Goal: Task Accomplishment & Management: Manage account settings

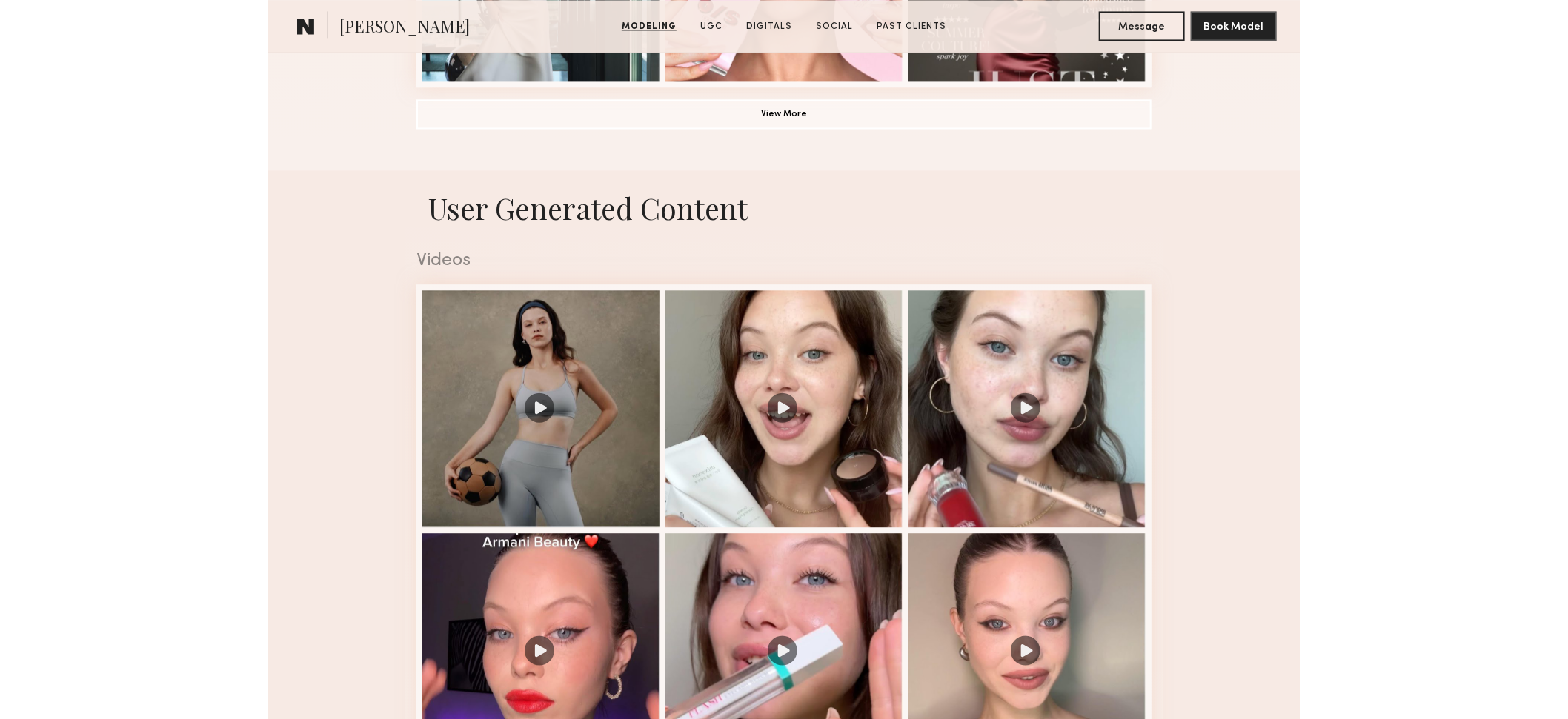
scroll to position [1364, 0]
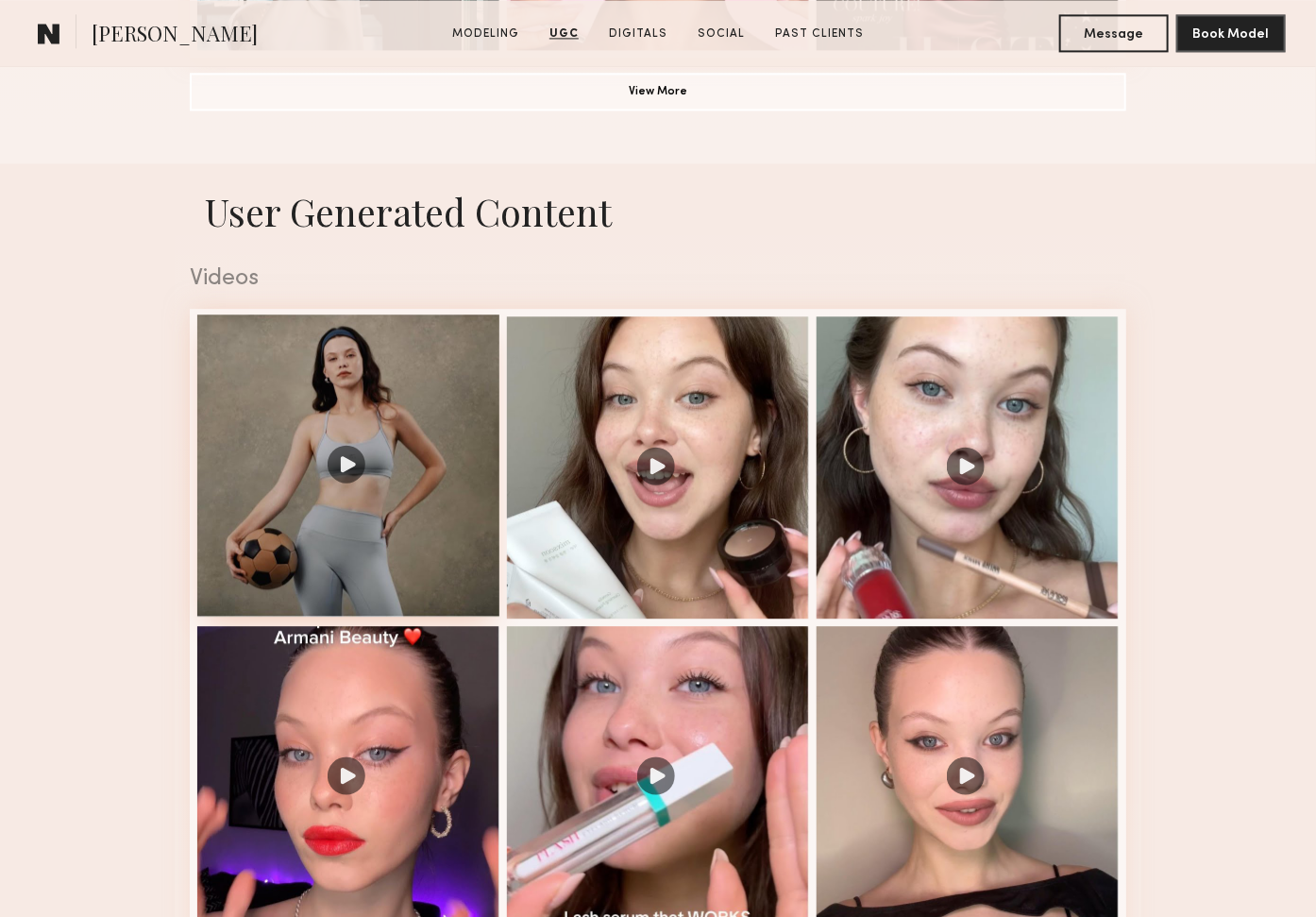
click at [418, 484] on div at bounding box center [348, 466] width 302 height 302
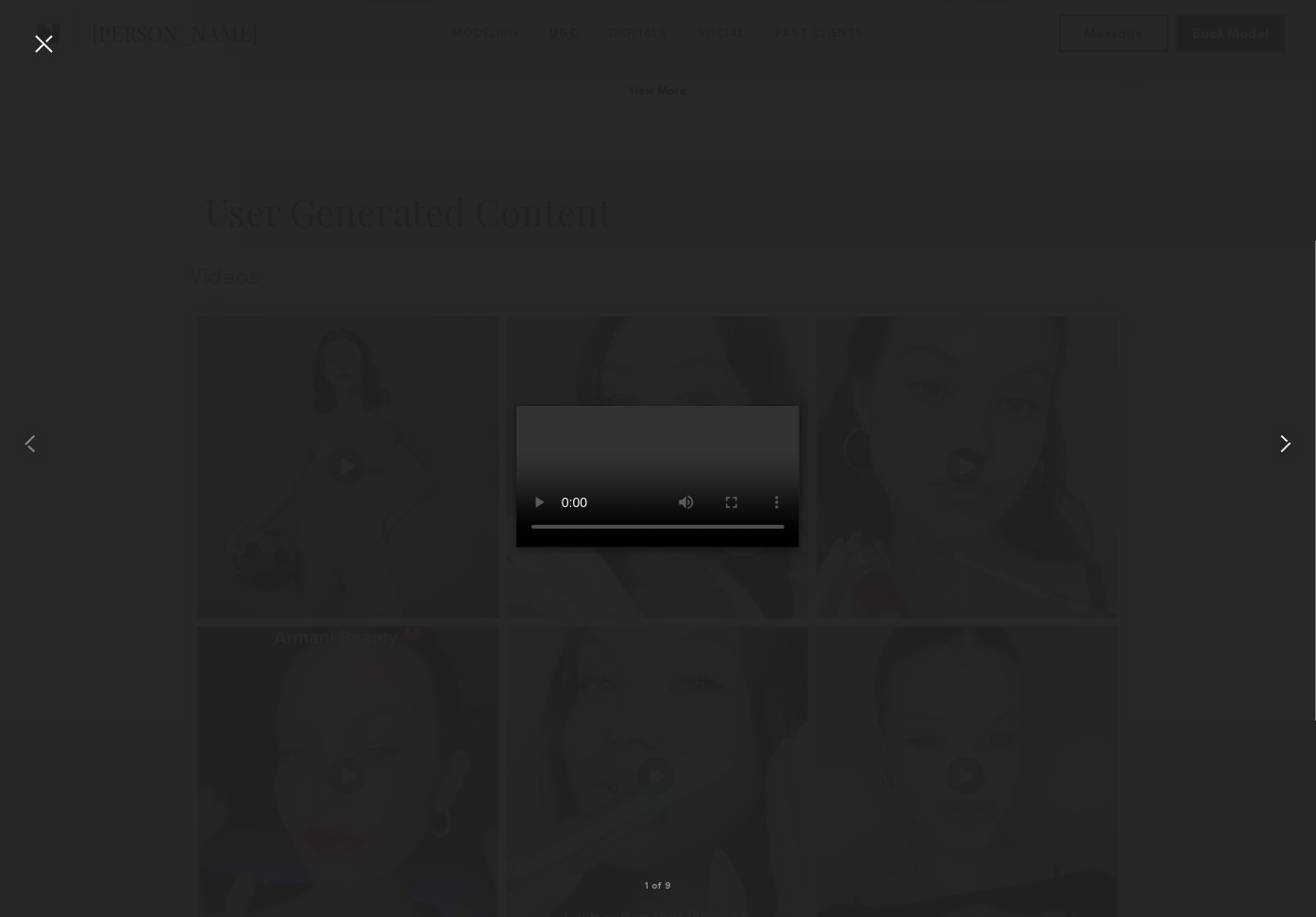
click at [1288, 447] on common-icon at bounding box center [1285, 444] width 30 height 30
click at [789, 548] on video at bounding box center [658, 476] width 283 height 141
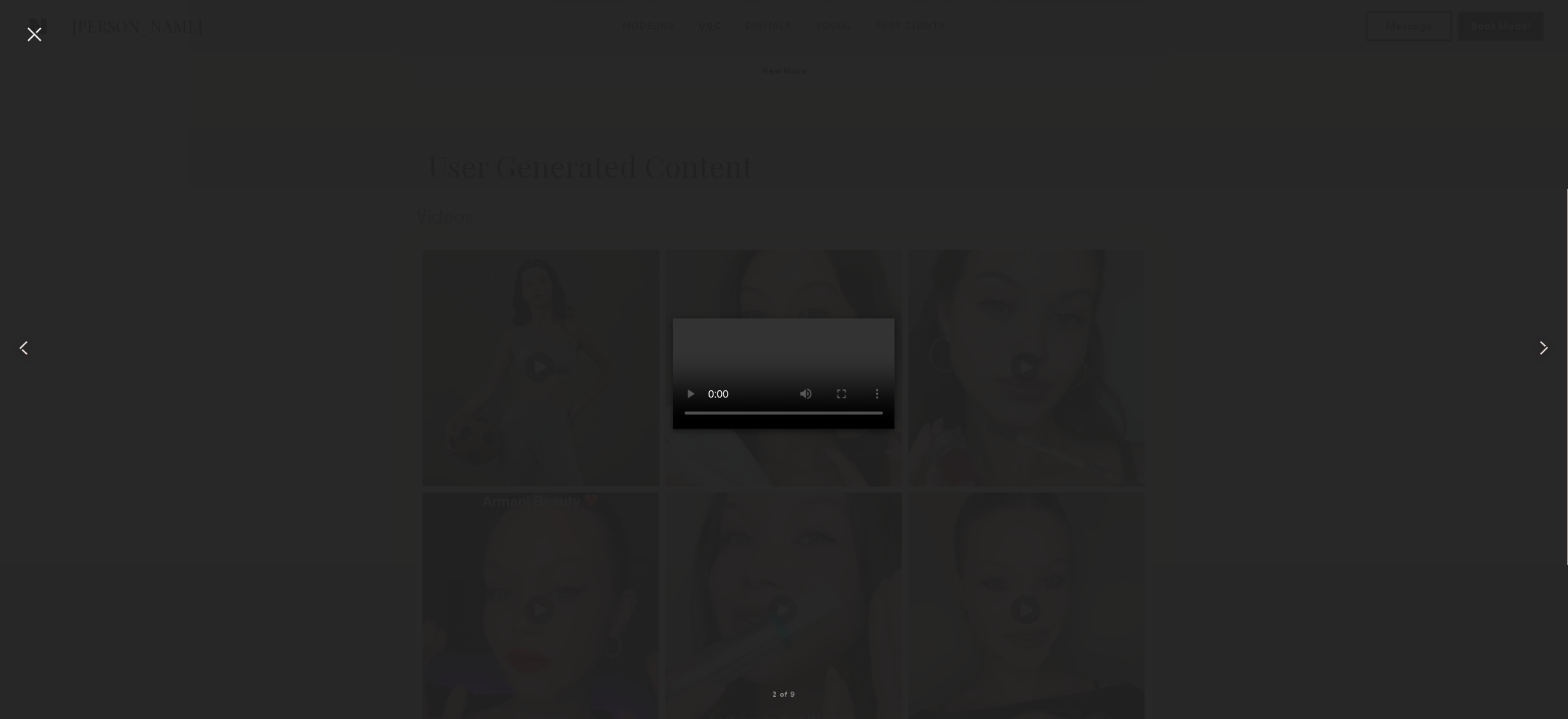
click at [1045, 346] on common-icon at bounding box center [1543, 348] width 23 height 23
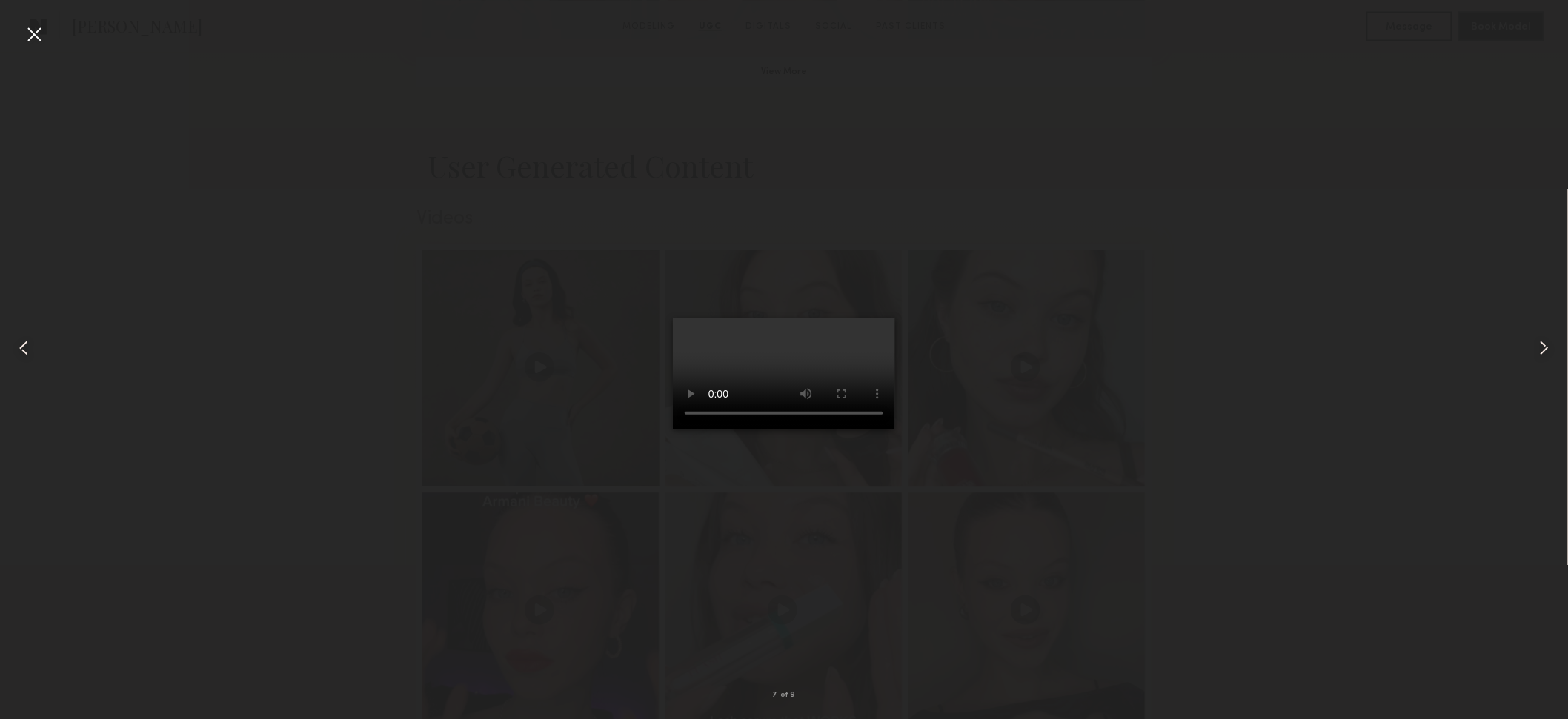
click at [1045, 346] on common-icon at bounding box center [1543, 348] width 23 height 23
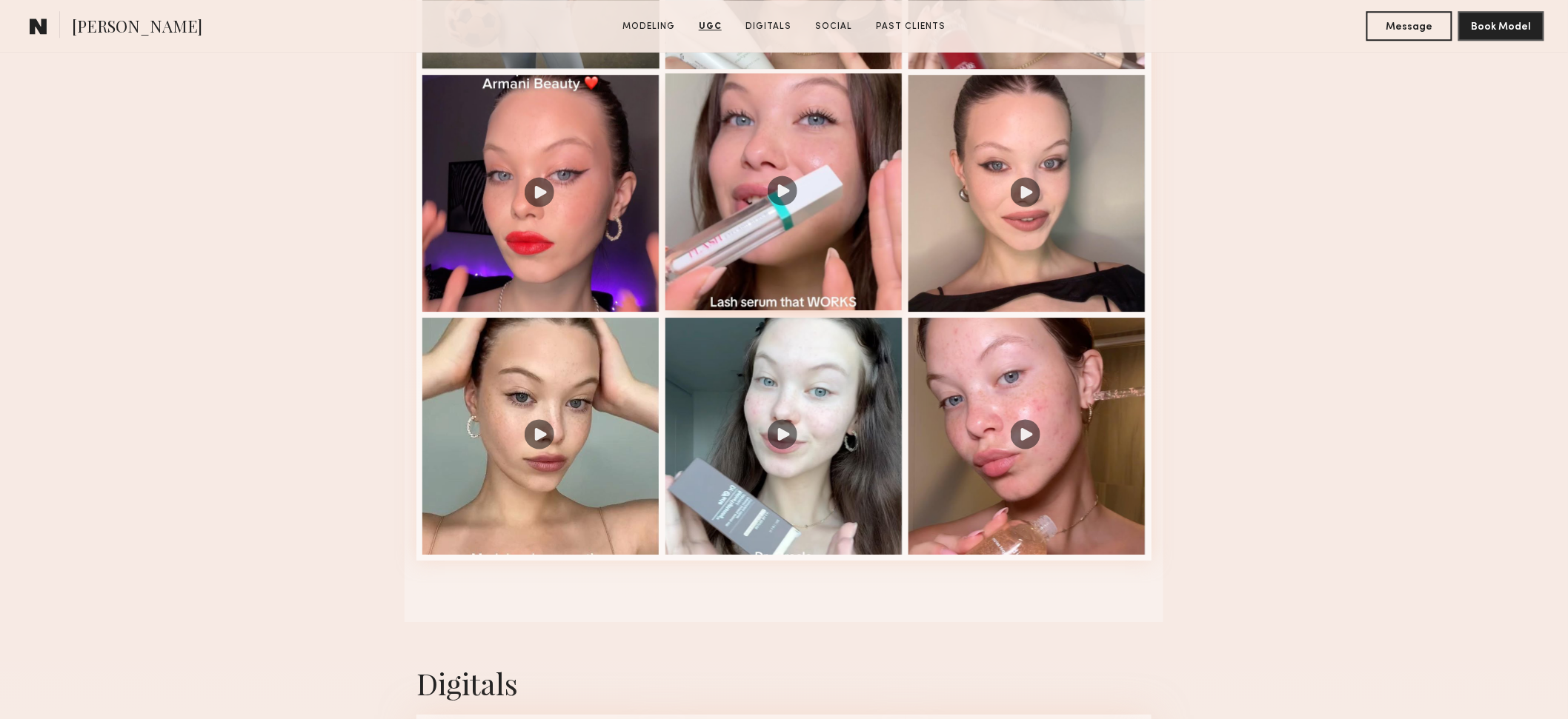
scroll to position [1811, 0]
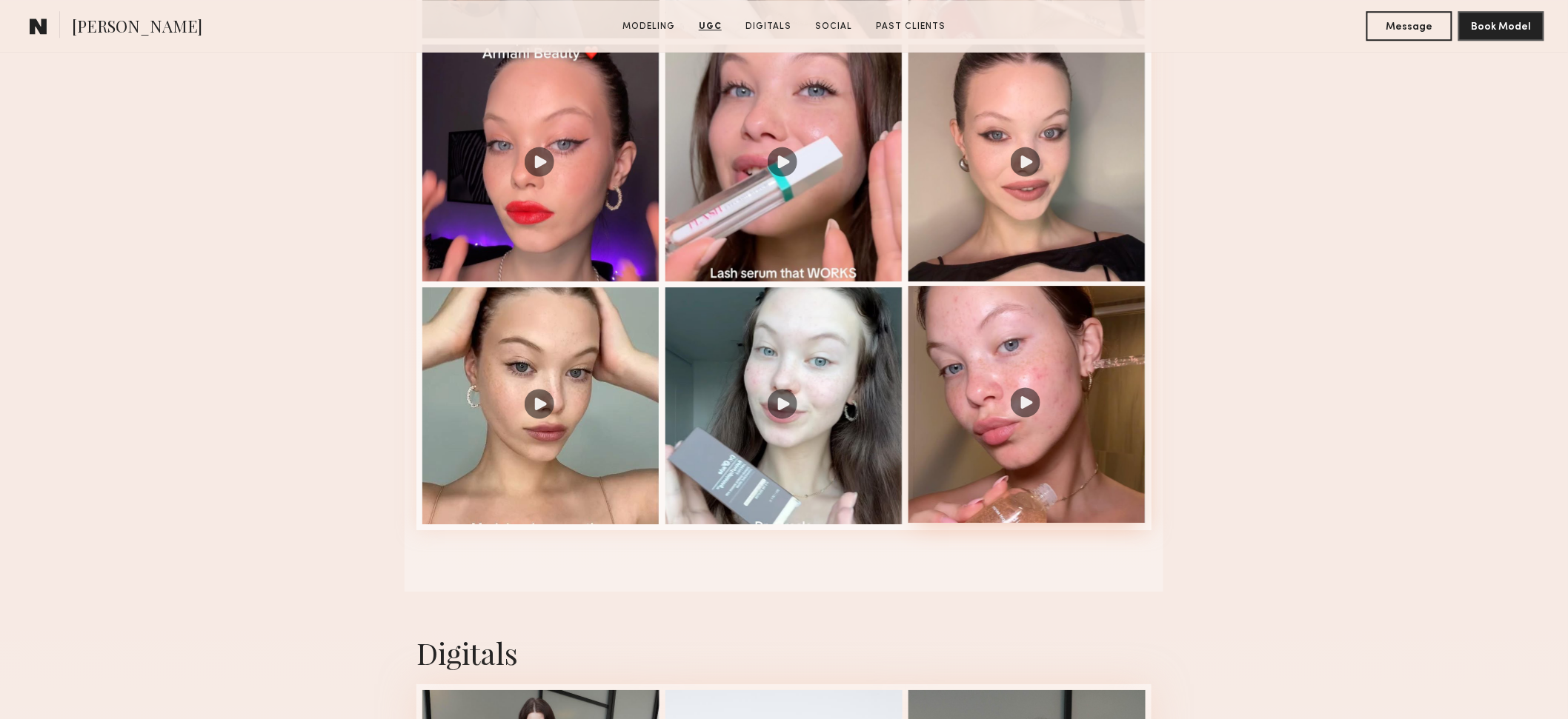
click at [1045, 442] on div at bounding box center [1027, 404] width 237 height 237
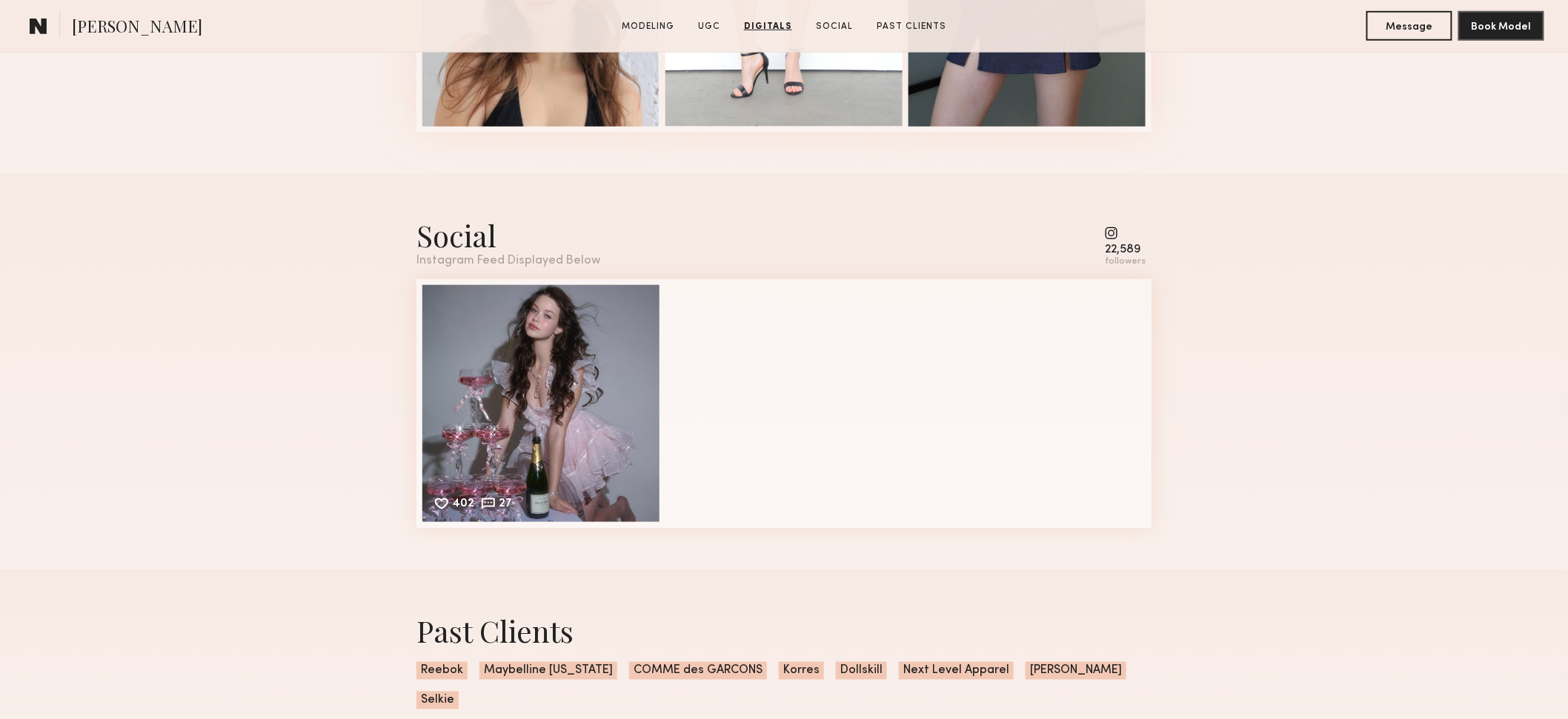
scroll to position [2871, 0]
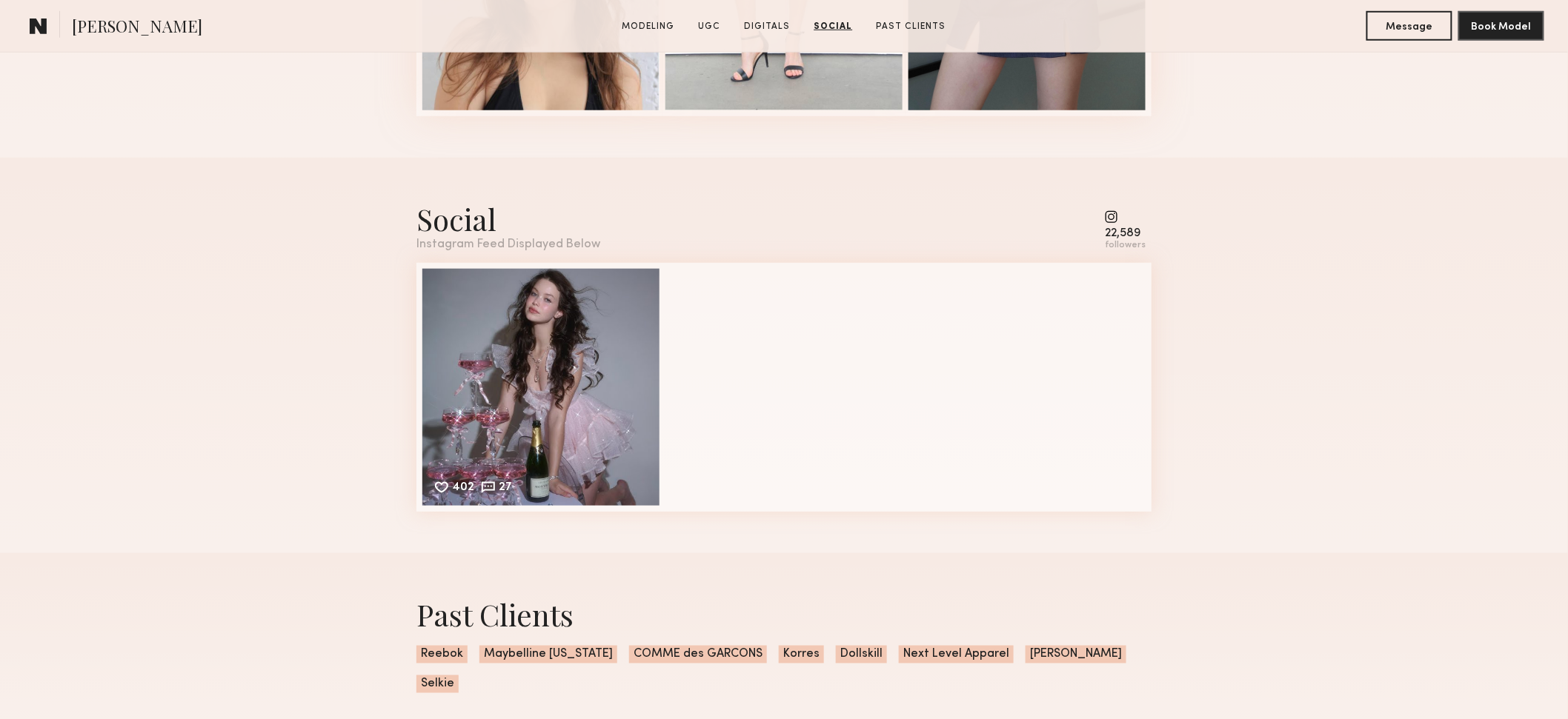
click at [1045, 215] on common-icon at bounding box center [1125, 217] width 41 height 14
click at [1045, 242] on div "followers" at bounding box center [1125, 245] width 41 height 11
click at [519, 377] on div "402 27 Likes & comments displayed to show model’s engagement" at bounding box center [541, 386] width 237 height 237
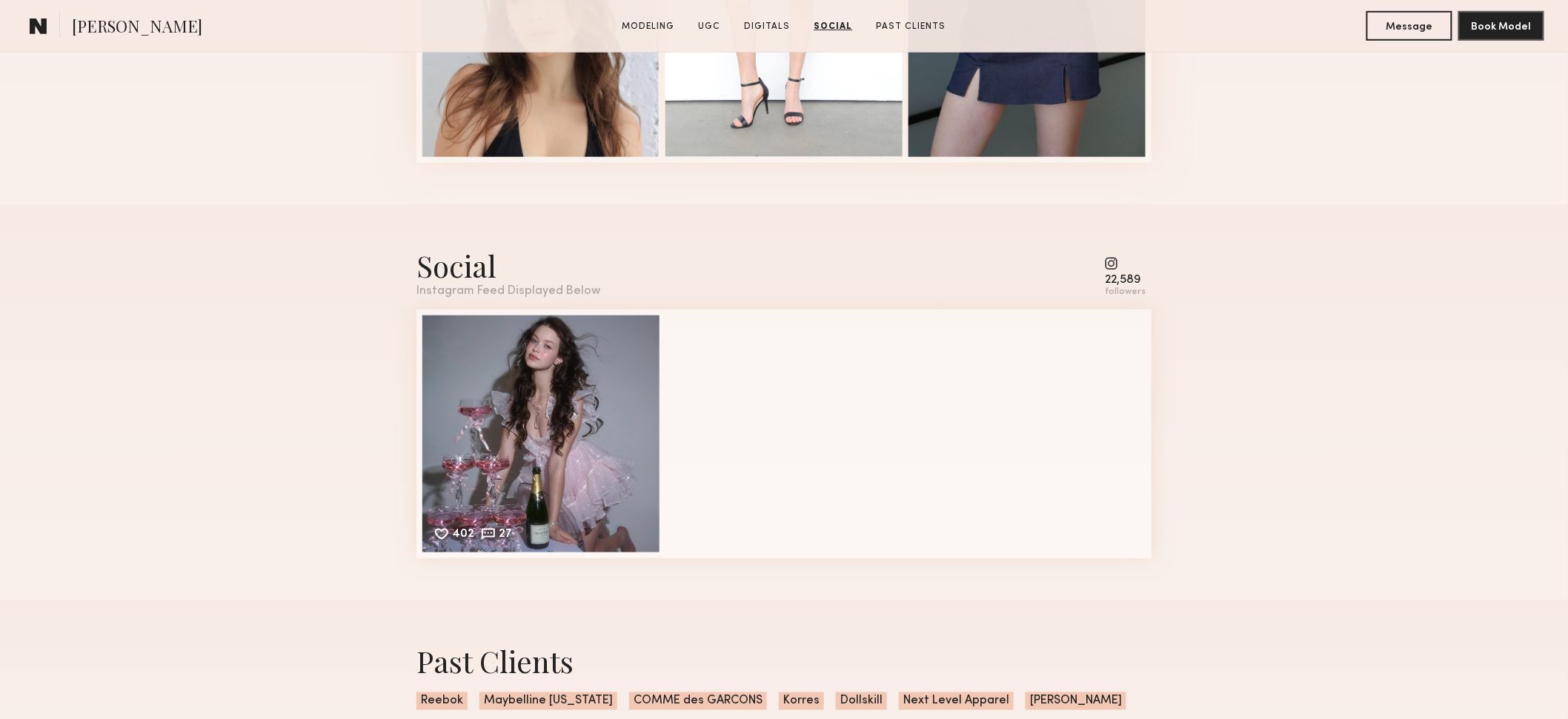
scroll to position [2803, 0]
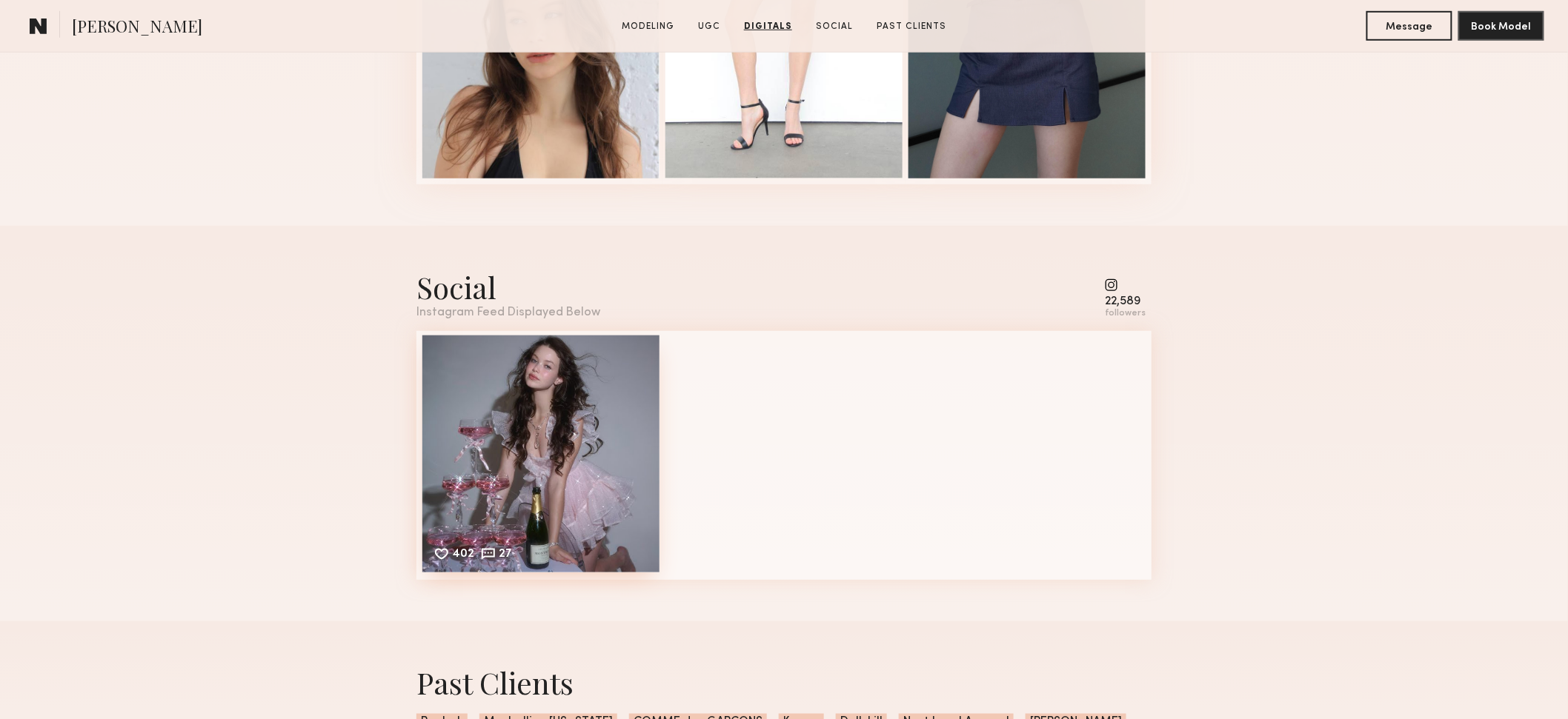
click at [568, 507] on div "402 27 Likes & comments displayed to show model’s engagement" at bounding box center [541, 454] width 237 height 237
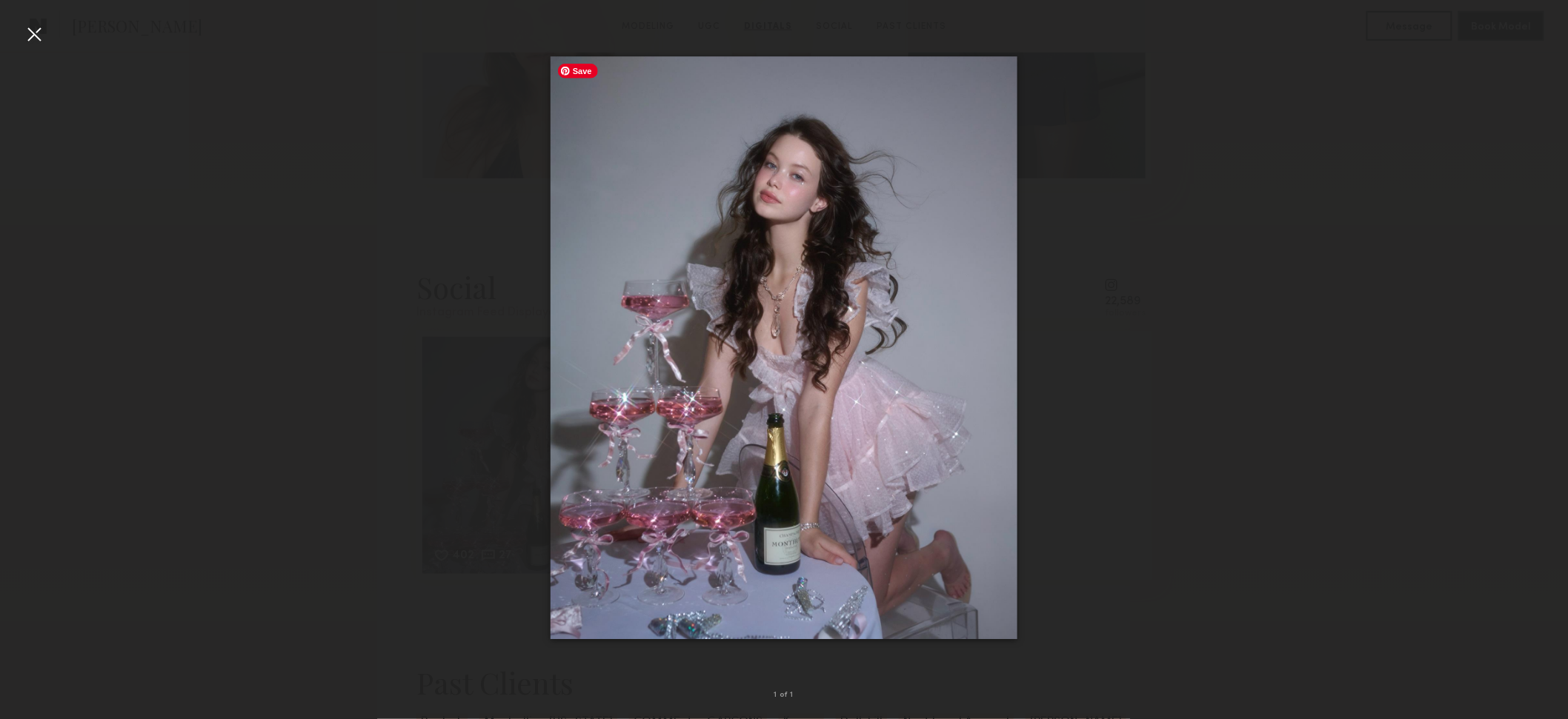
click at [750, 512] on img at bounding box center [784, 348] width 467 height 583
click at [1045, 464] on div at bounding box center [784, 347] width 1568 height 648
click at [1045, 534] on div at bounding box center [784, 347] width 1568 height 648
click at [1045, 512] on div at bounding box center [784, 347] width 1568 height 648
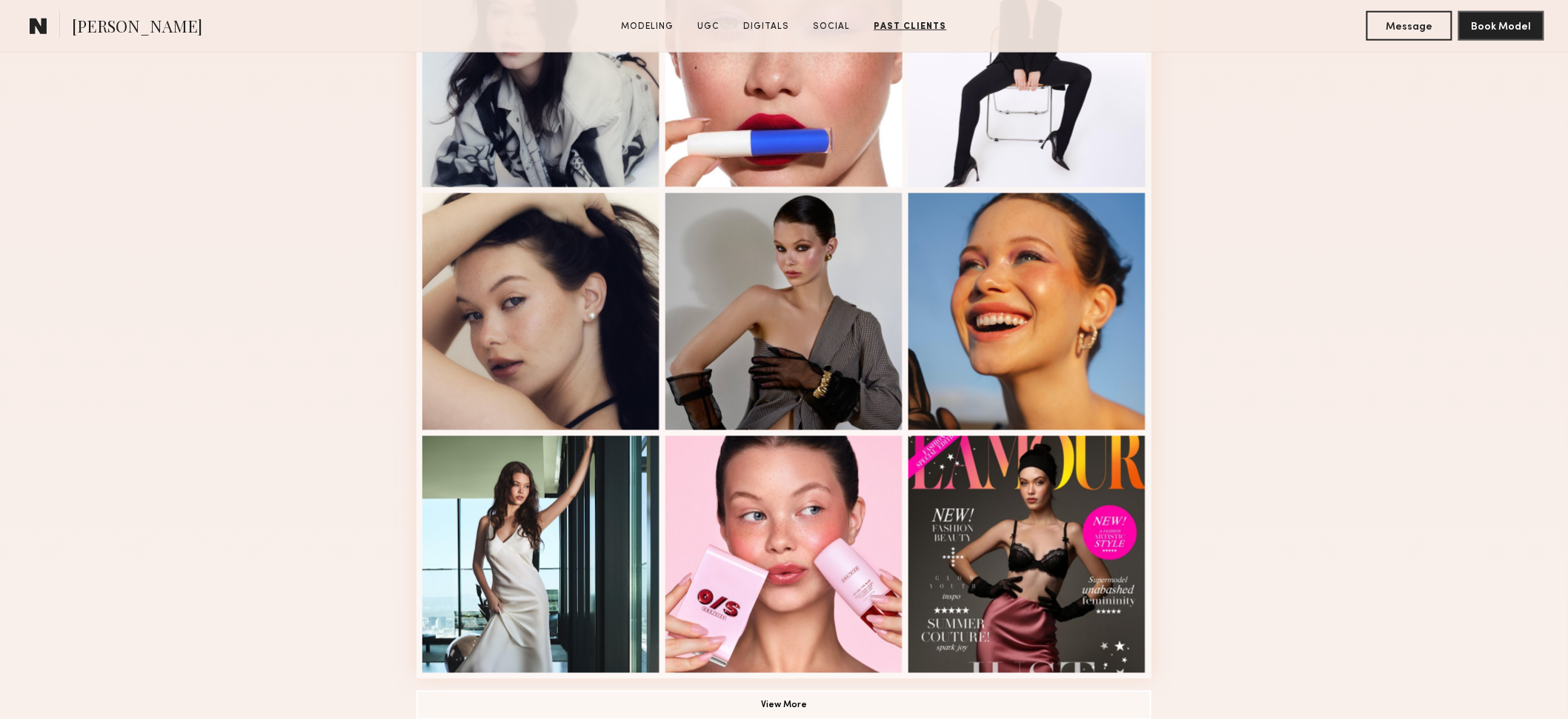
scroll to position [0, 0]
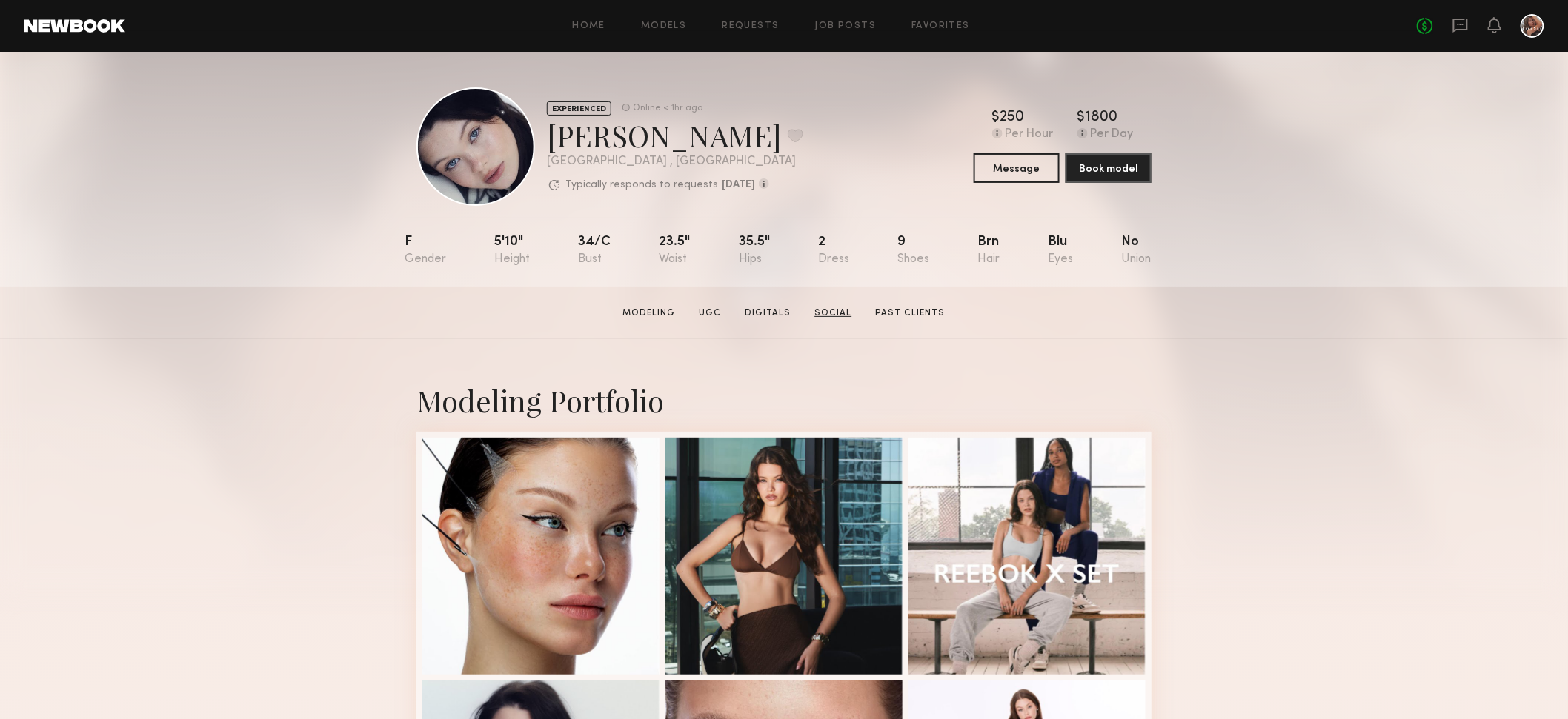
click at [831, 315] on link "Social" at bounding box center [833, 313] width 49 height 14
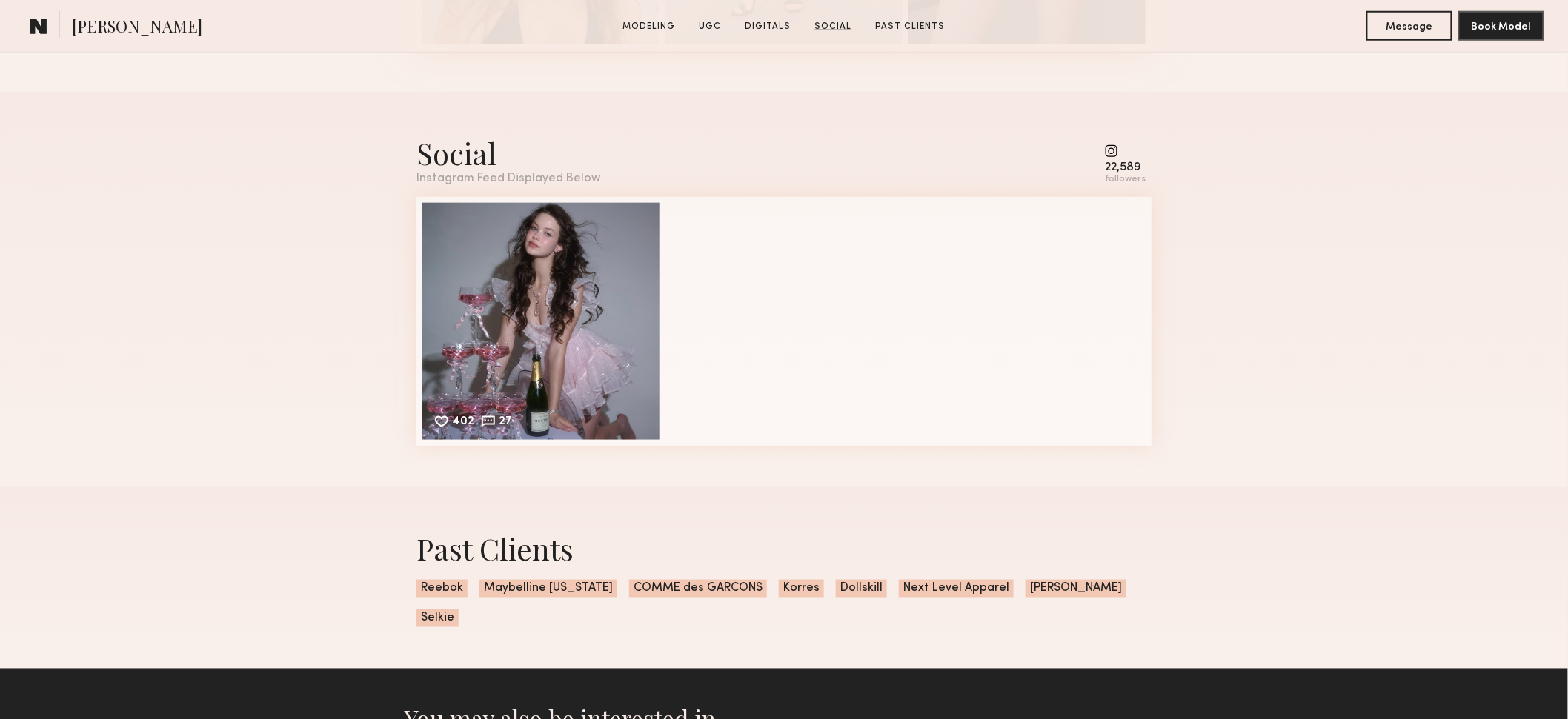
scroll to position [2940, 0]
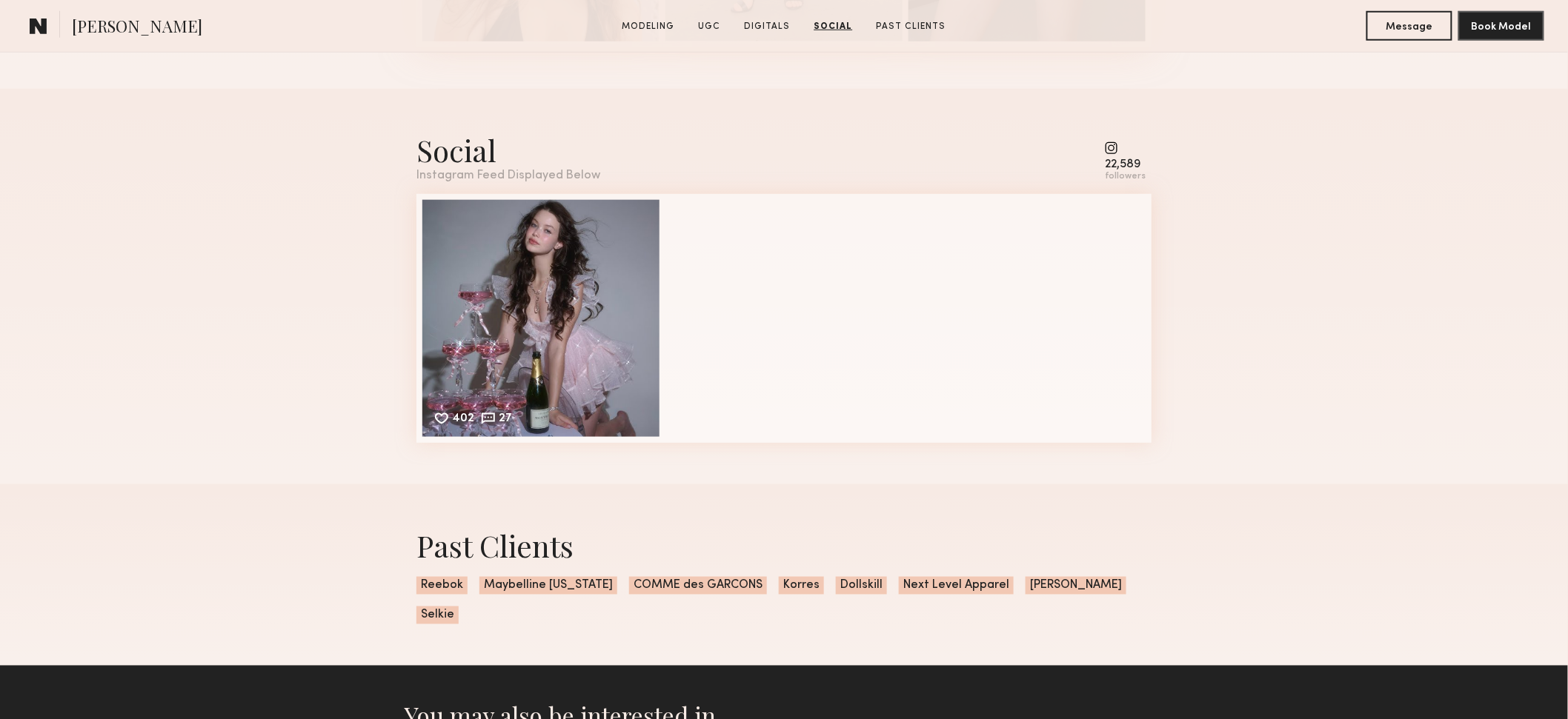
click at [831, 315] on nb-model-profile-images-feed "402 27 Likes & comments displayed to show model’s engagement" at bounding box center [784, 318] width 735 height 249
click at [803, 362] on nb-model-profile-images-feed "402 27 Likes & comments displayed to show model’s engagement" at bounding box center [784, 318] width 735 height 249
click at [1045, 162] on div "22,589" at bounding box center [1125, 164] width 41 height 11
click at [1045, 145] on common-icon at bounding box center [1125, 148] width 41 height 14
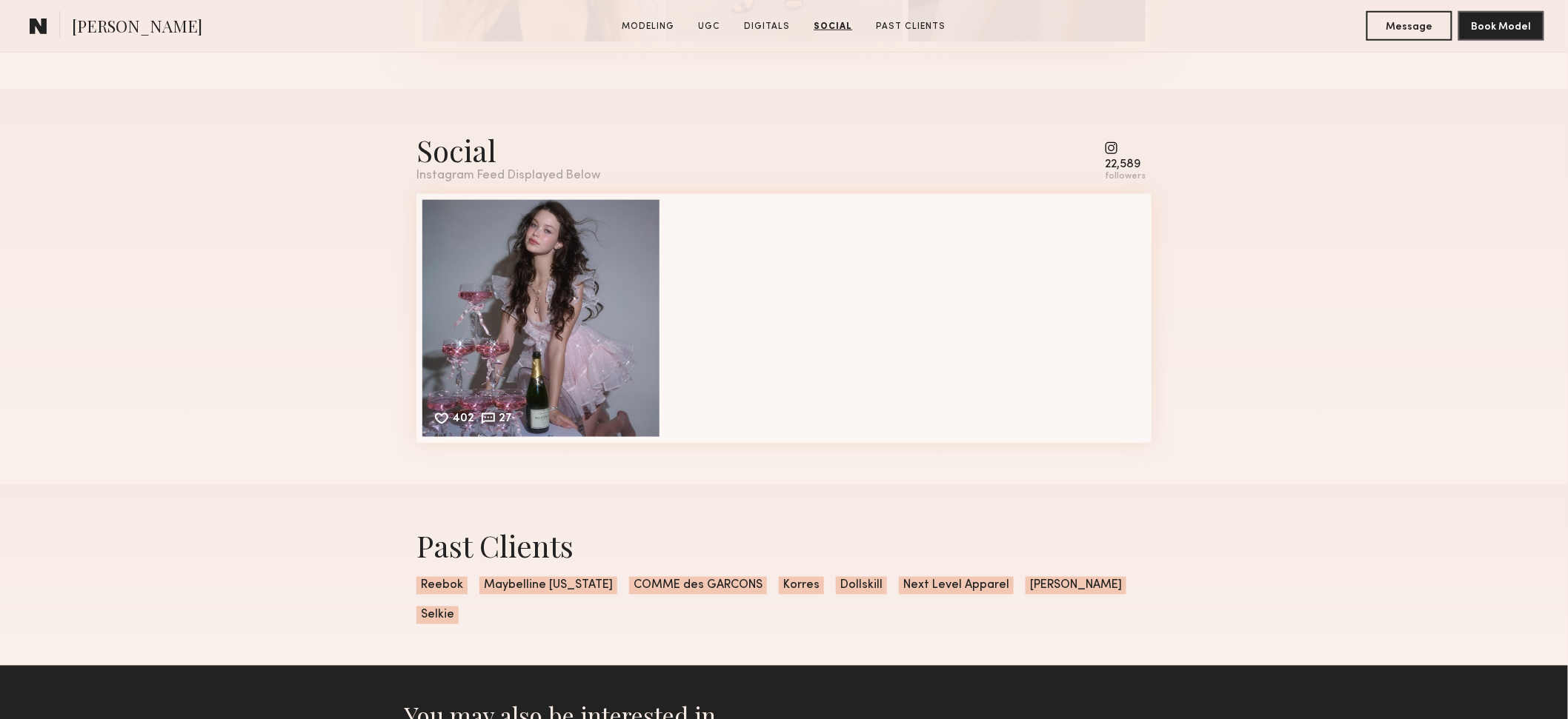
click at [1045, 180] on div "followers" at bounding box center [1125, 177] width 41 height 11
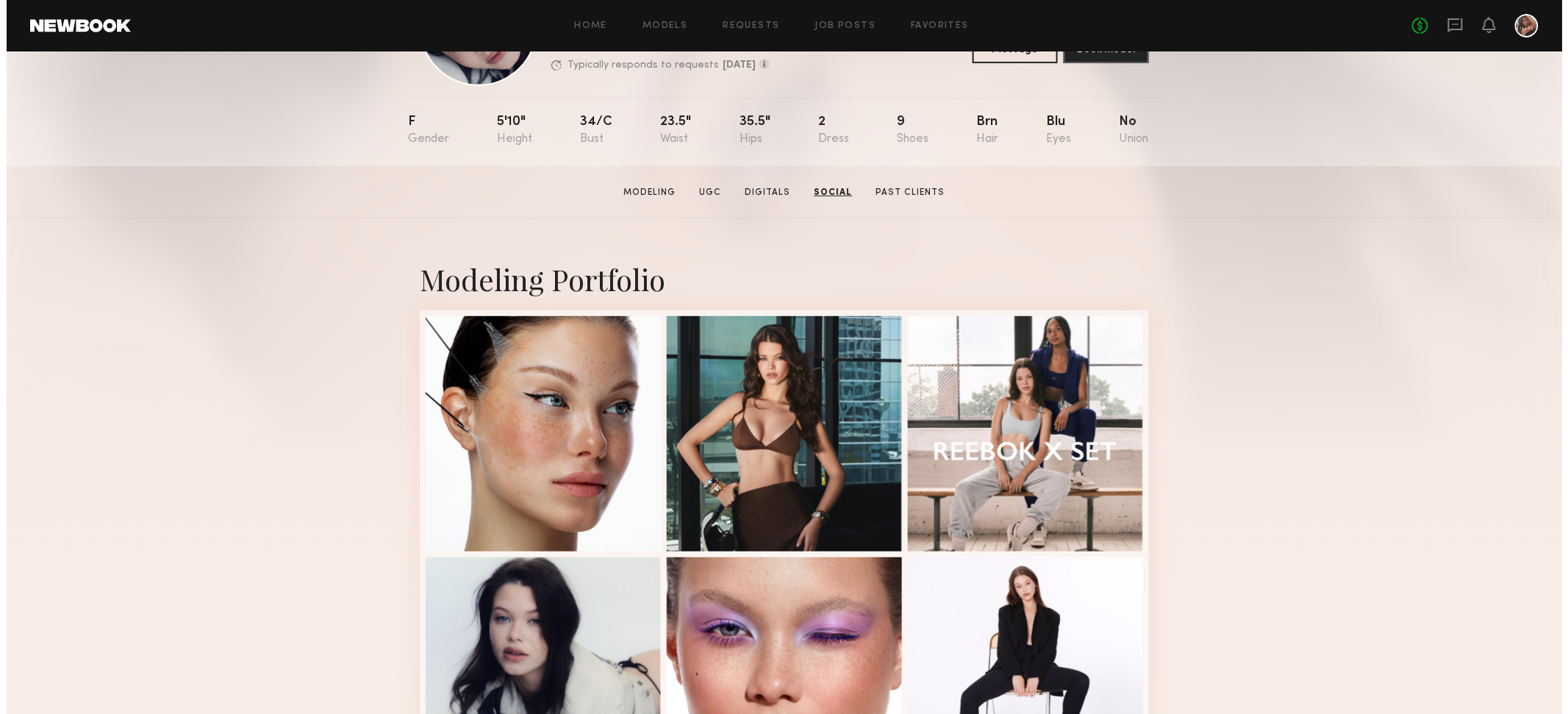
scroll to position [0, 0]
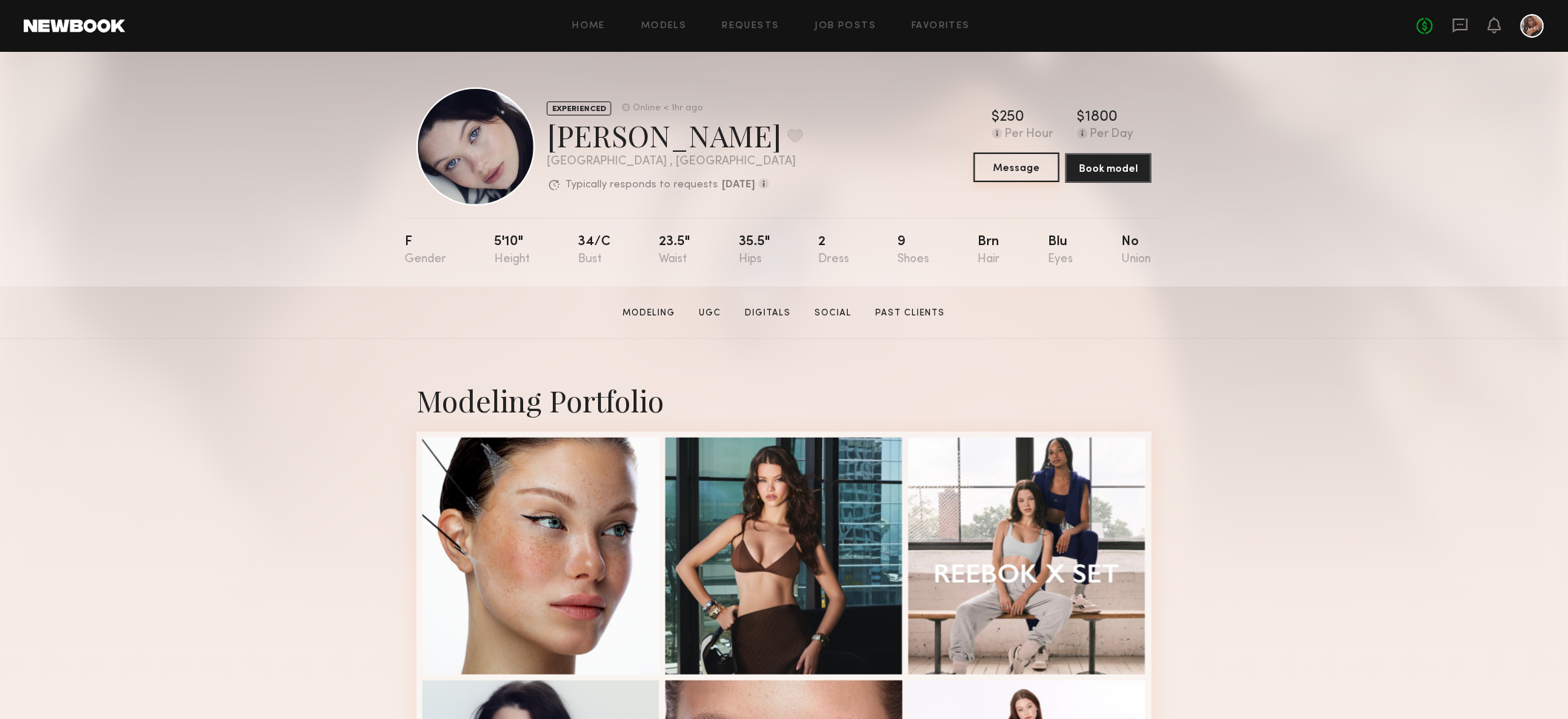
click at [1014, 173] on button "Message" at bounding box center [1016, 167] width 86 height 29
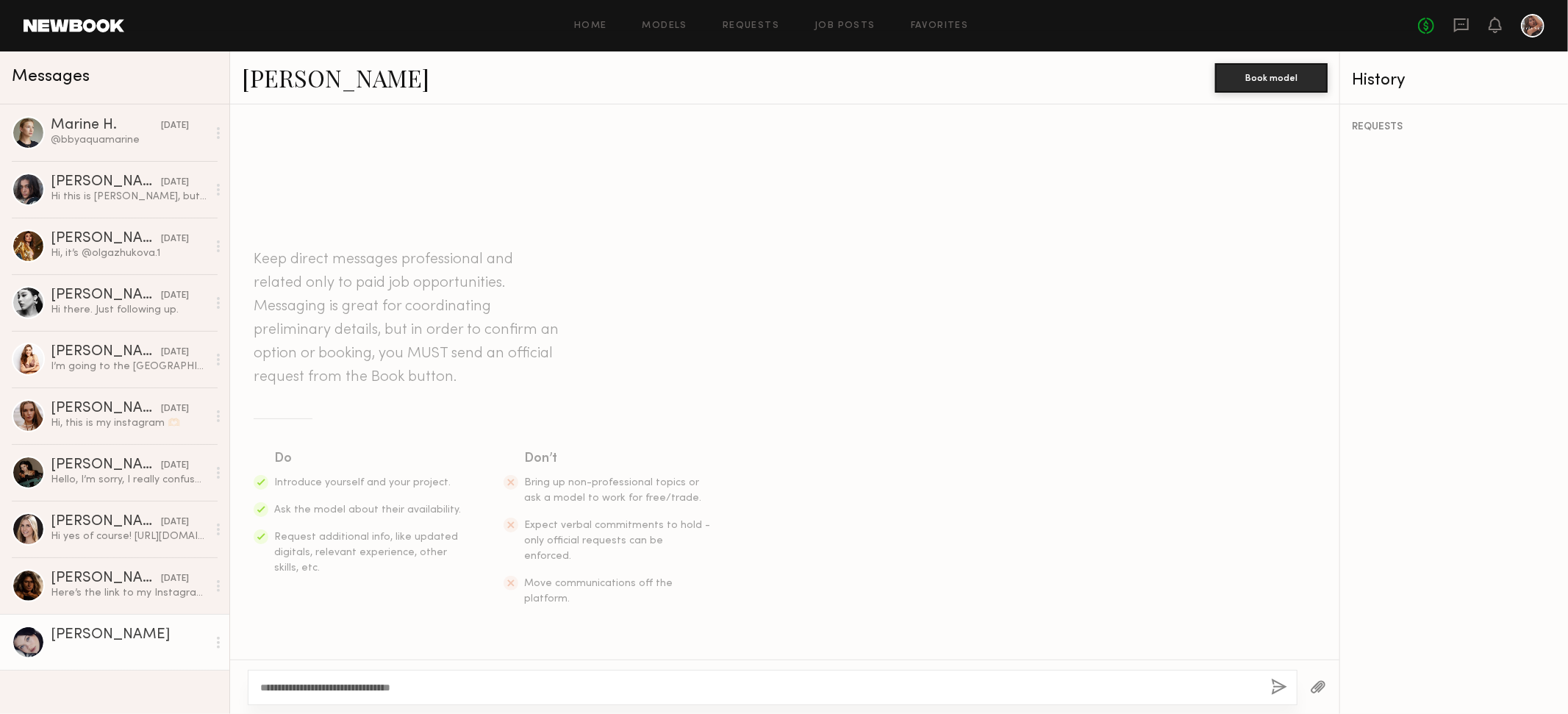
type textarea "**********"
click at [1037, 693] on div "**********" at bounding box center [772, 687] width 1050 height 35
click at [1037, 689] on button "button" at bounding box center [1280, 688] width 16 height 19
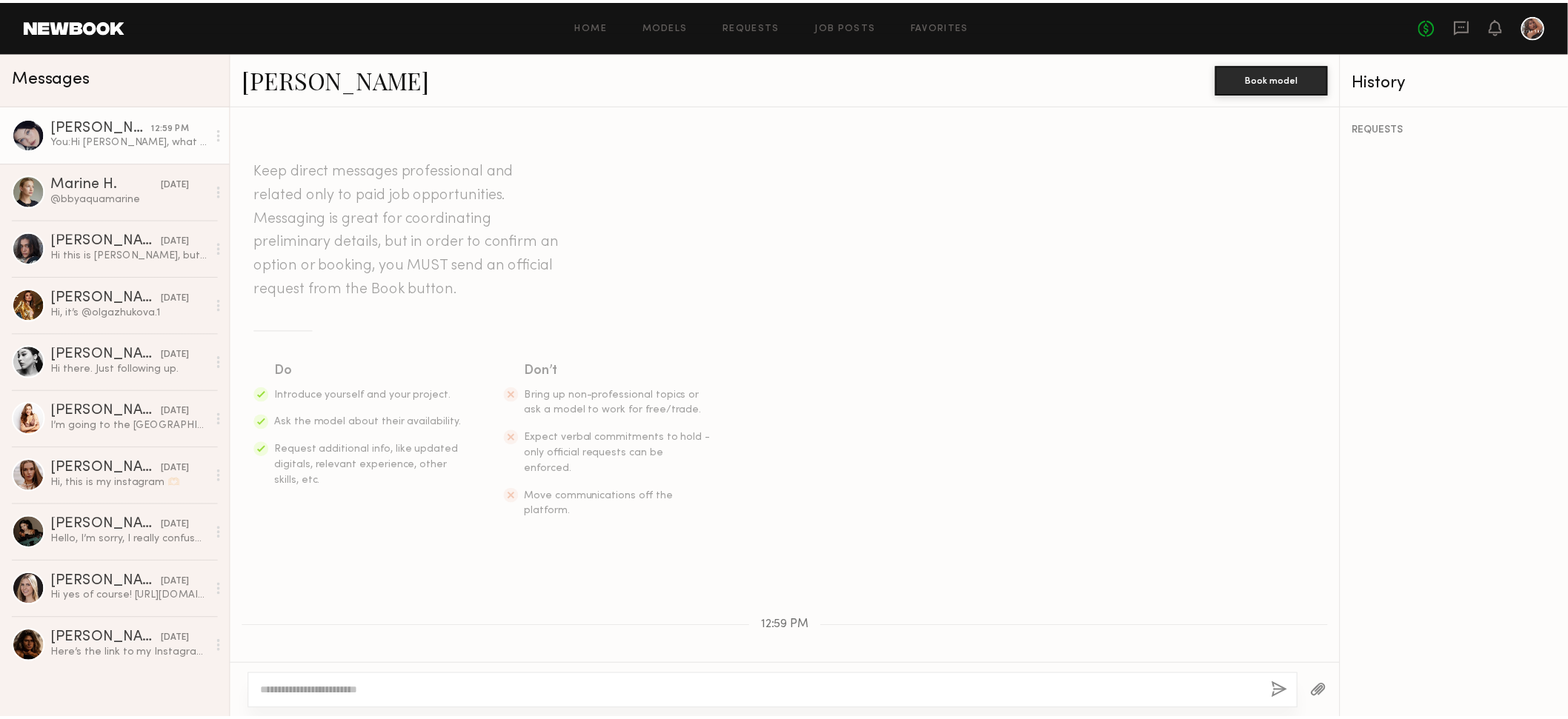
scroll to position [61, 0]
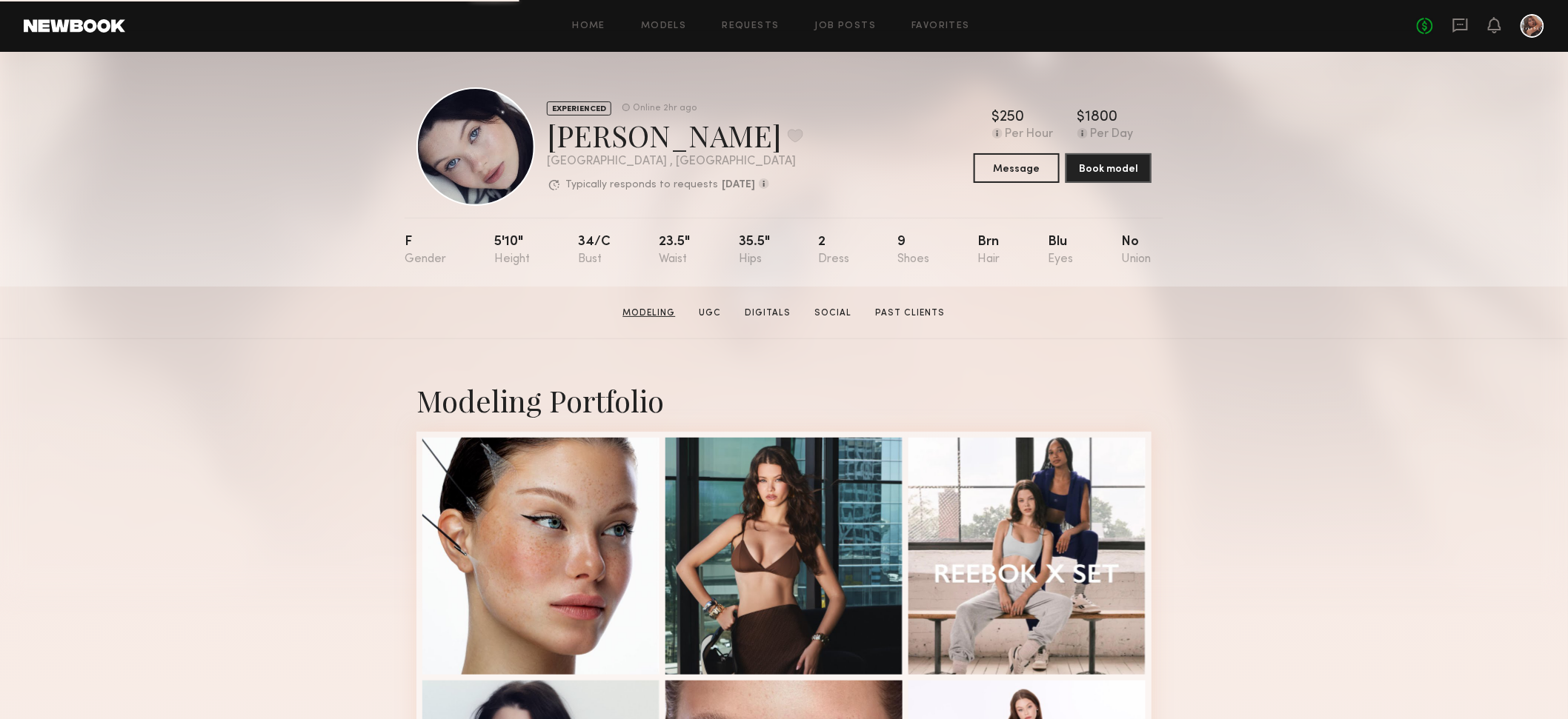
click at [661, 312] on link "Modeling" at bounding box center [648, 313] width 64 height 14
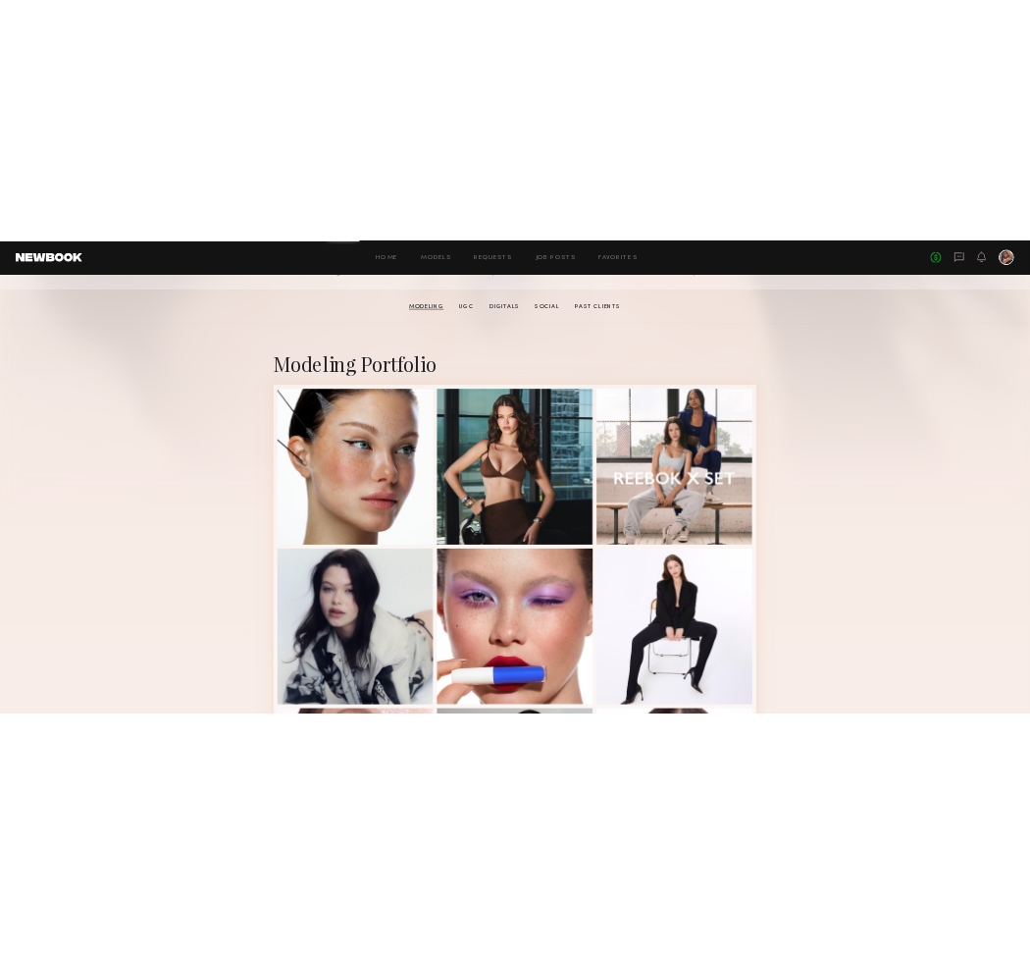
scroll to position [331, 0]
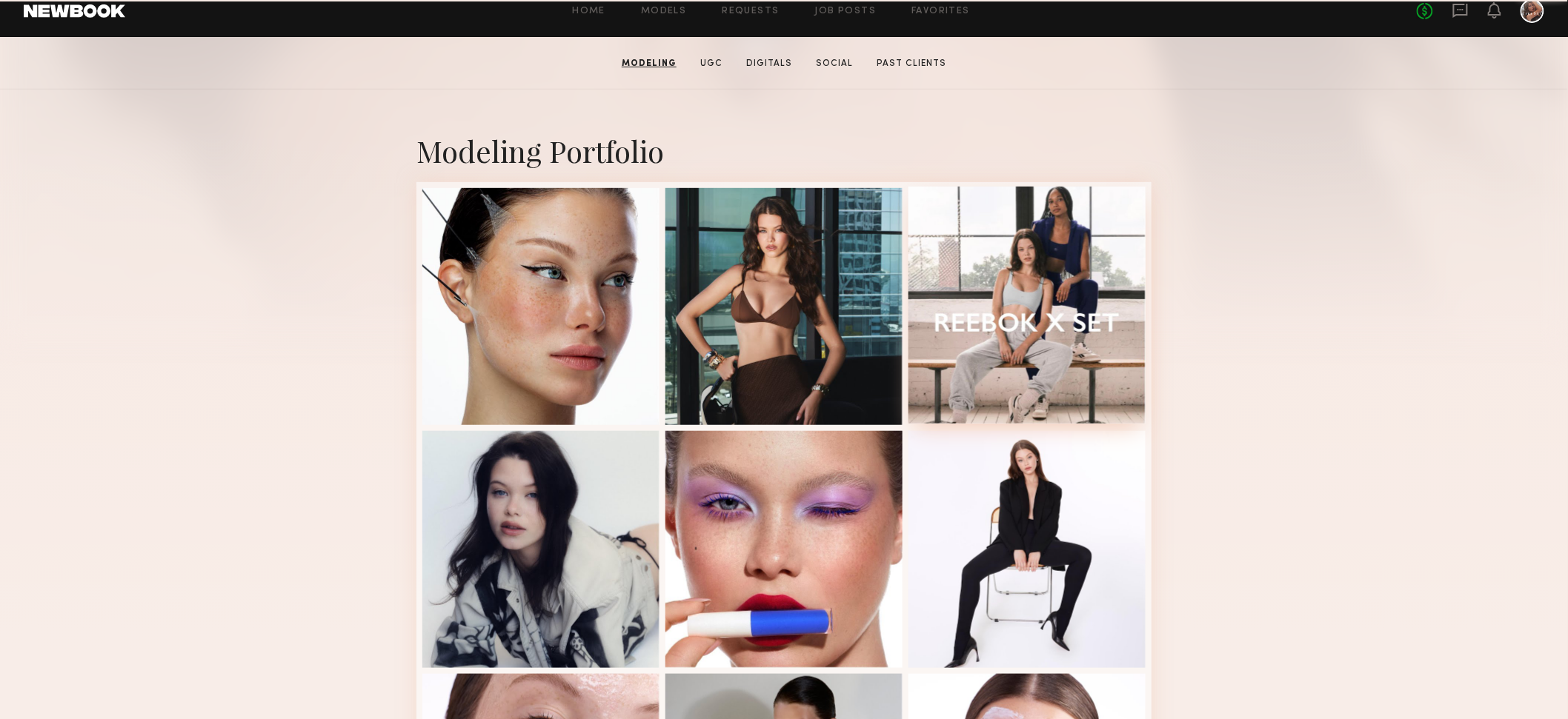
click at [1034, 370] on div at bounding box center [1027, 305] width 237 height 237
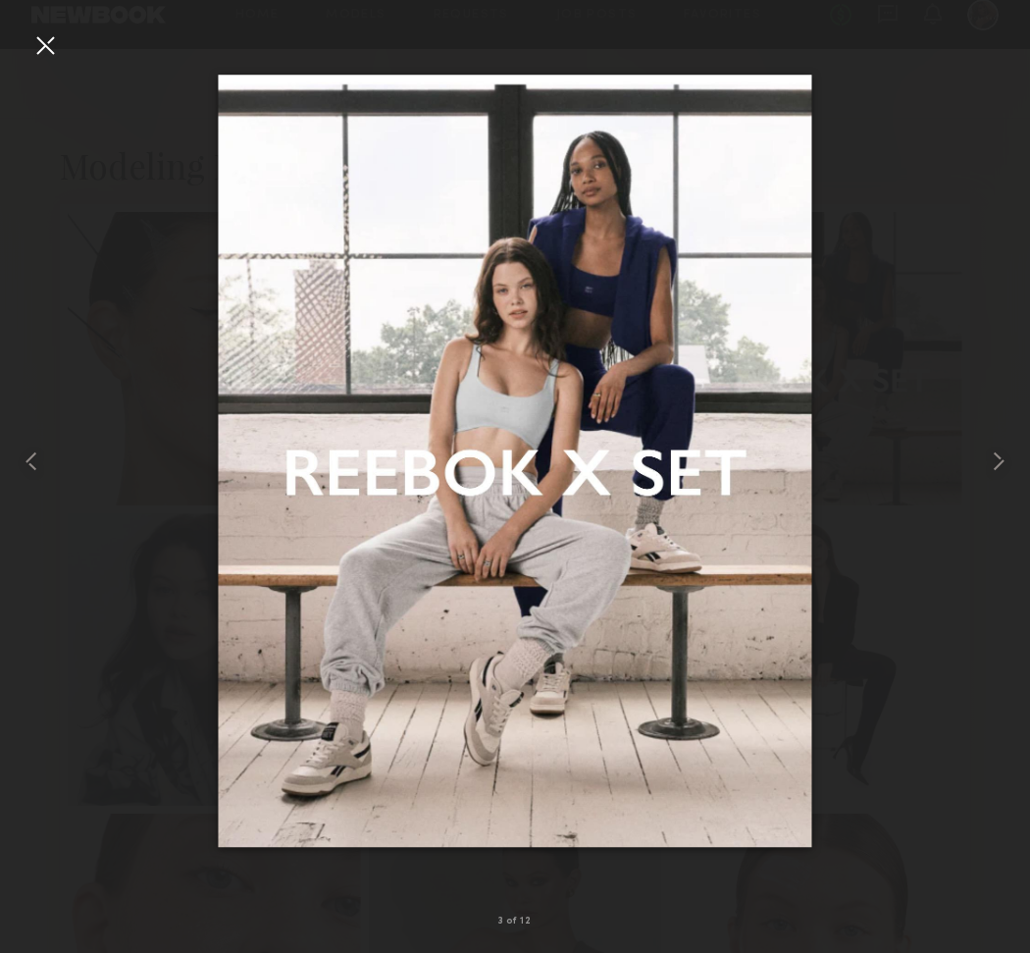
click at [930, 541] on div at bounding box center [515, 460] width 1030 height 859
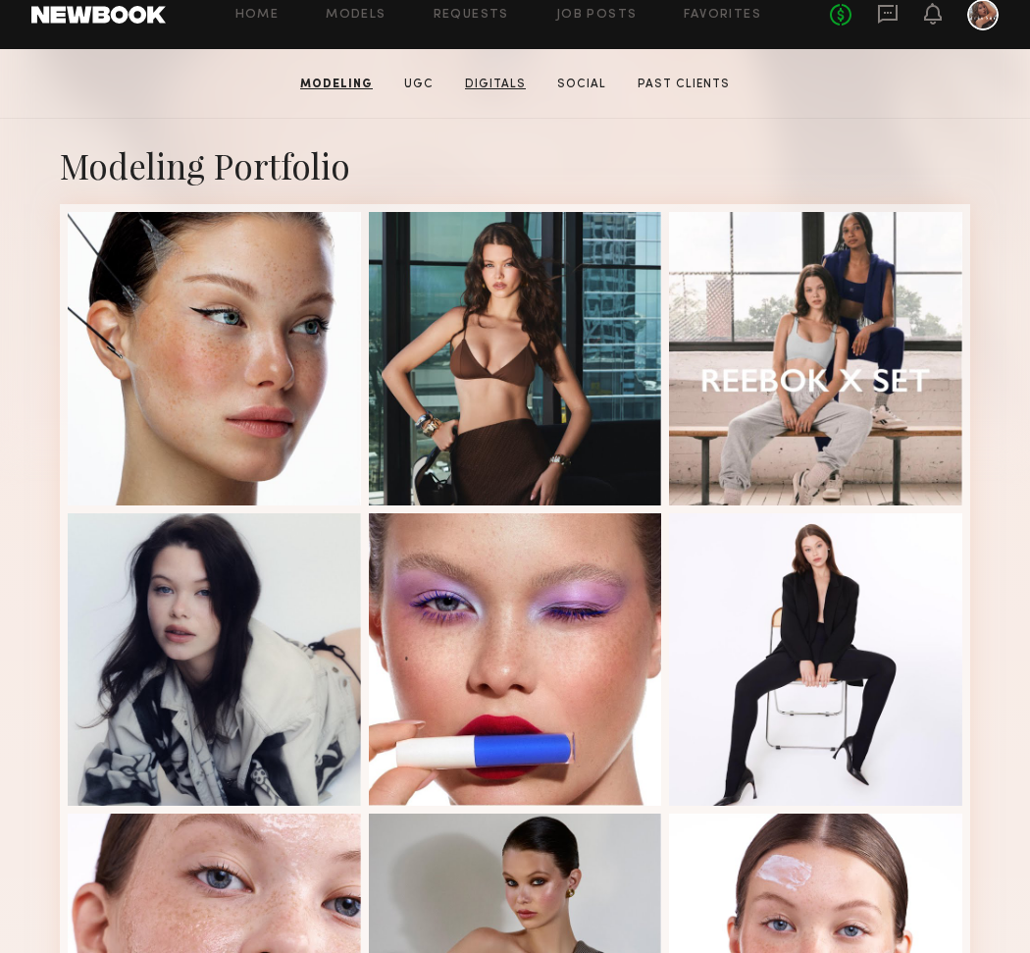
scroll to position [322, 0]
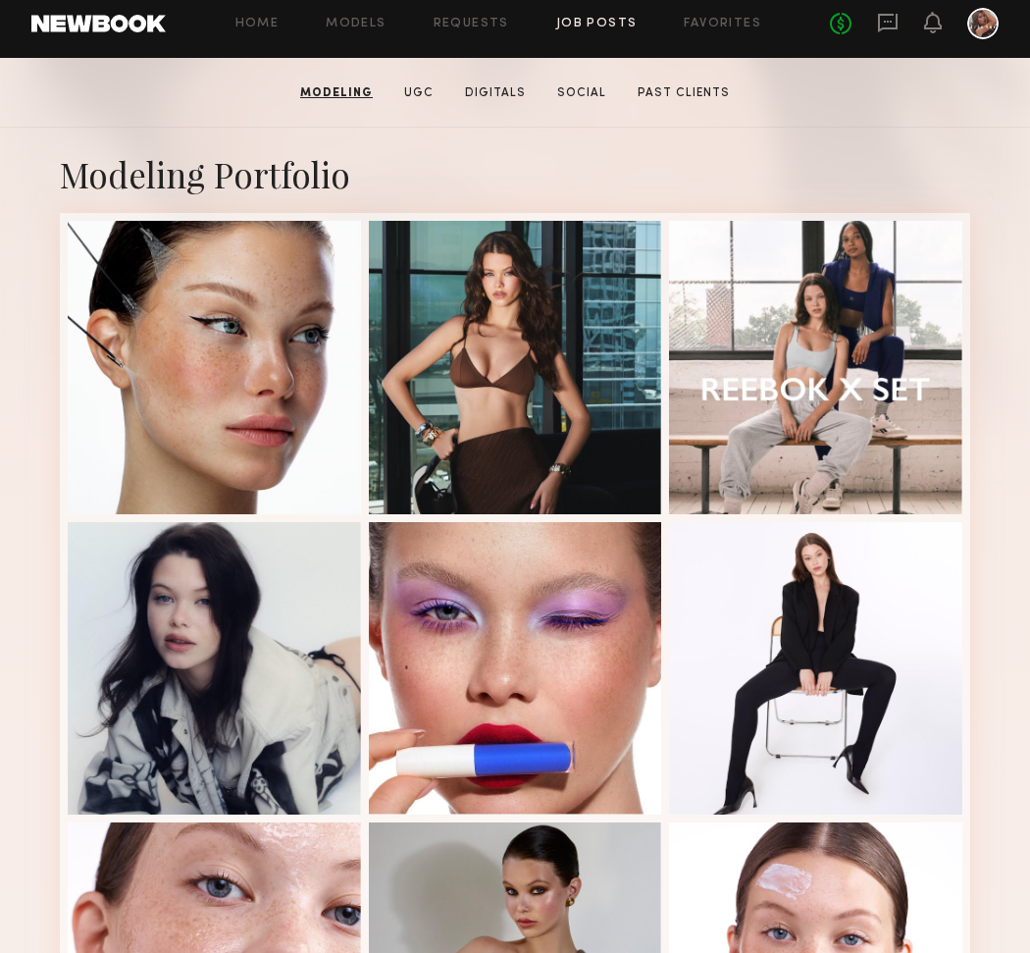
click at [614, 18] on link "Job Posts" at bounding box center [596, 24] width 81 height 13
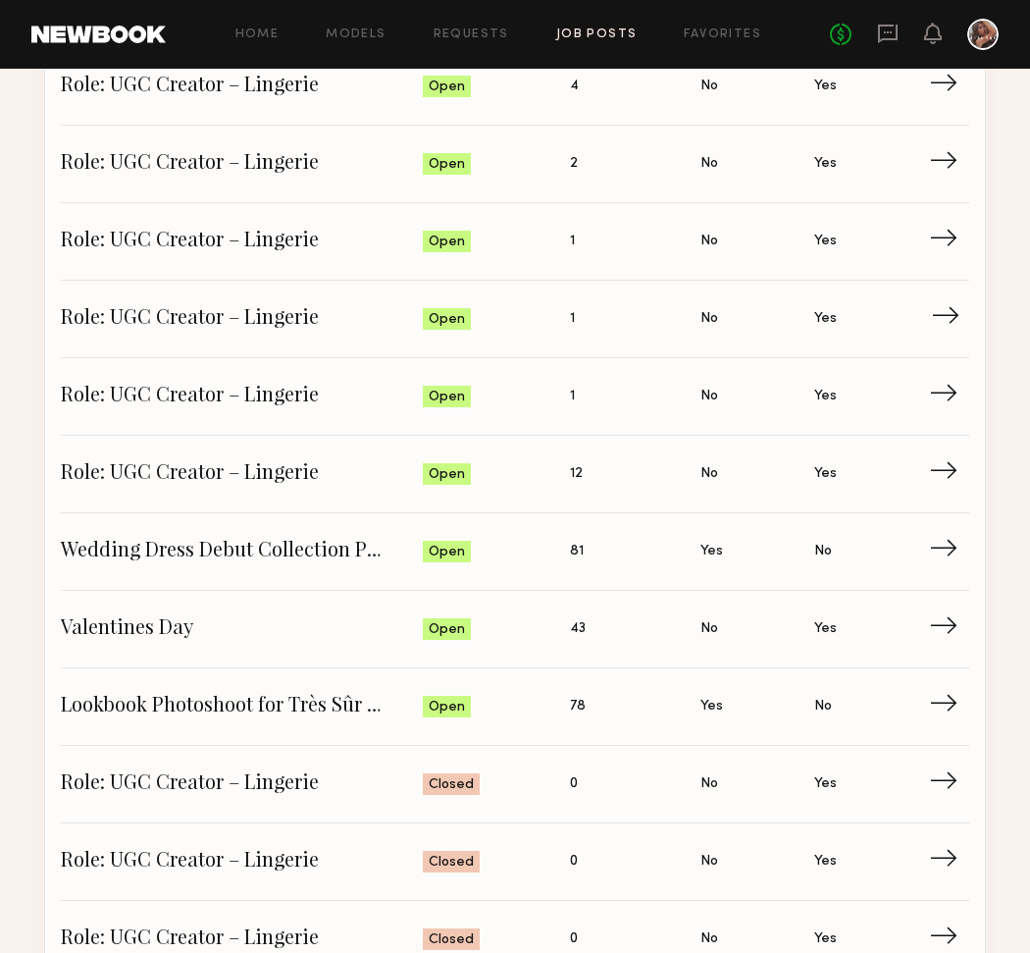
scroll to position [489, 0]
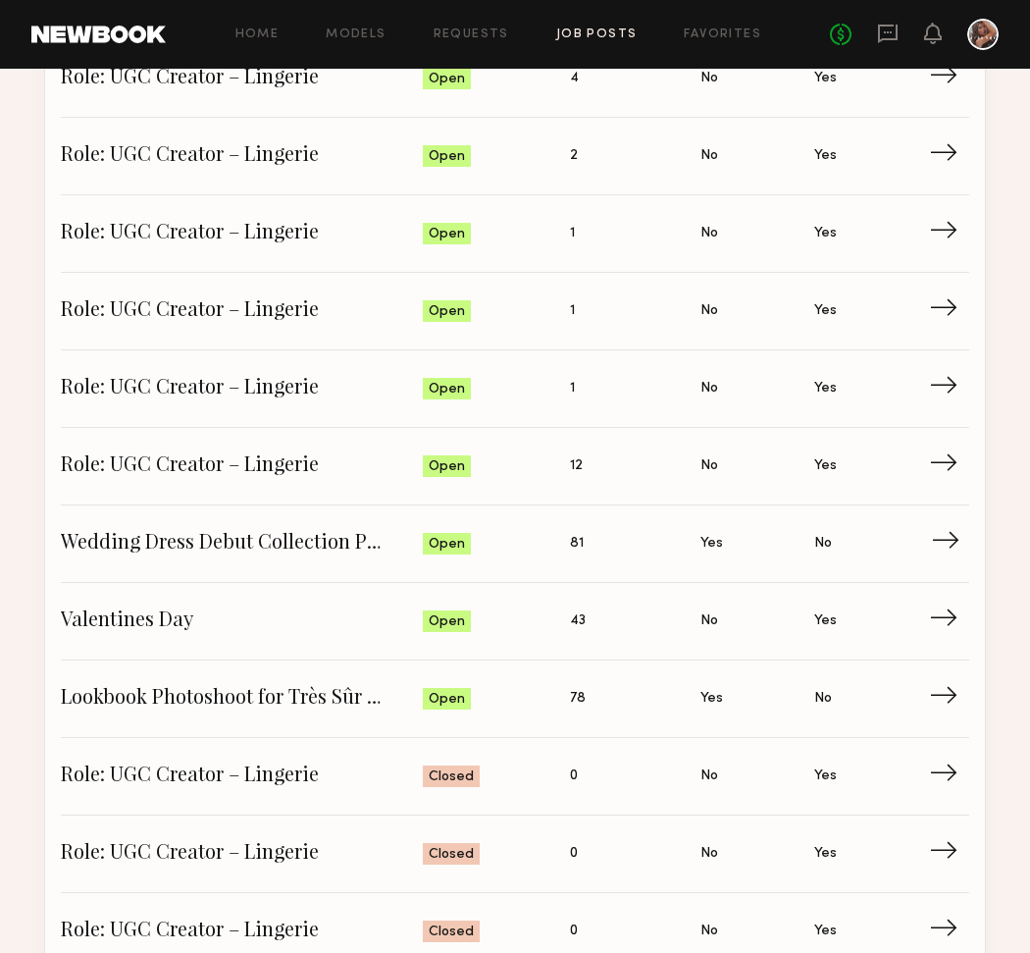
click at [281, 547] on span "Wedding Dress Debut Collection Photoshoot" at bounding box center [242, 543] width 362 height 29
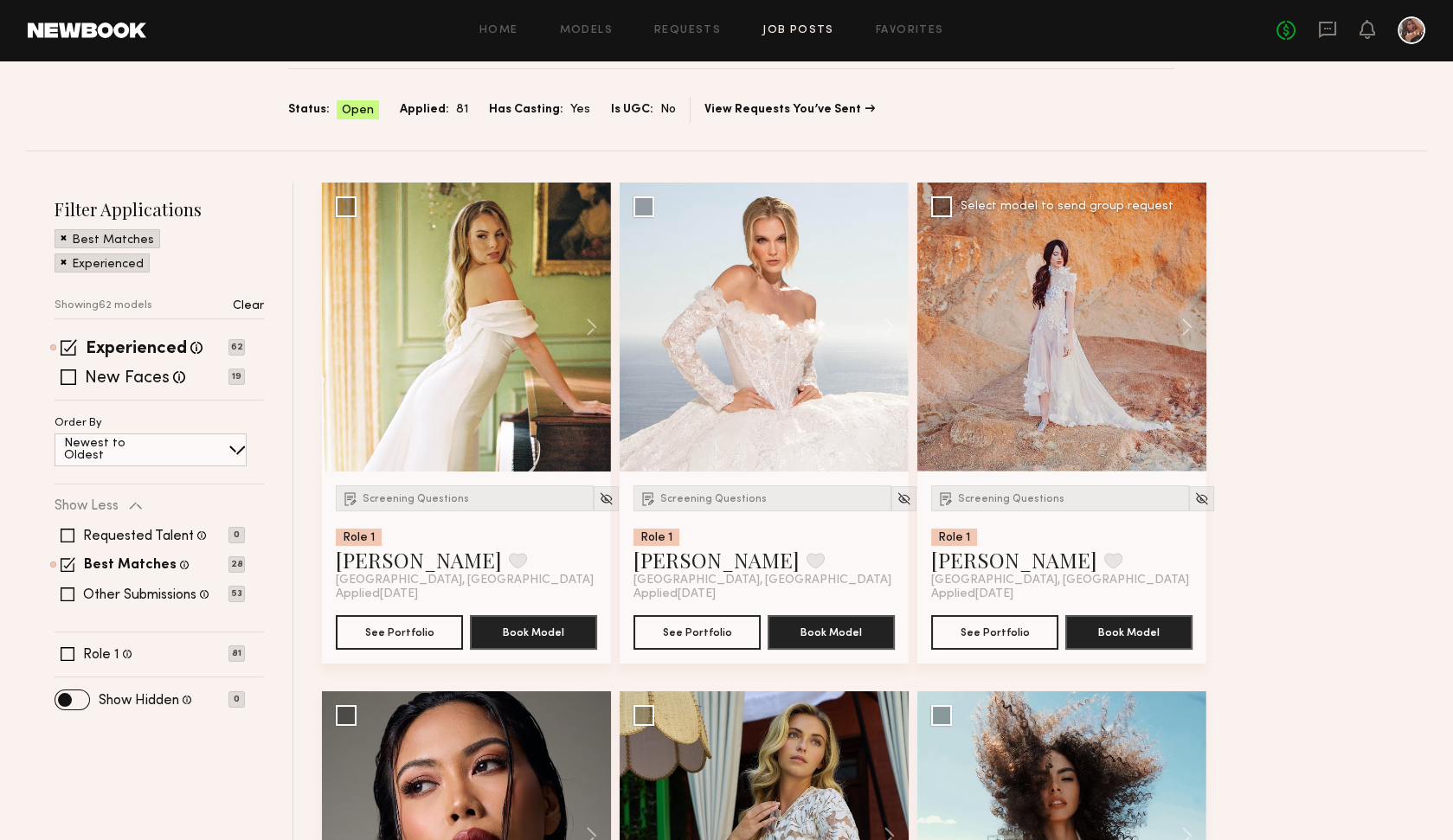
scroll to position [26, 0]
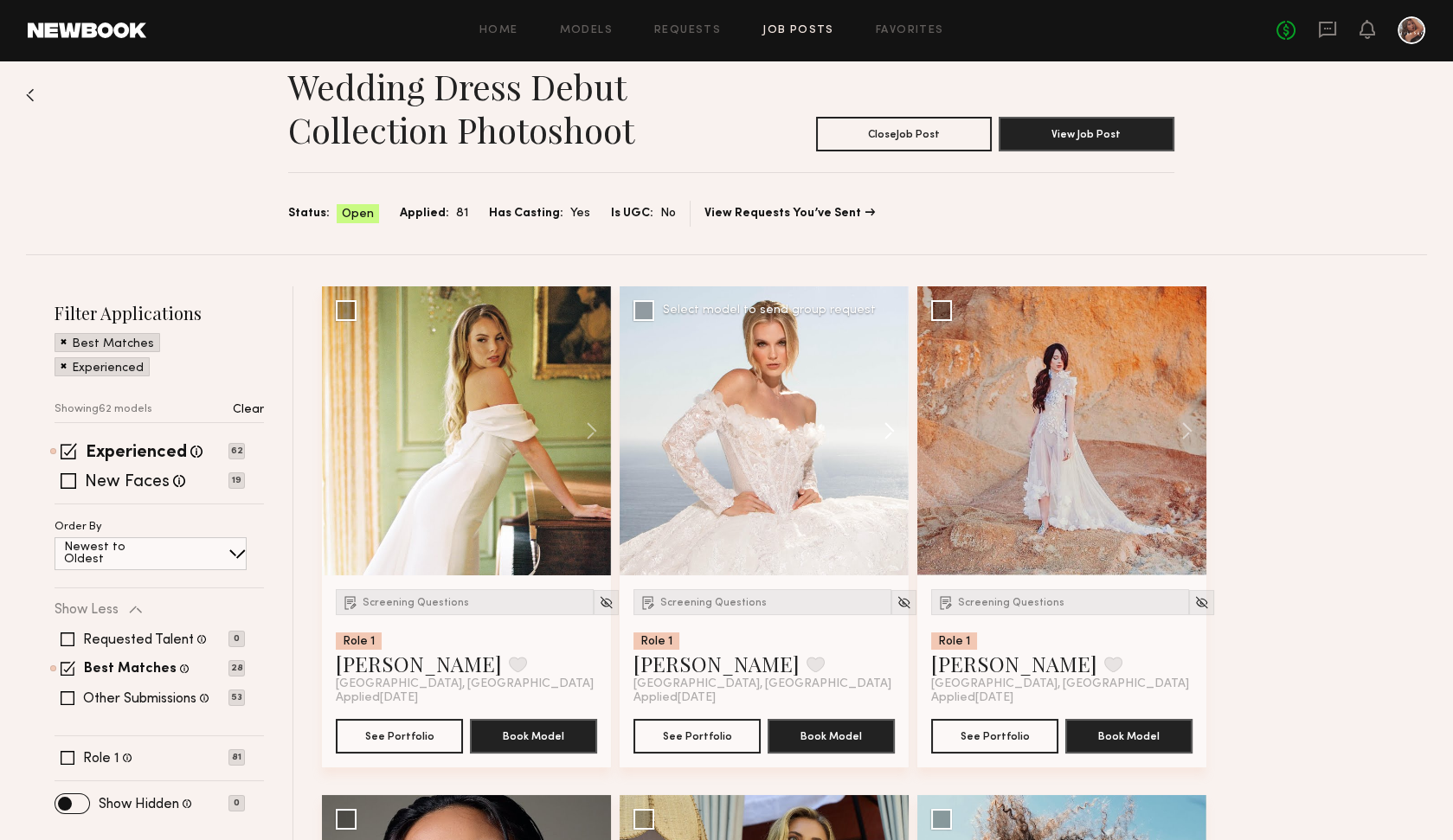
click at [886, 427] on button at bounding box center [881, 431] width 56 height 289
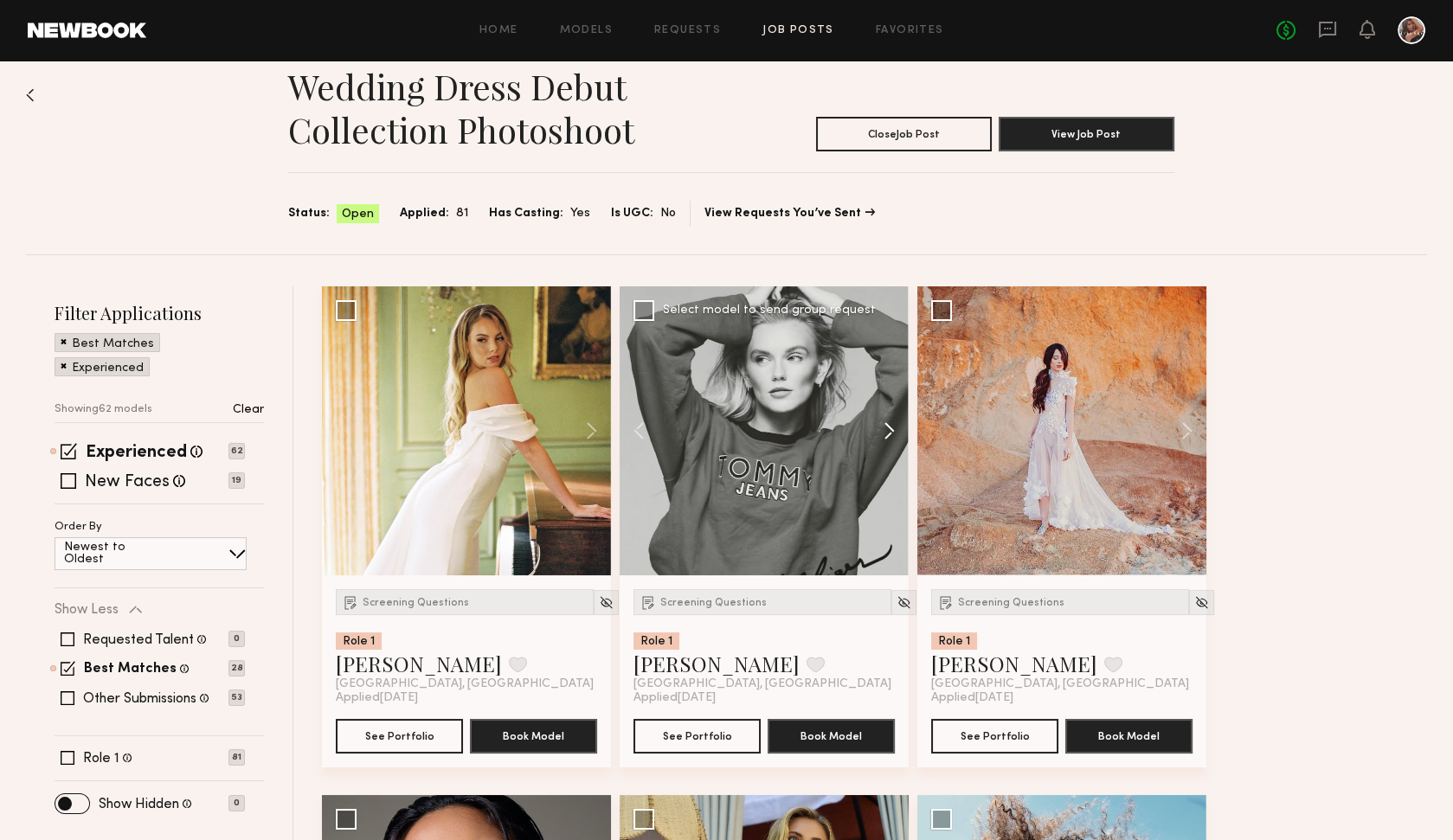
click at [886, 427] on button at bounding box center [881, 431] width 56 height 289
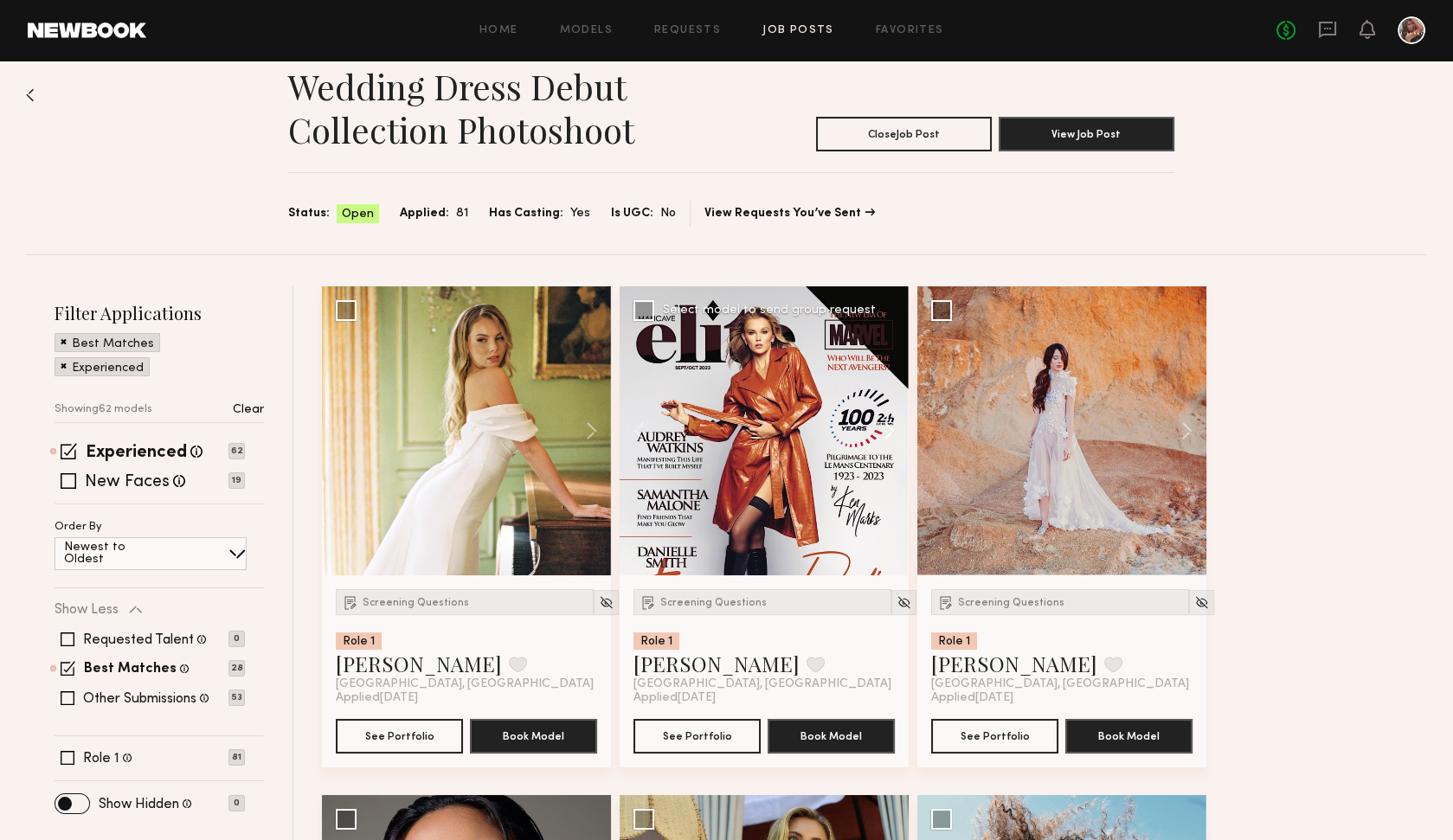
click at [886, 427] on button at bounding box center [881, 431] width 56 height 289
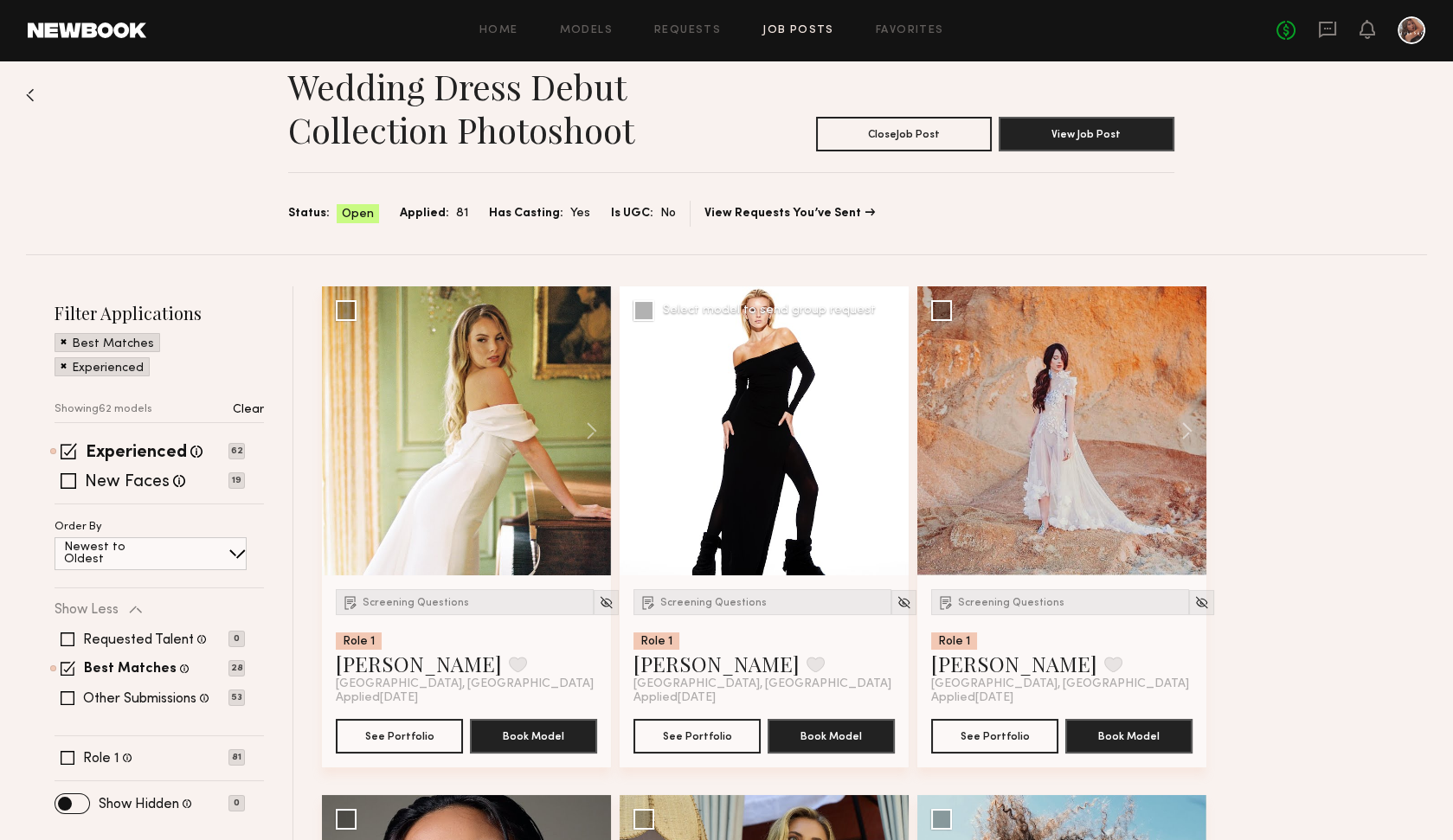
click at [903, 435] on button at bounding box center [881, 431] width 56 height 289
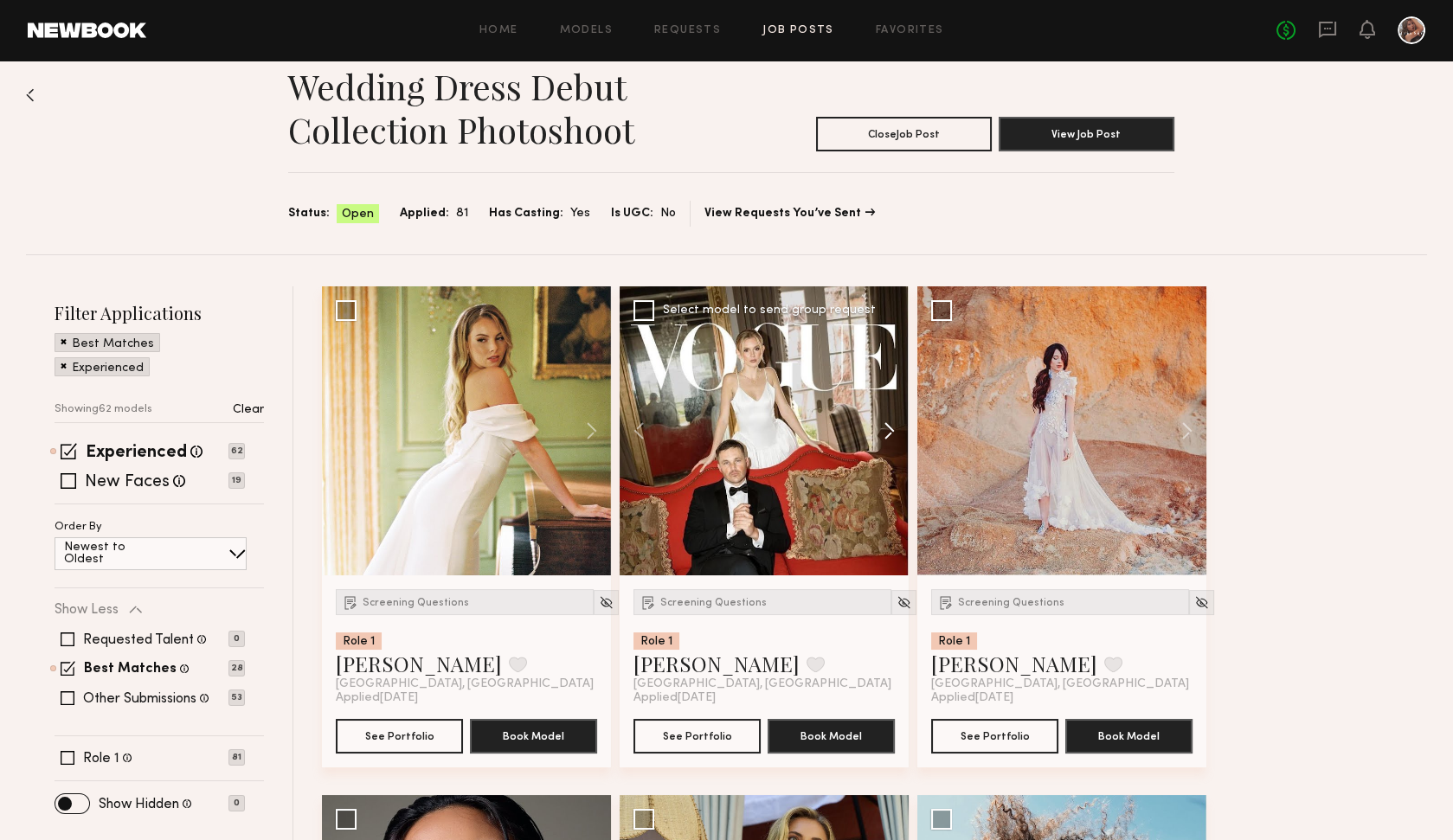
click at [889, 435] on button at bounding box center [881, 431] width 56 height 289
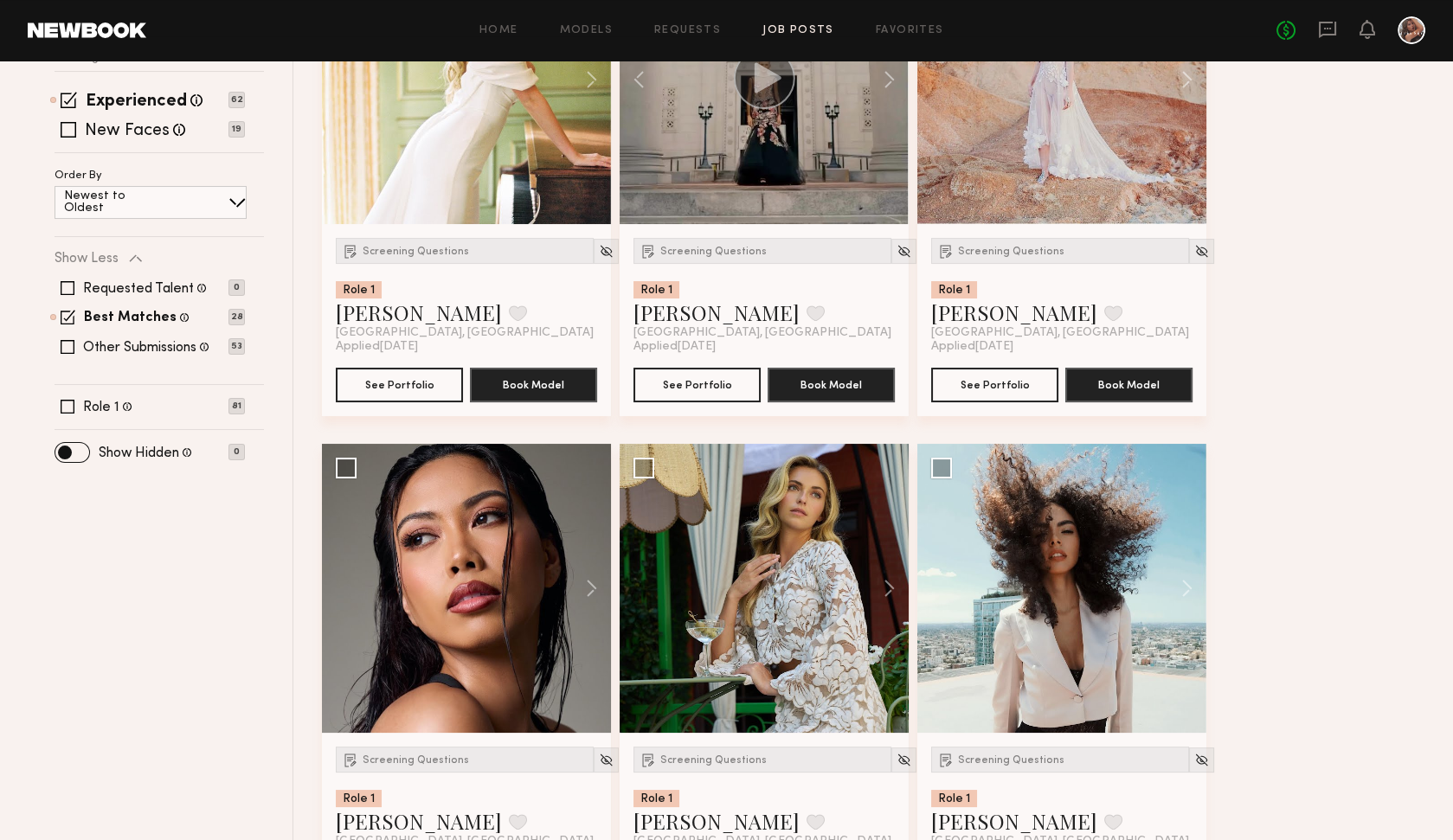
scroll to position [497, 0]
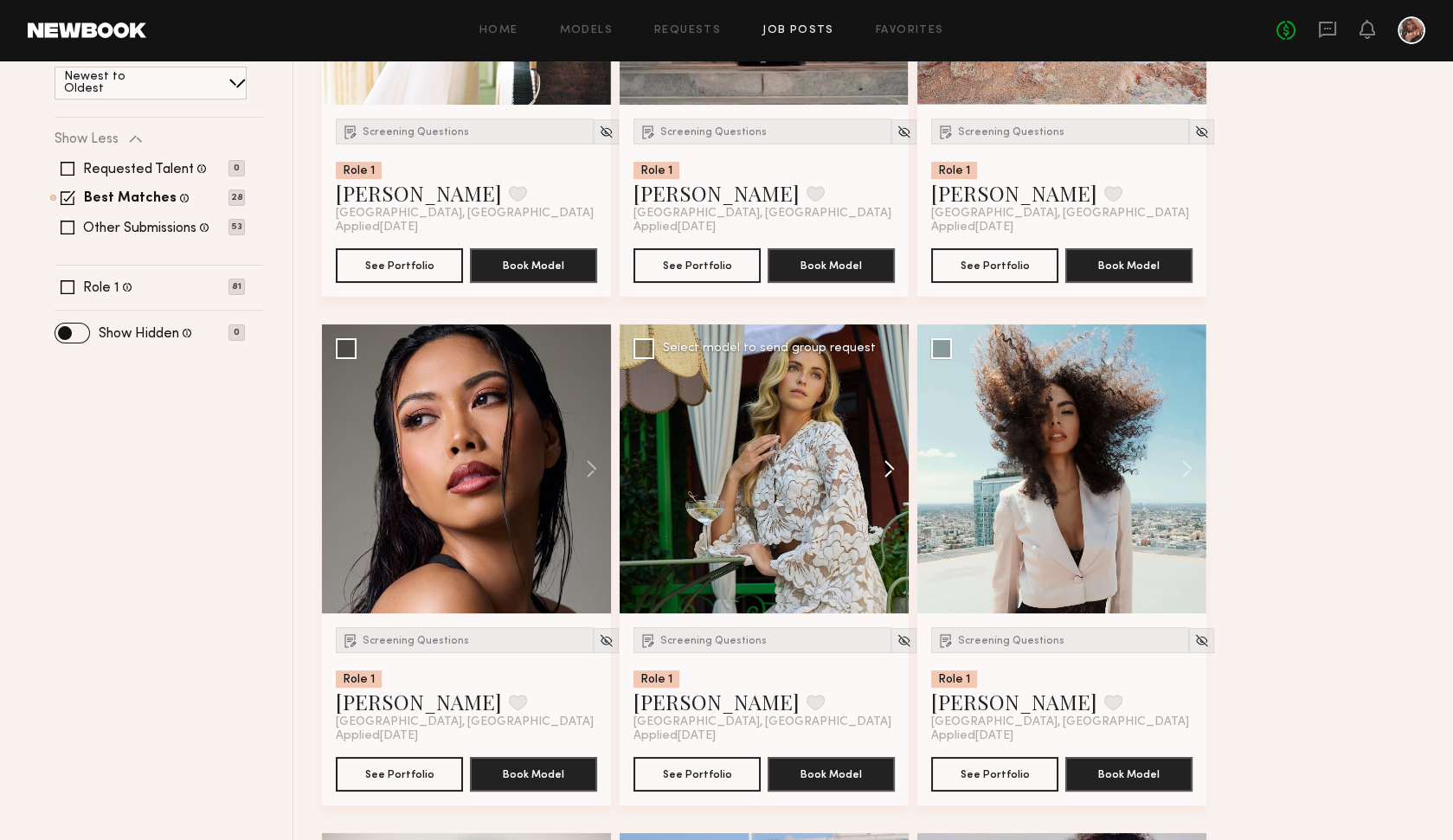
click at [895, 471] on button at bounding box center [881, 469] width 56 height 289
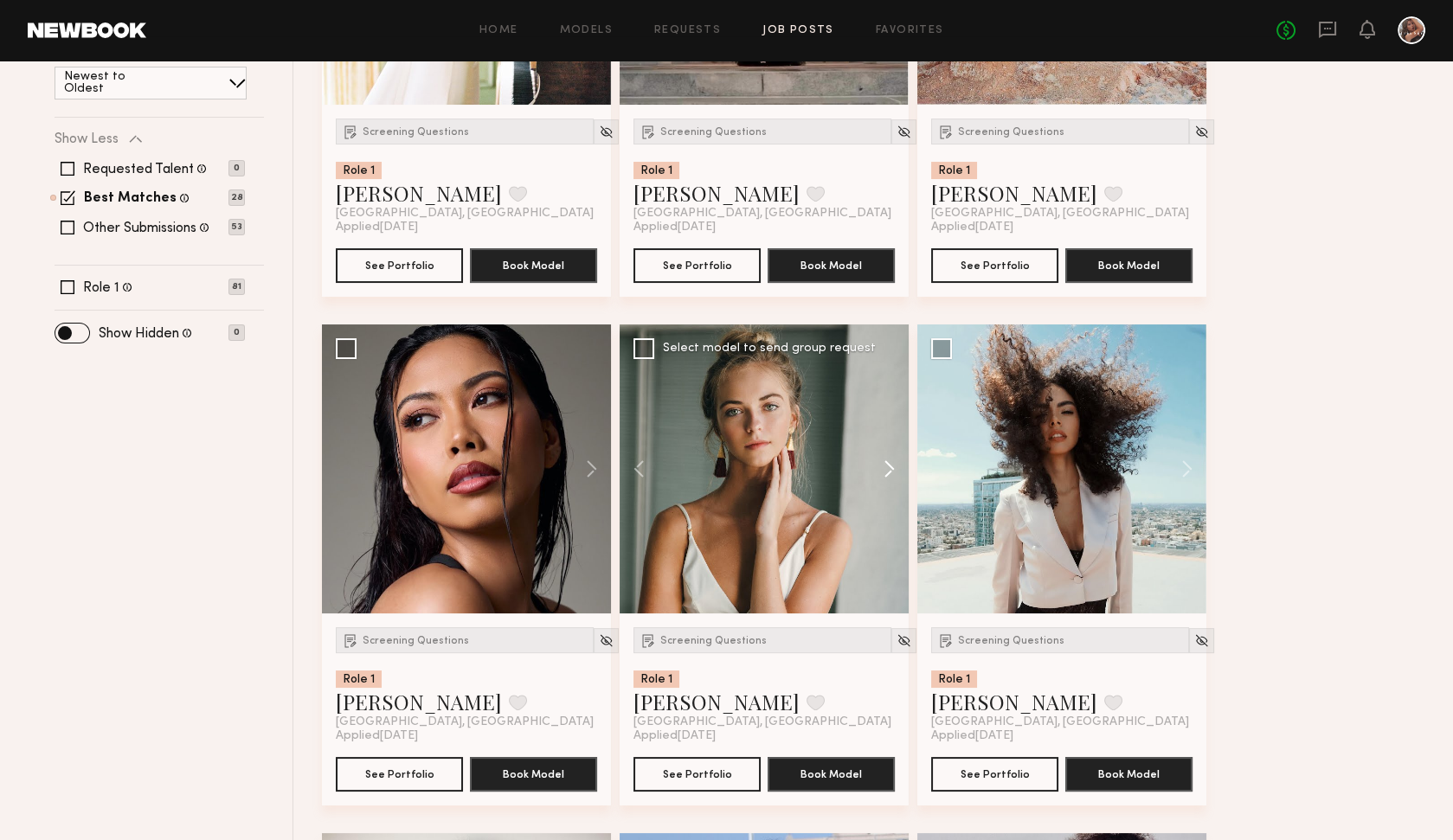
click at [895, 471] on button at bounding box center [881, 469] width 56 height 289
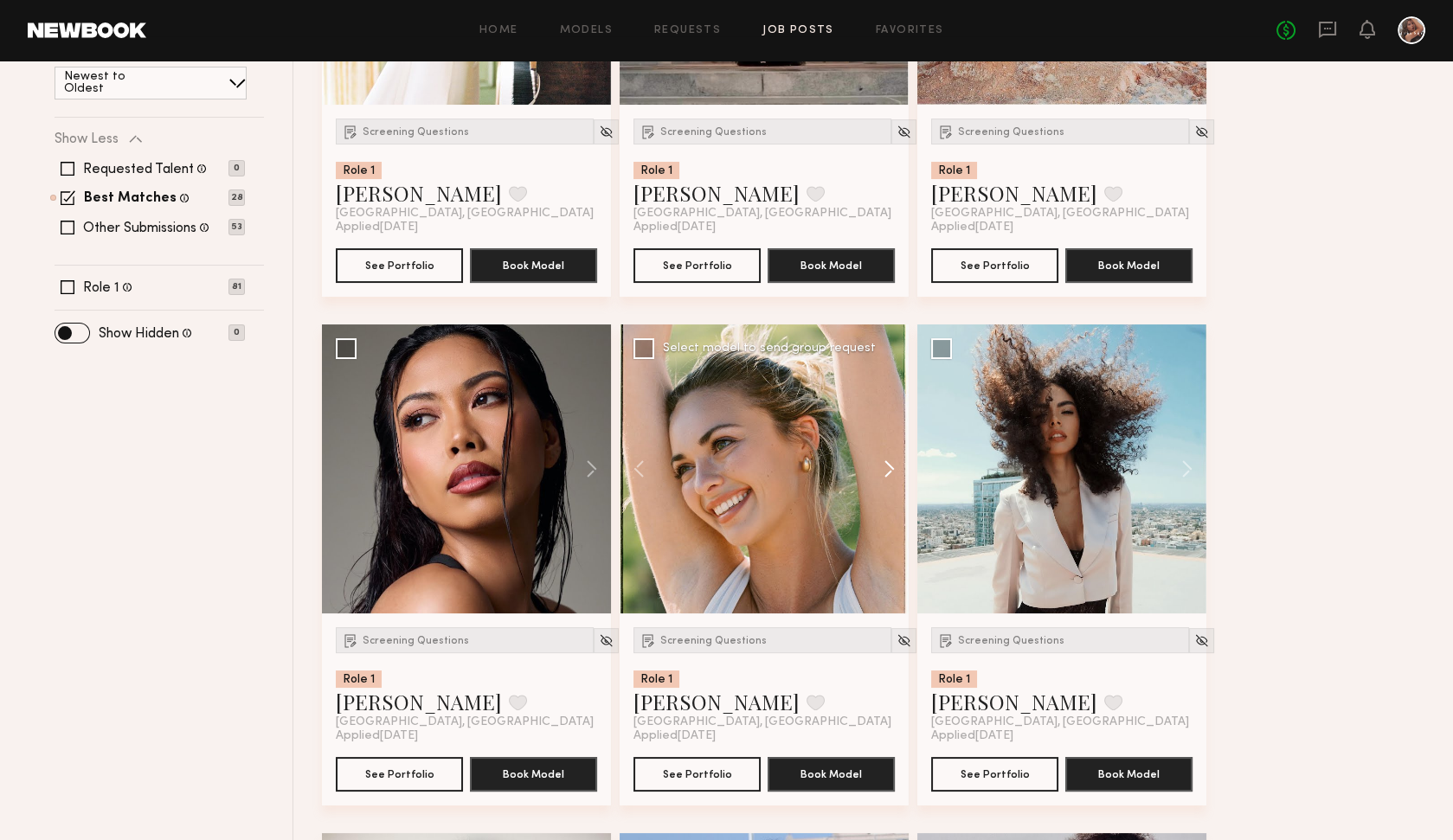
click at [895, 471] on button at bounding box center [881, 469] width 56 height 289
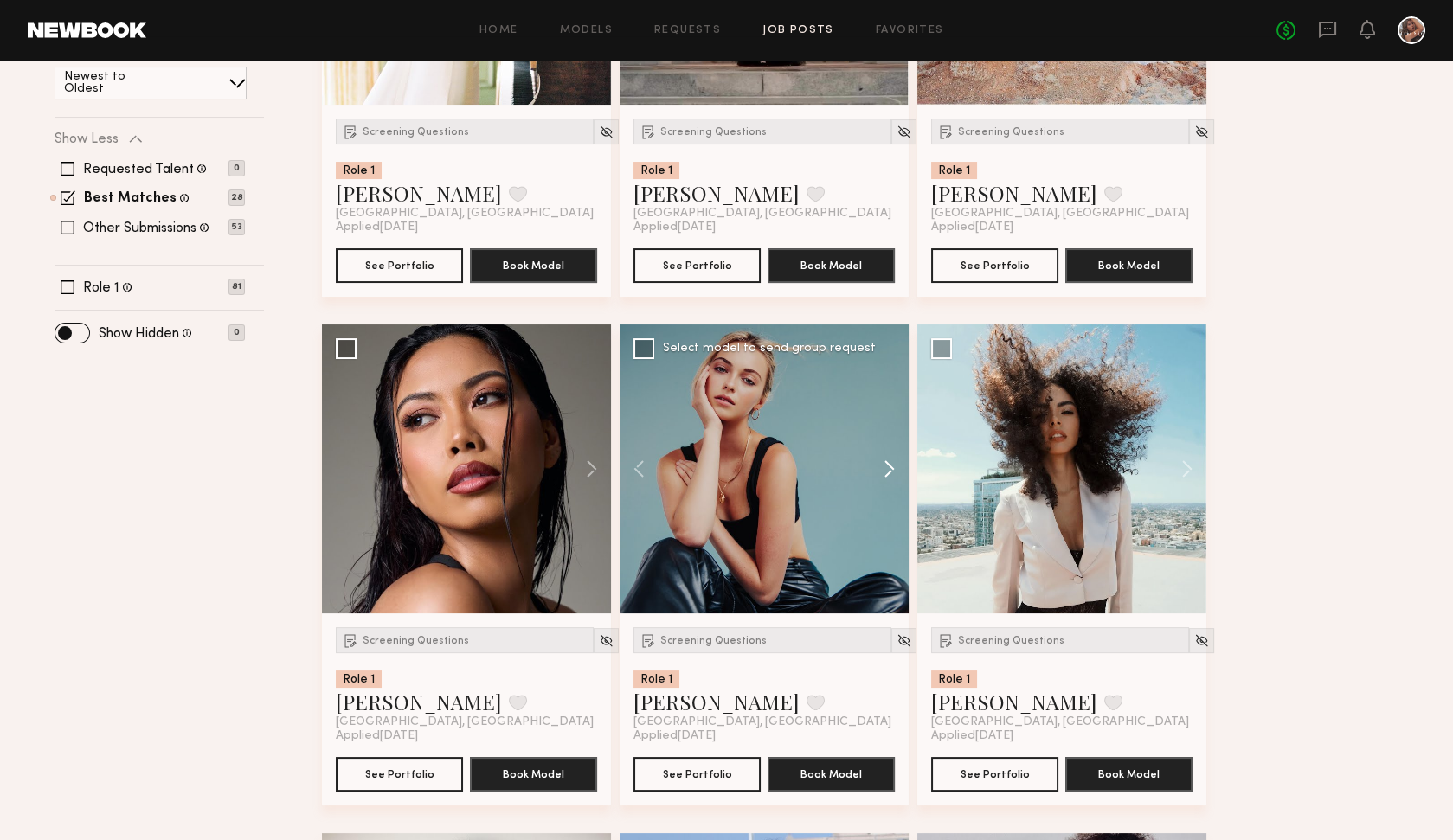
click at [895, 471] on button at bounding box center [881, 469] width 56 height 289
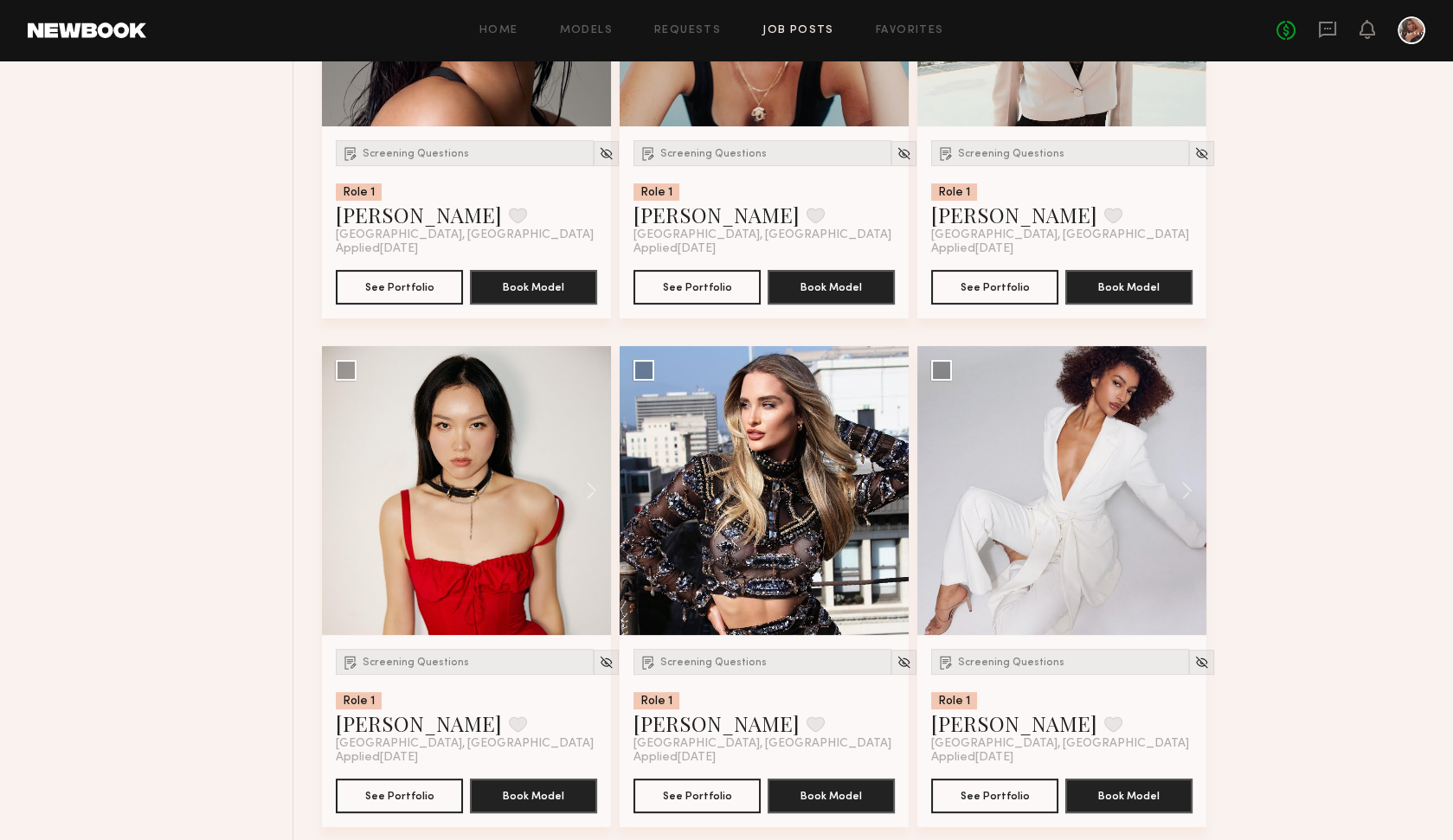
scroll to position [992, 0]
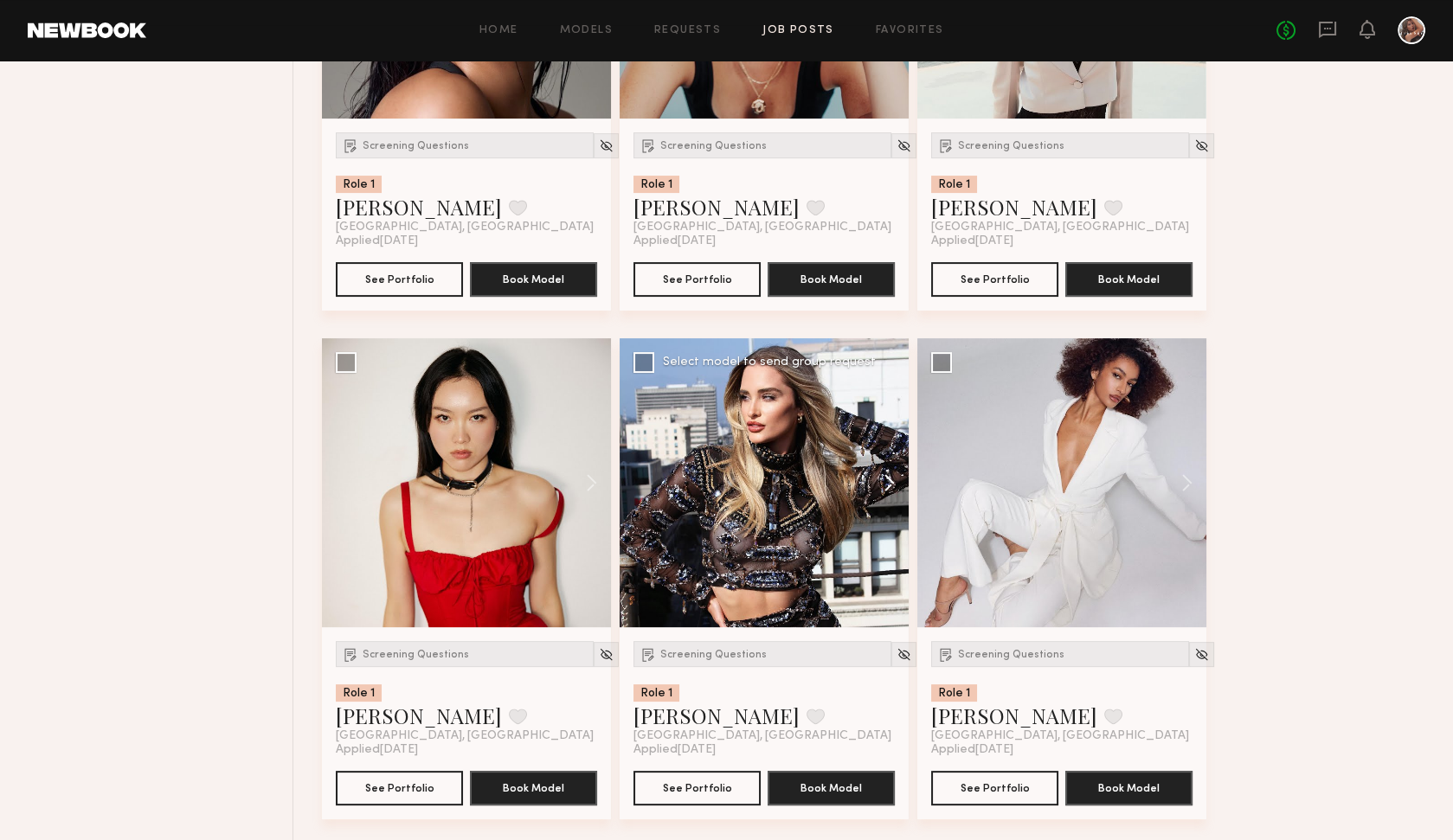
click at [887, 487] on button at bounding box center [881, 483] width 56 height 289
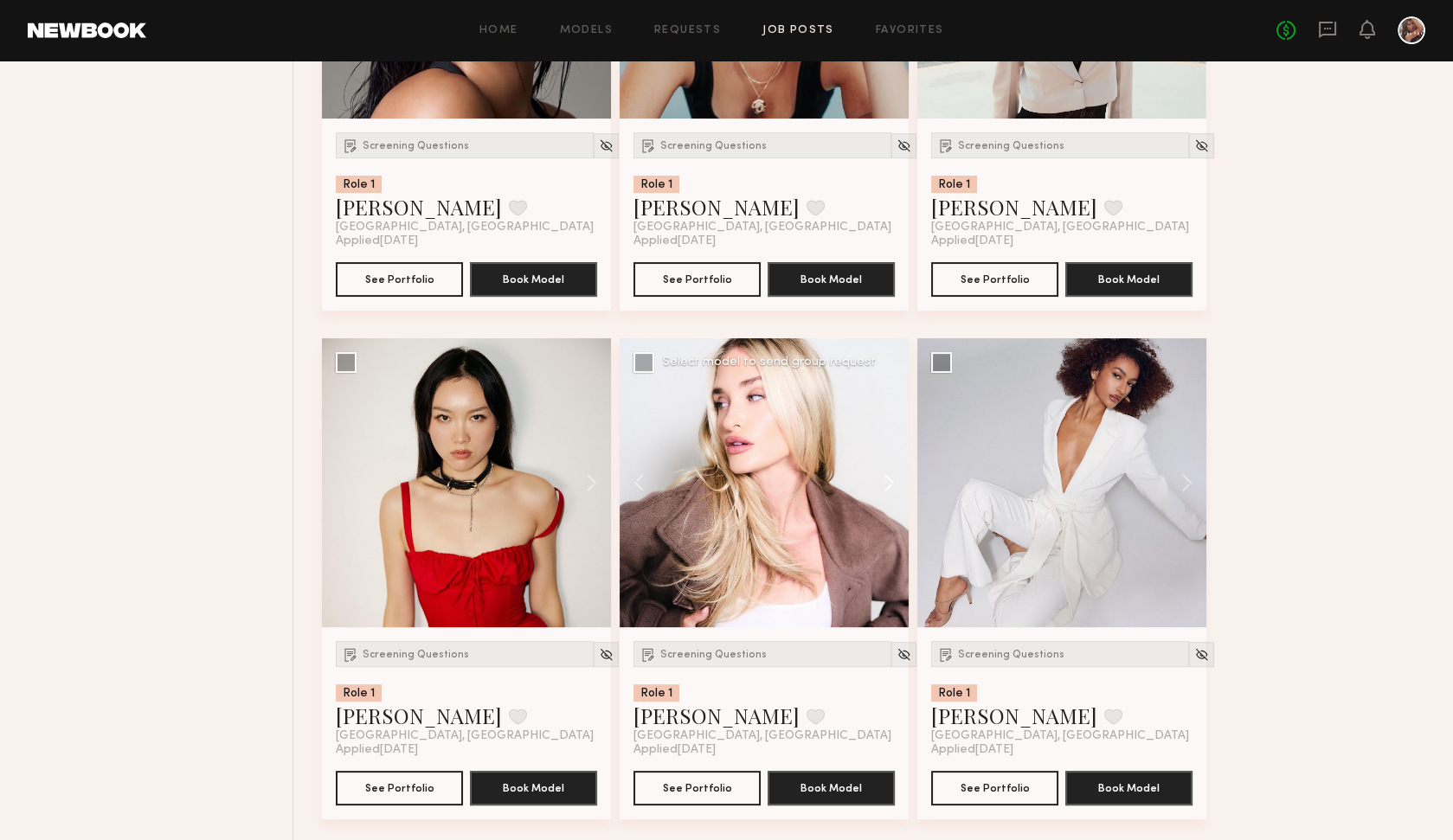
click at [887, 487] on button at bounding box center [881, 483] width 56 height 289
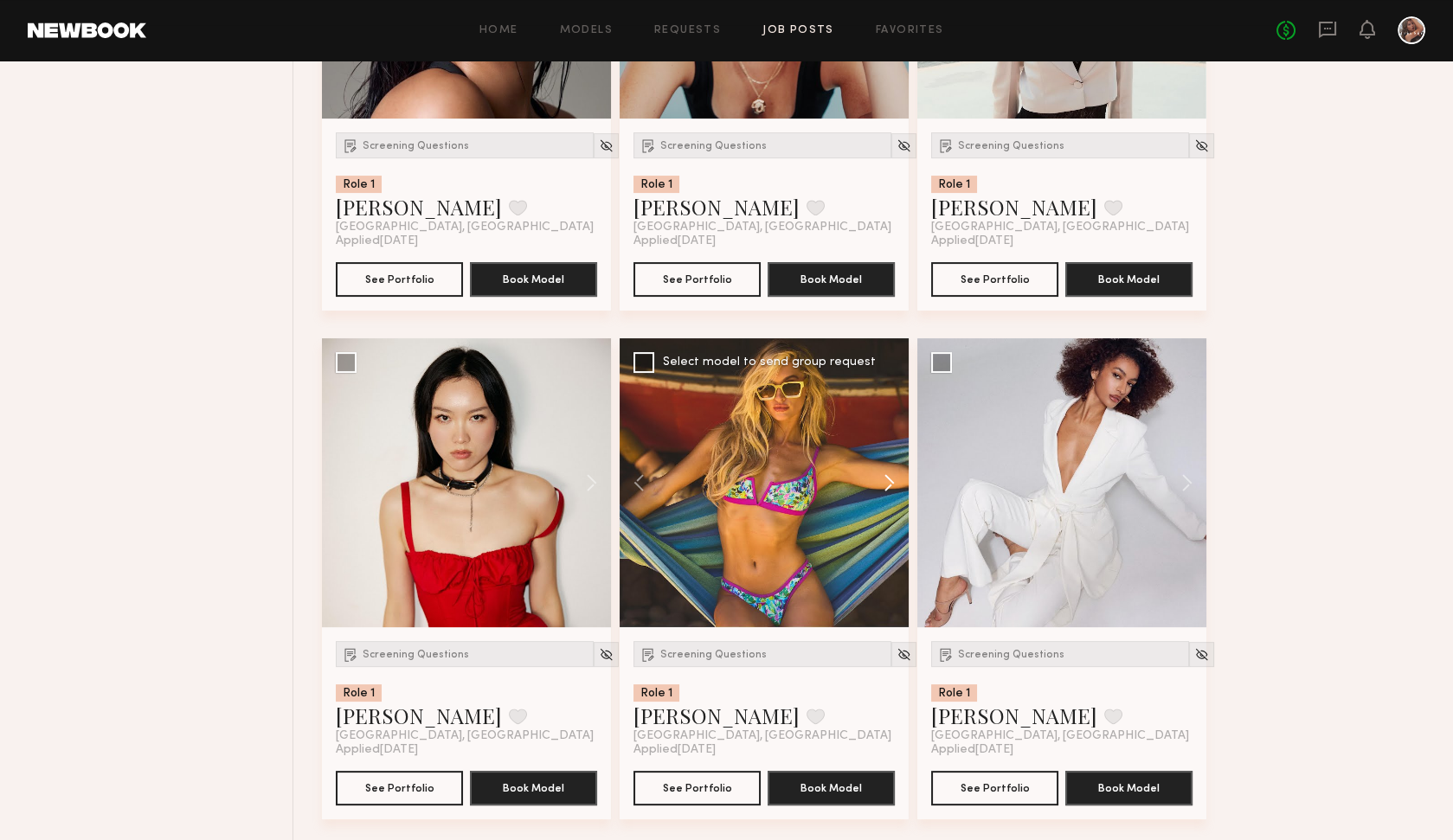
click at [887, 487] on button at bounding box center [881, 483] width 56 height 289
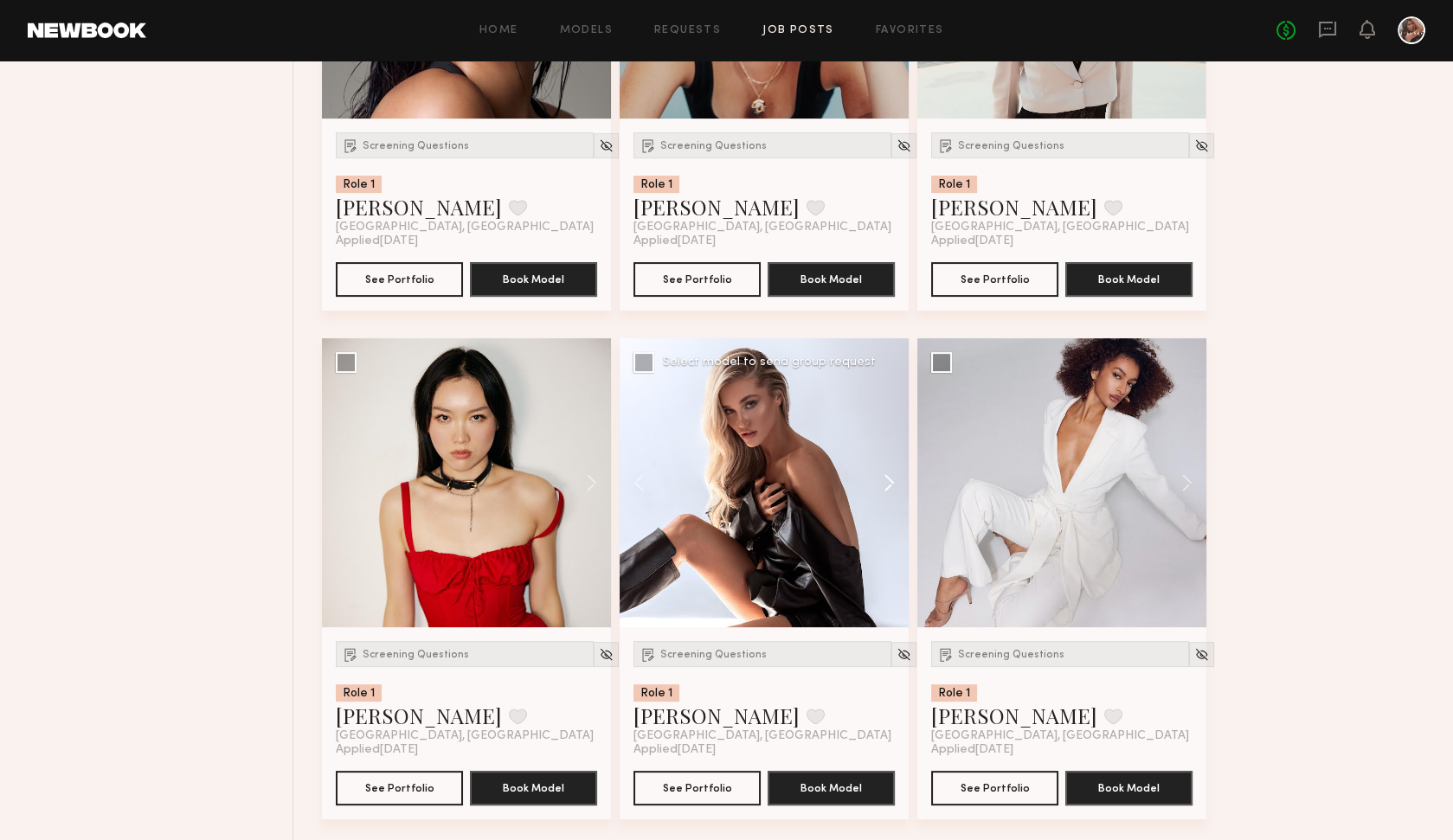
click at [887, 487] on button at bounding box center [881, 483] width 56 height 289
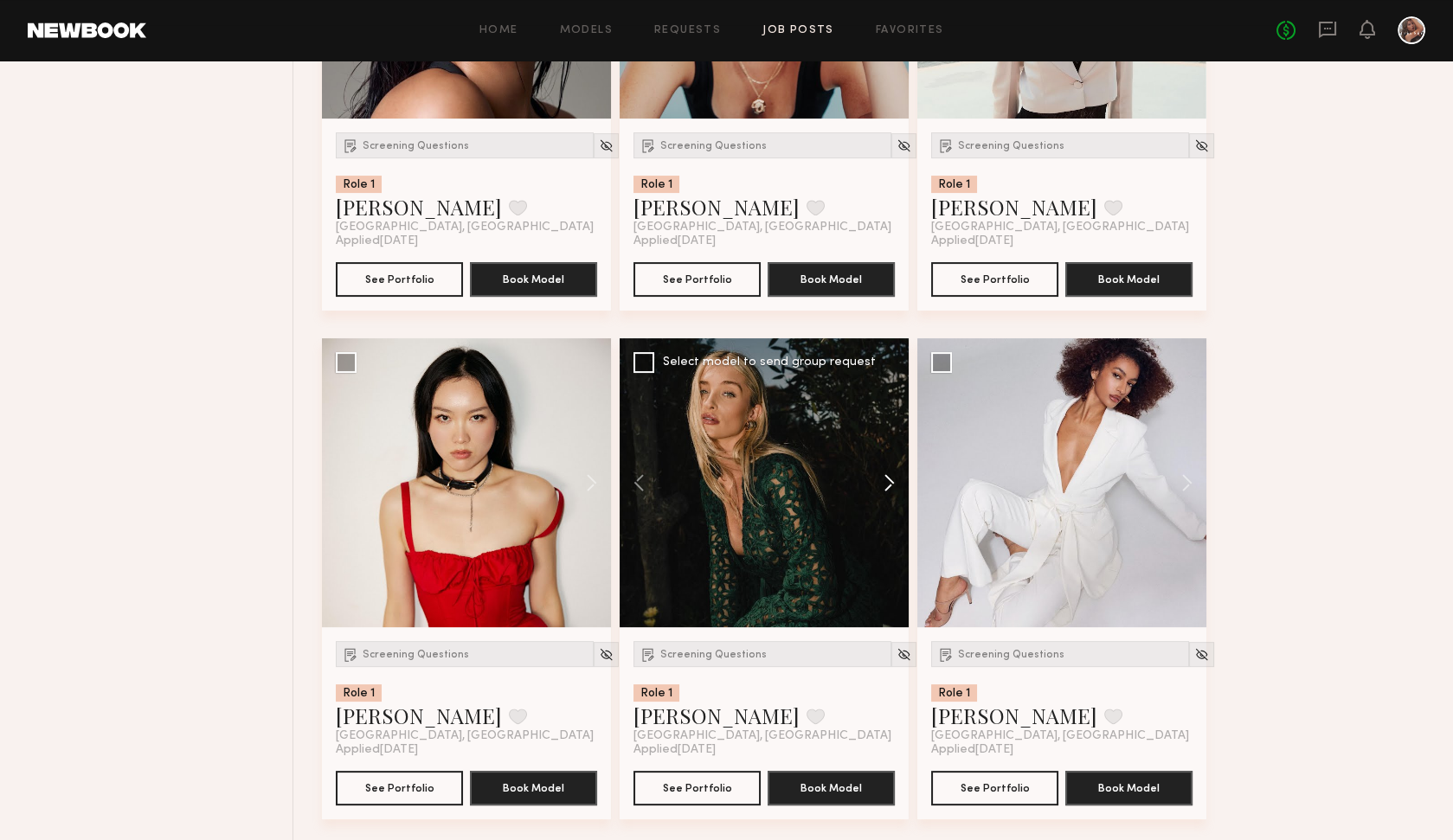
click at [887, 487] on button at bounding box center [881, 483] width 56 height 289
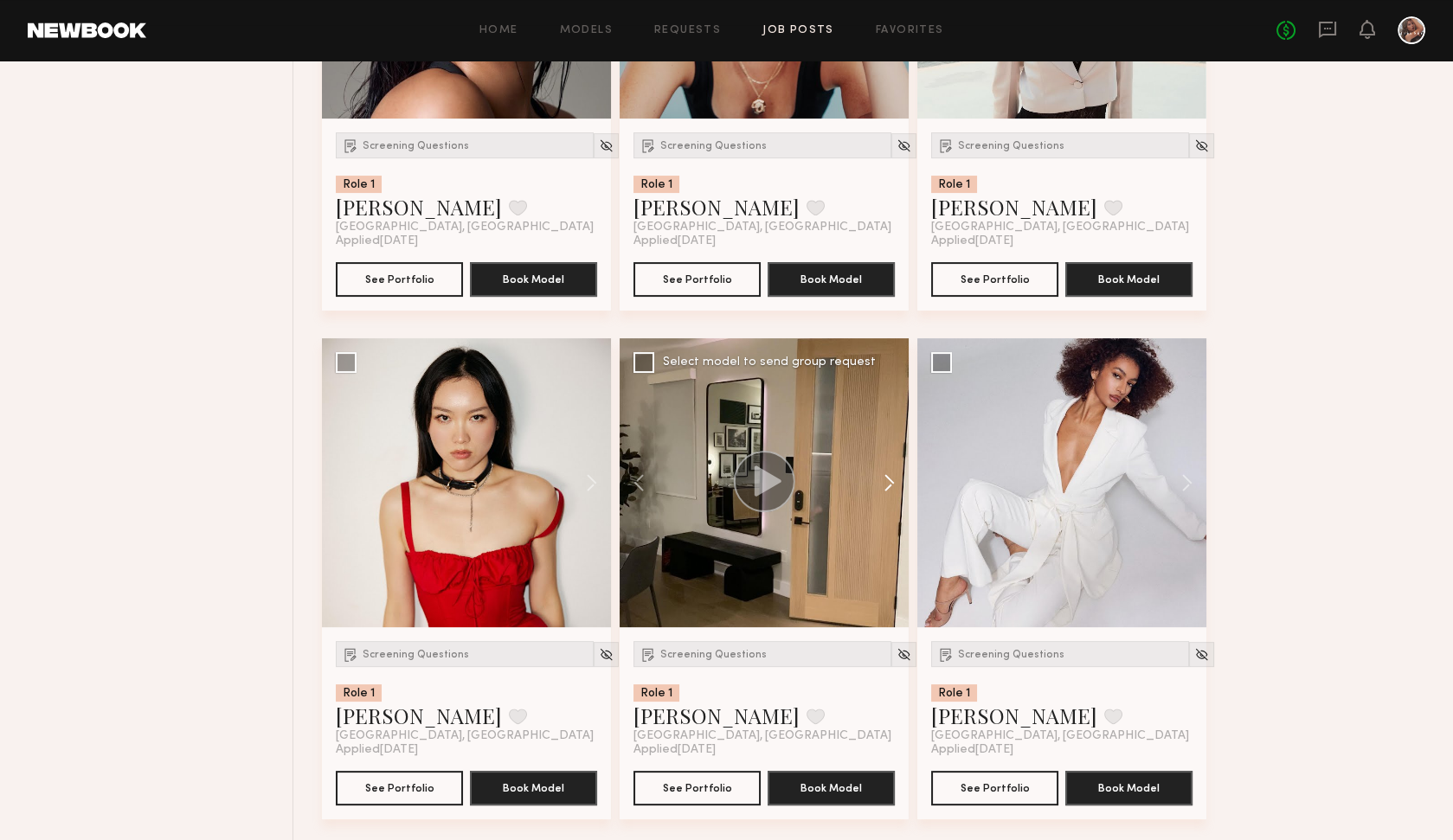
click at [887, 487] on button at bounding box center [881, 483] width 56 height 289
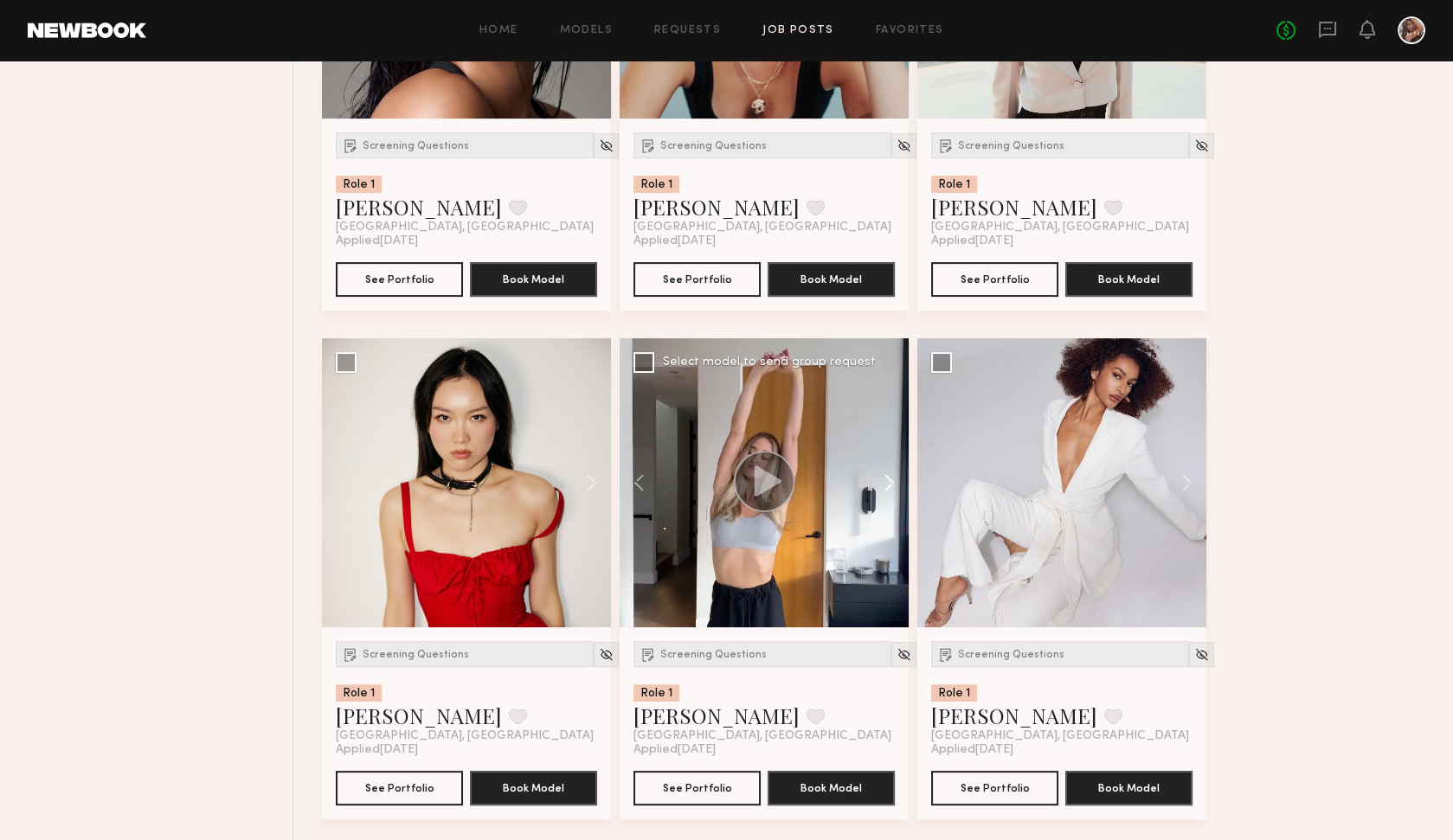
click at [887, 487] on button at bounding box center [881, 483] width 56 height 289
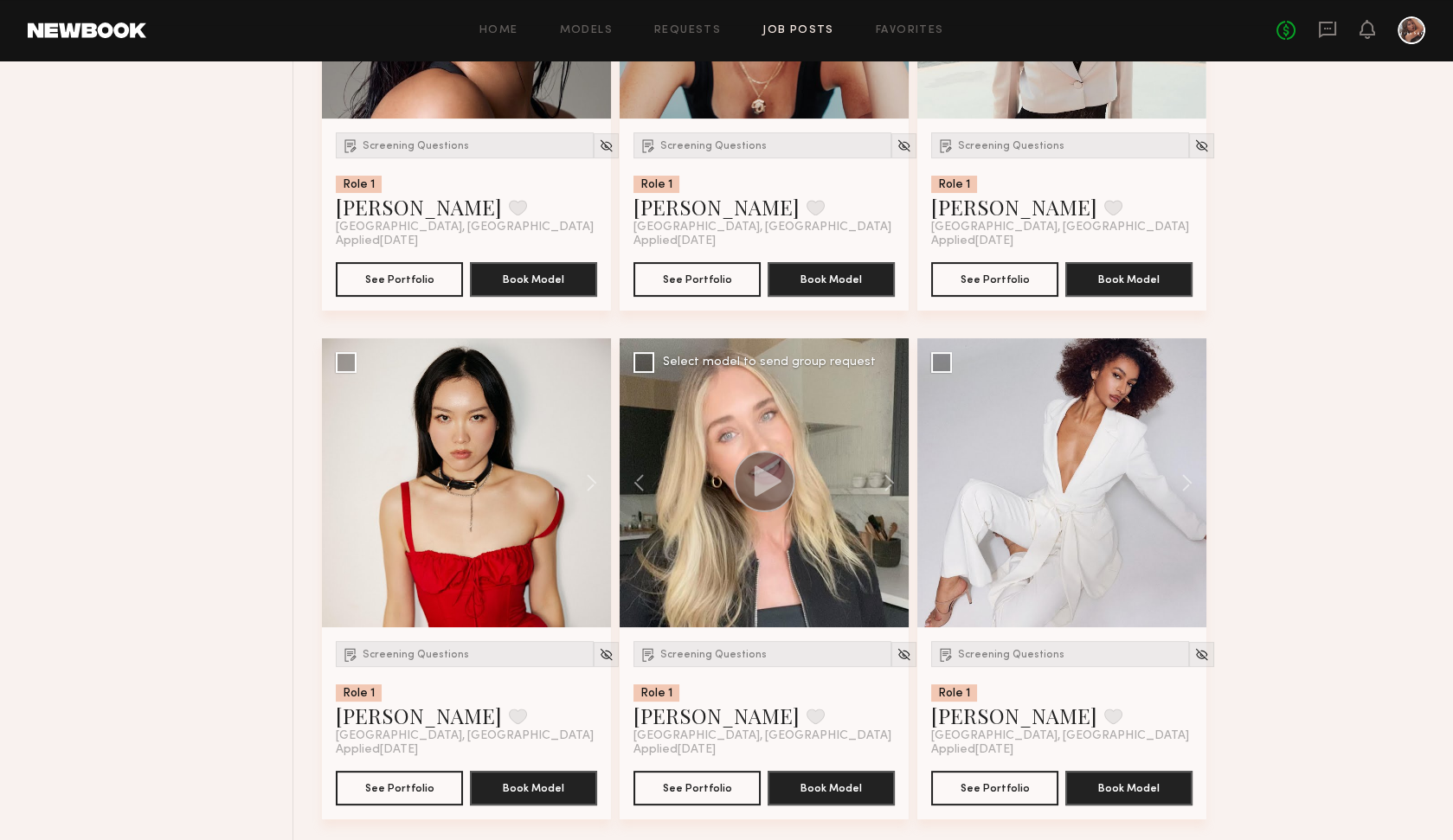
click at [795, 514] on div at bounding box center [764, 483] width 289 height 289
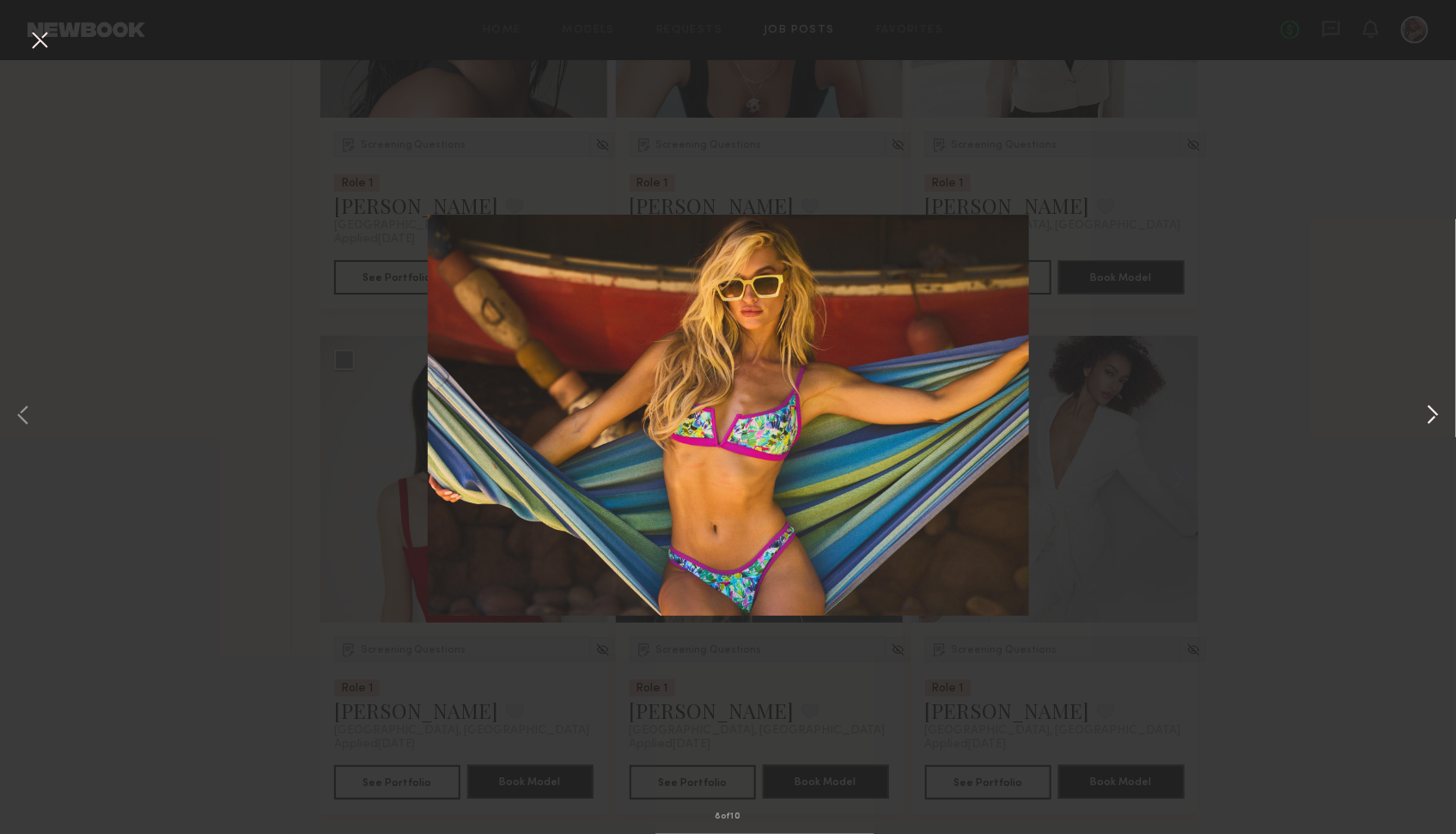
click at [1212, 419] on button at bounding box center [1433, 417] width 21 height 668
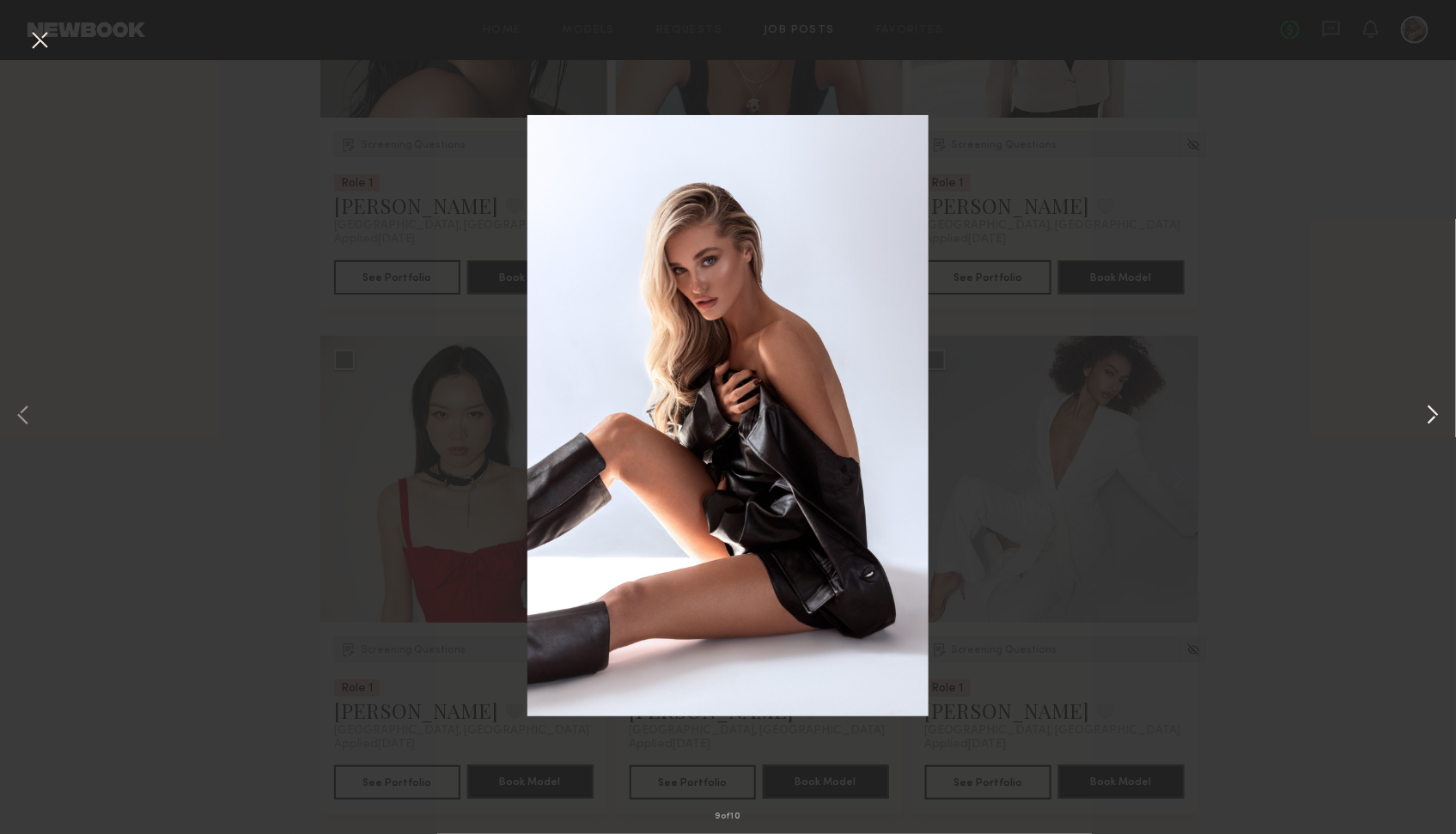
click at [1212, 419] on button at bounding box center [1433, 417] width 21 height 668
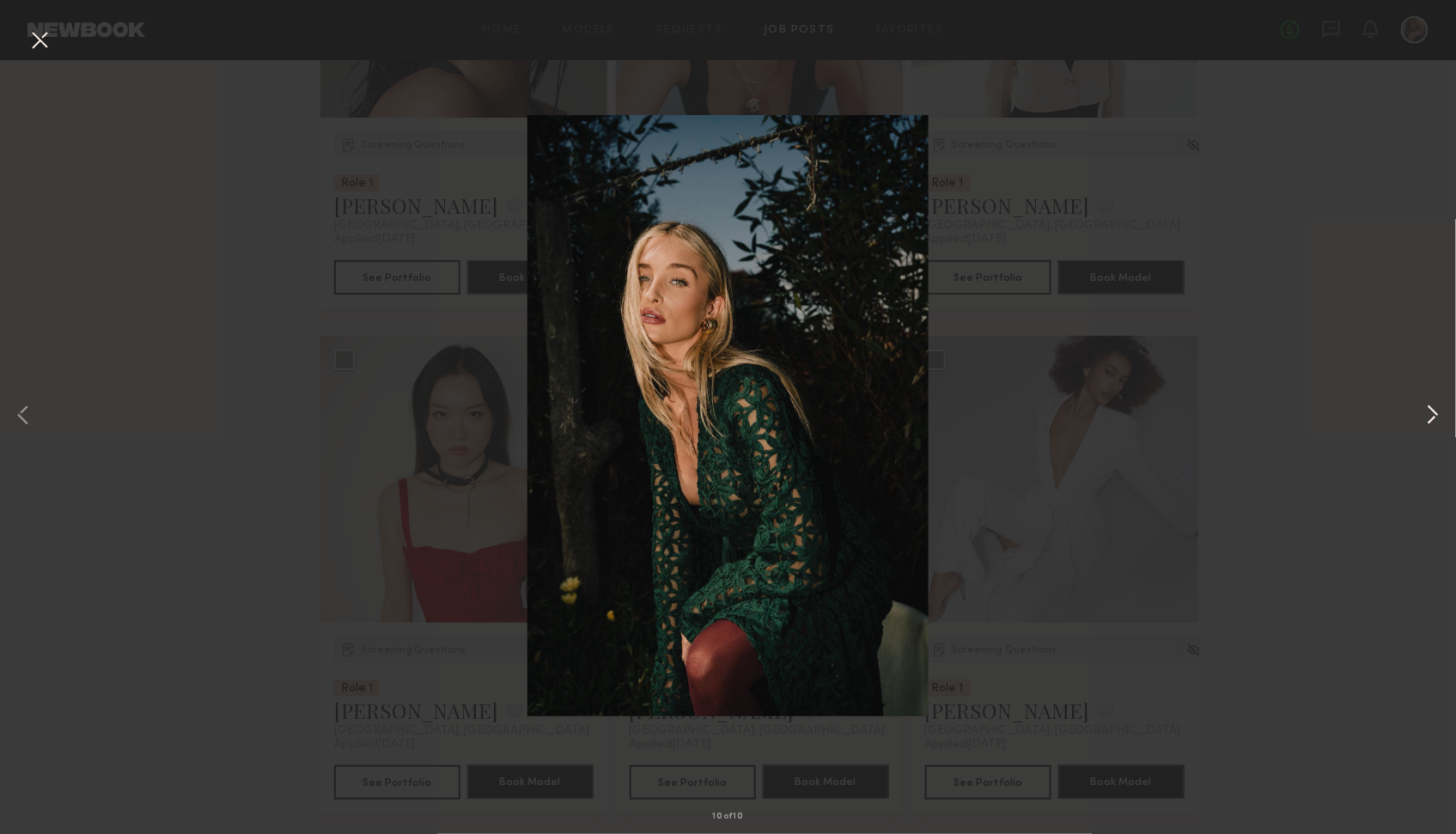
click at [1212, 419] on button at bounding box center [1433, 417] width 21 height 668
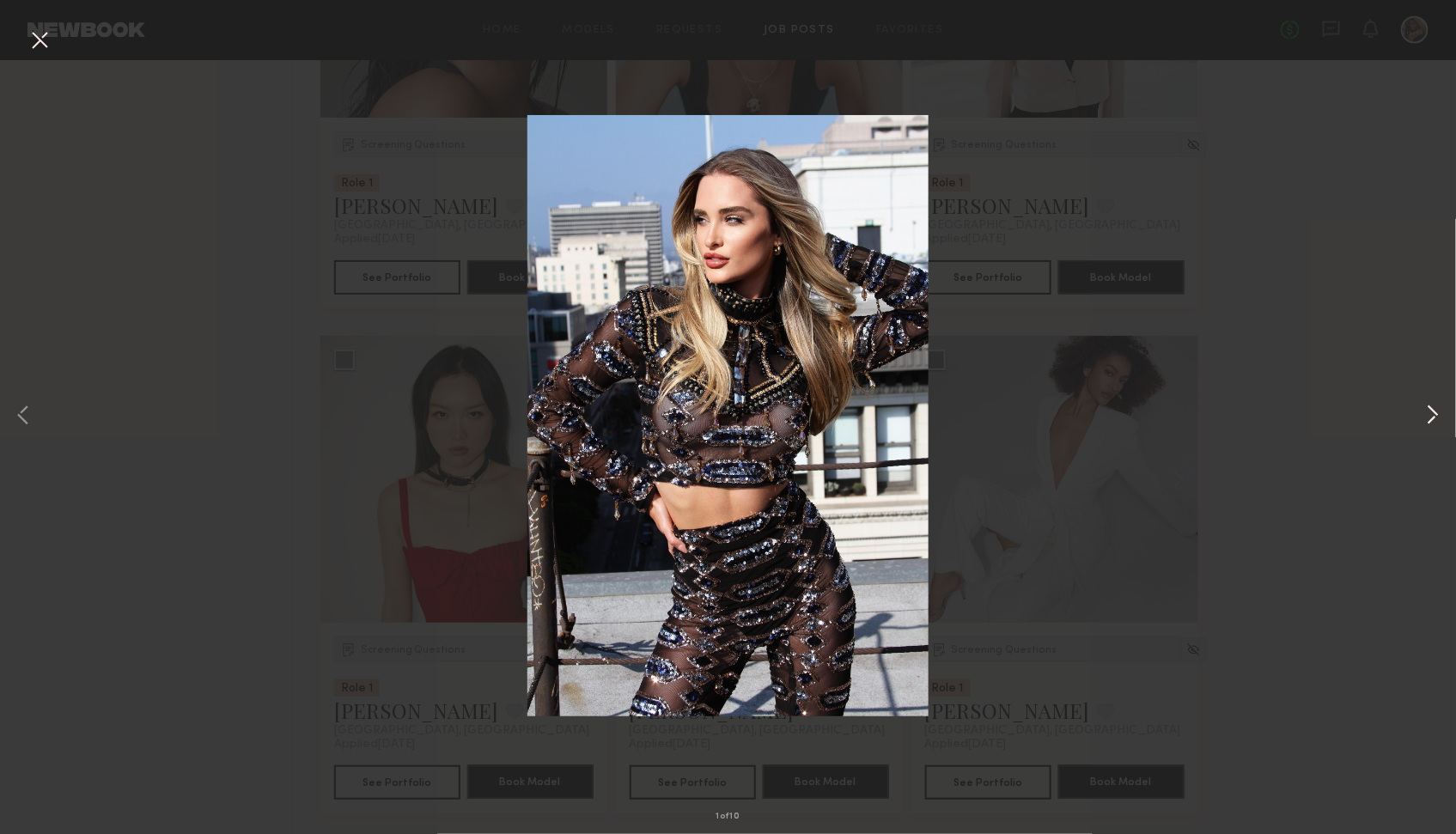
click at [1212, 419] on button at bounding box center [1433, 417] width 21 height 668
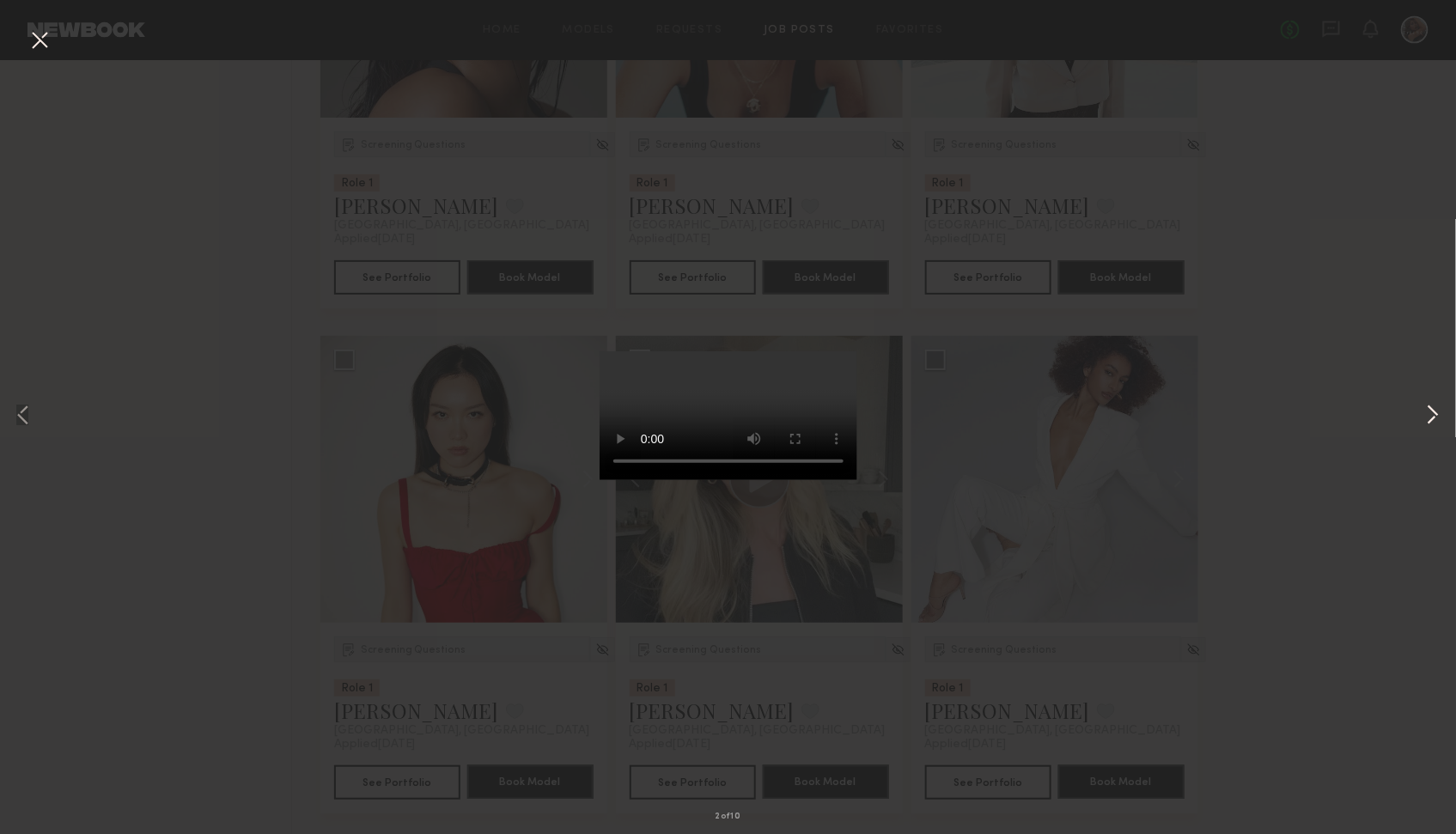
click at [1212, 418] on button at bounding box center [1433, 417] width 21 height 668
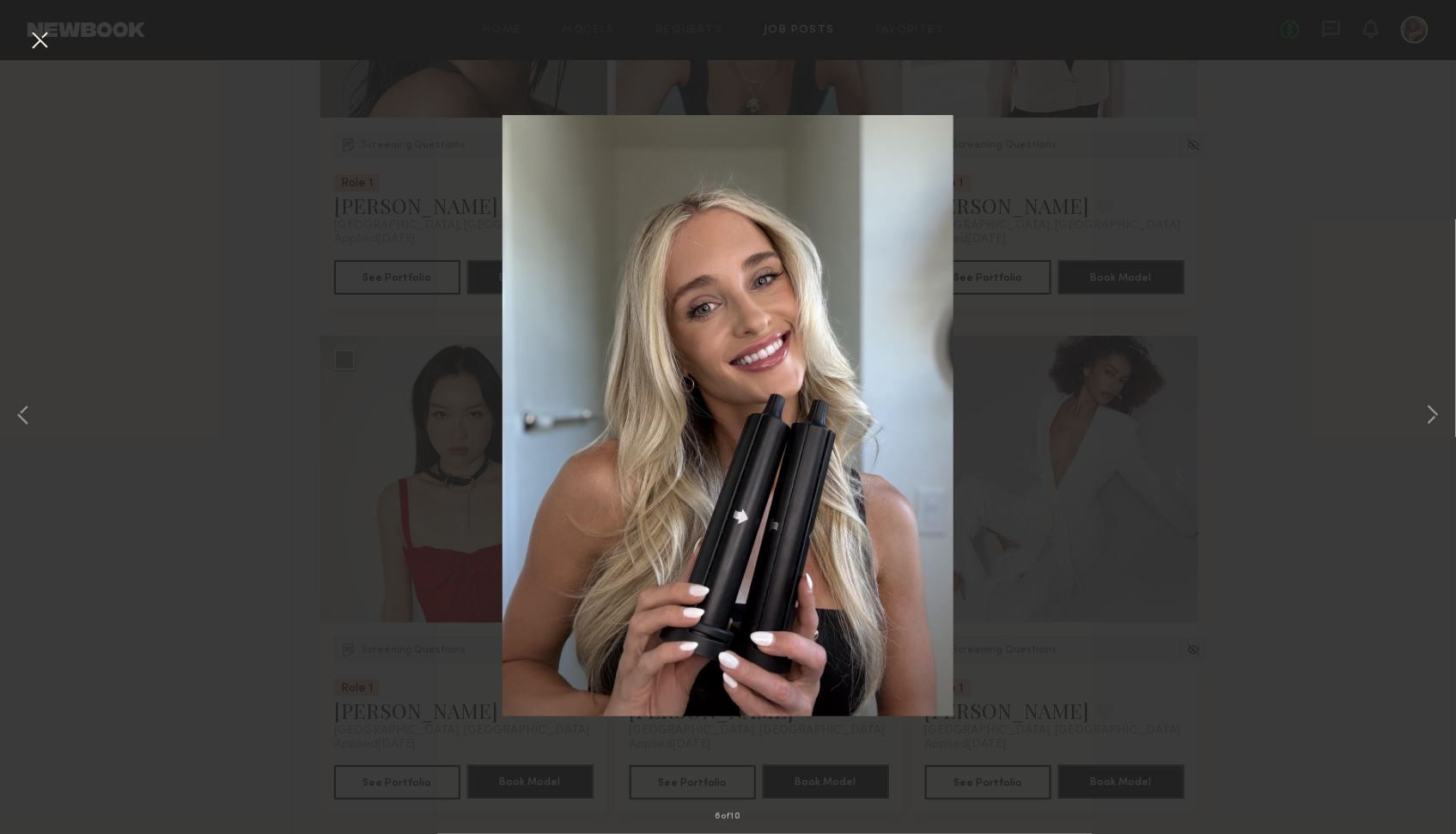
click at [1212, 522] on div "6 of 10" at bounding box center [728, 417] width 1456 height 834
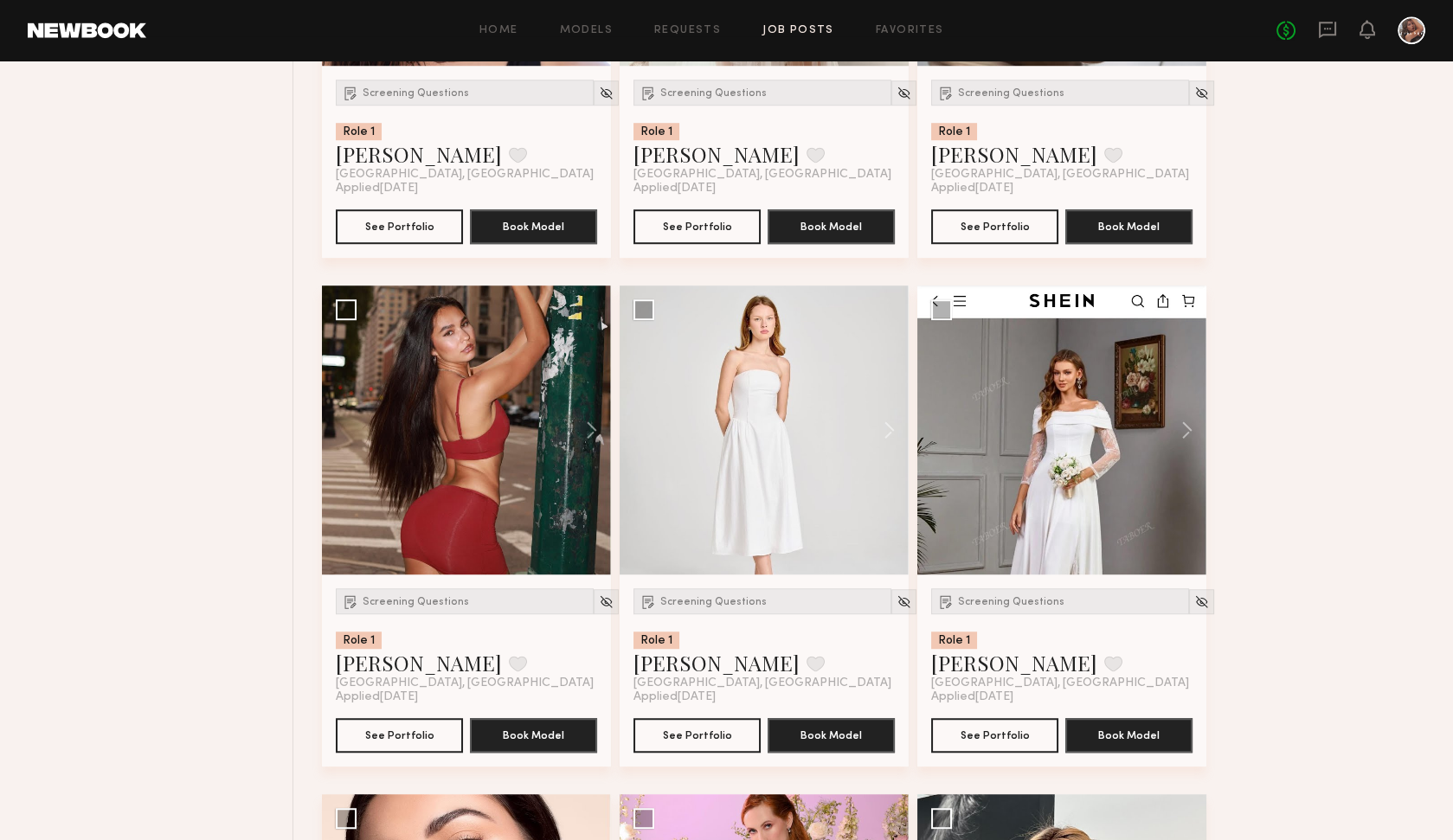
scroll to position [2588, 0]
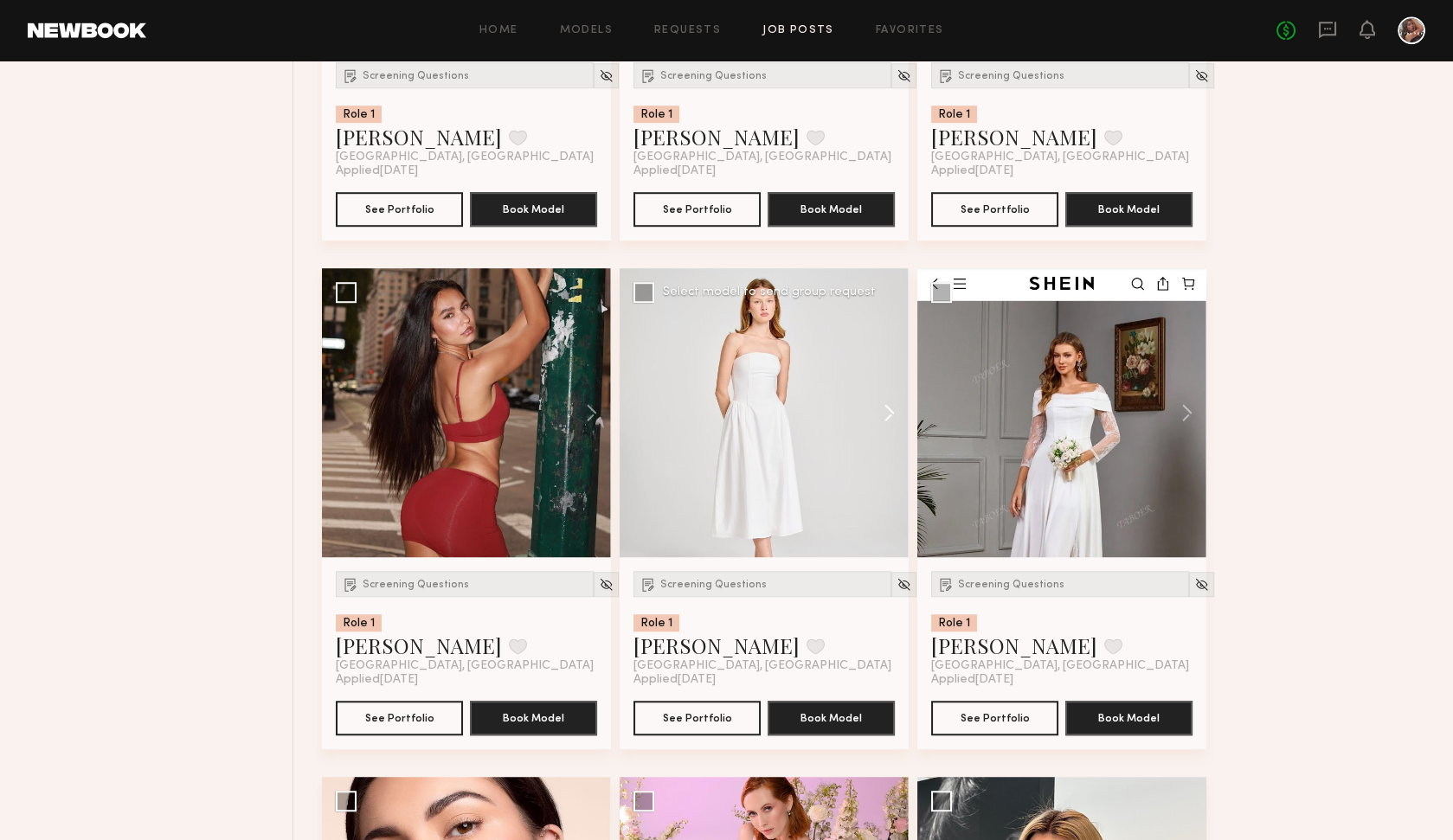
click at [892, 414] on button at bounding box center [881, 413] width 56 height 289
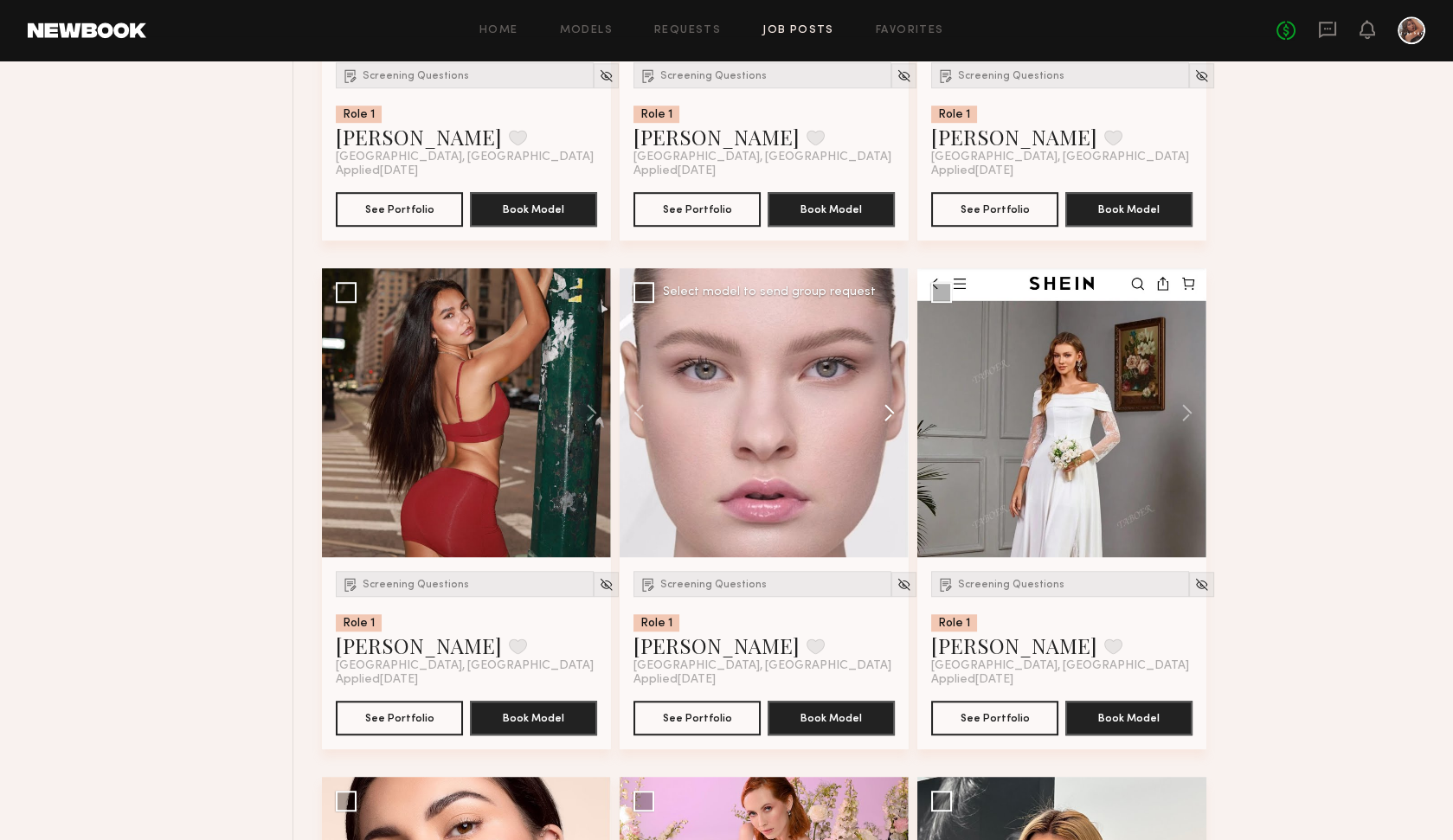
click at [892, 414] on button at bounding box center [881, 413] width 56 height 289
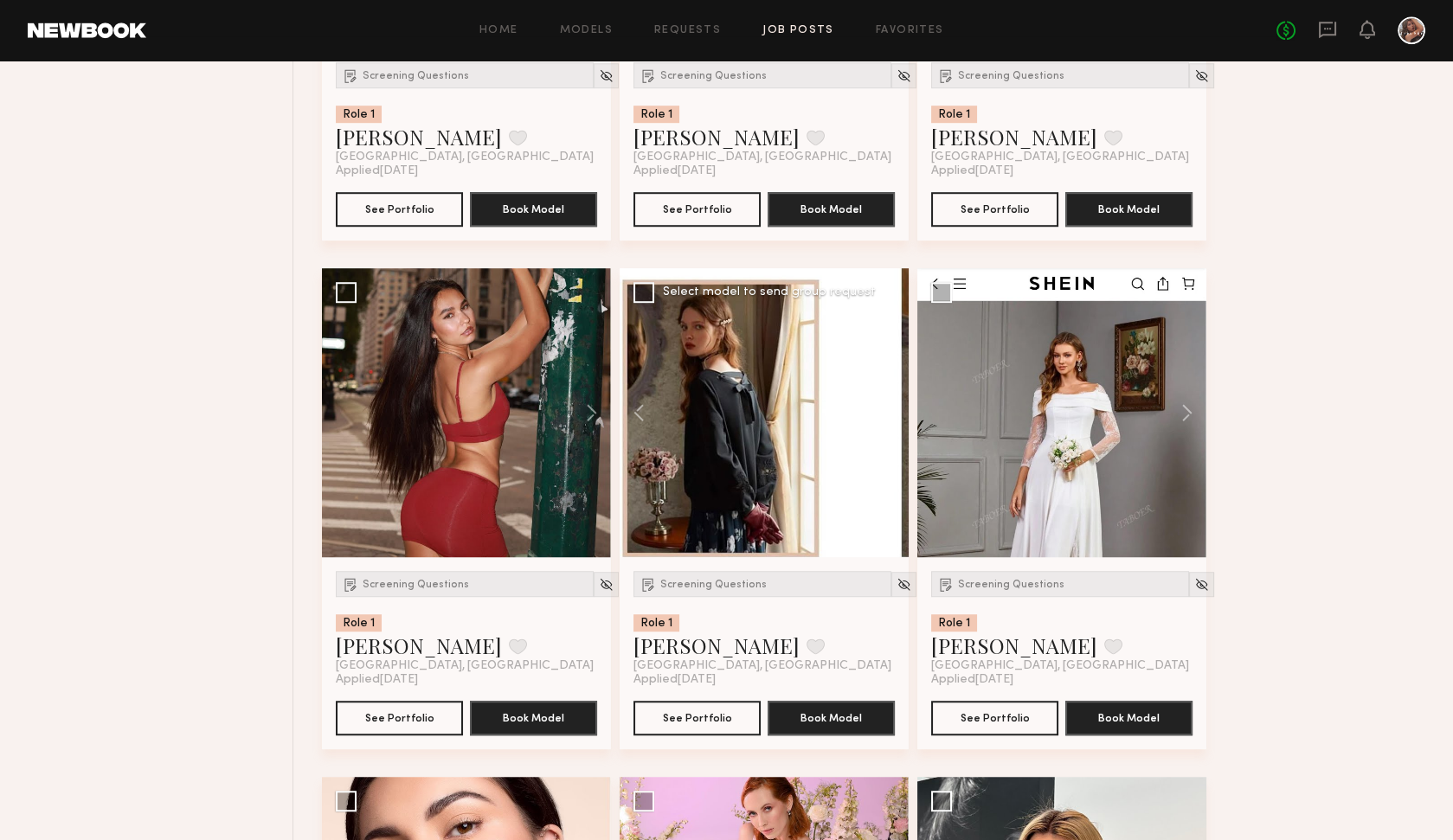
click at [892, 414] on button at bounding box center [881, 413] width 56 height 289
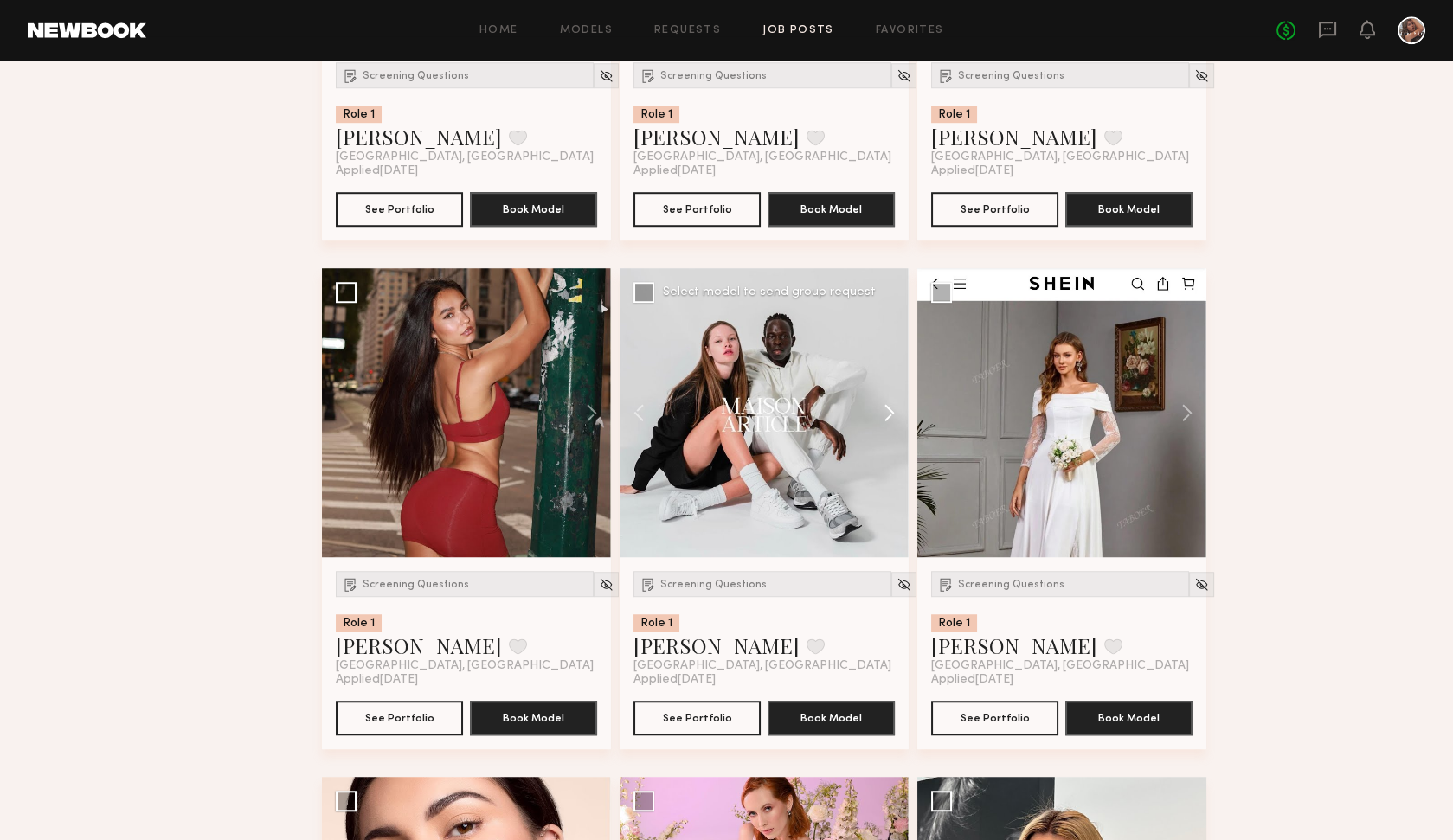
click at [892, 414] on button at bounding box center [881, 413] width 56 height 289
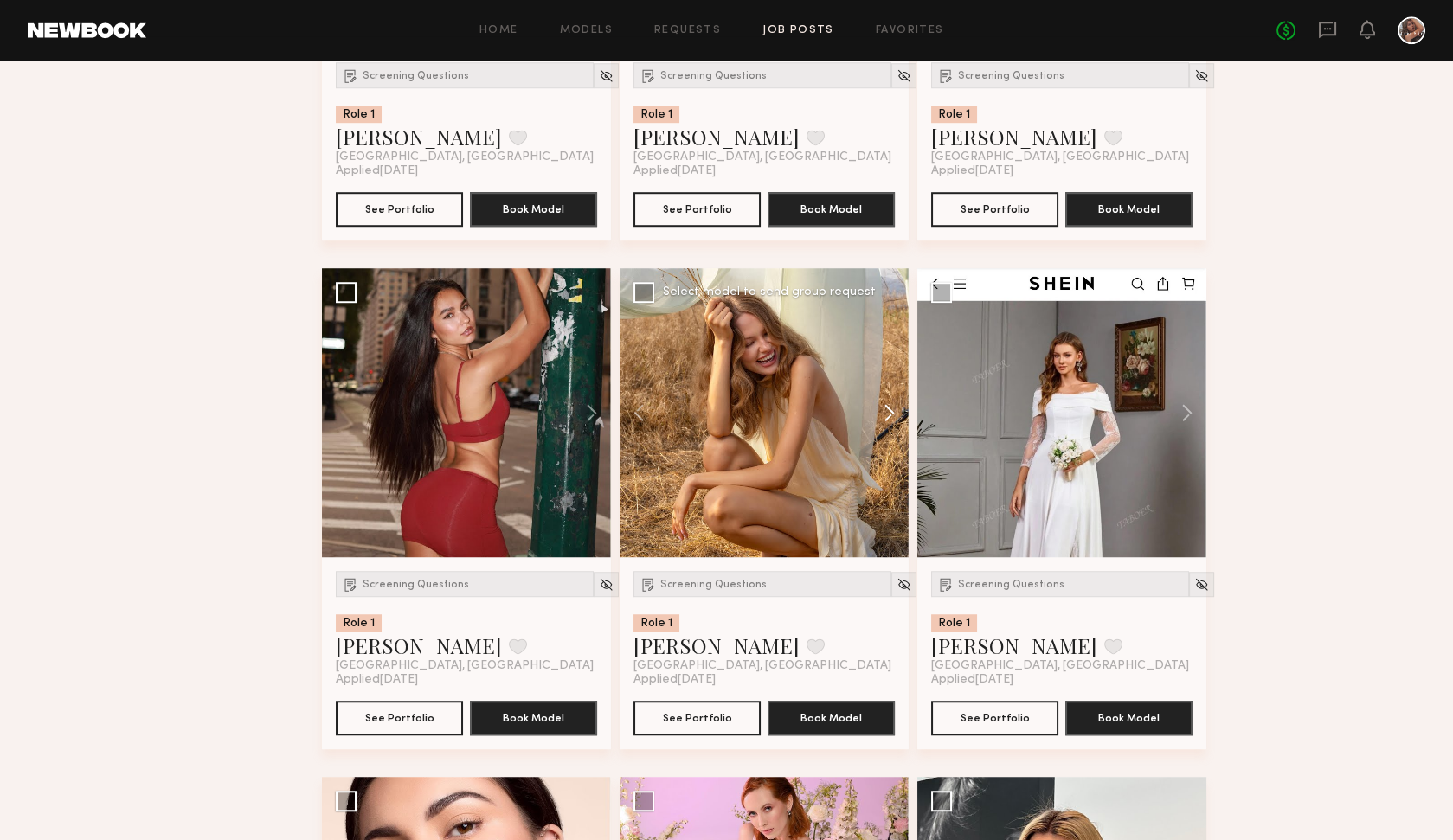
click at [892, 414] on button at bounding box center [881, 413] width 56 height 289
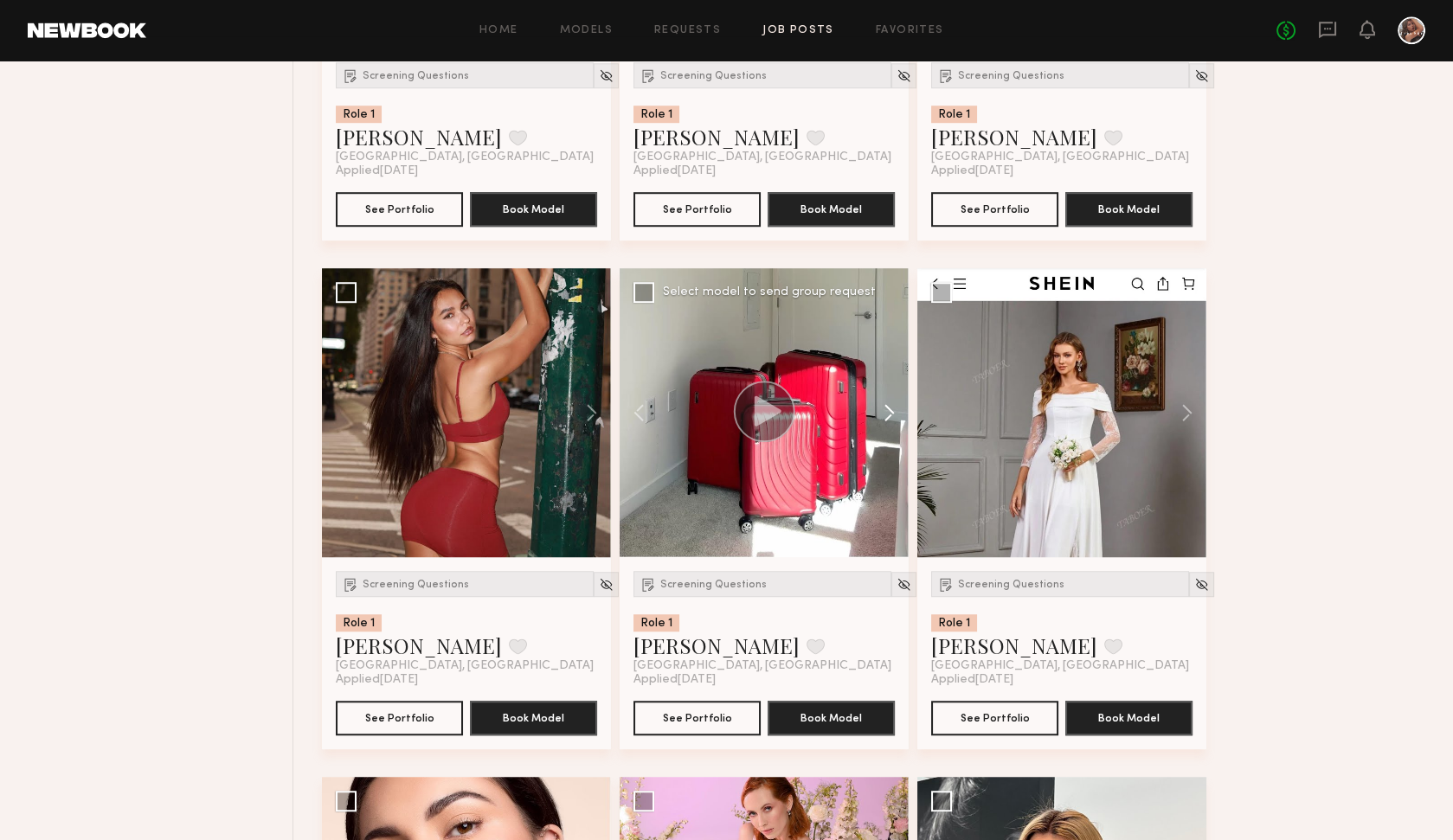
click at [892, 414] on button at bounding box center [881, 413] width 56 height 289
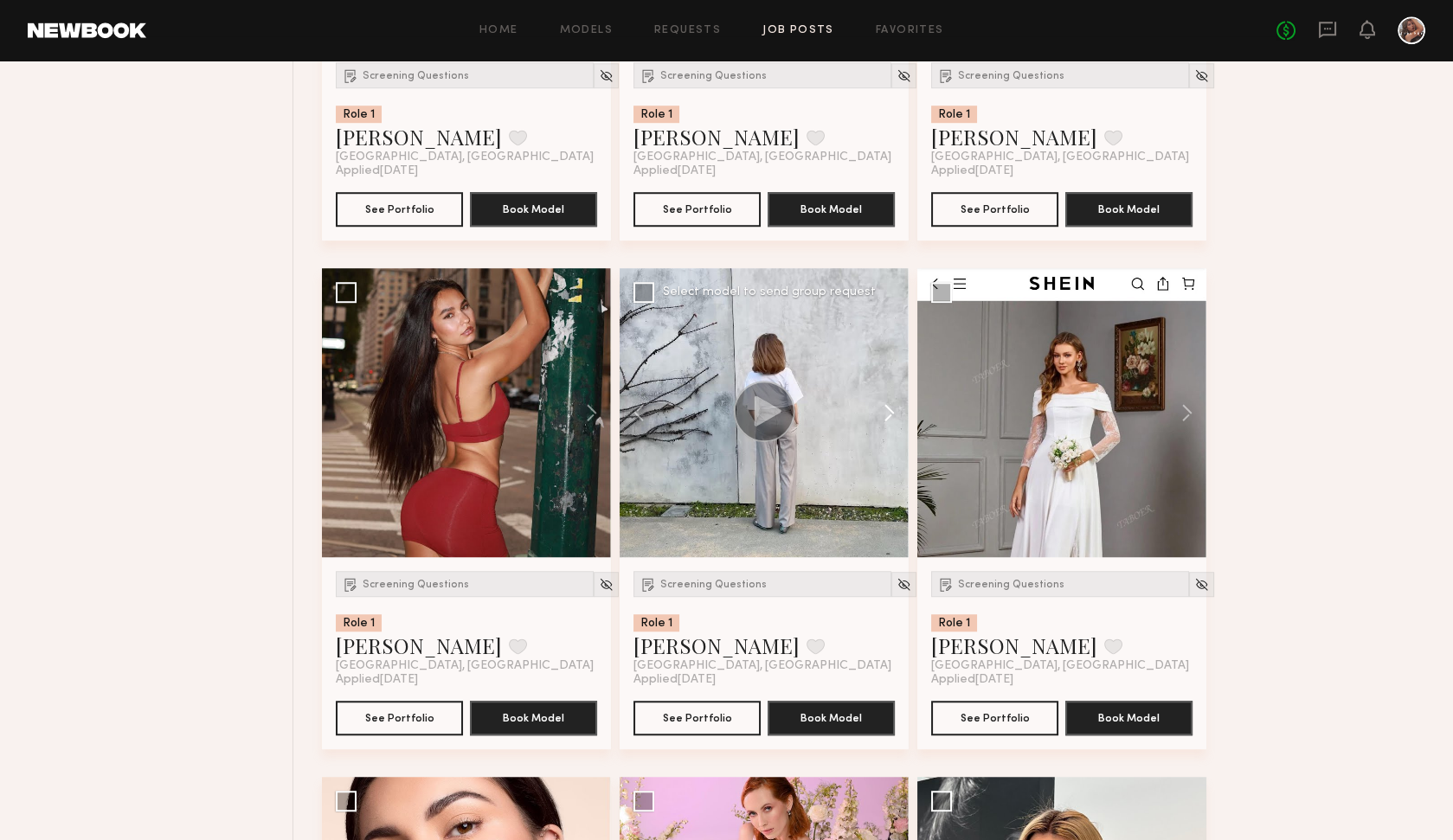
click at [892, 414] on button at bounding box center [881, 413] width 56 height 289
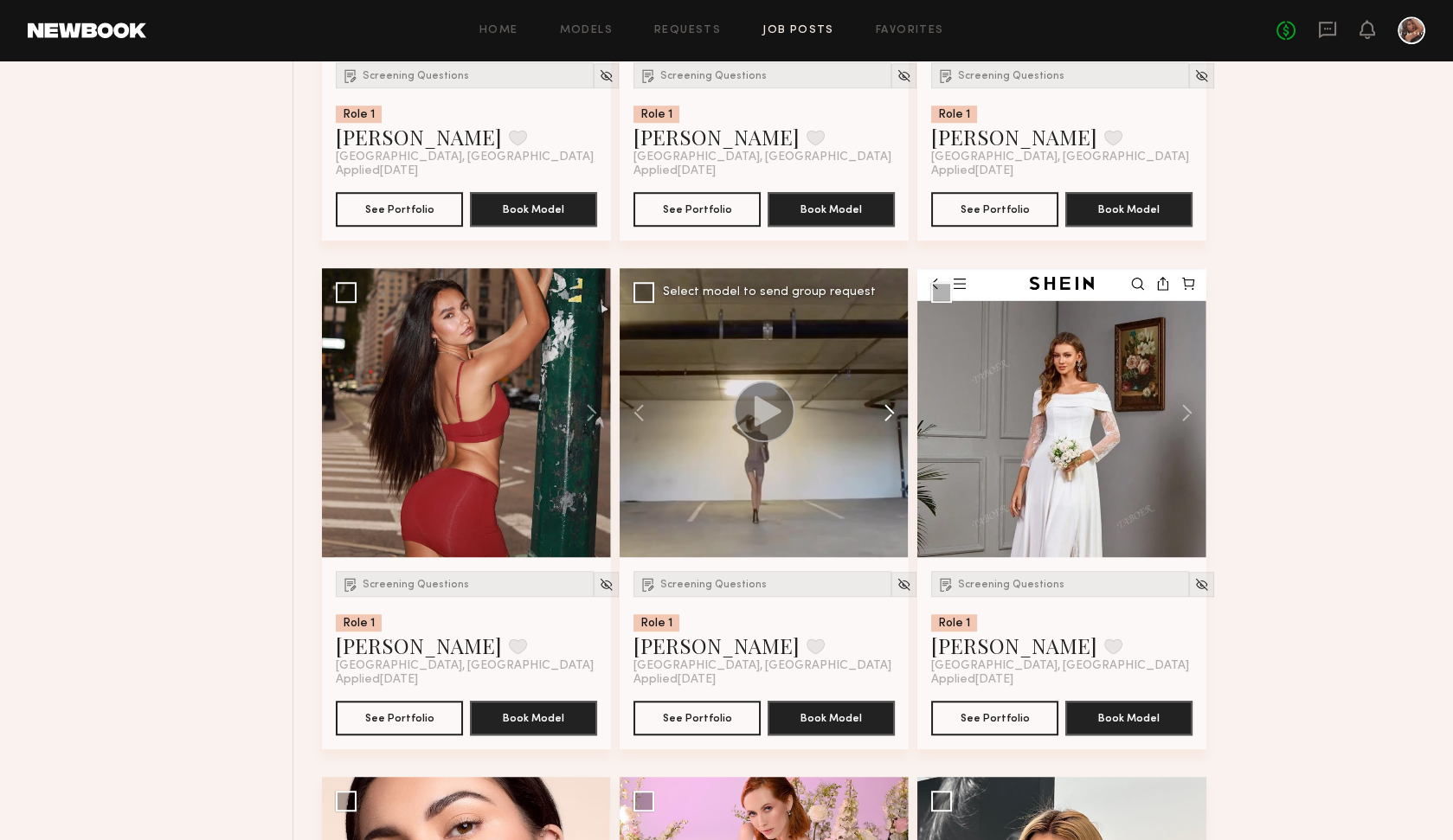
click at [892, 414] on button at bounding box center [881, 413] width 56 height 289
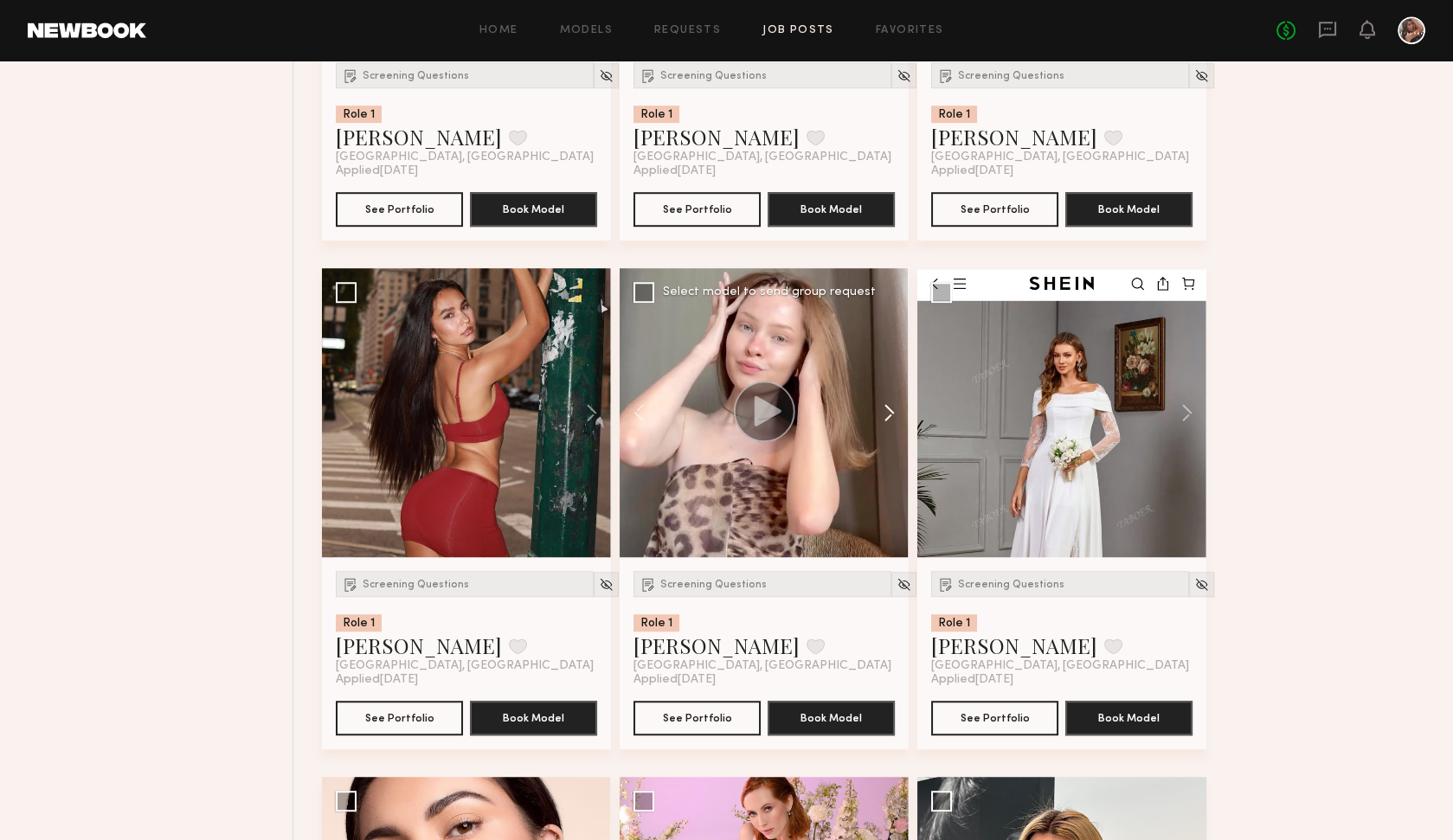
click at [892, 414] on button at bounding box center [881, 413] width 56 height 289
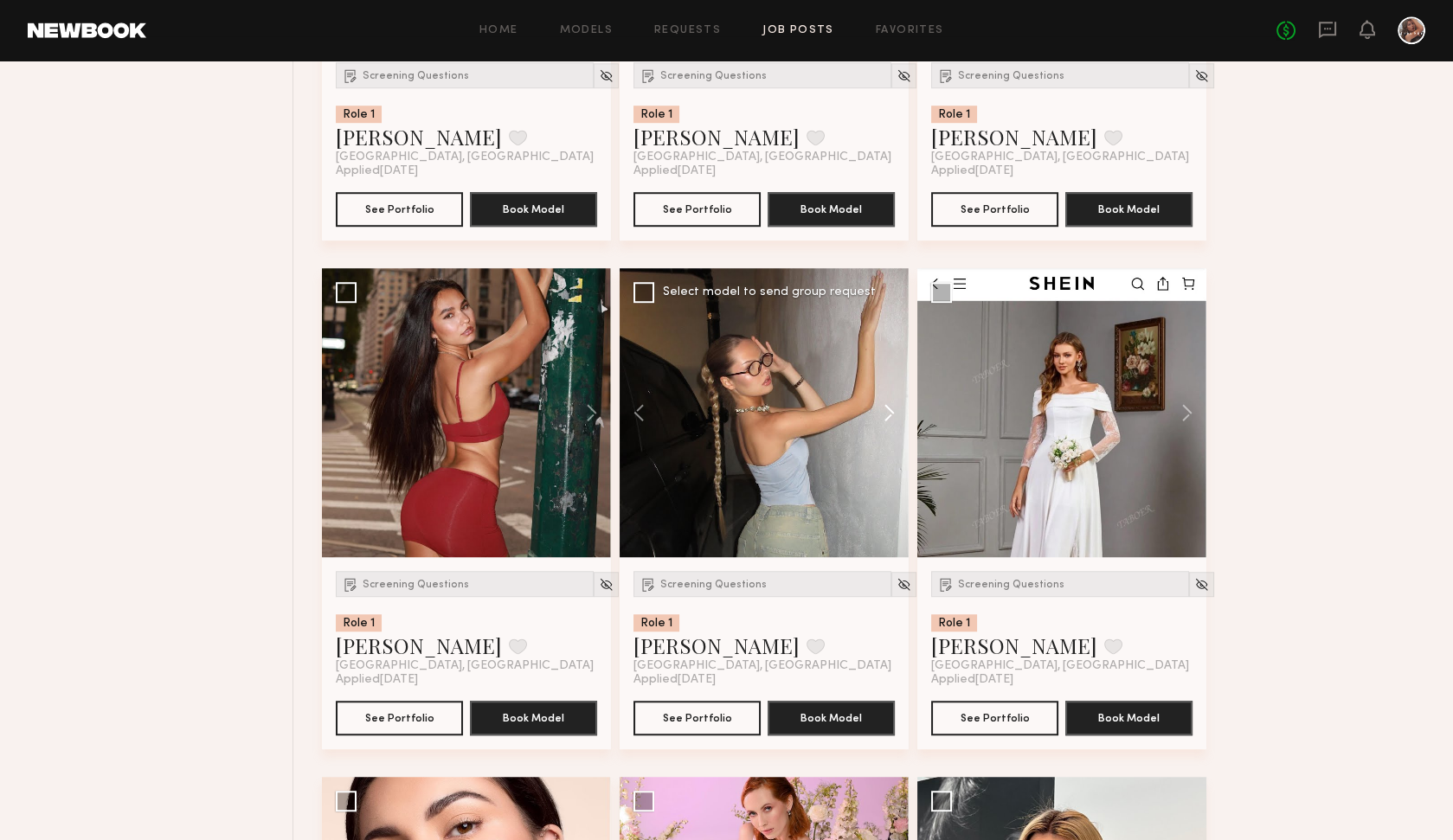
click at [892, 414] on button at bounding box center [881, 413] width 56 height 289
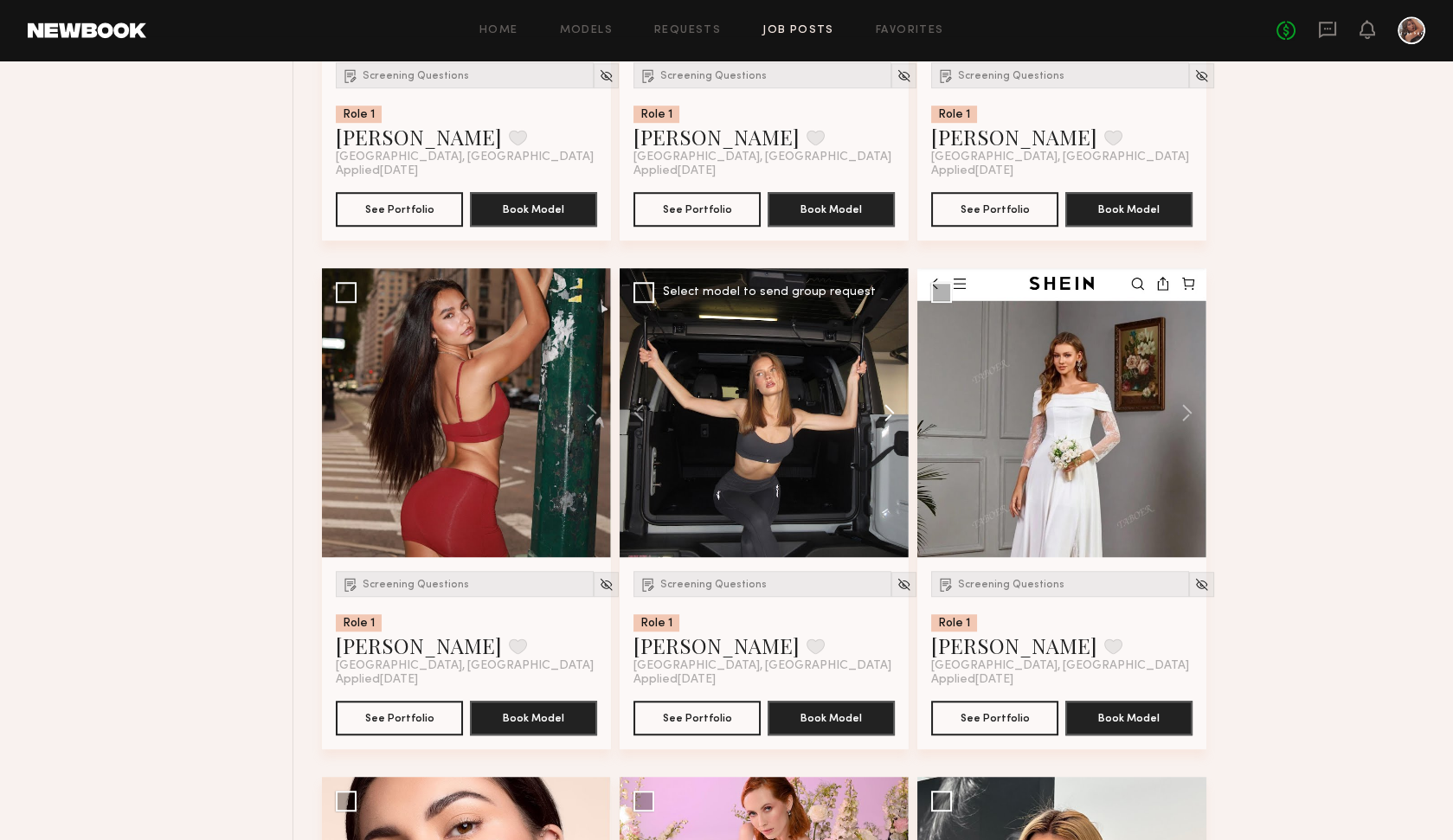
click at [892, 414] on button at bounding box center [881, 413] width 56 height 289
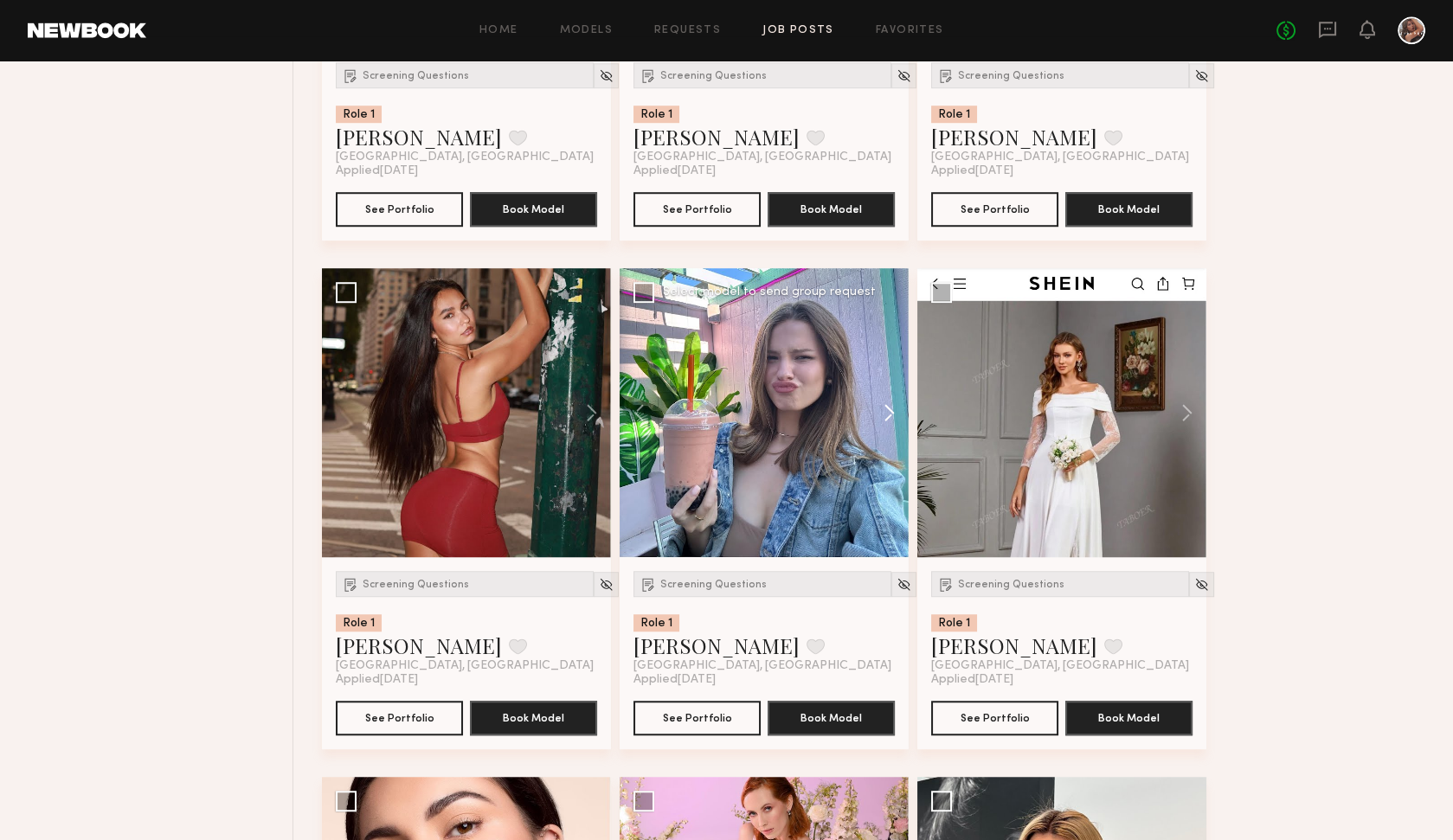
click at [892, 414] on button at bounding box center [881, 413] width 56 height 289
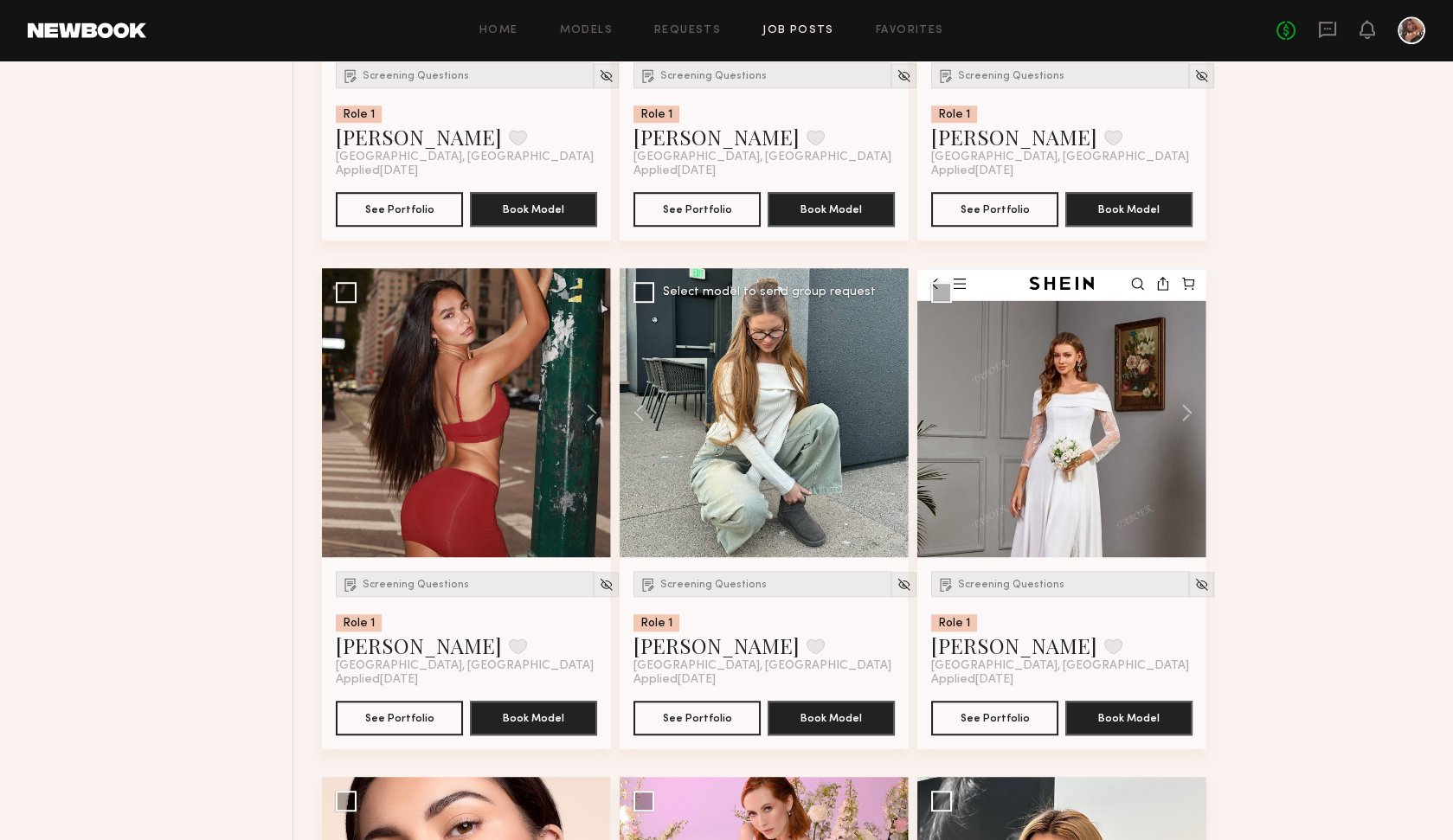
click at [866, 426] on div at bounding box center [764, 413] width 289 height 289
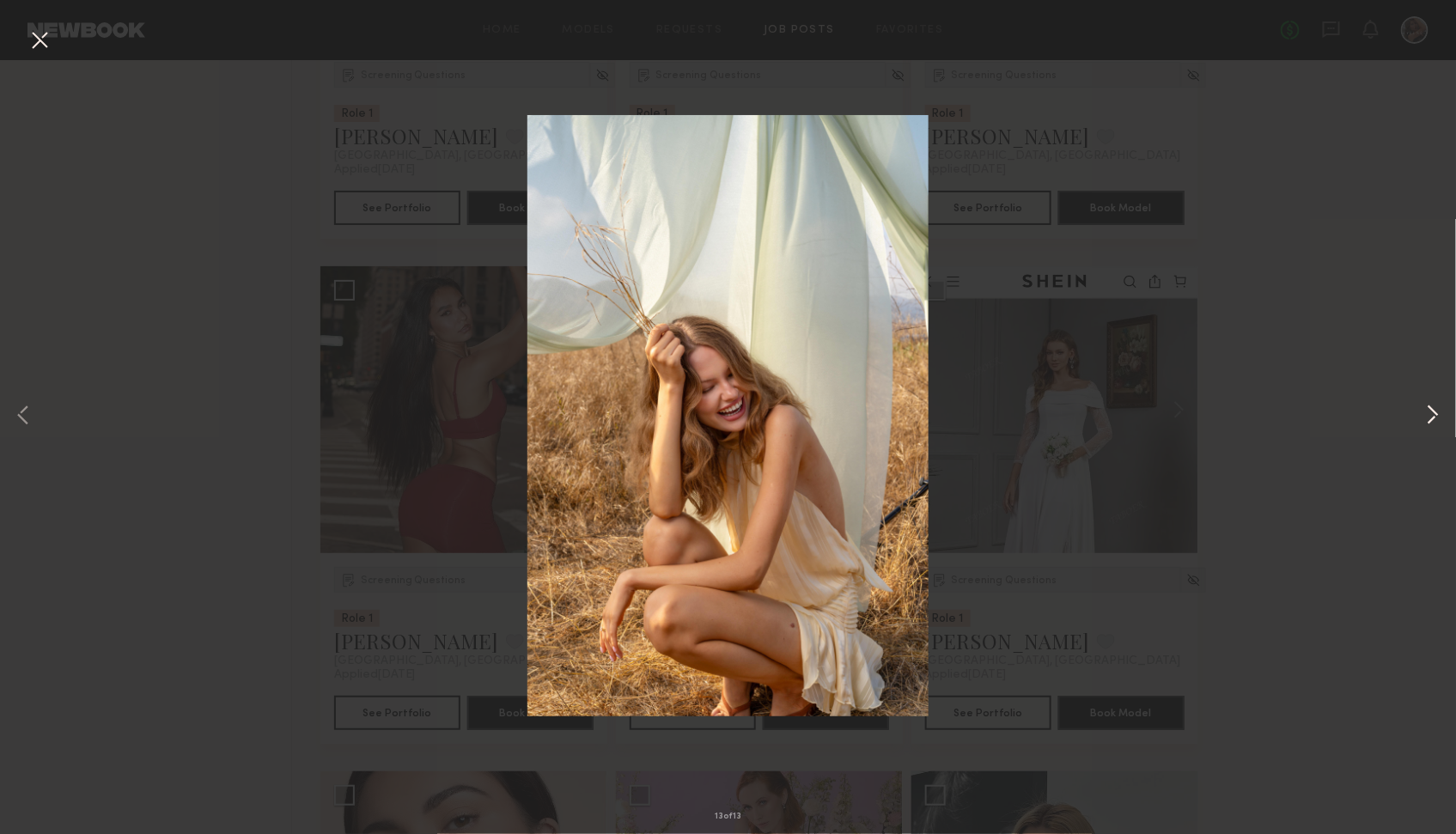
click at [1212, 420] on button at bounding box center [1433, 417] width 21 height 668
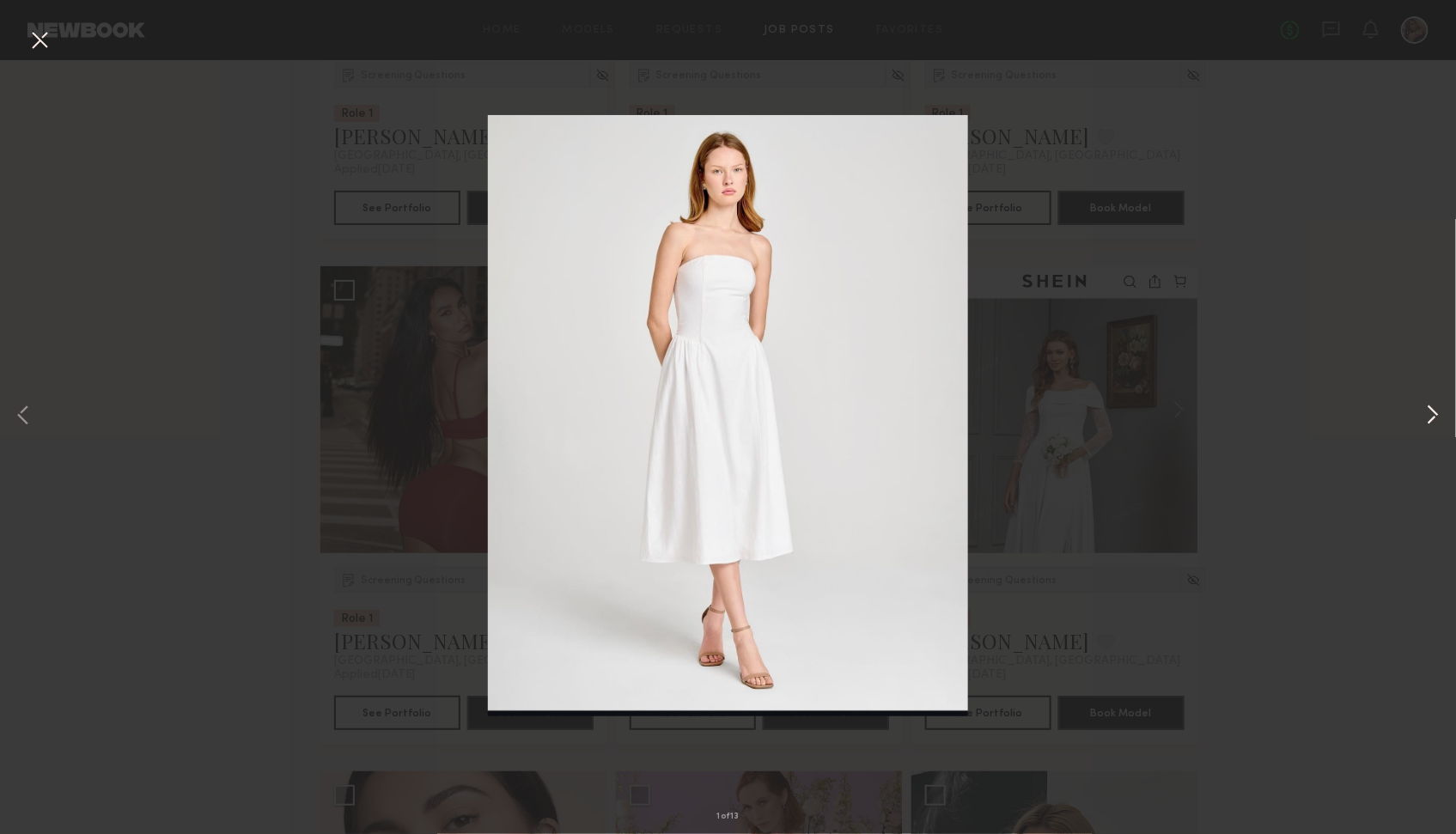
click at [1212, 417] on button at bounding box center [1433, 417] width 21 height 668
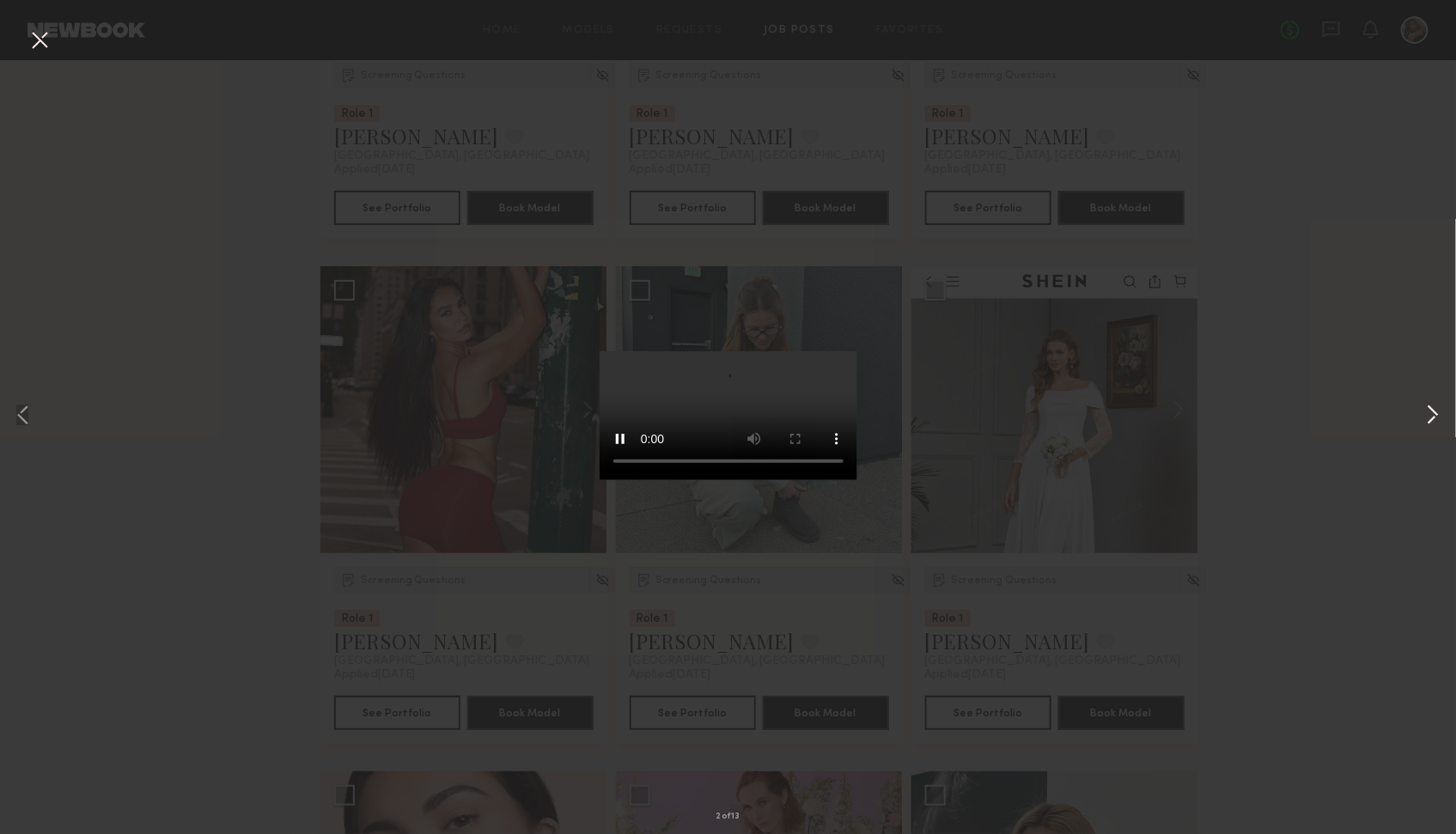
click at [1212, 417] on button at bounding box center [1433, 417] width 21 height 668
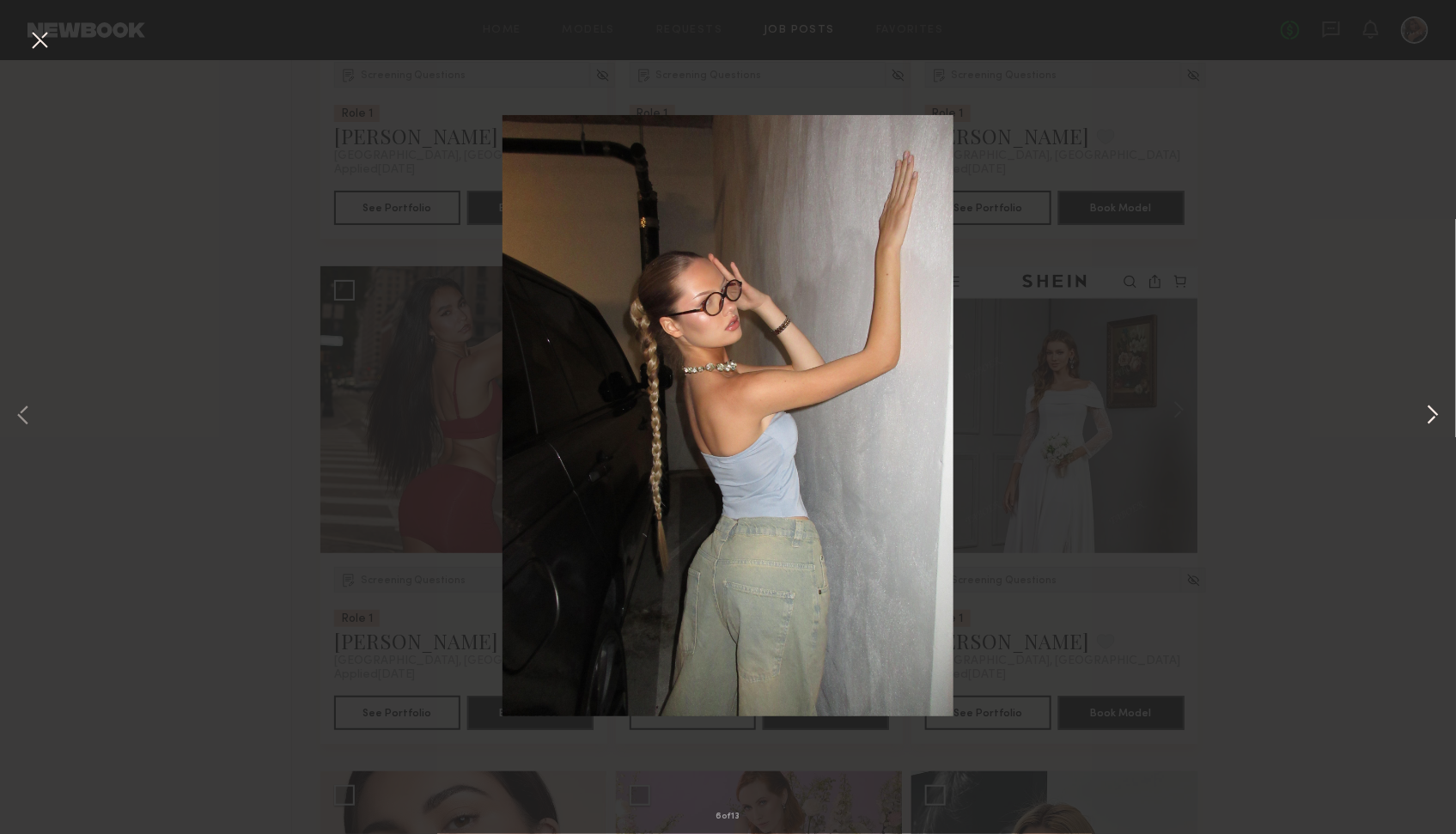
click at [1212, 417] on button at bounding box center [1433, 417] width 21 height 668
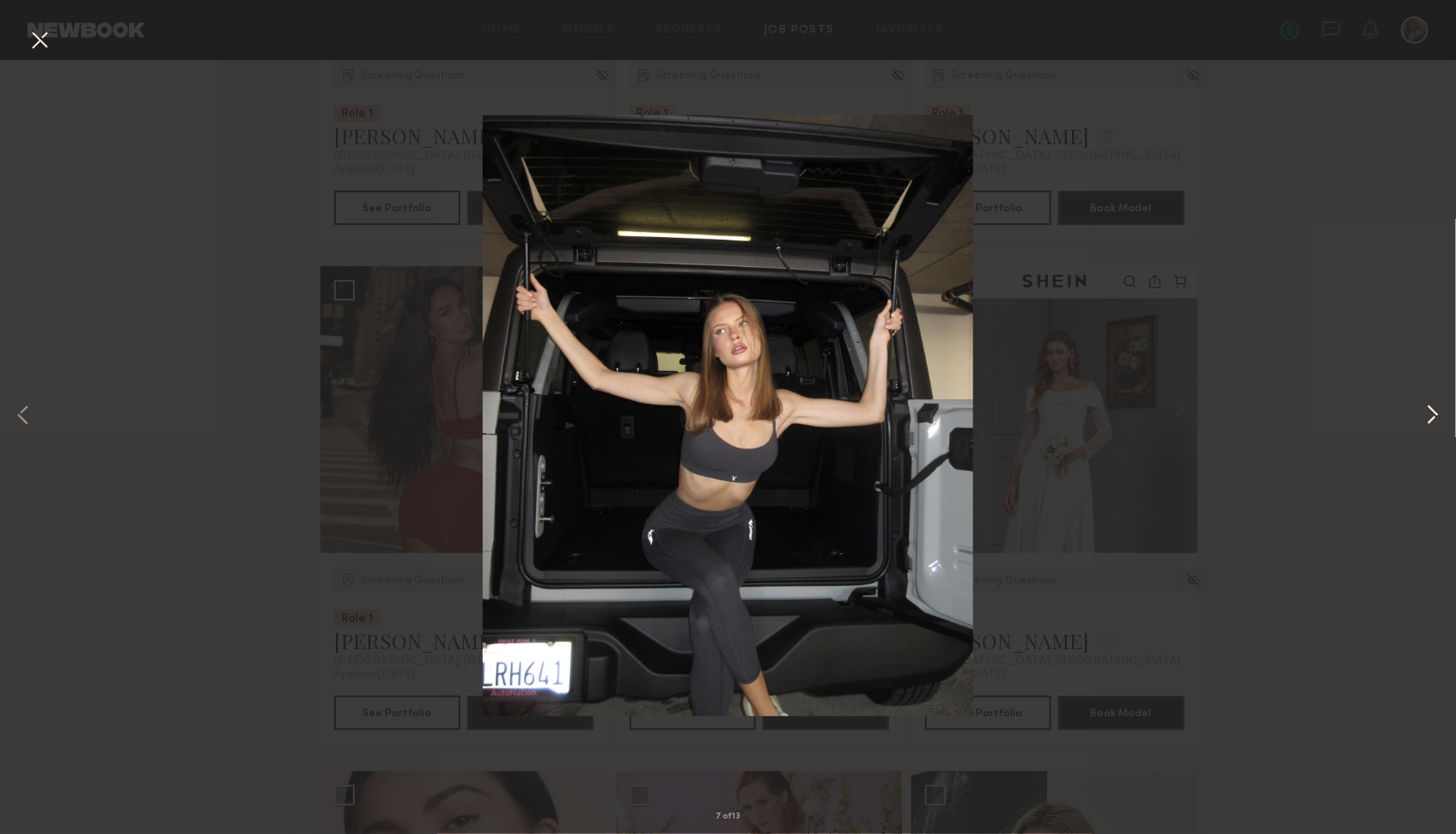
click at [1212, 417] on button at bounding box center [1433, 417] width 21 height 668
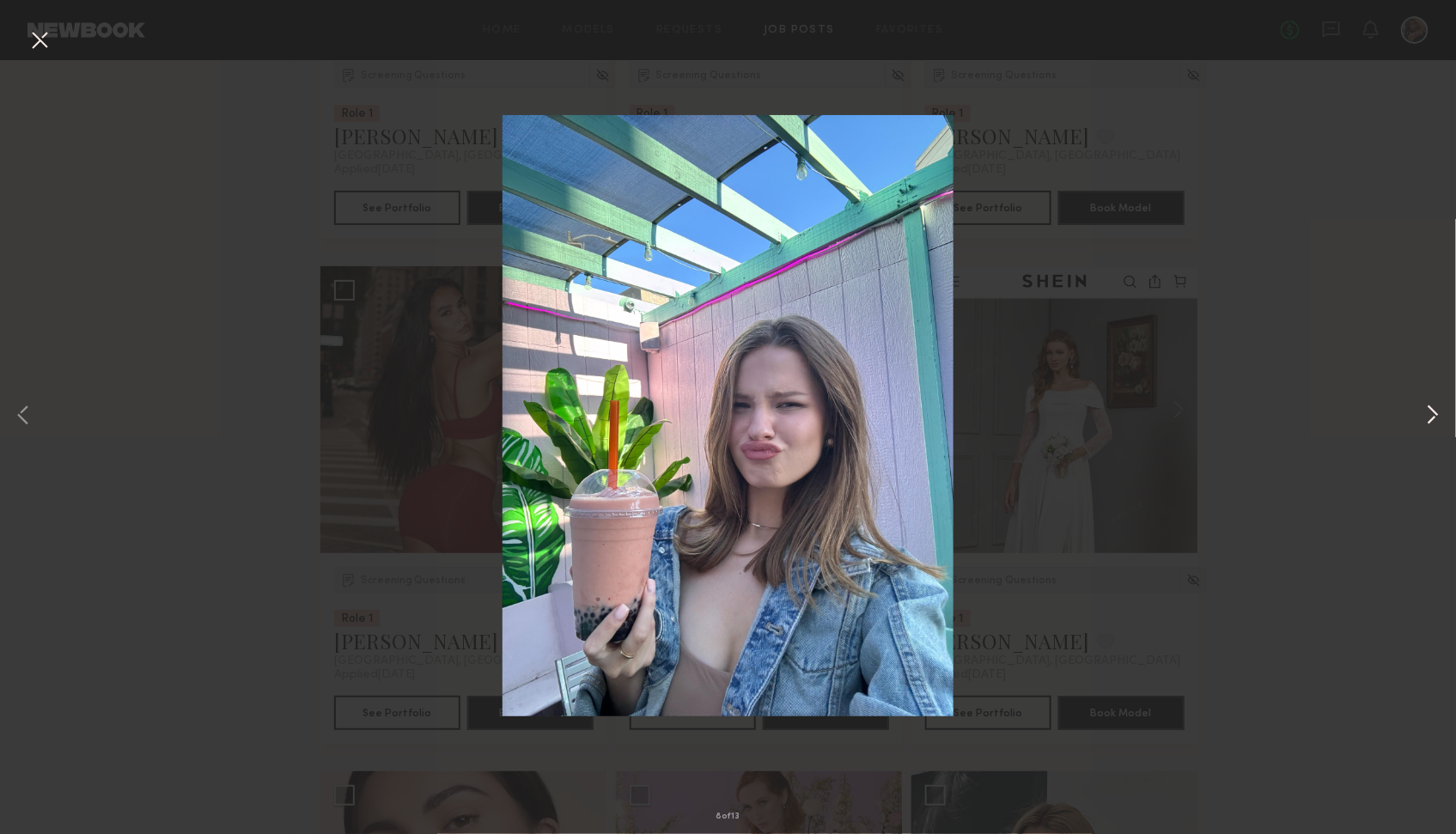
click at [1212, 417] on button at bounding box center [1433, 417] width 21 height 668
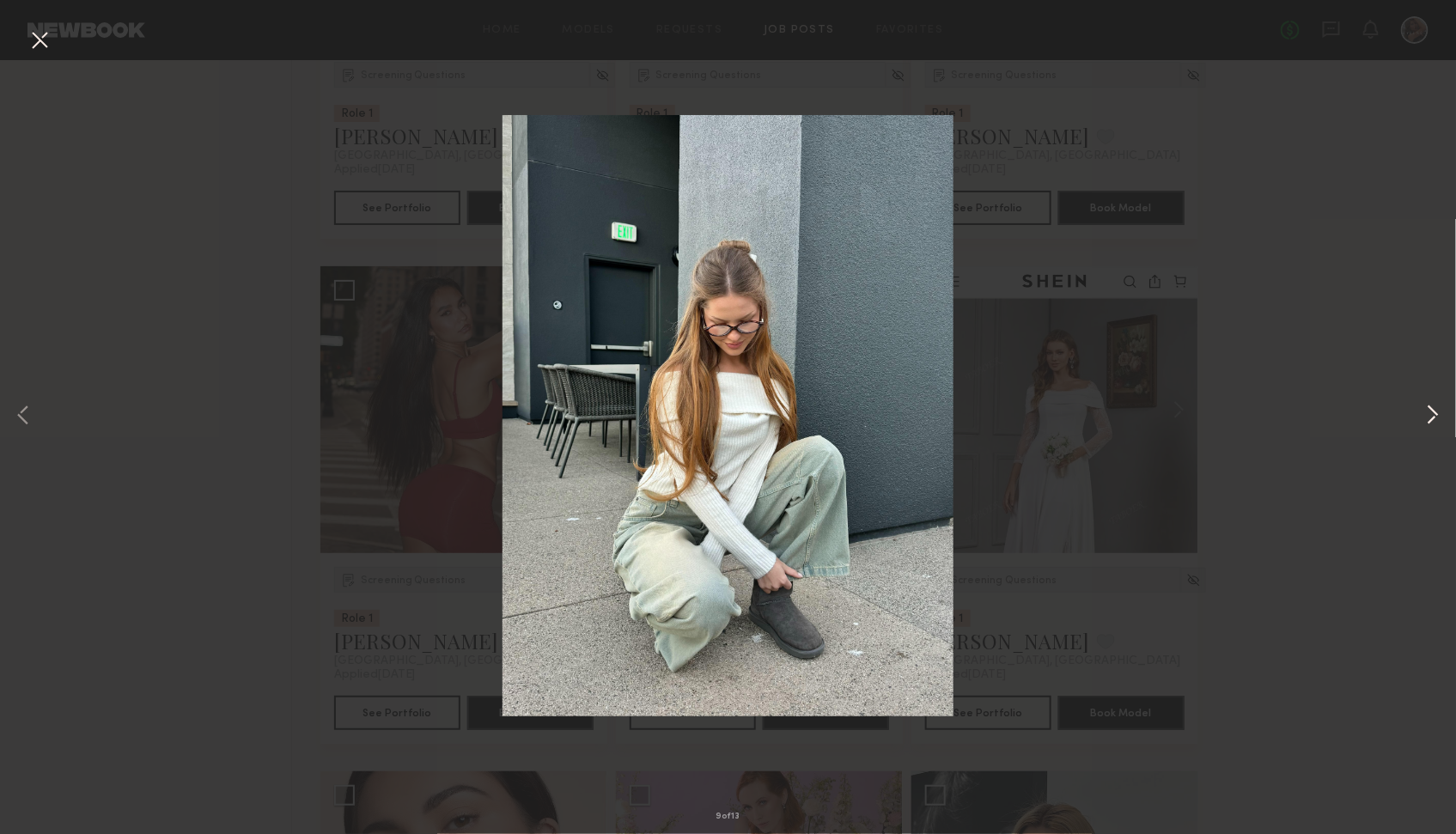
click at [1212, 417] on button at bounding box center [1433, 417] width 21 height 668
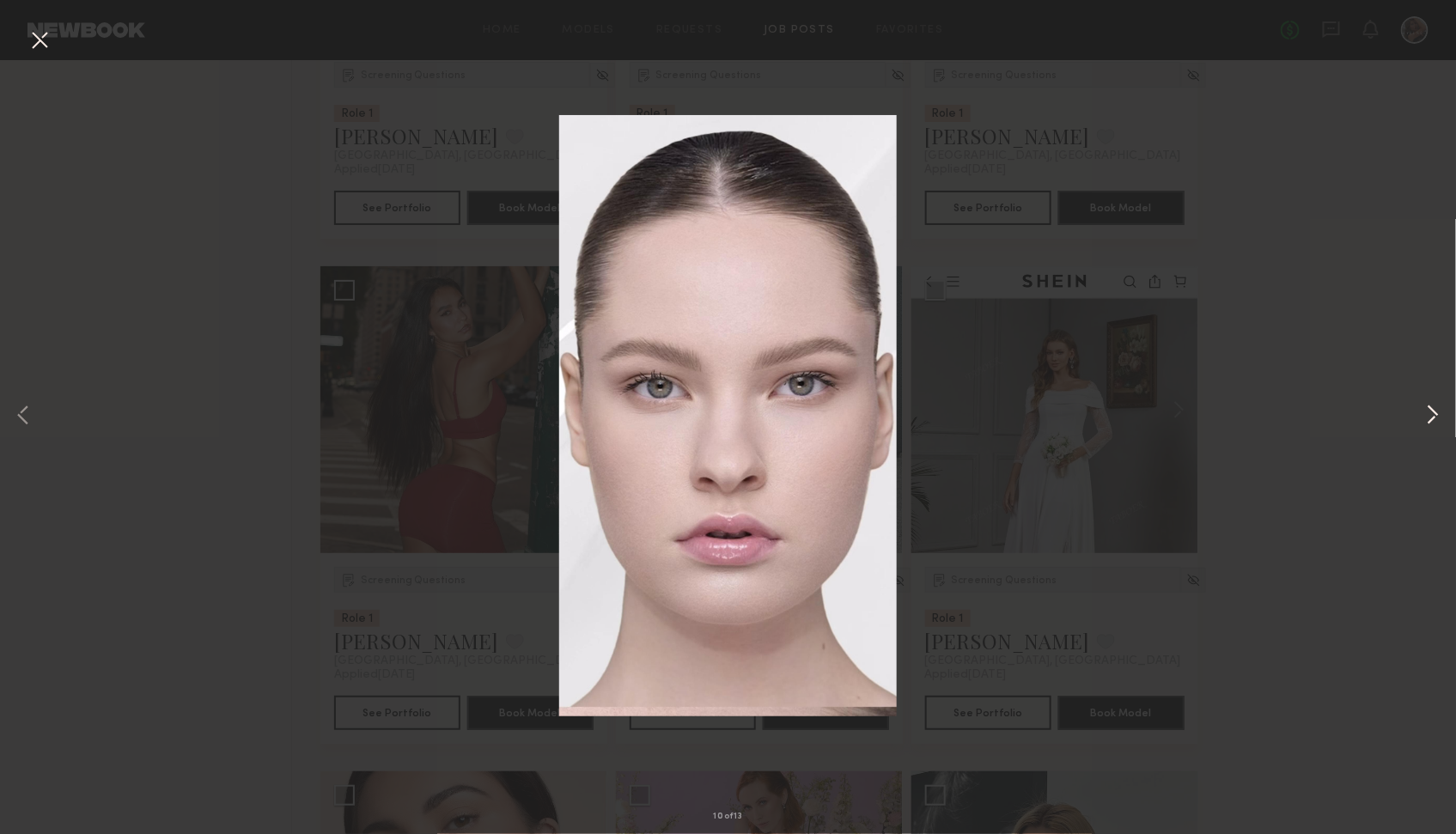
click at [1212, 417] on button at bounding box center [1433, 417] width 21 height 668
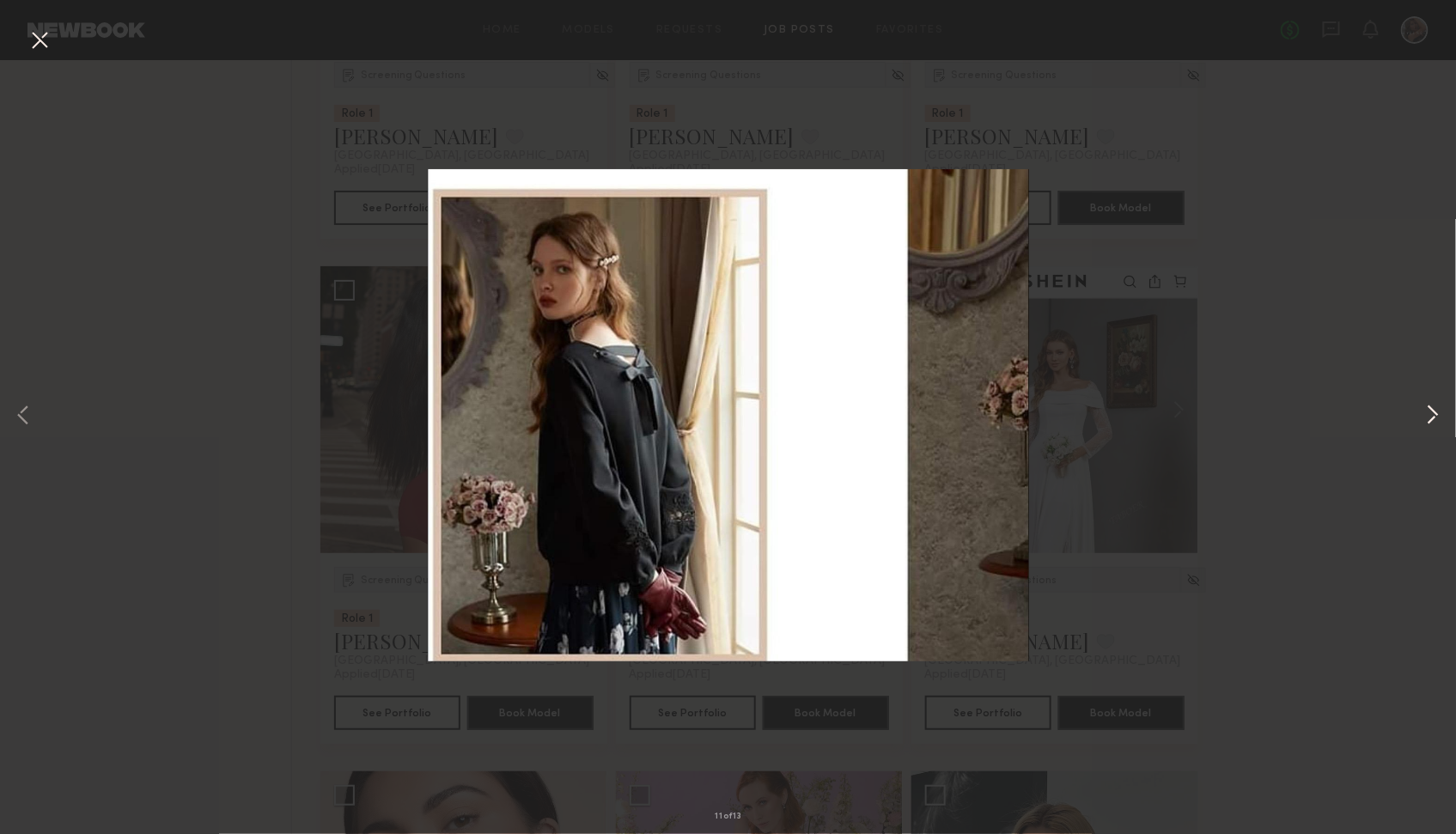
click at [1212, 417] on button at bounding box center [1433, 417] width 21 height 668
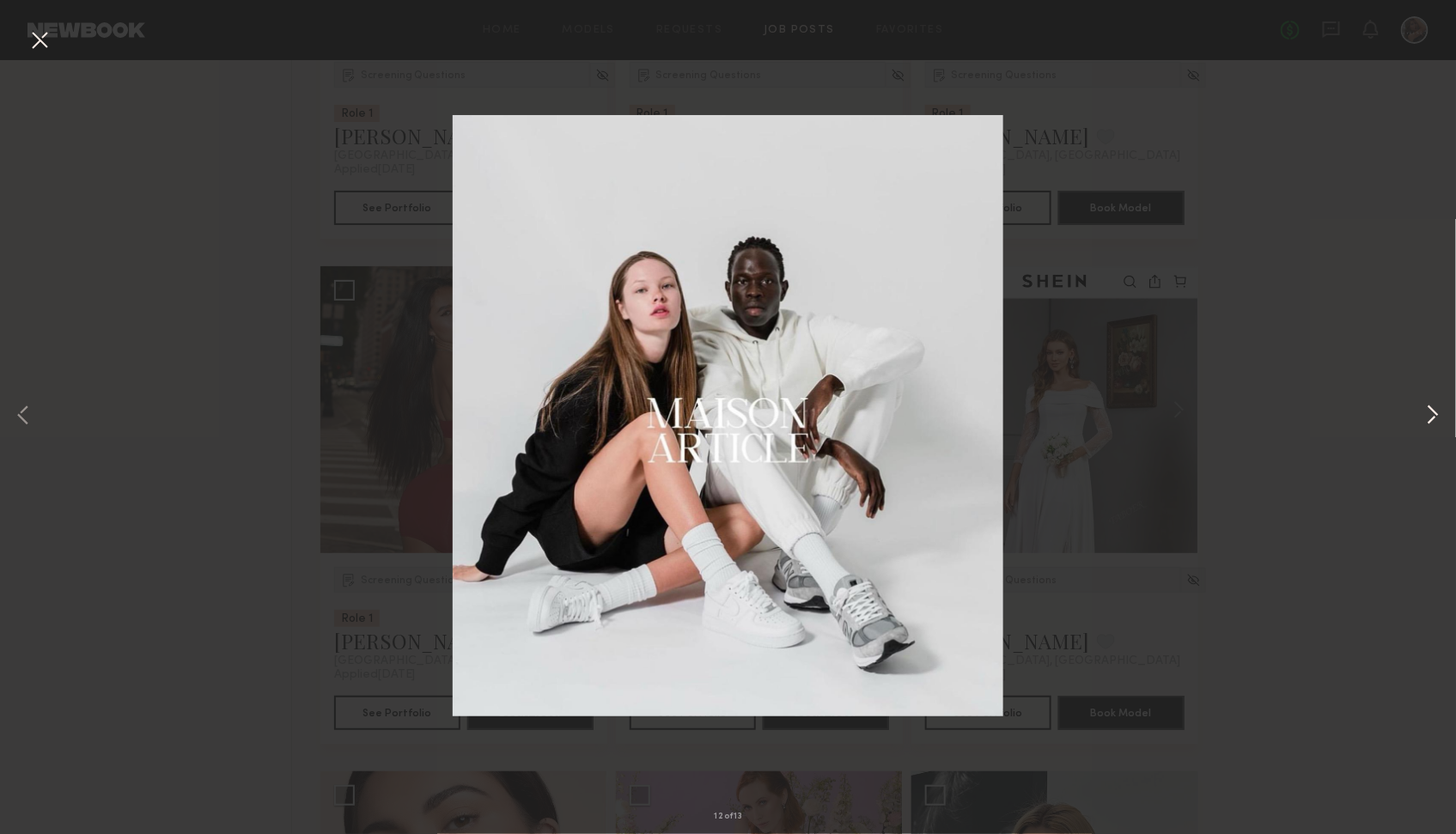
click at [1212, 417] on button at bounding box center [1433, 417] width 21 height 668
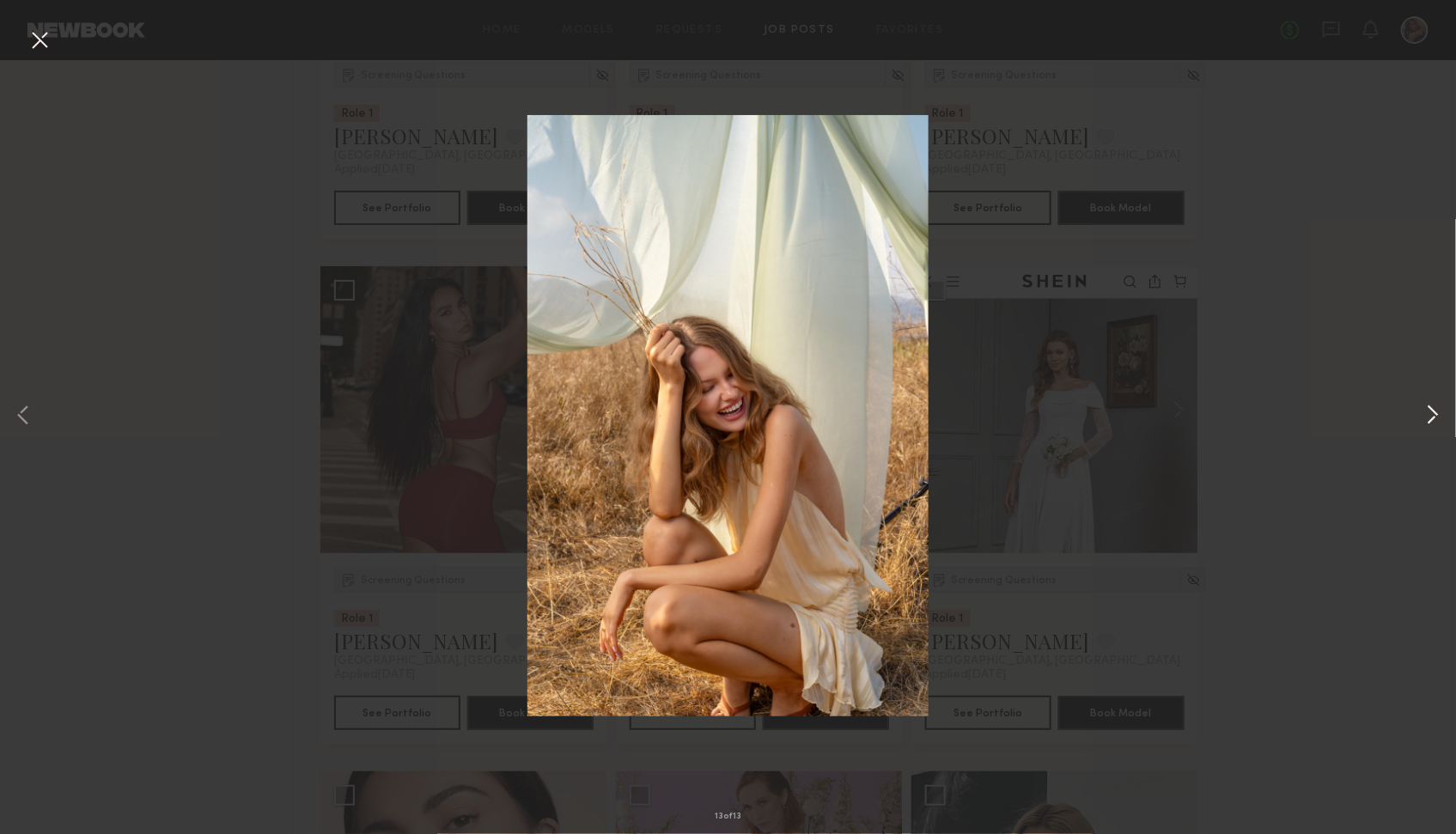
click at [1212, 417] on button at bounding box center [1433, 417] width 21 height 668
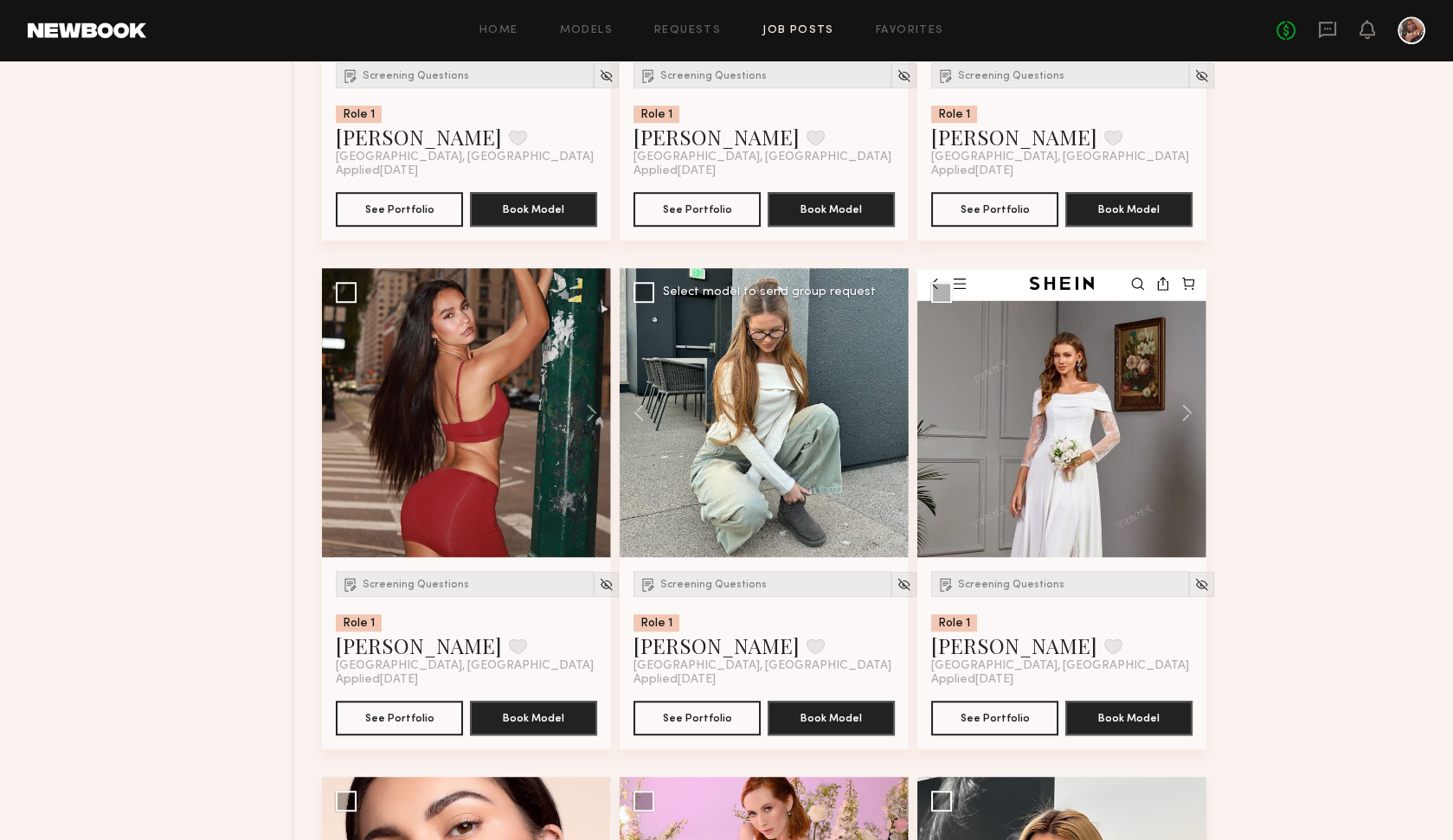
click at [823, 458] on div at bounding box center [764, 413] width 289 height 289
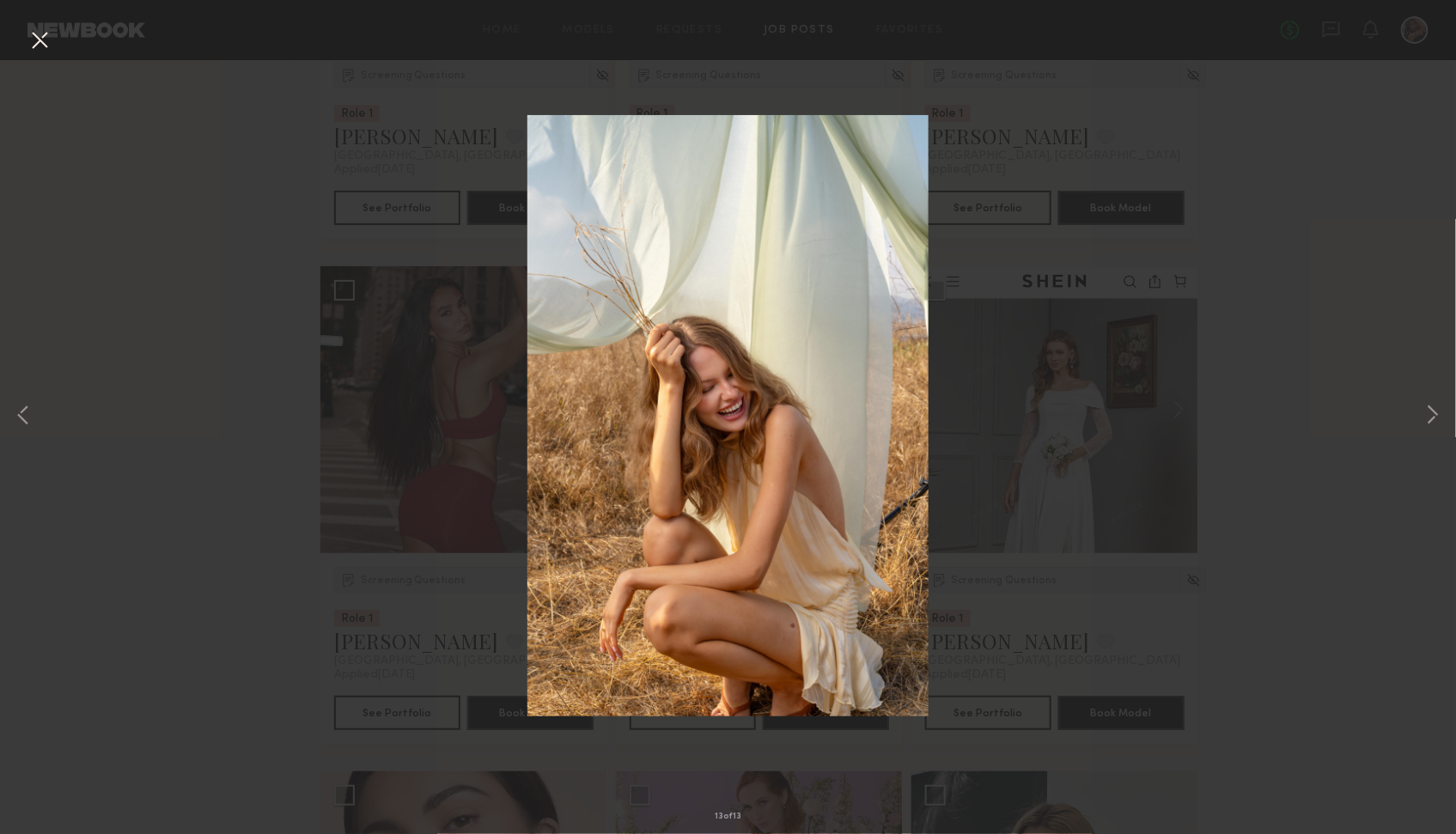
click at [1212, 491] on div "13 of 13" at bounding box center [728, 417] width 1456 height 834
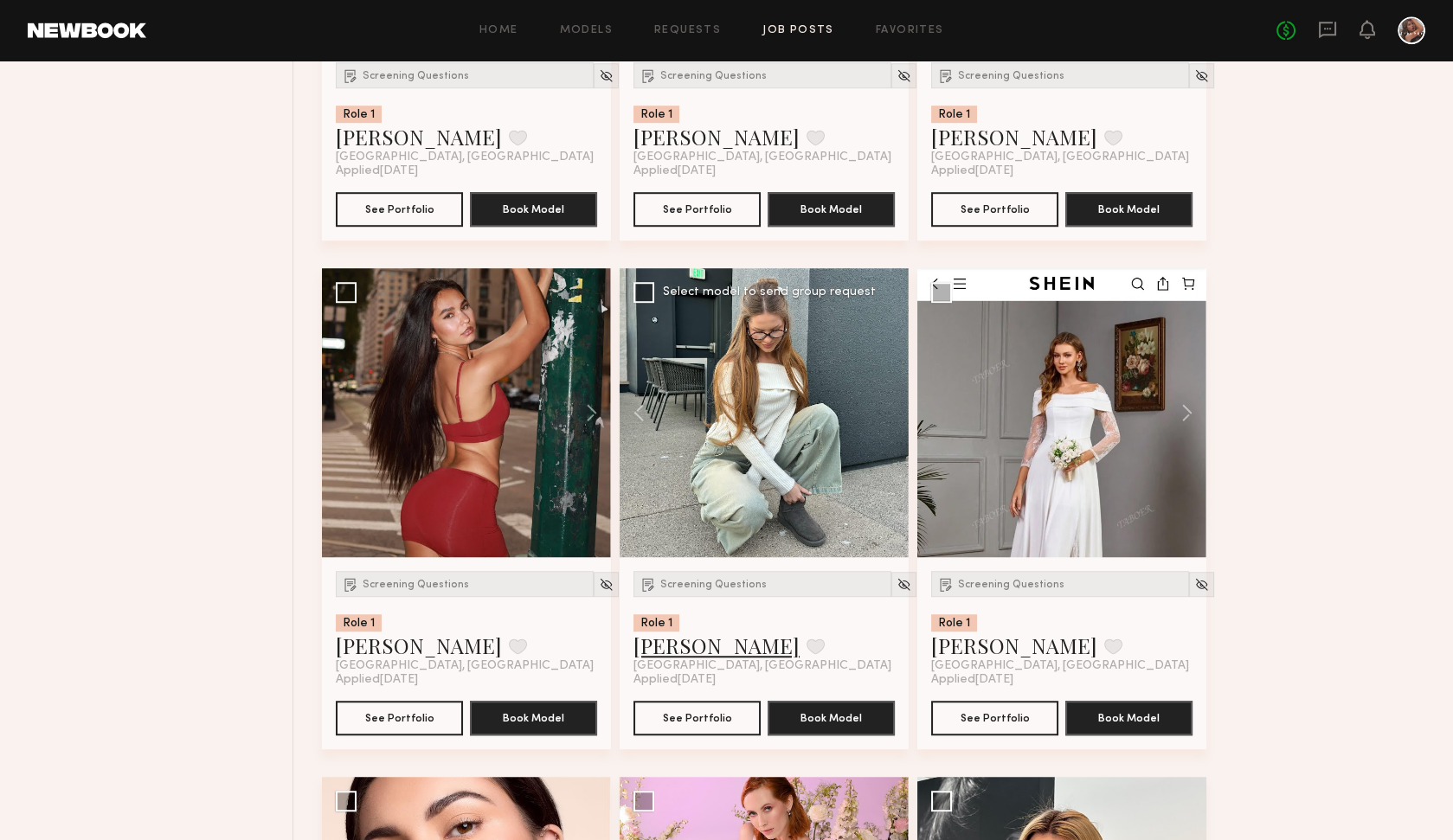
click at [700, 648] on link "Anastasiia M." at bounding box center [716, 644] width 166 height 27
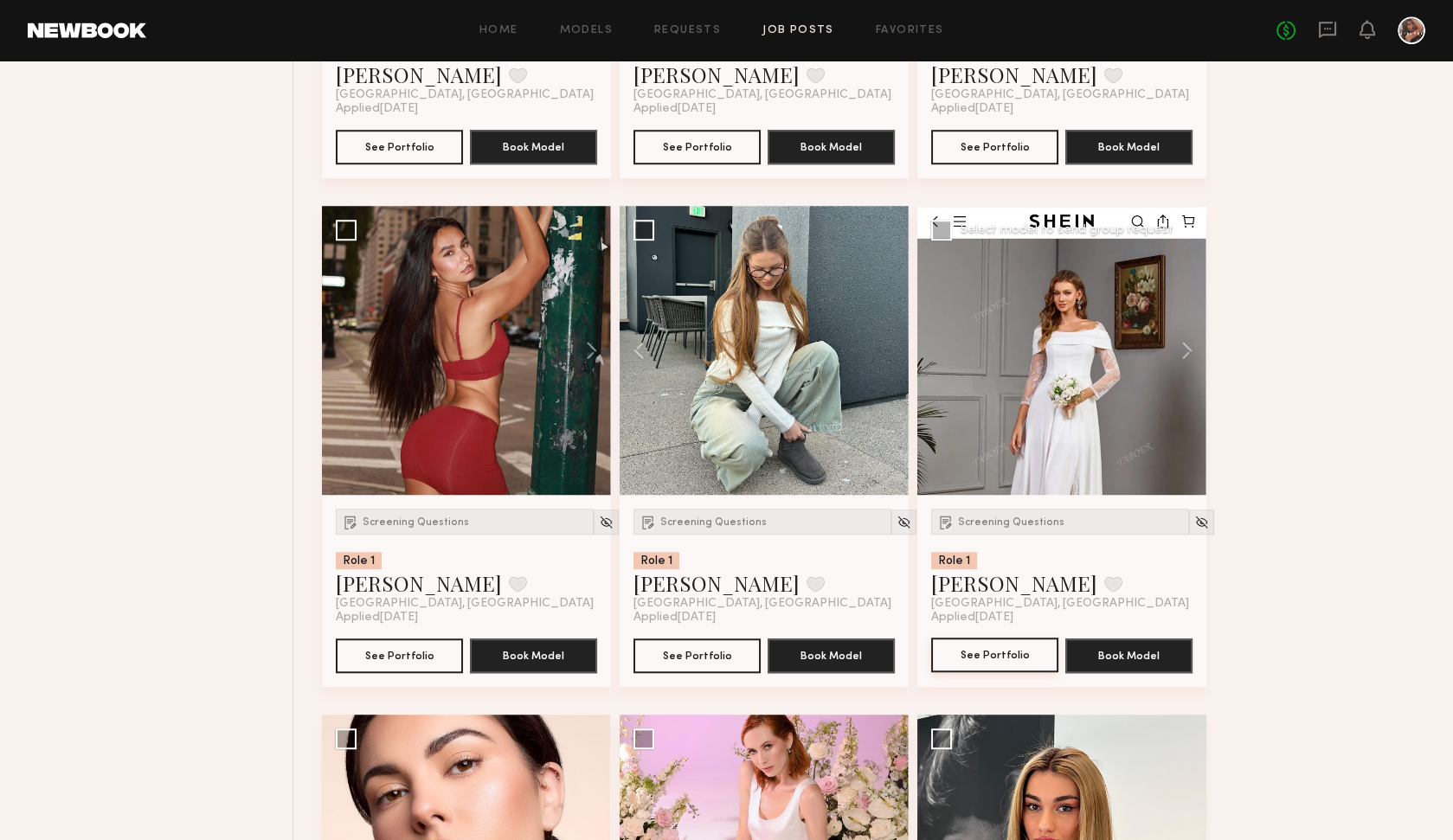
scroll to position [2656, 0]
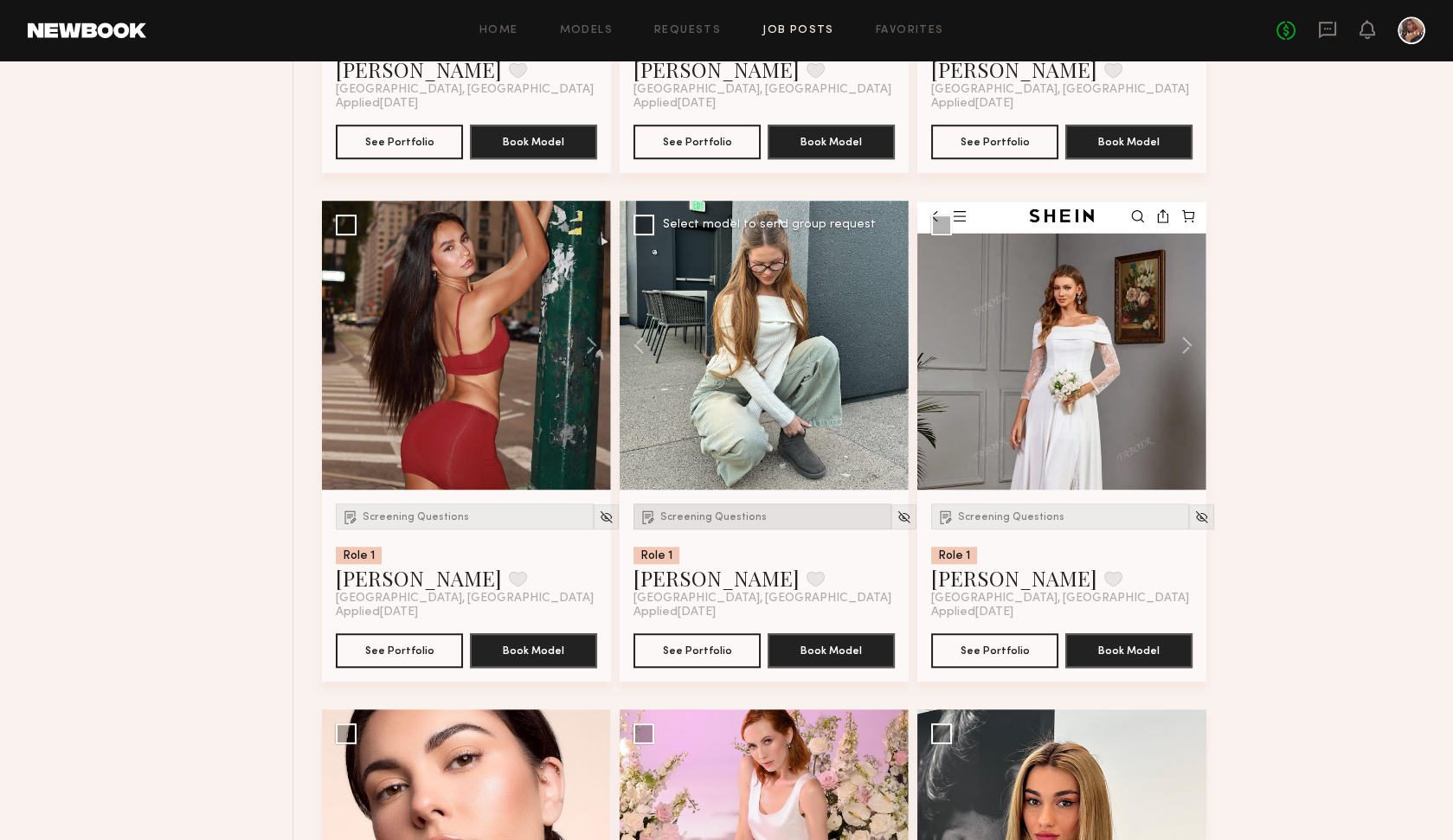
click at [718, 512] on span "Screening Questions" at bounding box center [713, 517] width 107 height 11
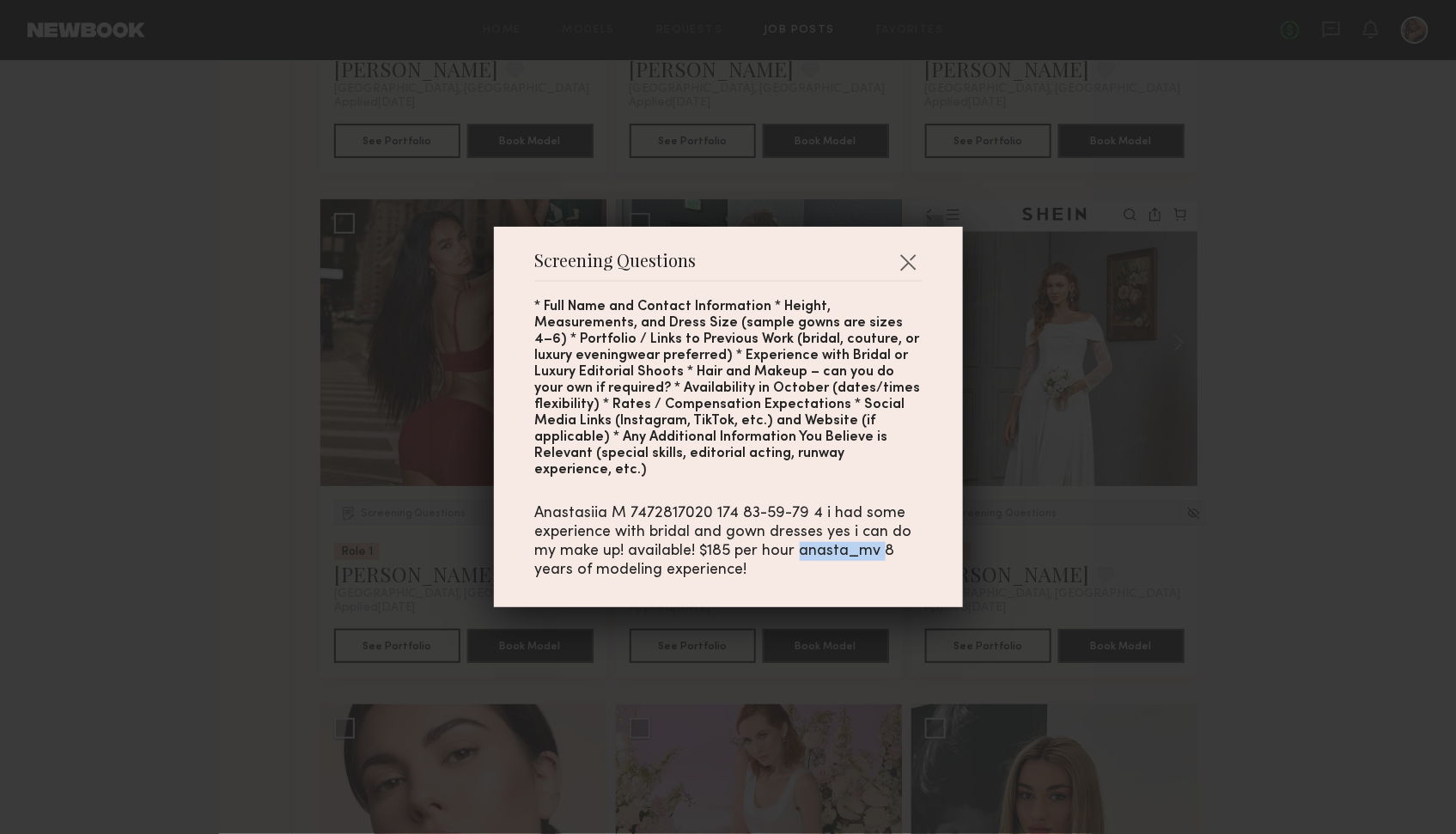
drag, startPoint x: 795, startPoint y: 543, endPoint x: 878, endPoint y: 550, distance: 83.3
click at [878, 550] on div "Anastasiia M 7472817020 174 83-59-79 4 i had some experience with bridal and go…" at bounding box center [728, 542] width 387 height 75
copy div "anasta_mv"
click at [1204, 501] on div "Screening Questions * Full Name and Contact Information * Height, Measurements,…" at bounding box center [728, 417] width 1456 height 834
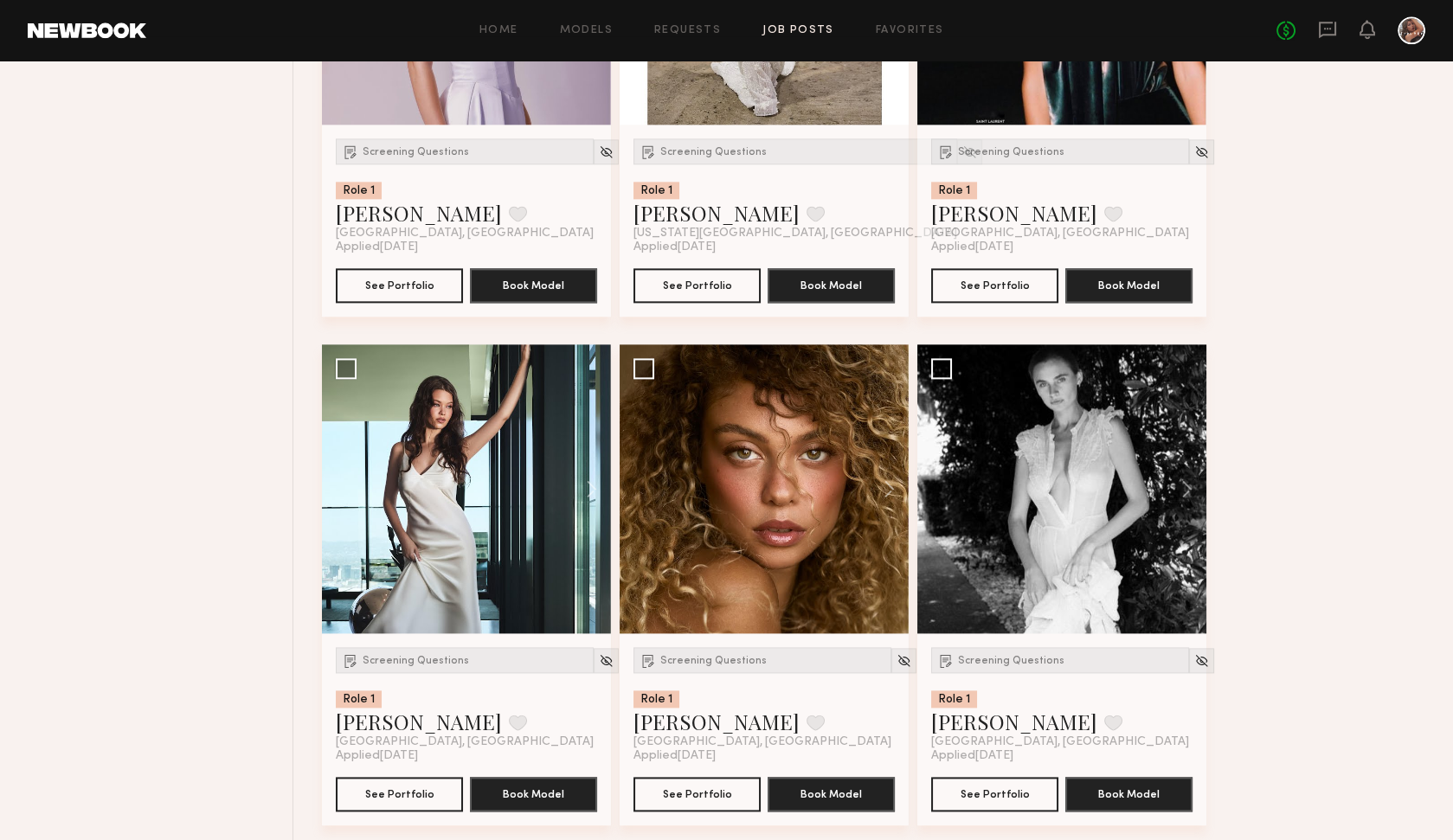
scroll to position [4553, 0]
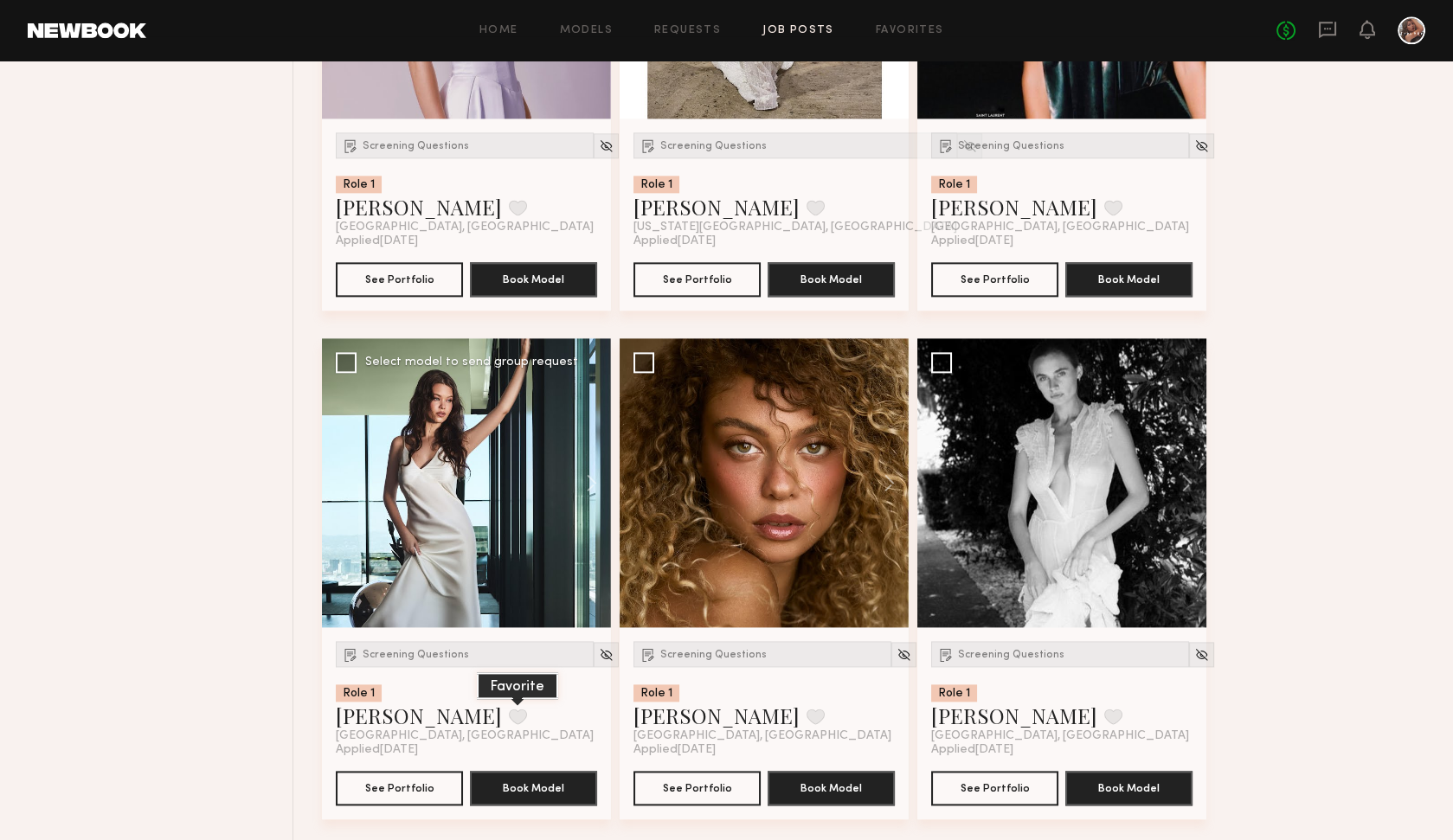
click at [509, 714] on button at bounding box center [518, 717] width 19 height 16
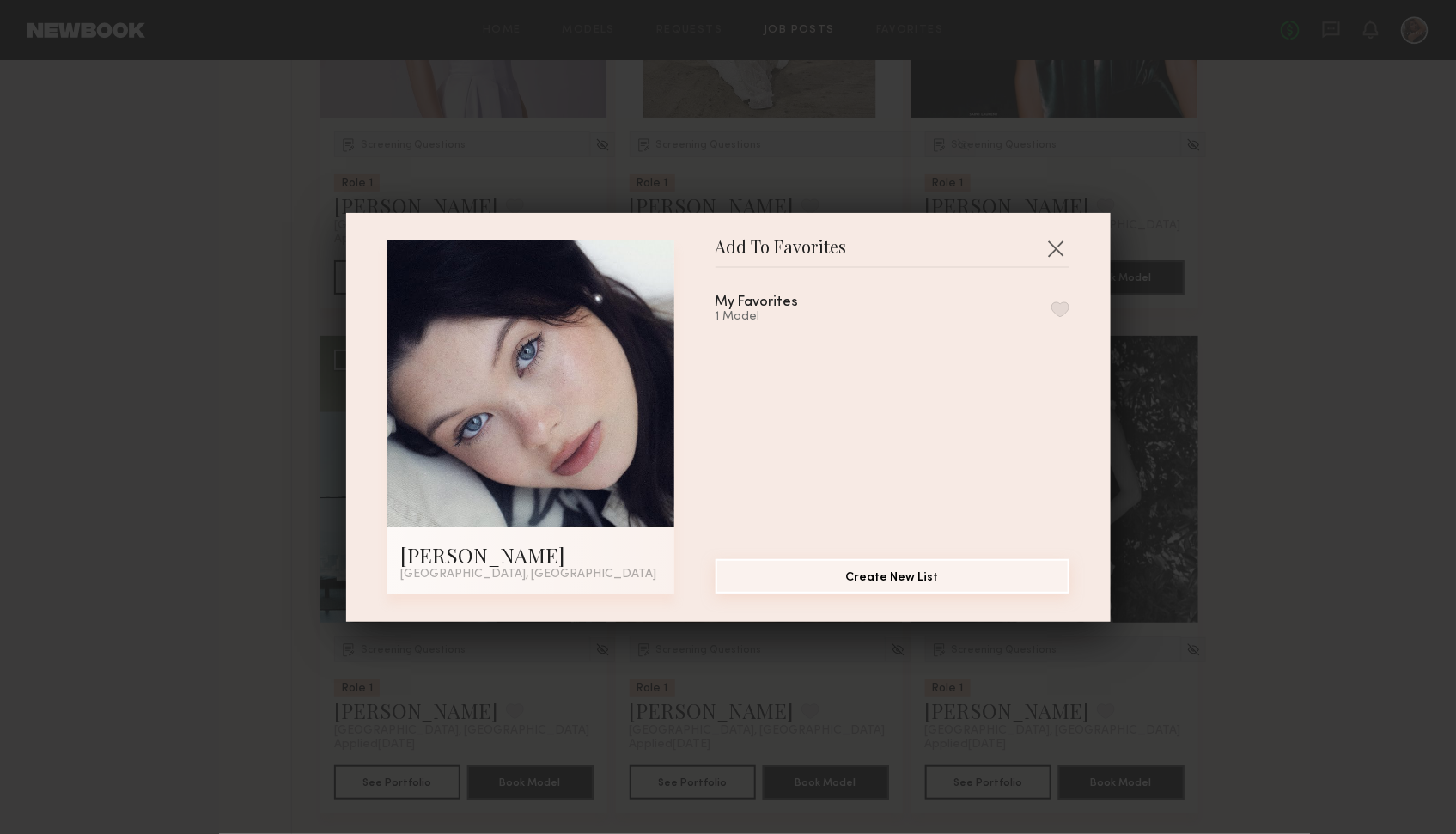
click at [955, 576] on button "Create New List" at bounding box center [892, 576] width 354 height 34
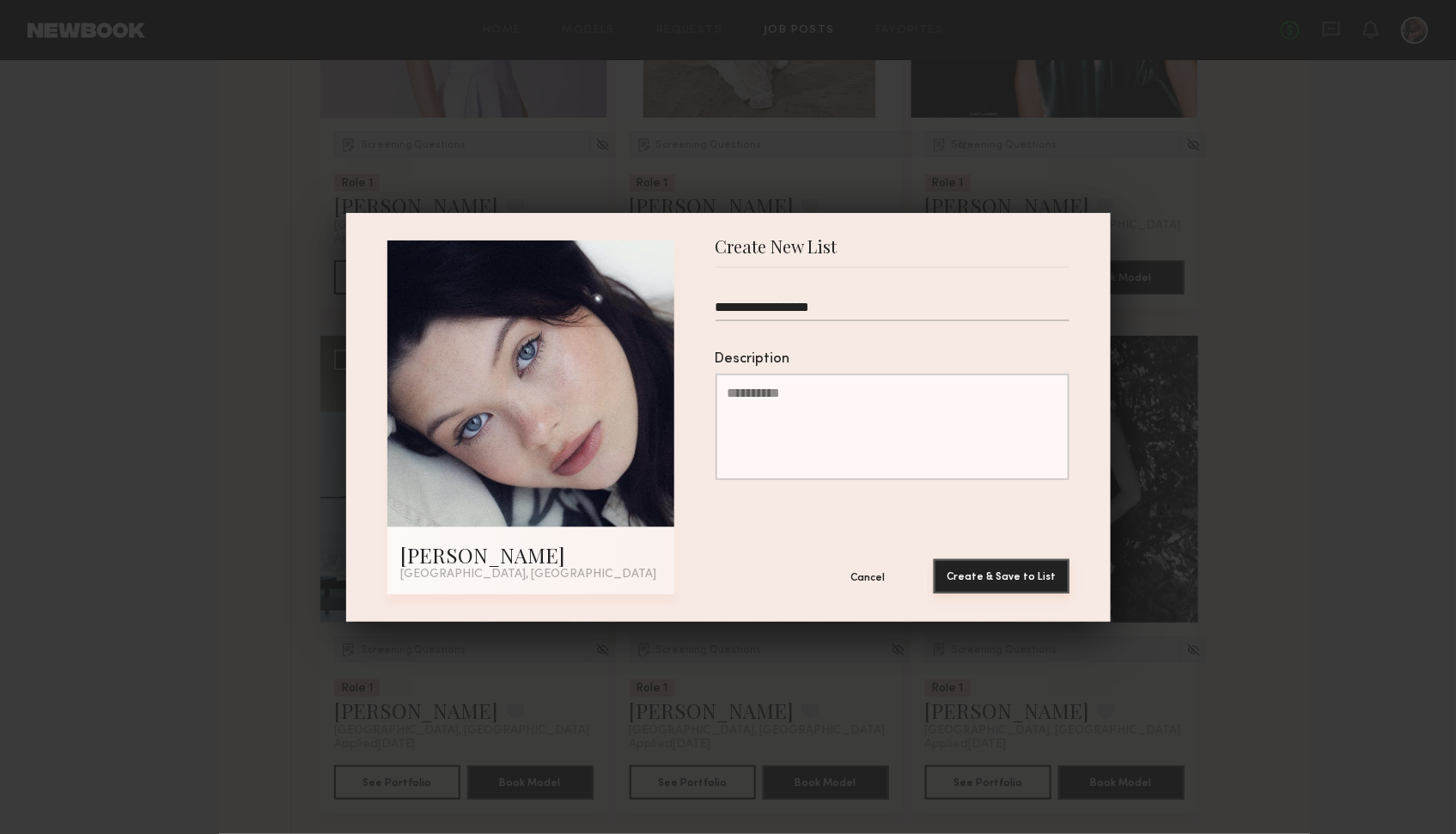
type input "**********"
click at [1028, 587] on button "Create & Save to List" at bounding box center [1002, 576] width 136 height 34
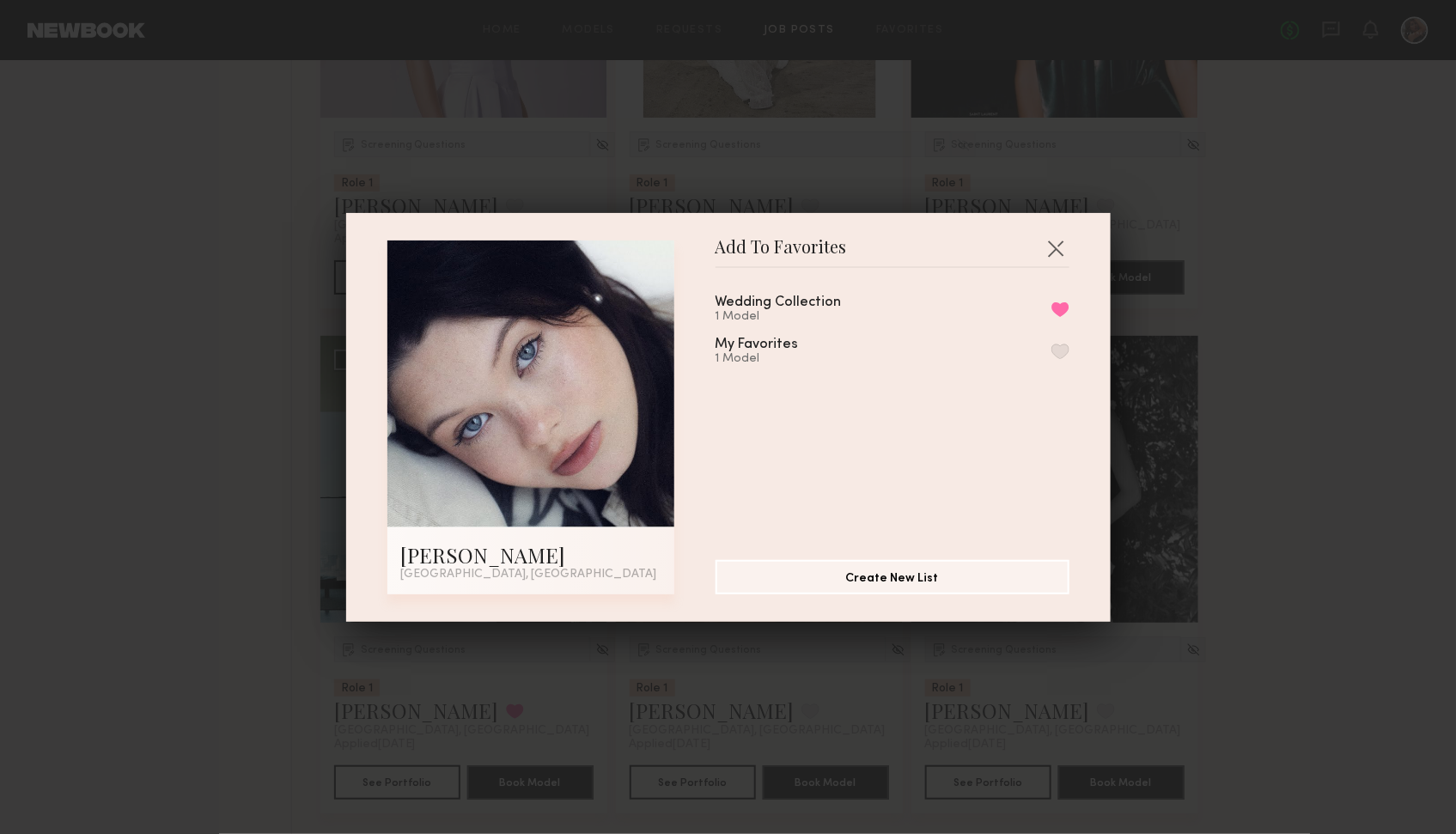
click at [1212, 587] on div "Add To Favorites Marina F. Los Angeles, CA Add To Favorites Wedding Collection …" at bounding box center [728, 417] width 1456 height 834
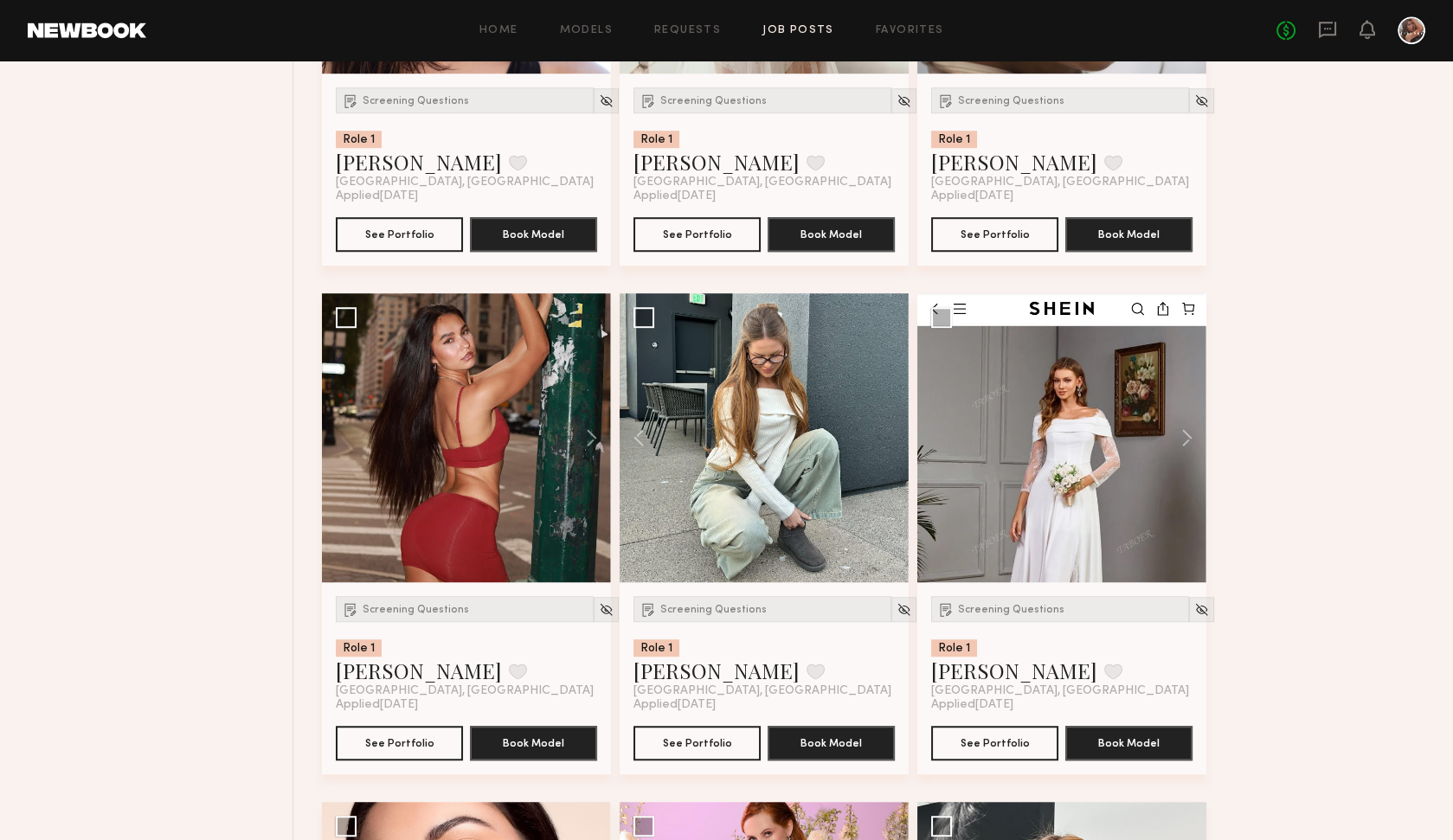
scroll to position [2583, 0]
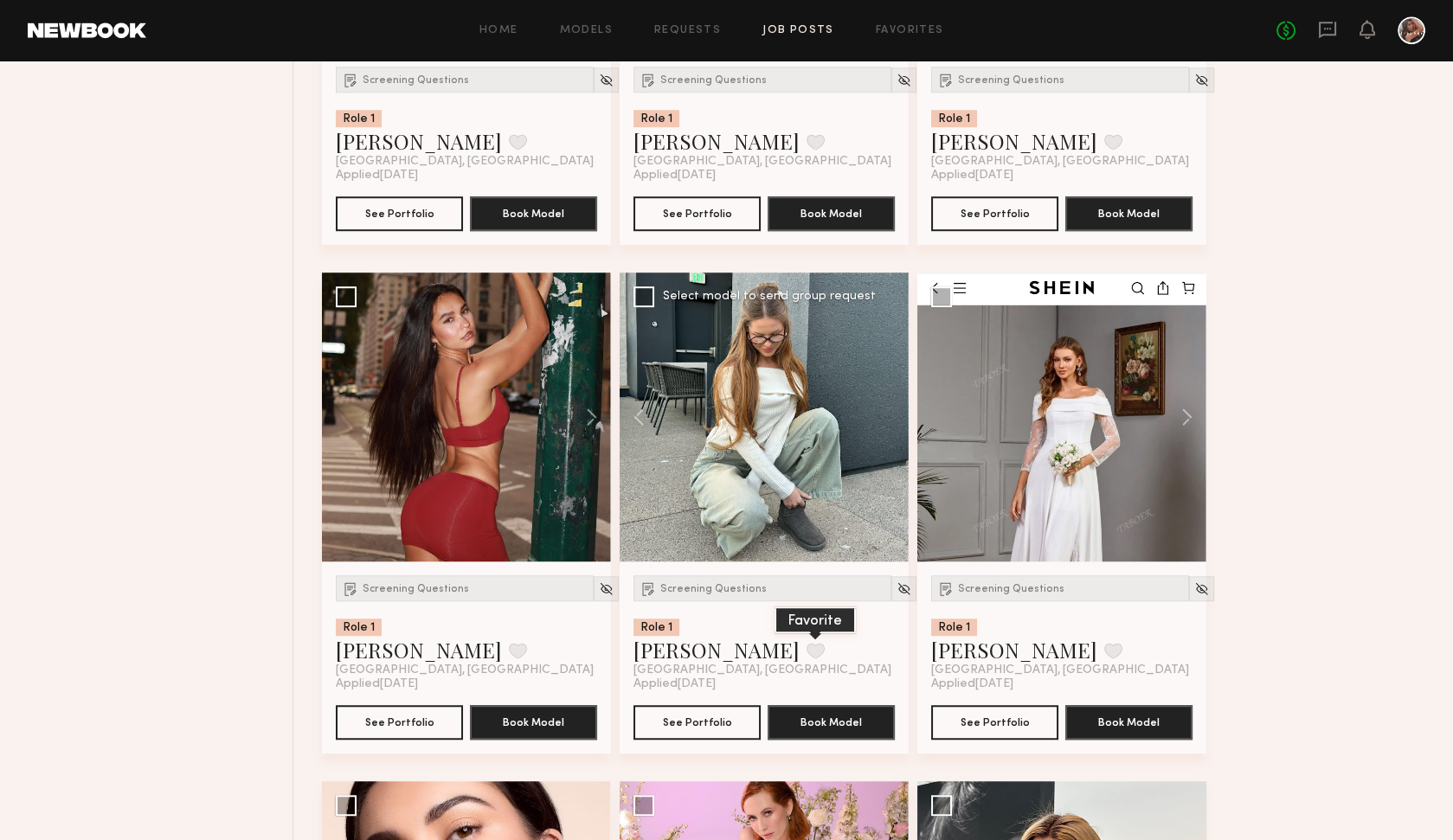
click at [807, 650] on button at bounding box center [816, 650] width 19 height 16
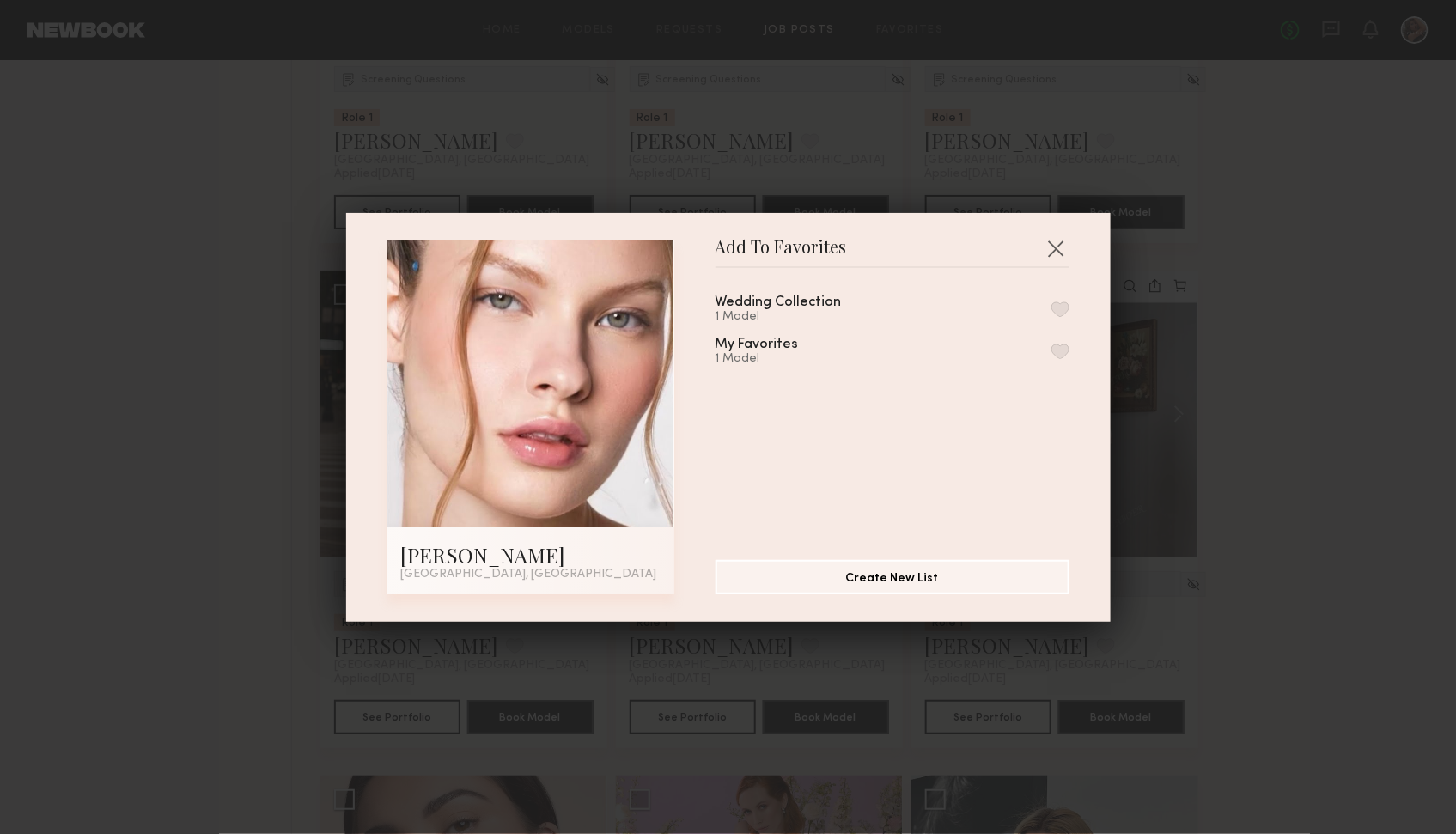
click at [807, 299] on div "Wedding Collection" at bounding box center [778, 303] width 126 height 15
click at [1052, 305] on button "button" at bounding box center [1060, 309] width 18 height 16
click at [1212, 528] on div "Add To Favorites Anastasiia M. Laguna Beach, CA Add To Favorites Wedding Collec…" at bounding box center [728, 417] width 1456 height 834
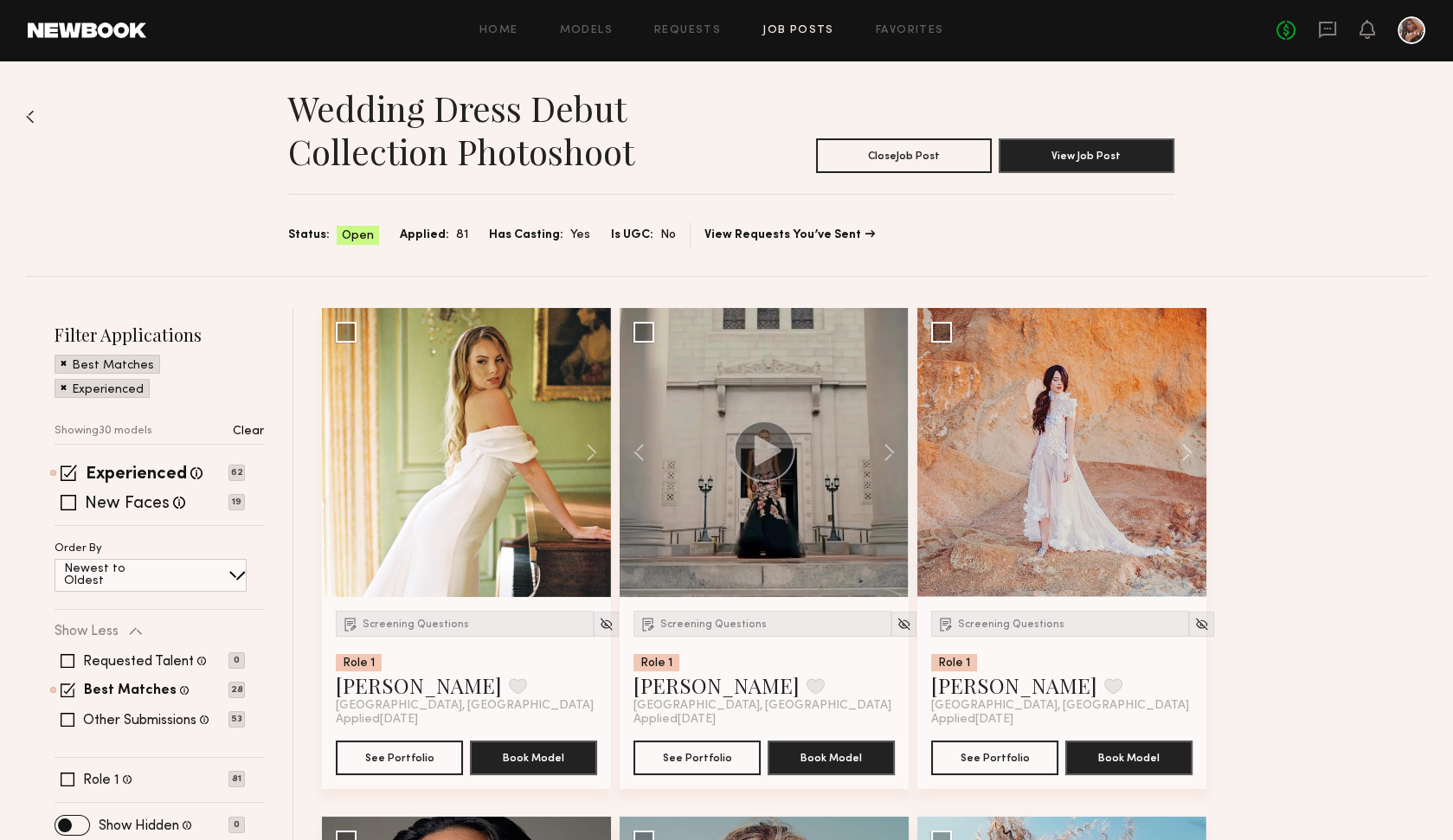
scroll to position [0, 0]
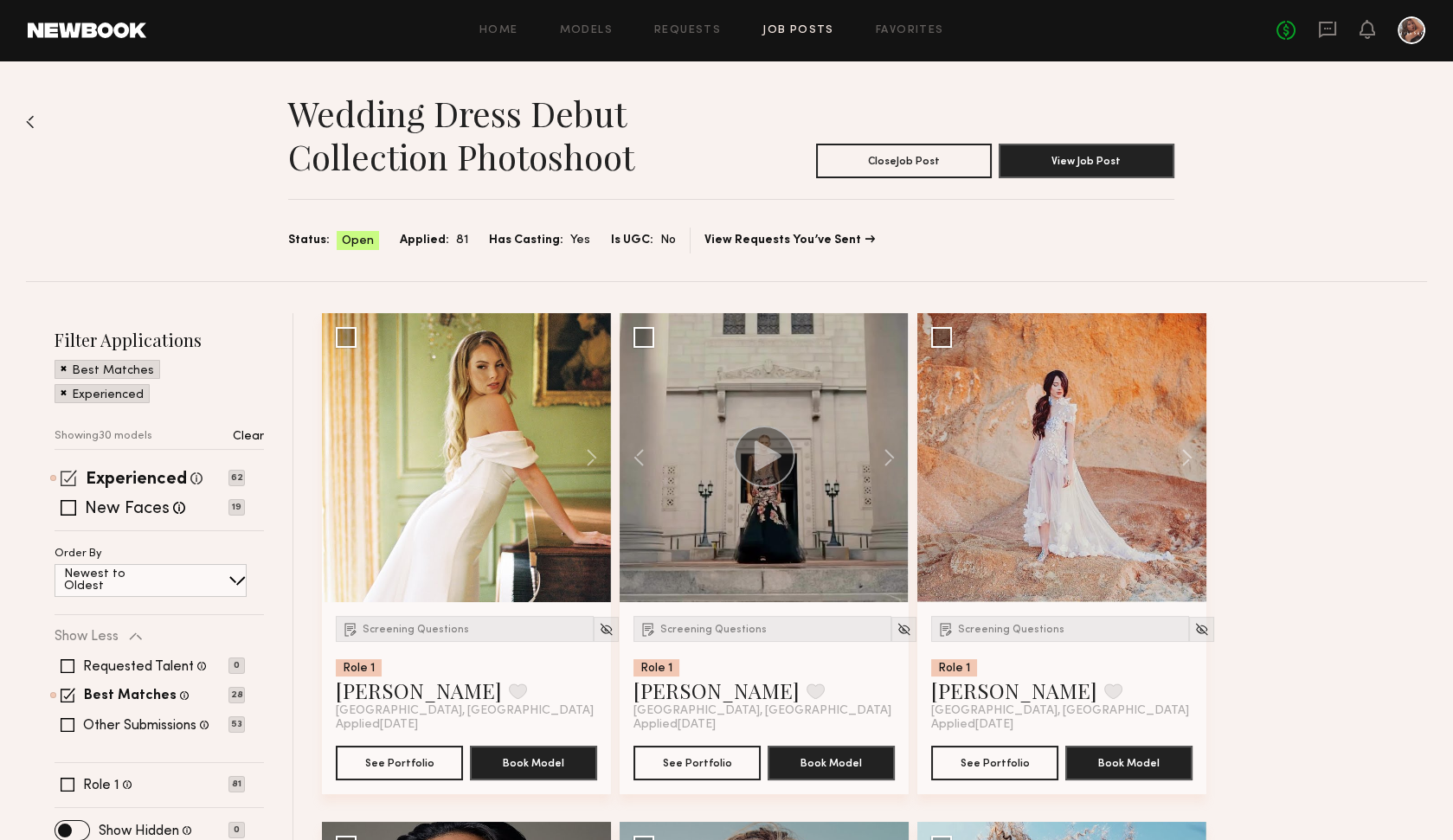
click at [71, 477] on span at bounding box center [69, 478] width 17 height 17
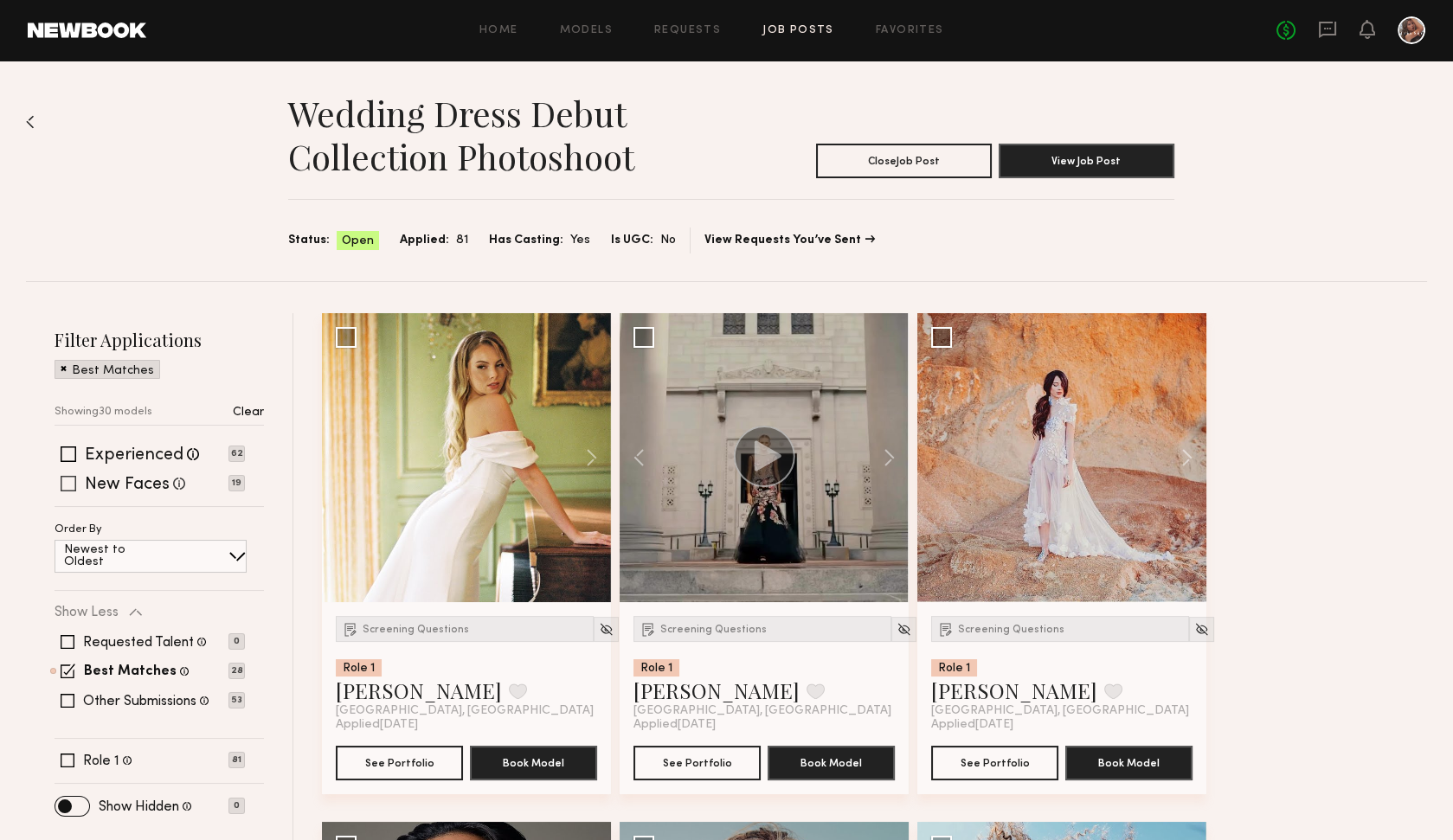
click at [91, 487] on label "New Faces" at bounding box center [127, 486] width 85 height 18
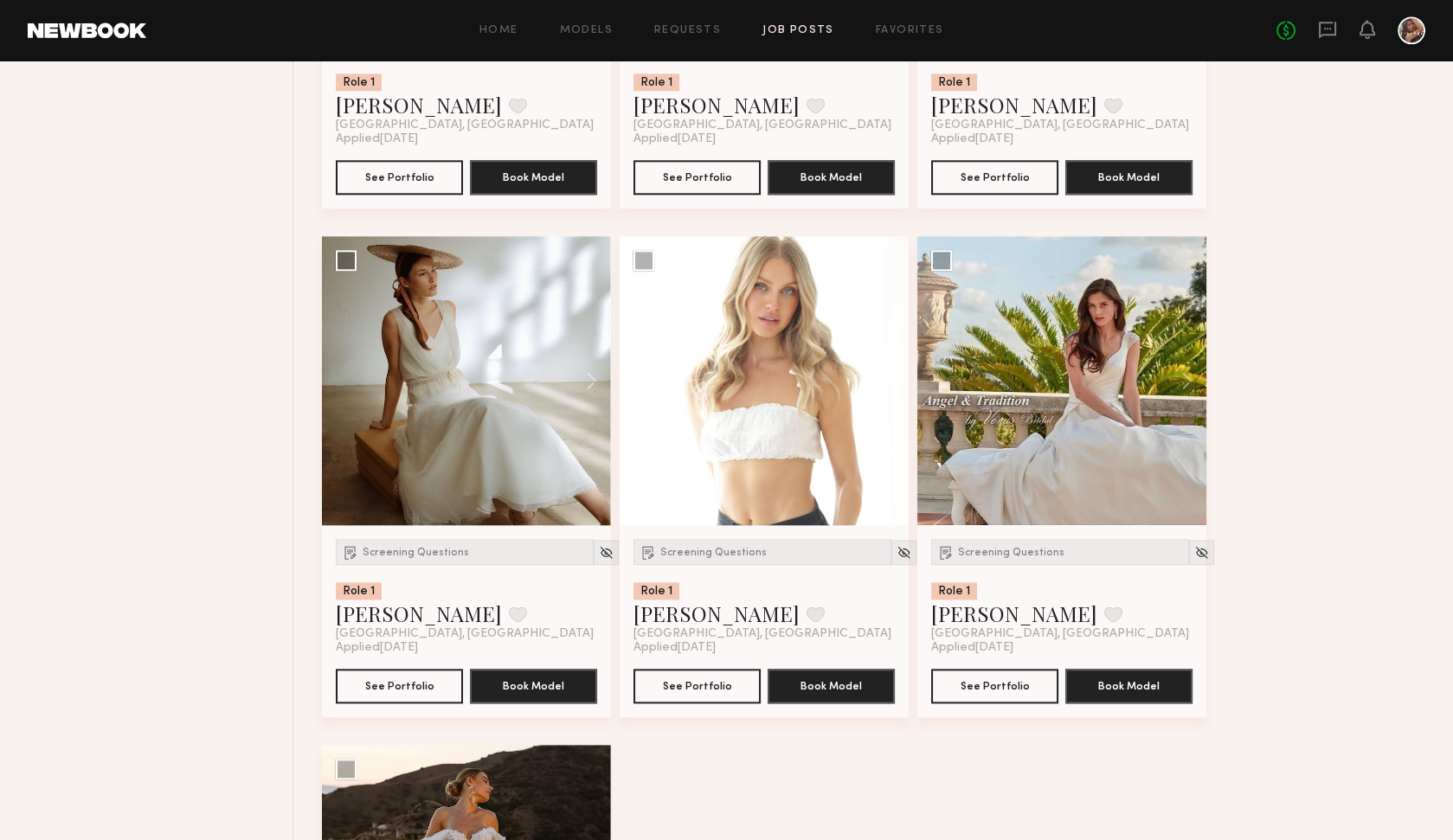
scroll to position [4147, 0]
click at [894, 377] on button at bounding box center [881, 380] width 56 height 289
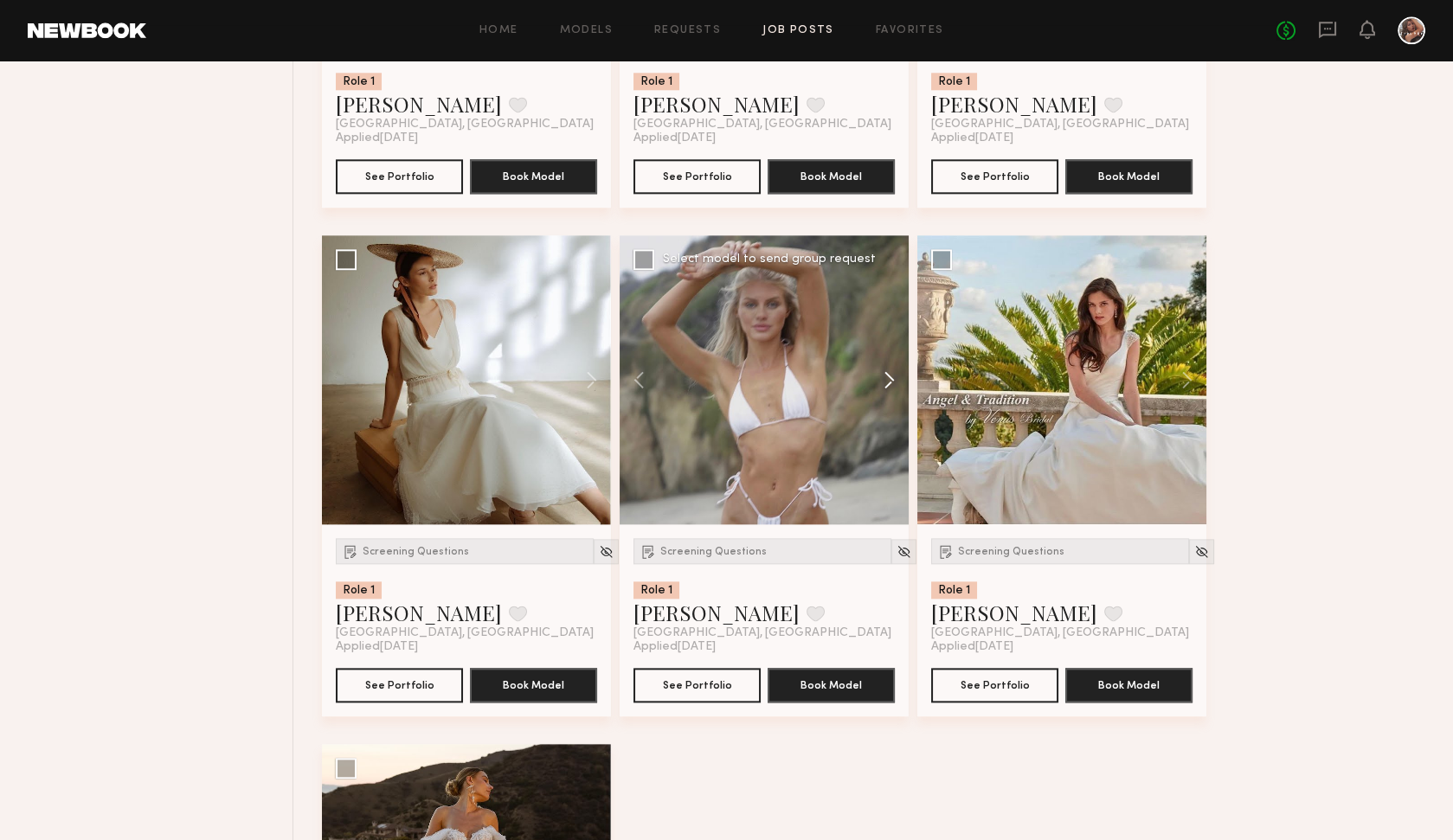
click at [894, 377] on button at bounding box center [881, 380] width 56 height 289
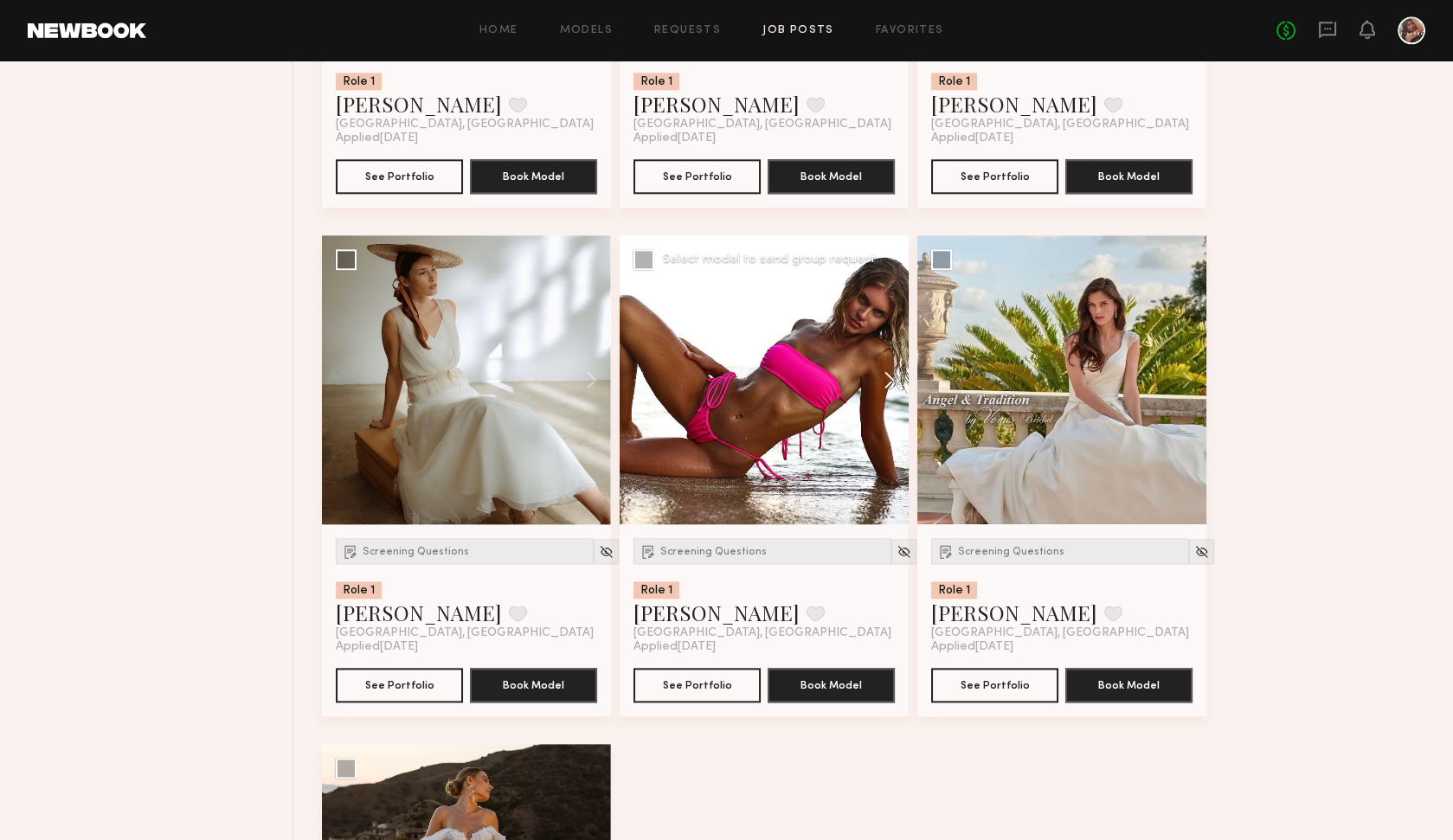
click at [894, 377] on button at bounding box center [881, 380] width 56 height 289
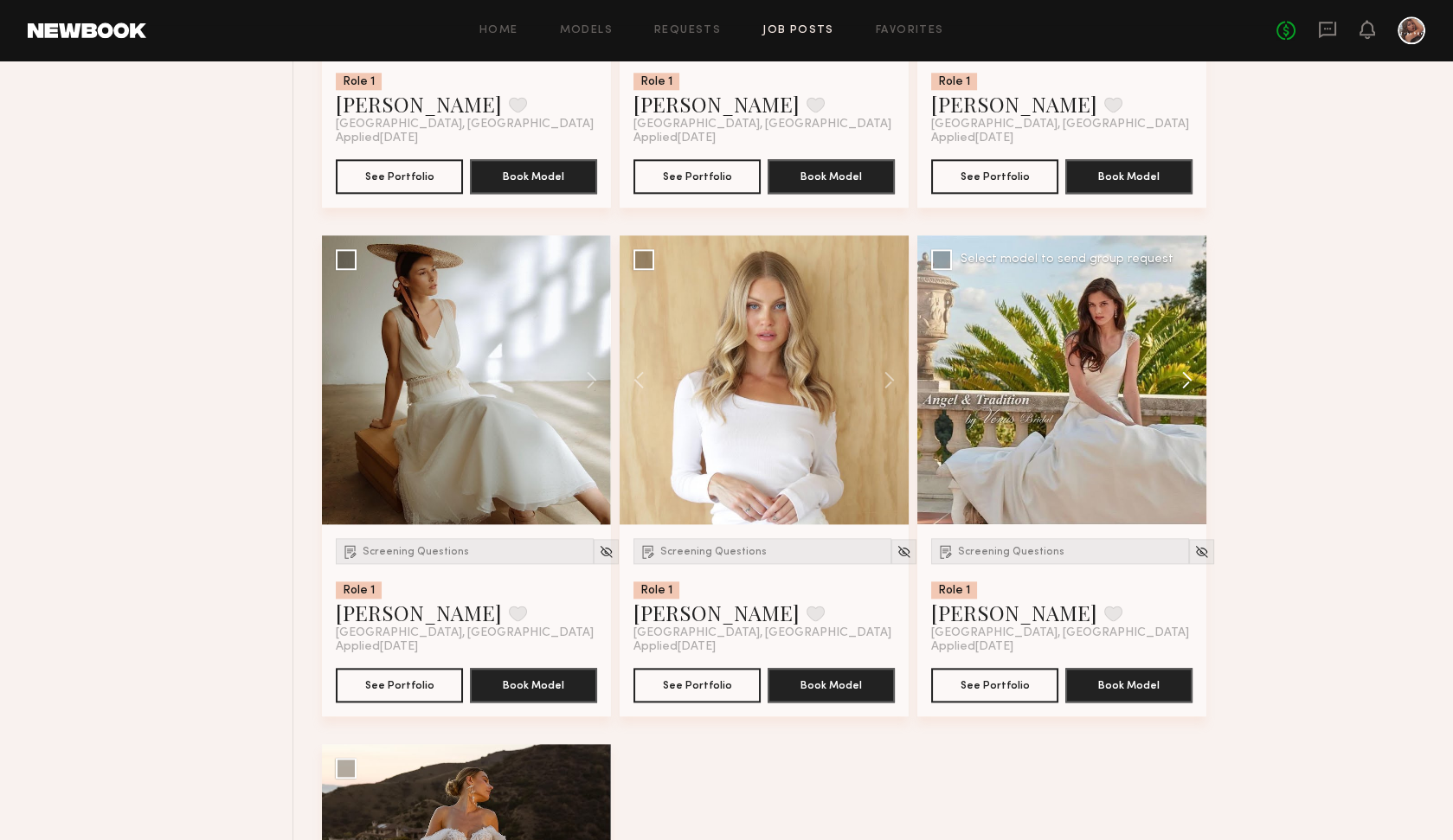
click at [1184, 377] on button at bounding box center [1178, 380] width 56 height 289
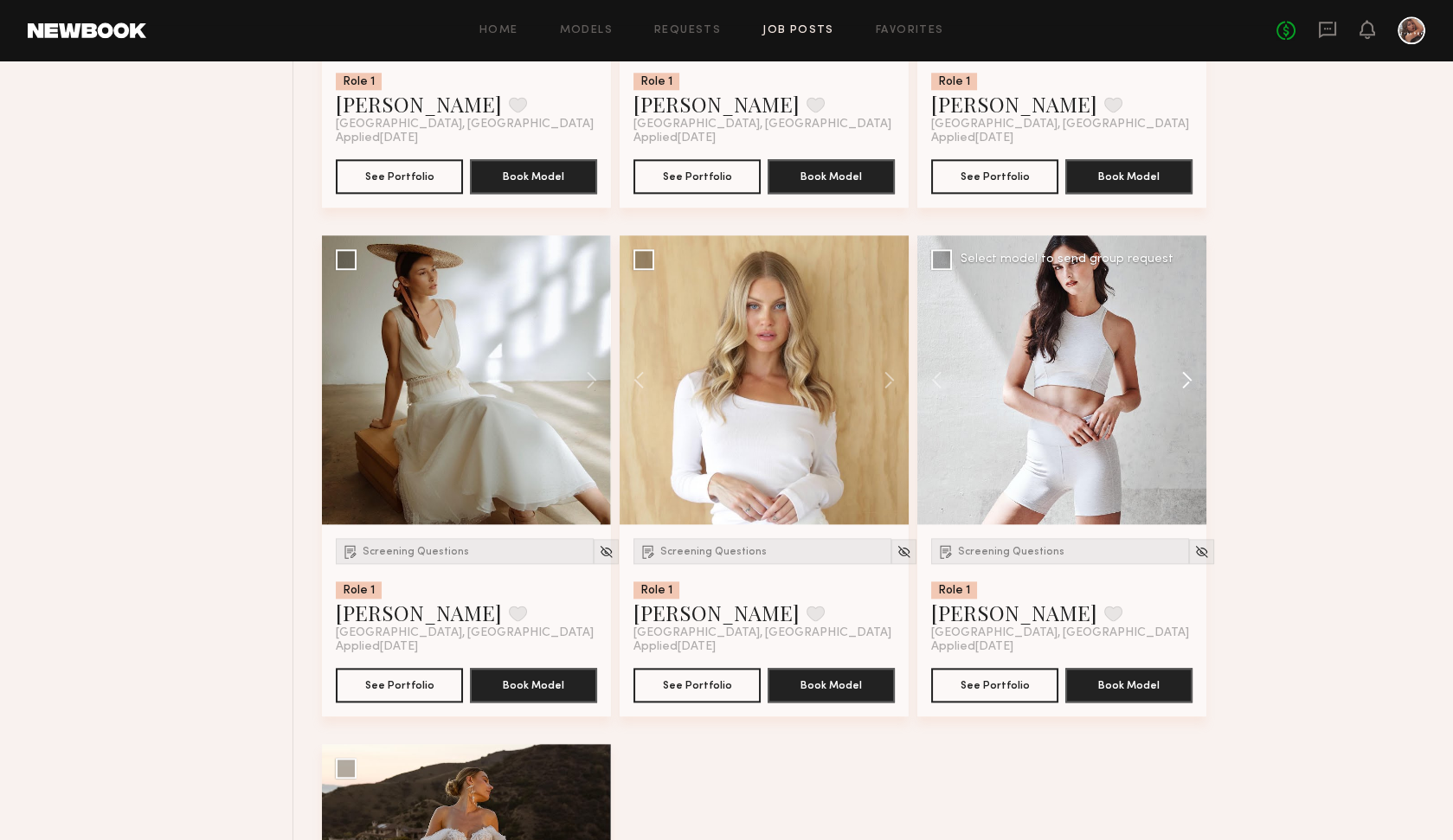
click at [1184, 377] on button at bounding box center [1178, 380] width 56 height 289
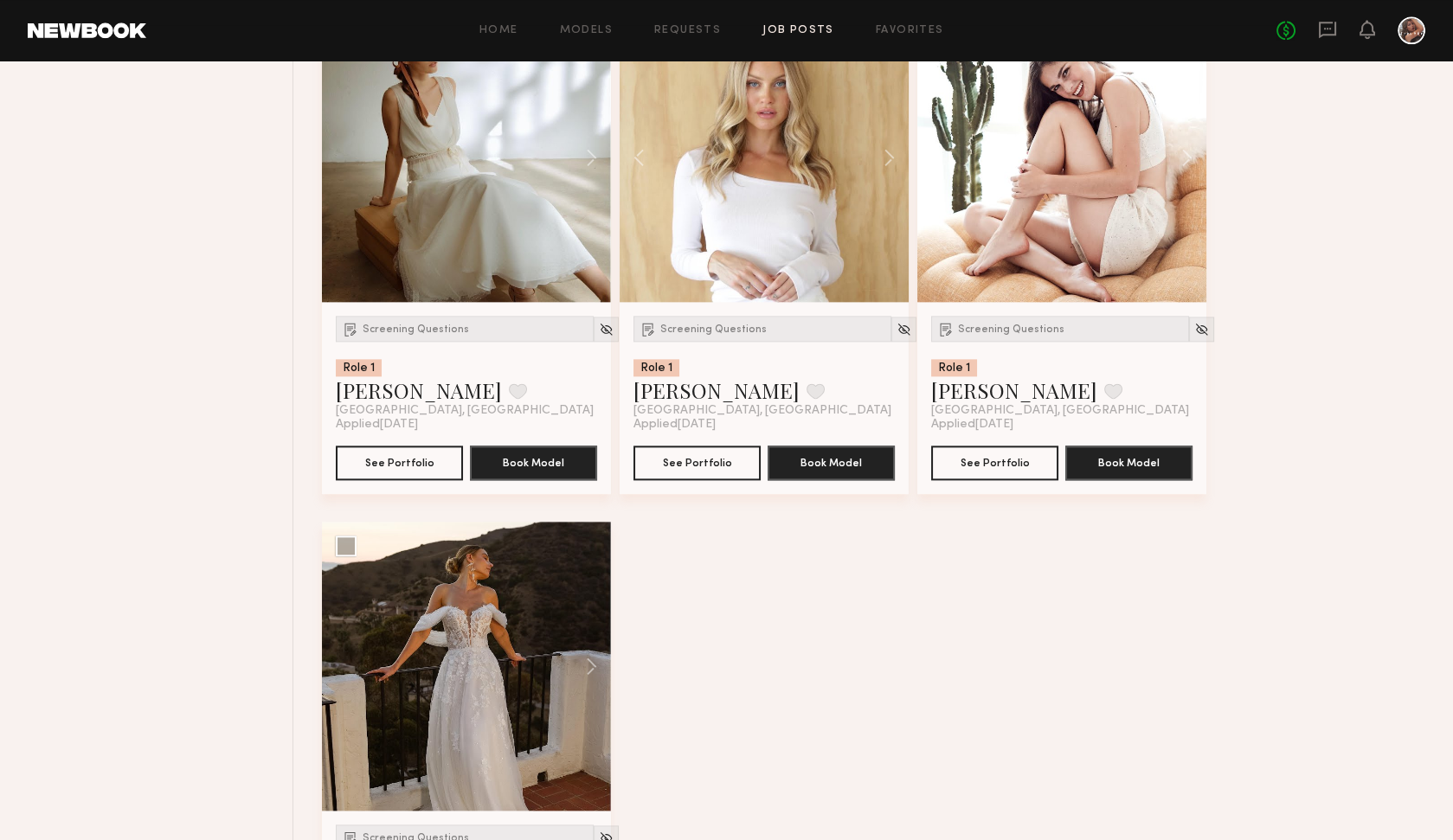
scroll to position [4375, 0]
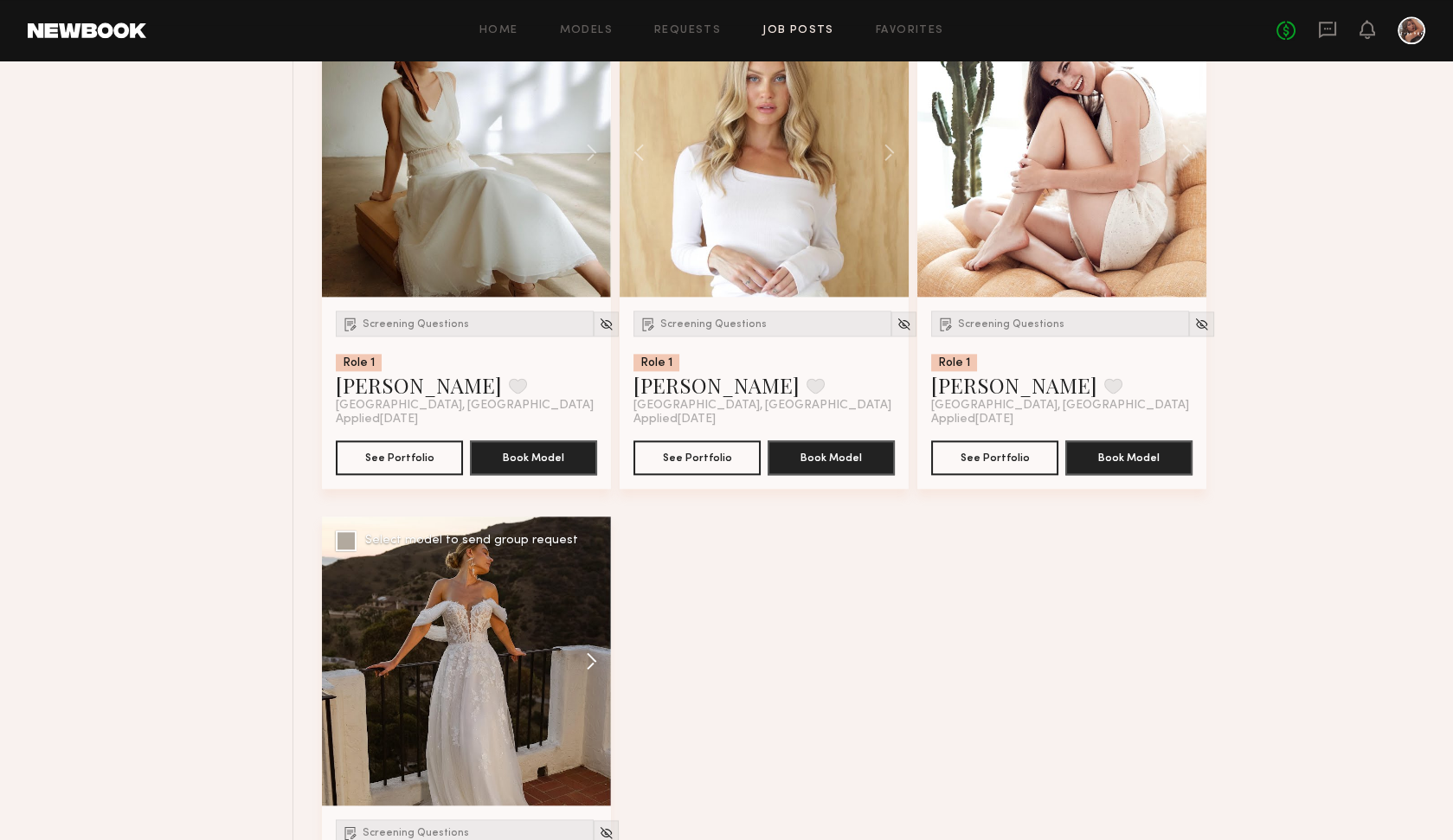
click at [586, 657] on button at bounding box center [583, 661] width 56 height 289
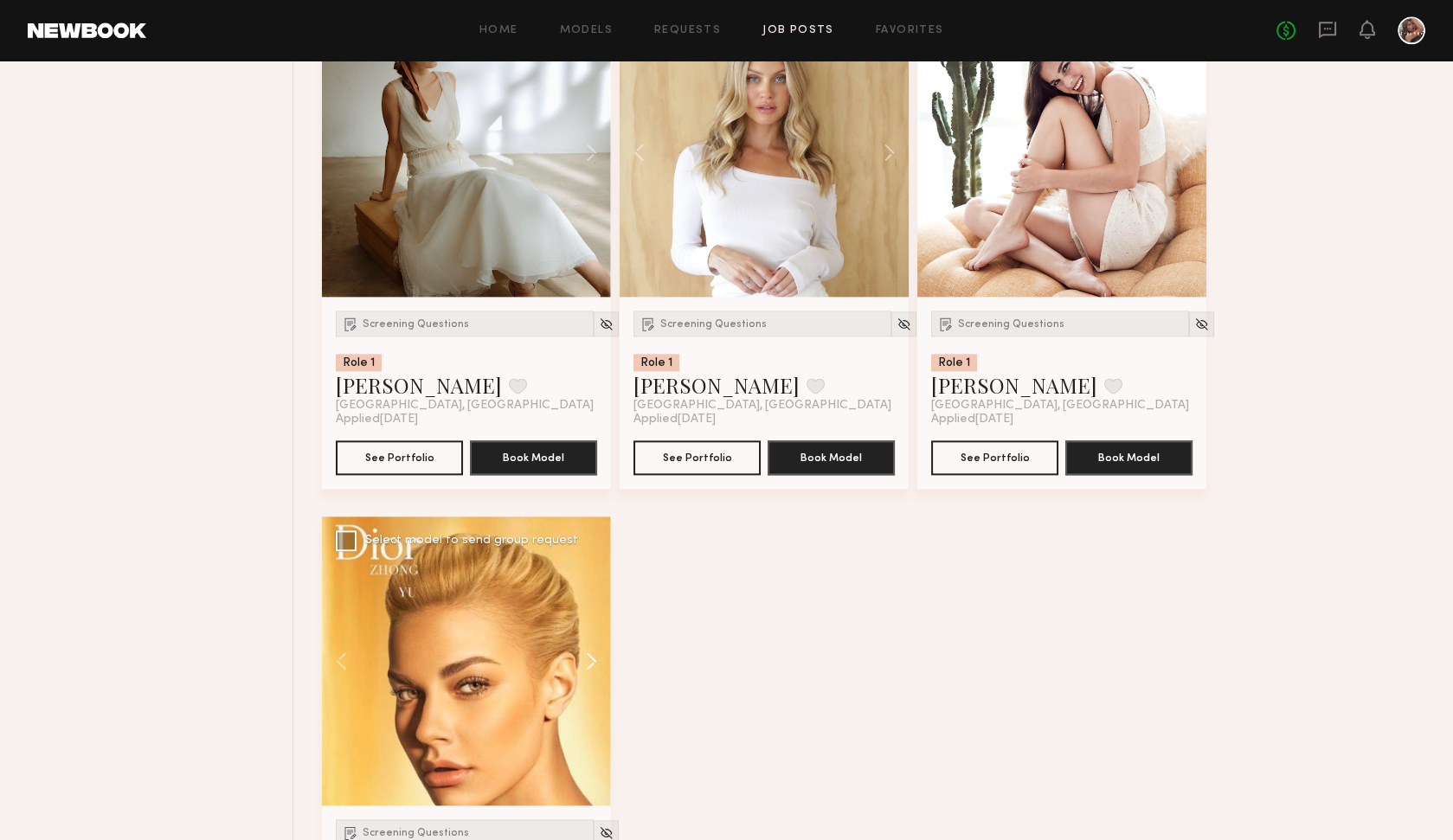
click at [586, 657] on button at bounding box center [583, 661] width 56 height 289
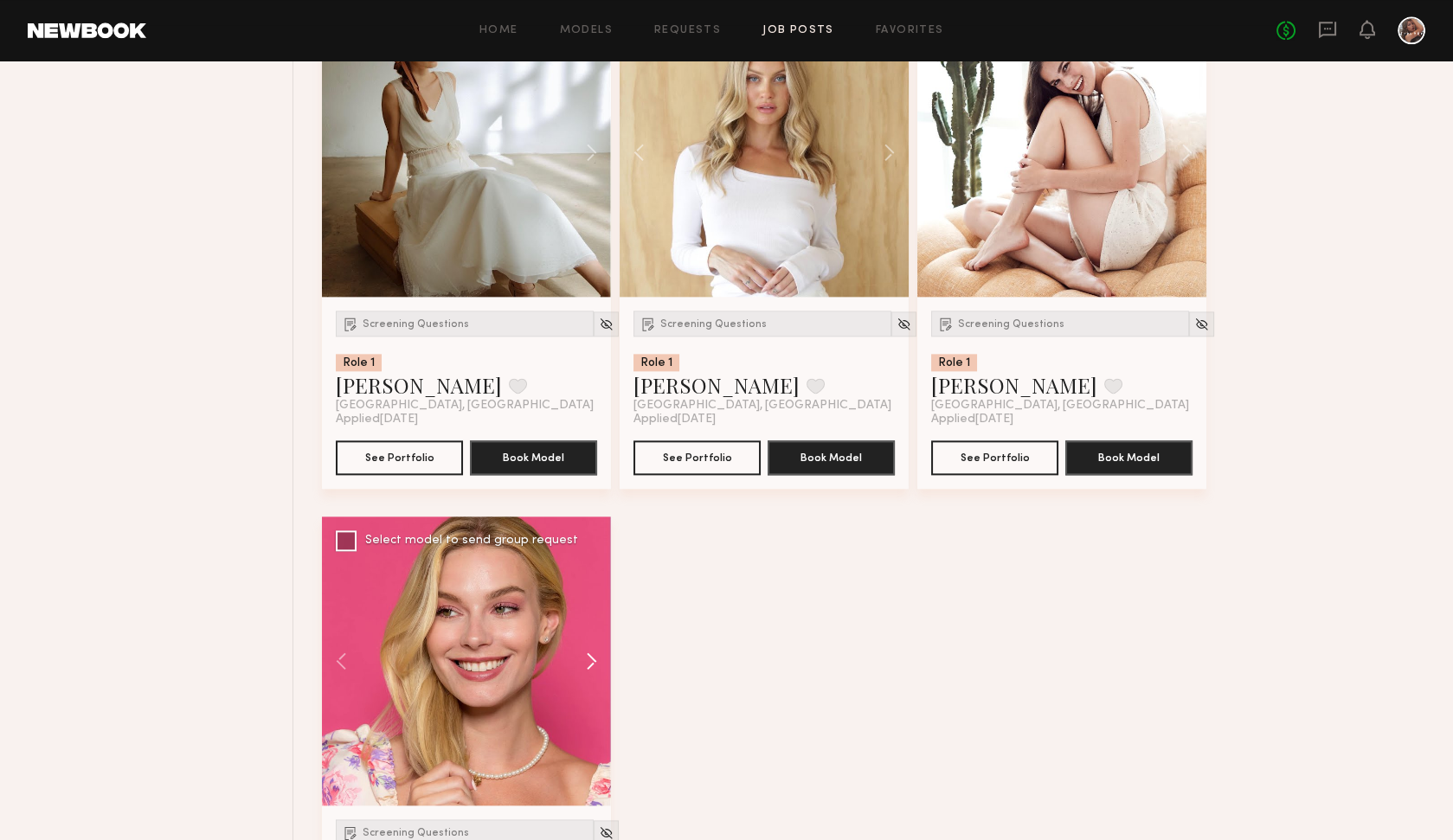
click at [586, 657] on button at bounding box center [583, 661] width 56 height 289
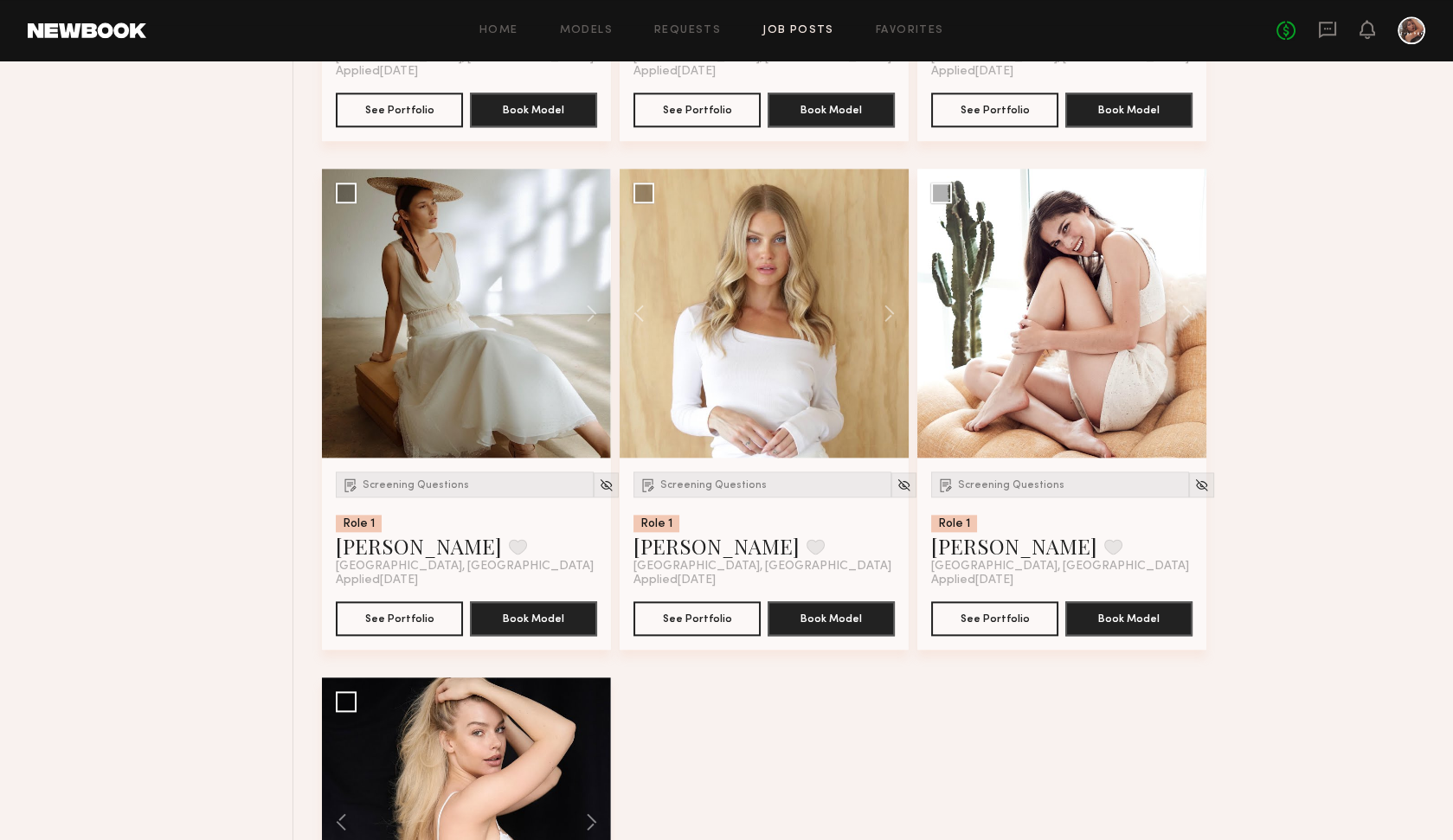
scroll to position [4161, 0]
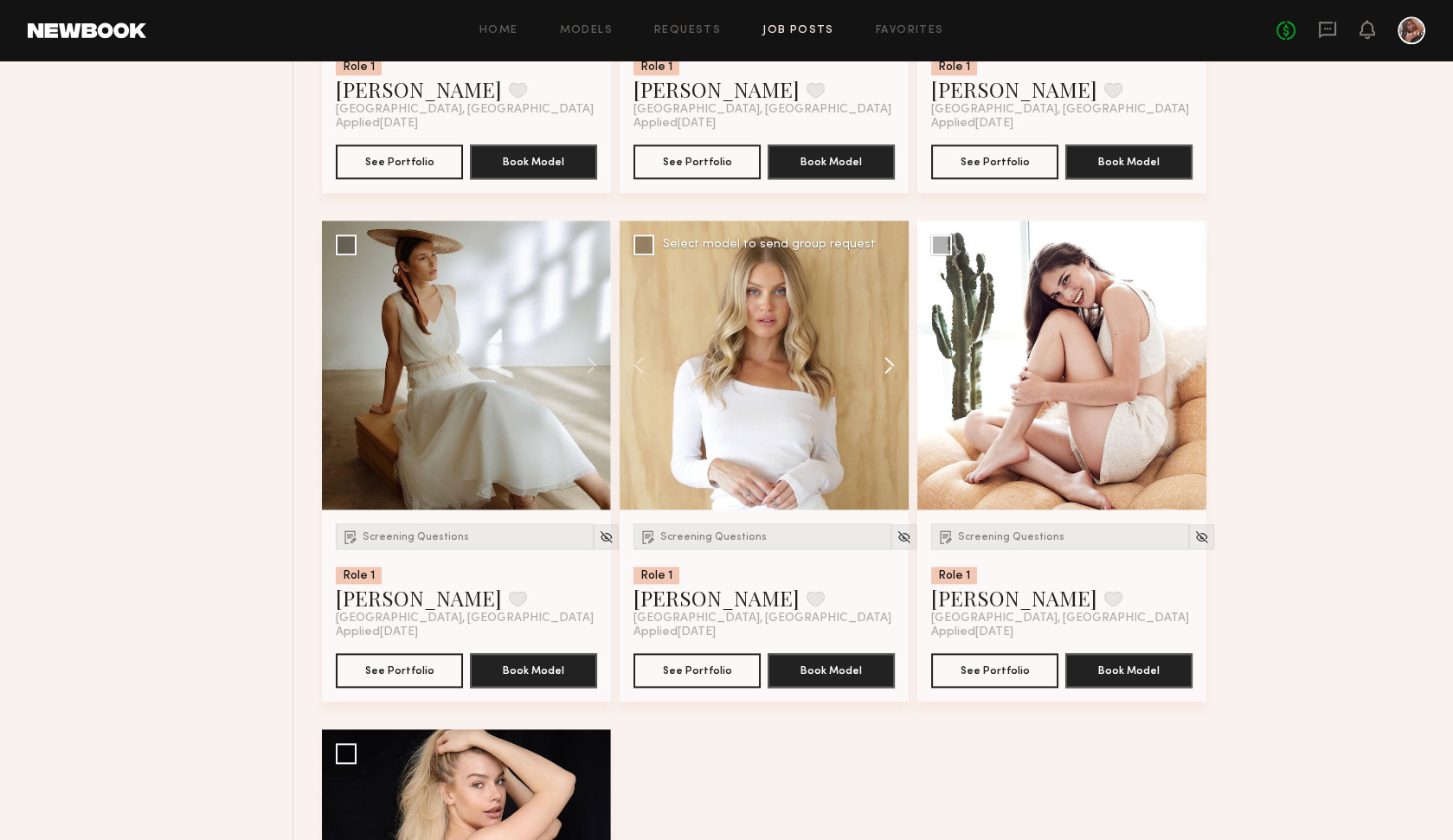
click at [886, 356] on button at bounding box center [881, 365] width 56 height 289
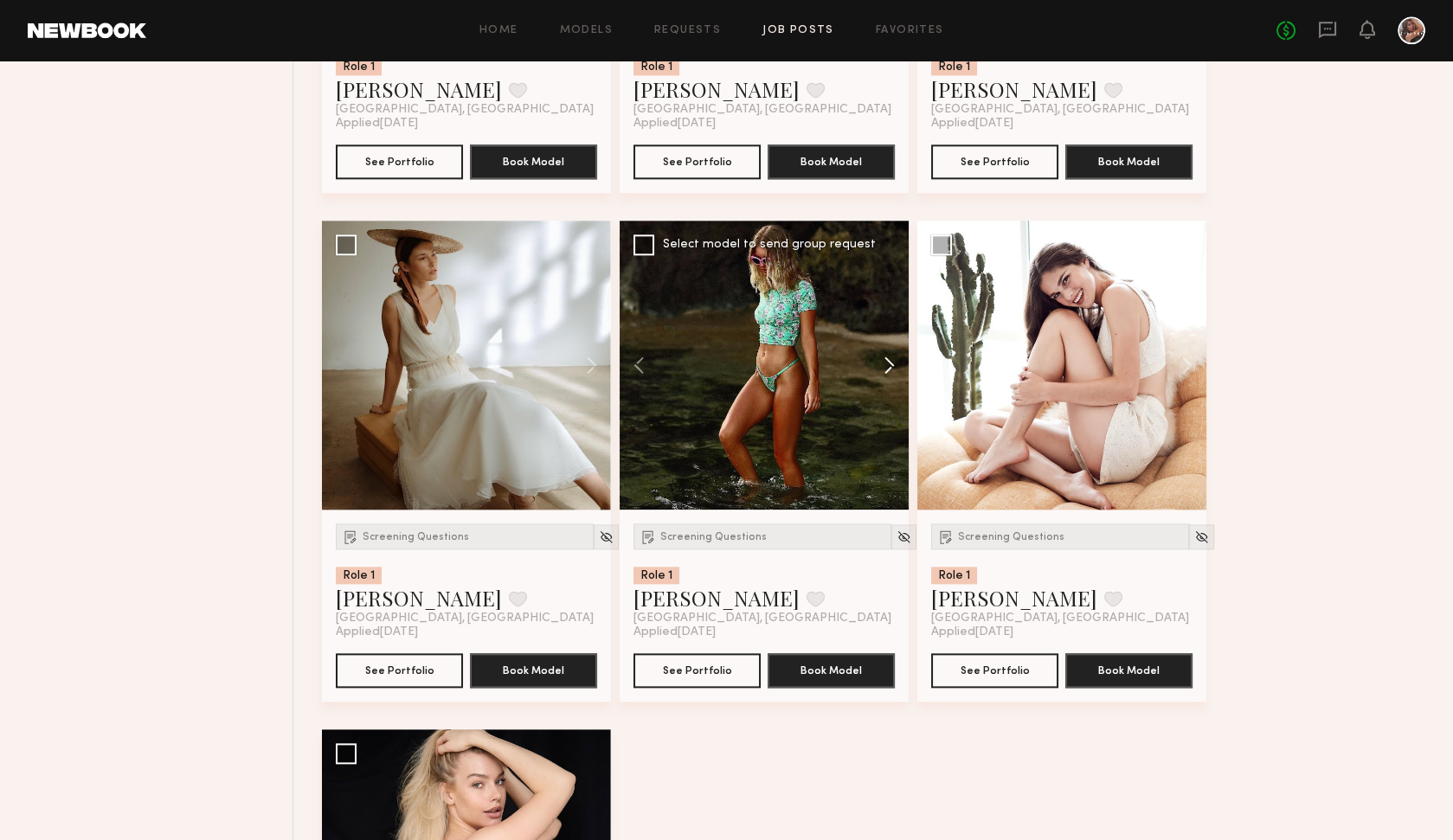
click at [886, 356] on button at bounding box center [881, 365] width 56 height 289
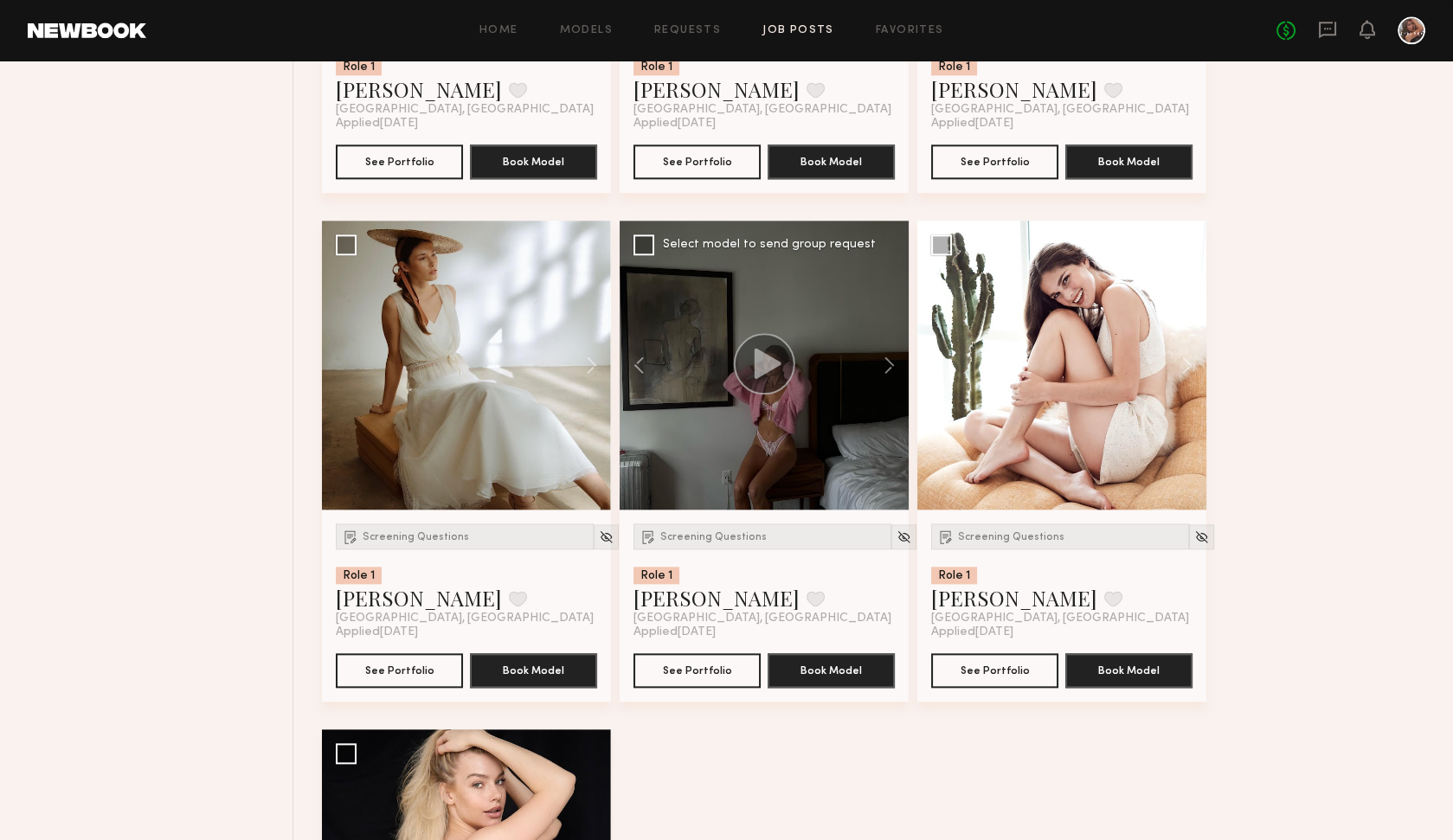
click at [774, 370] on circle at bounding box center [764, 364] width 62 height 62
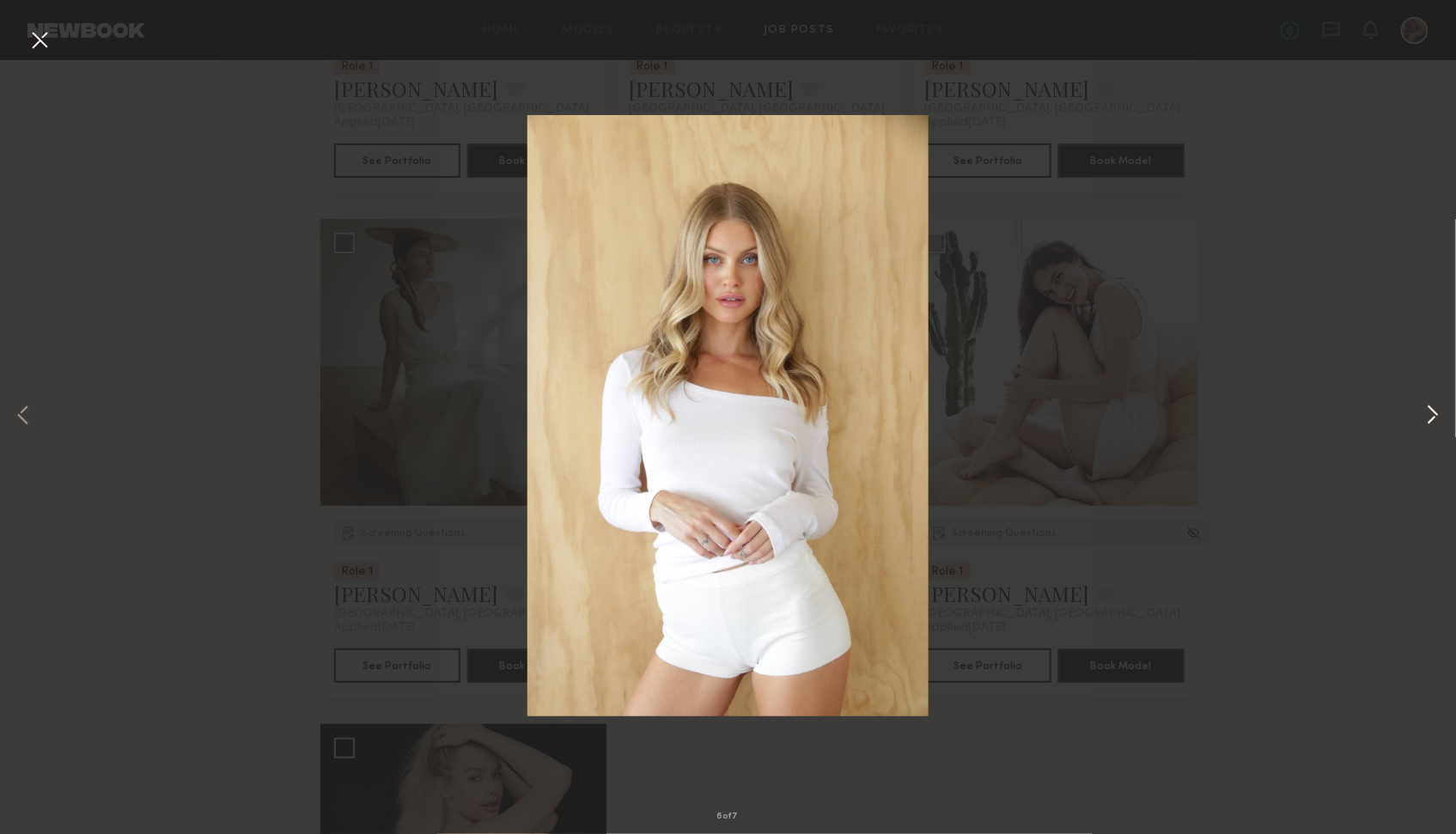
click at [1212, 421] on button at bounding box center [1433, 417] width 21 height 668
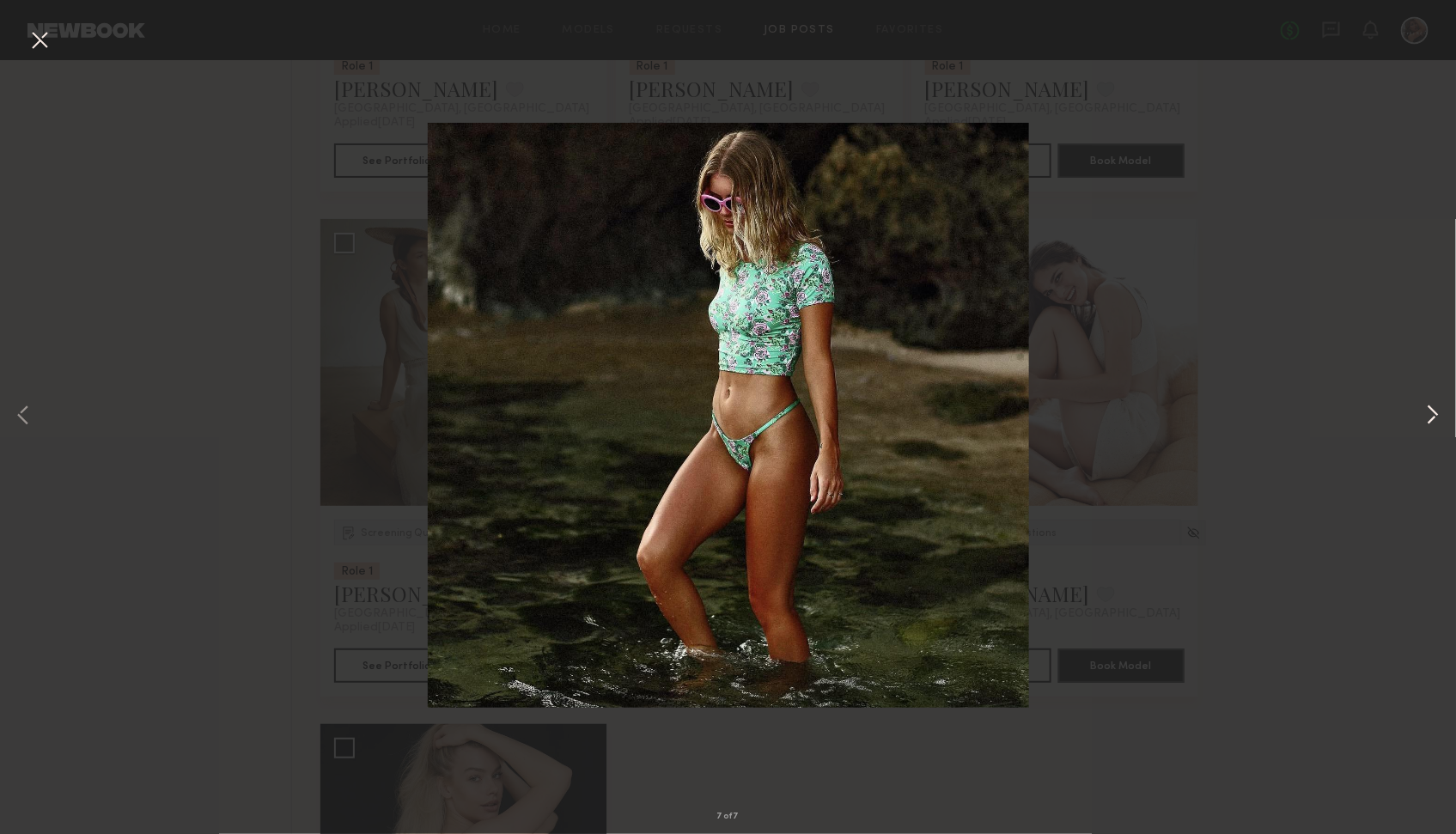
click at [1212, 421] on button at bounding box center [1433, 417] width 21 height 668
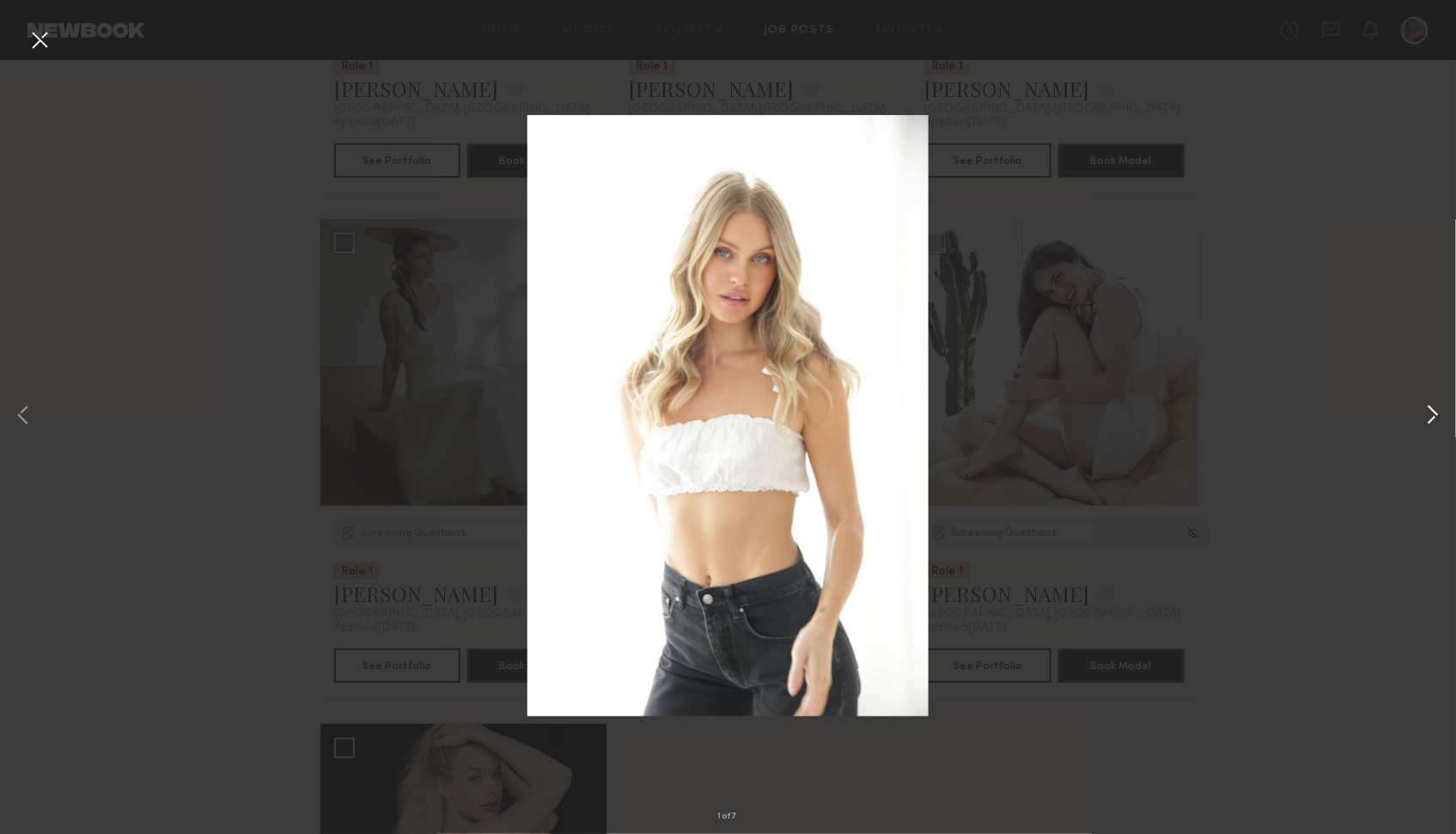
click at [1212, 421] on button at bounding box center [1433, 417] width 21 height 668
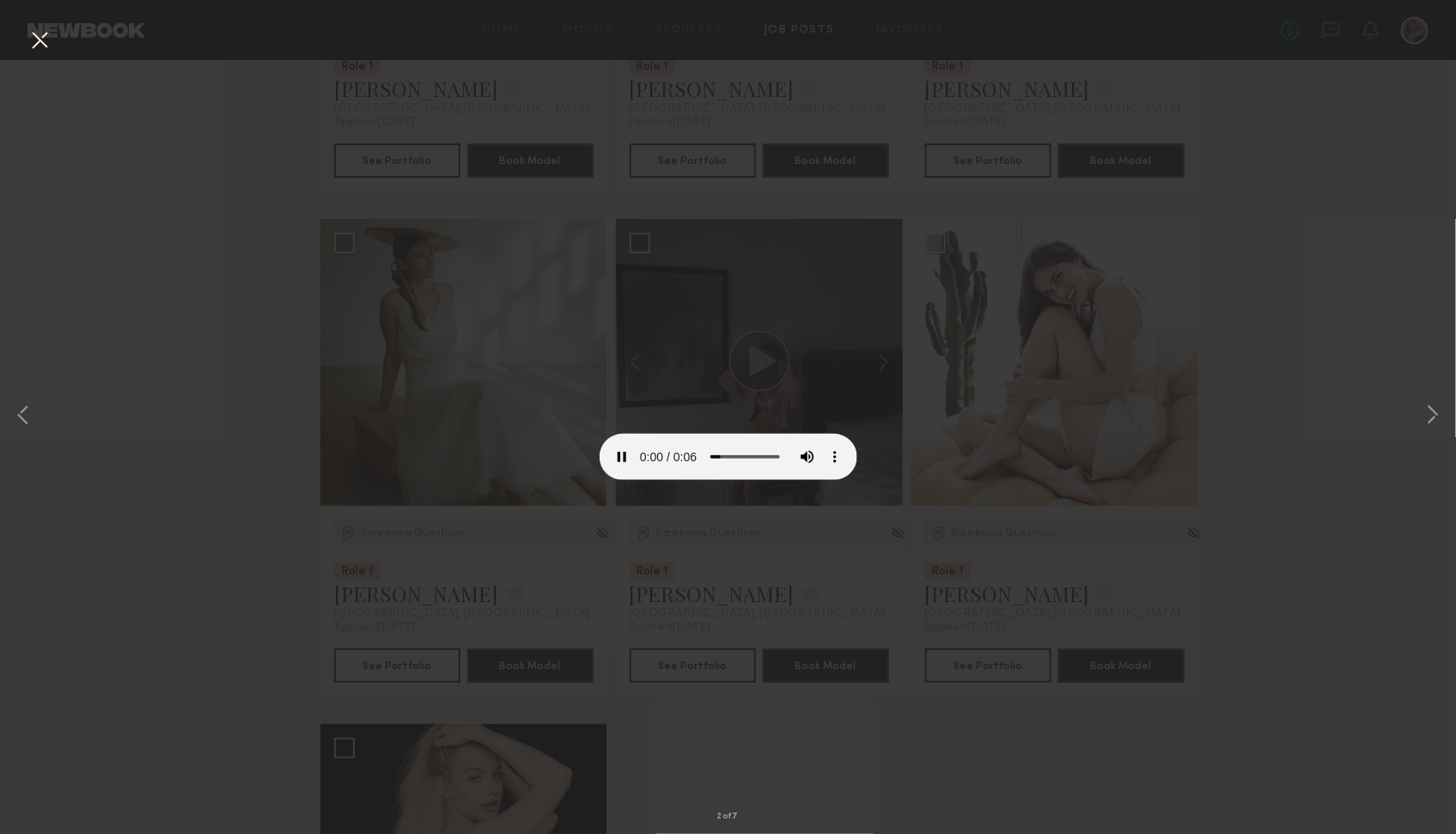
click at [1148, 449] on div "2 of 7" at bounding box center [728, 417] width 1456 height 834
click at [43, 33] on button at bounding box center [39, 40] width 27 height 31
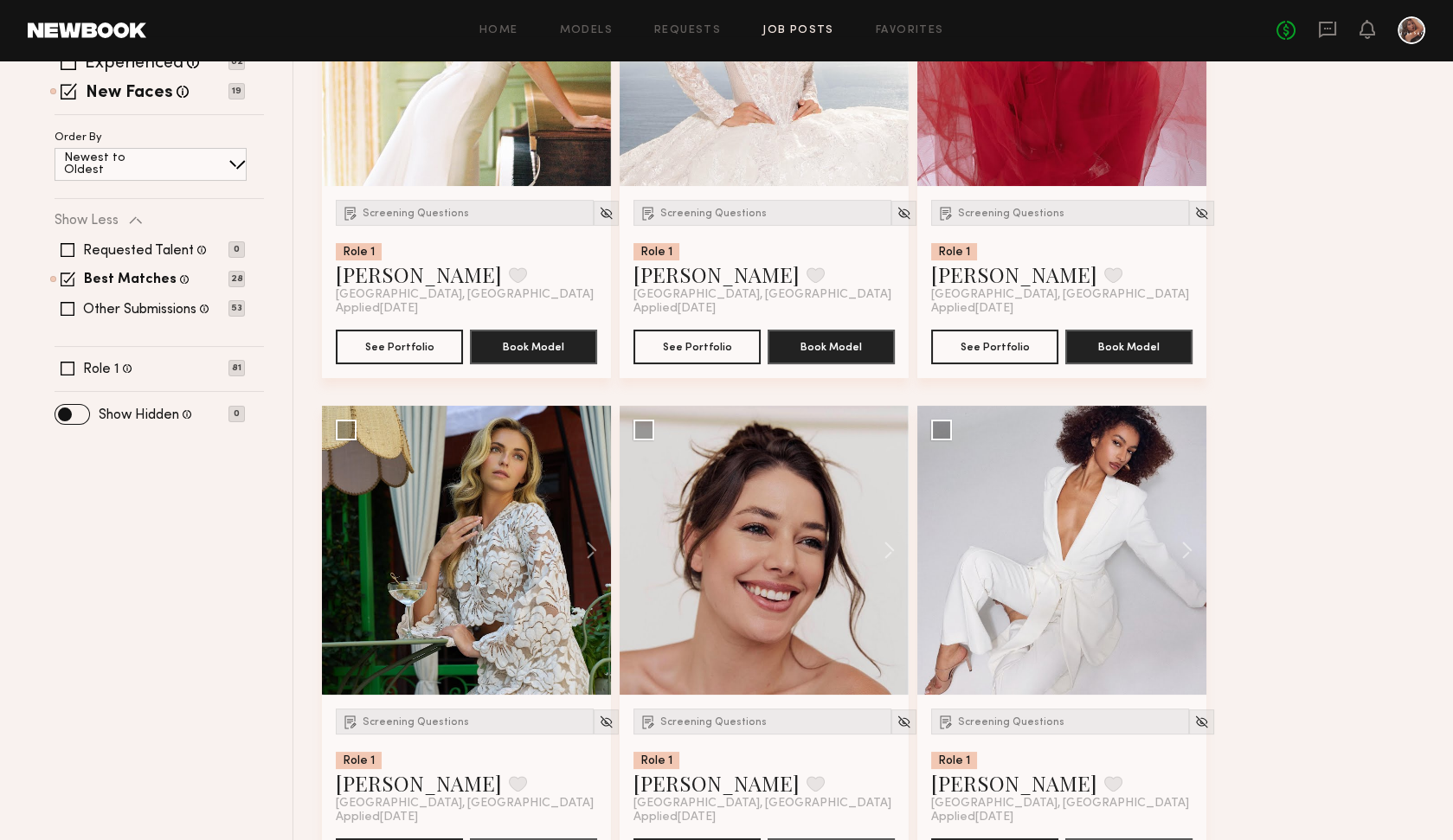
scroll to position [0, 0]
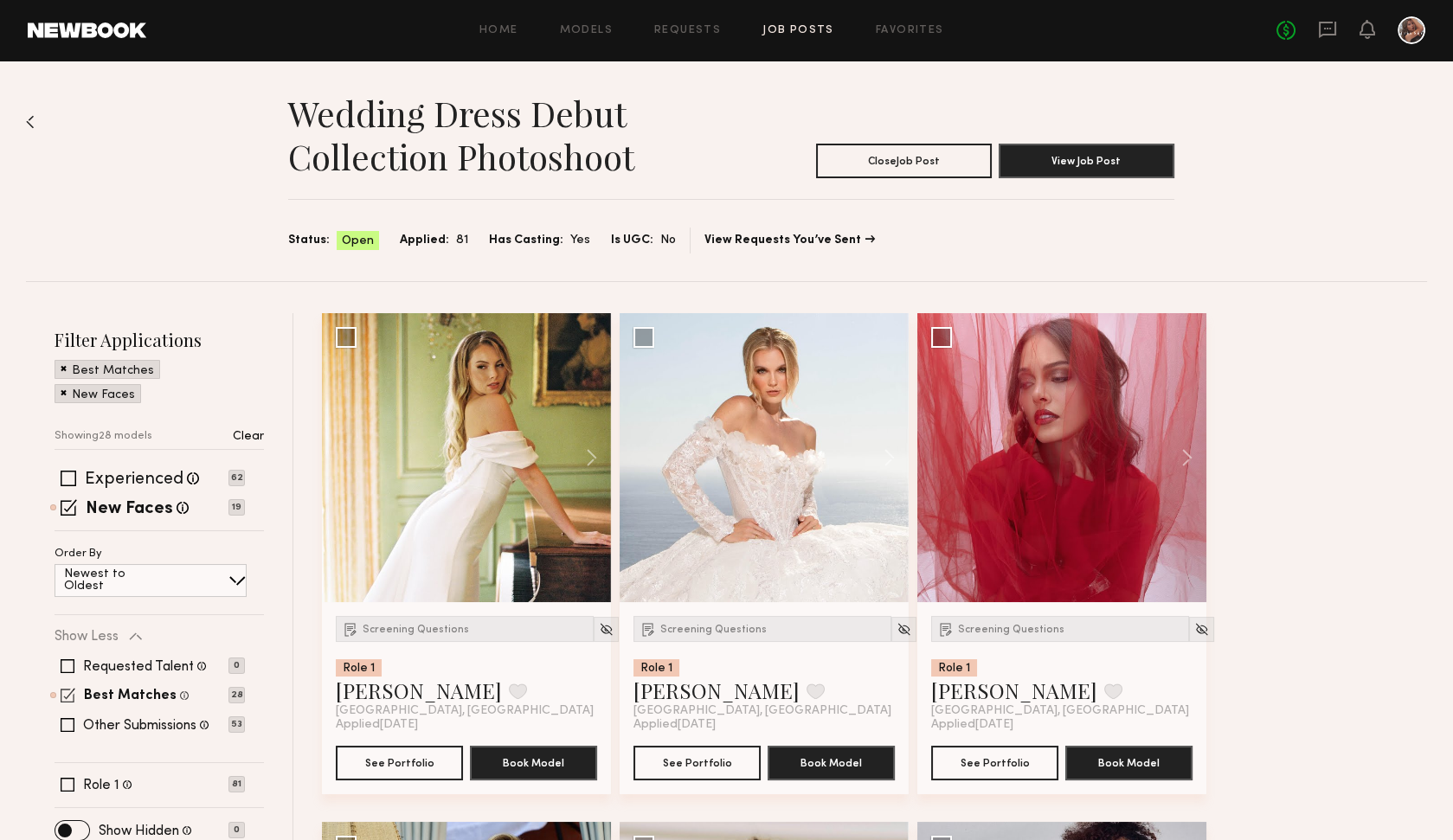
click at [72, 688] on span at bounding box center [68, 695] width 15 height 15
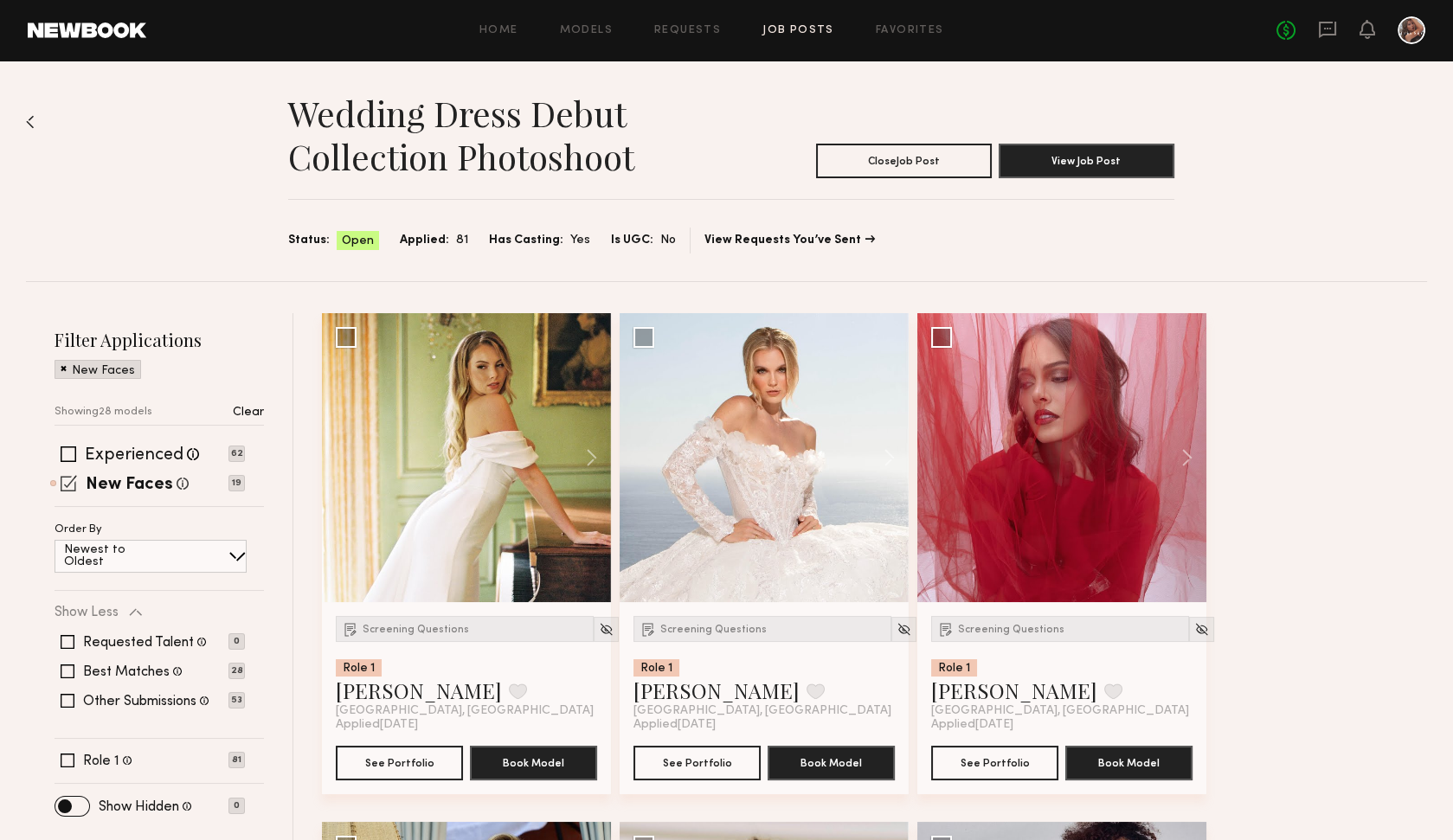
click at [63, 482] on span at bounding box center [69, 483] width 17 height 17
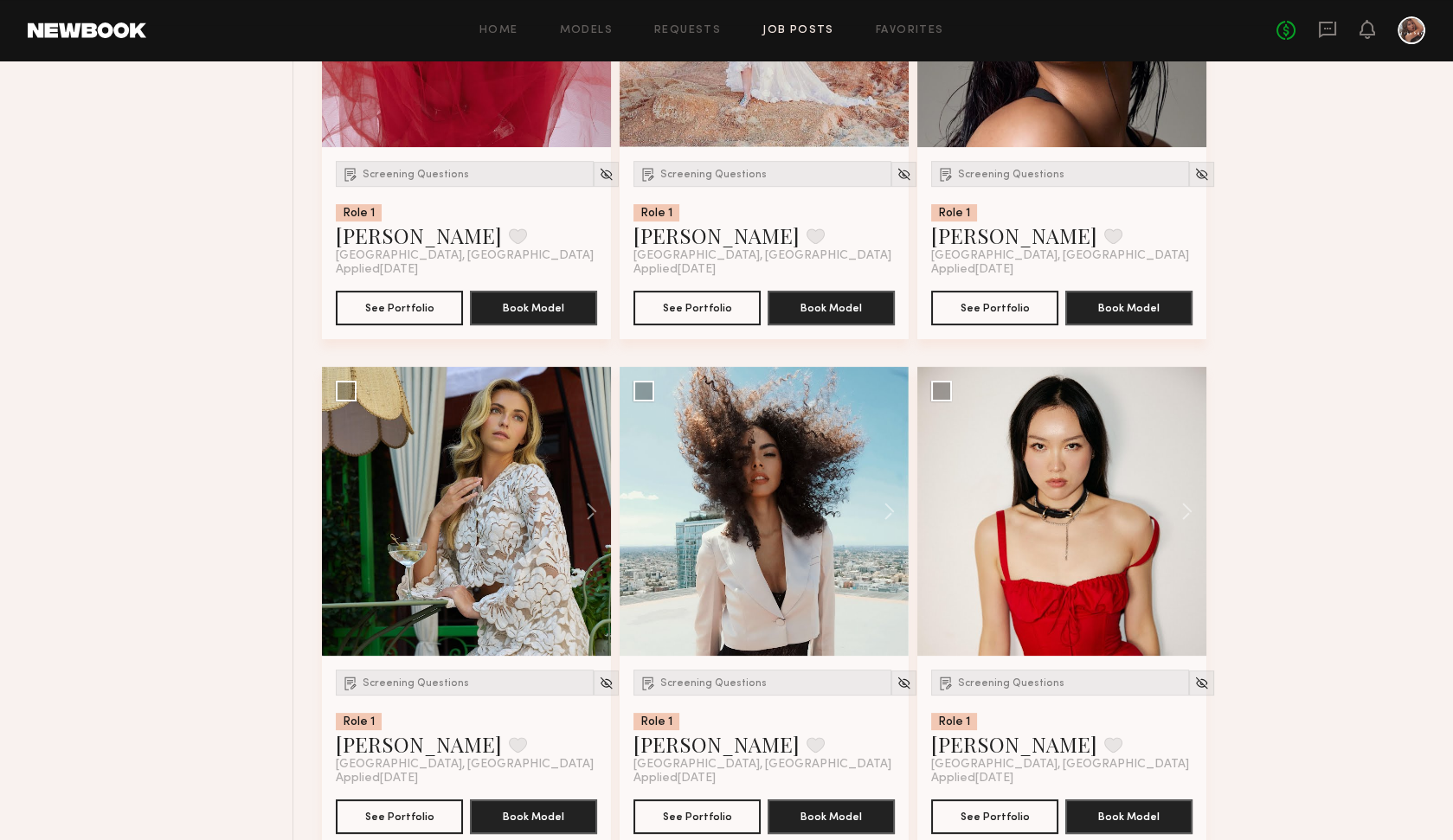
scroll to position [983, 0]
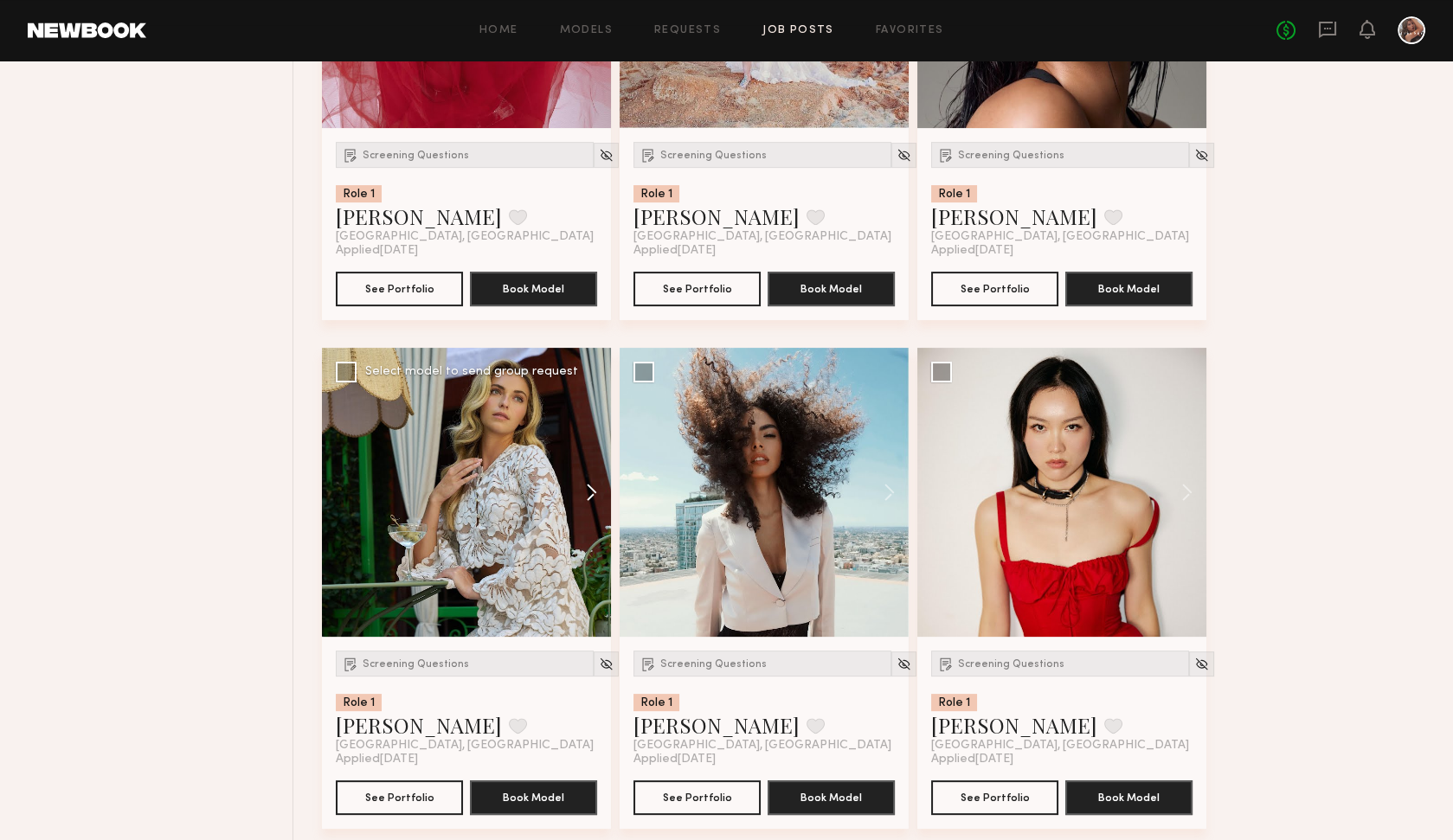
click at [593, 490] on button at bounding box center [583, 493] width 56 height 289
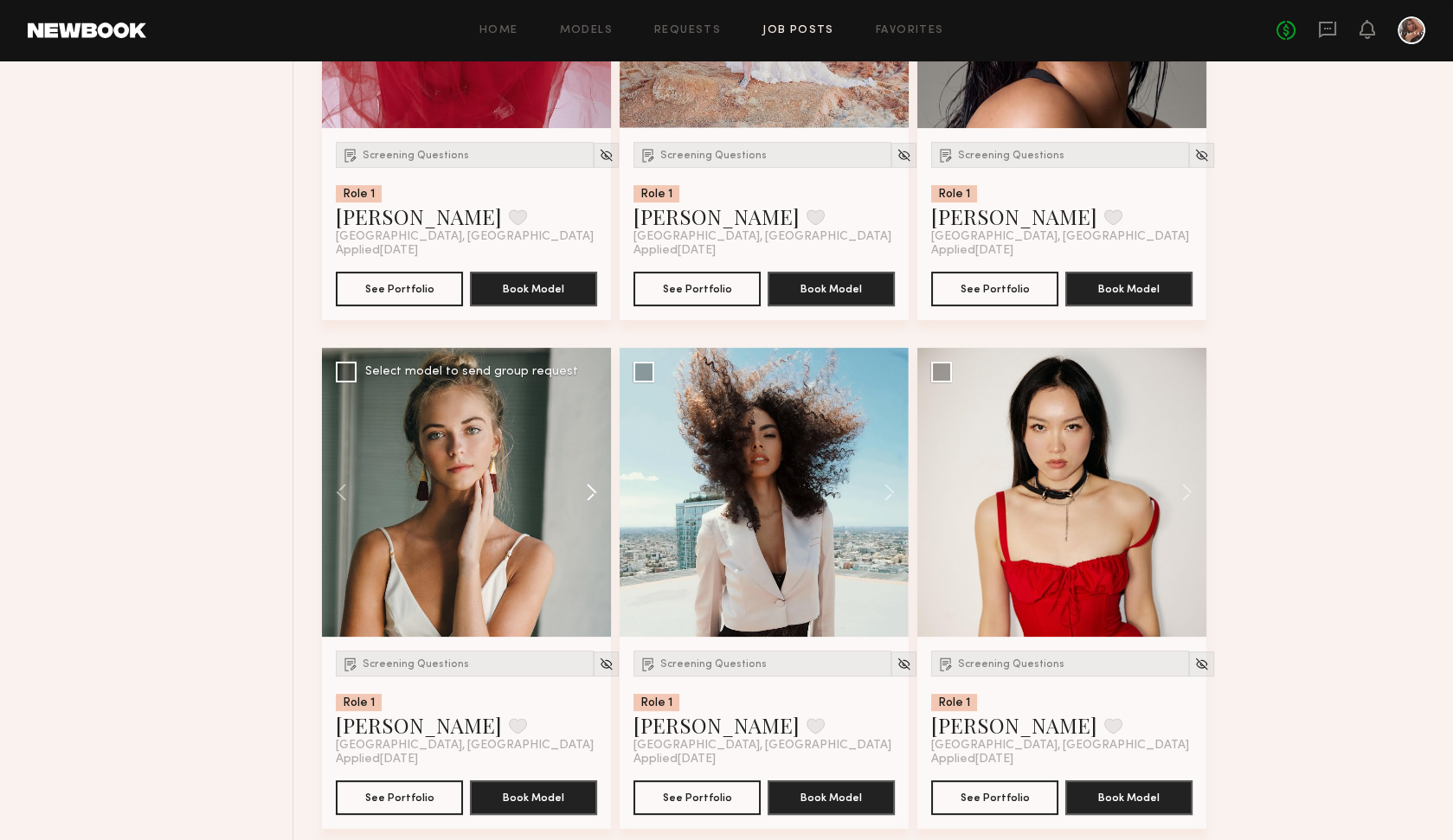
click at [593, 490] on button at bounding box center [583, 493] width 56 height 289
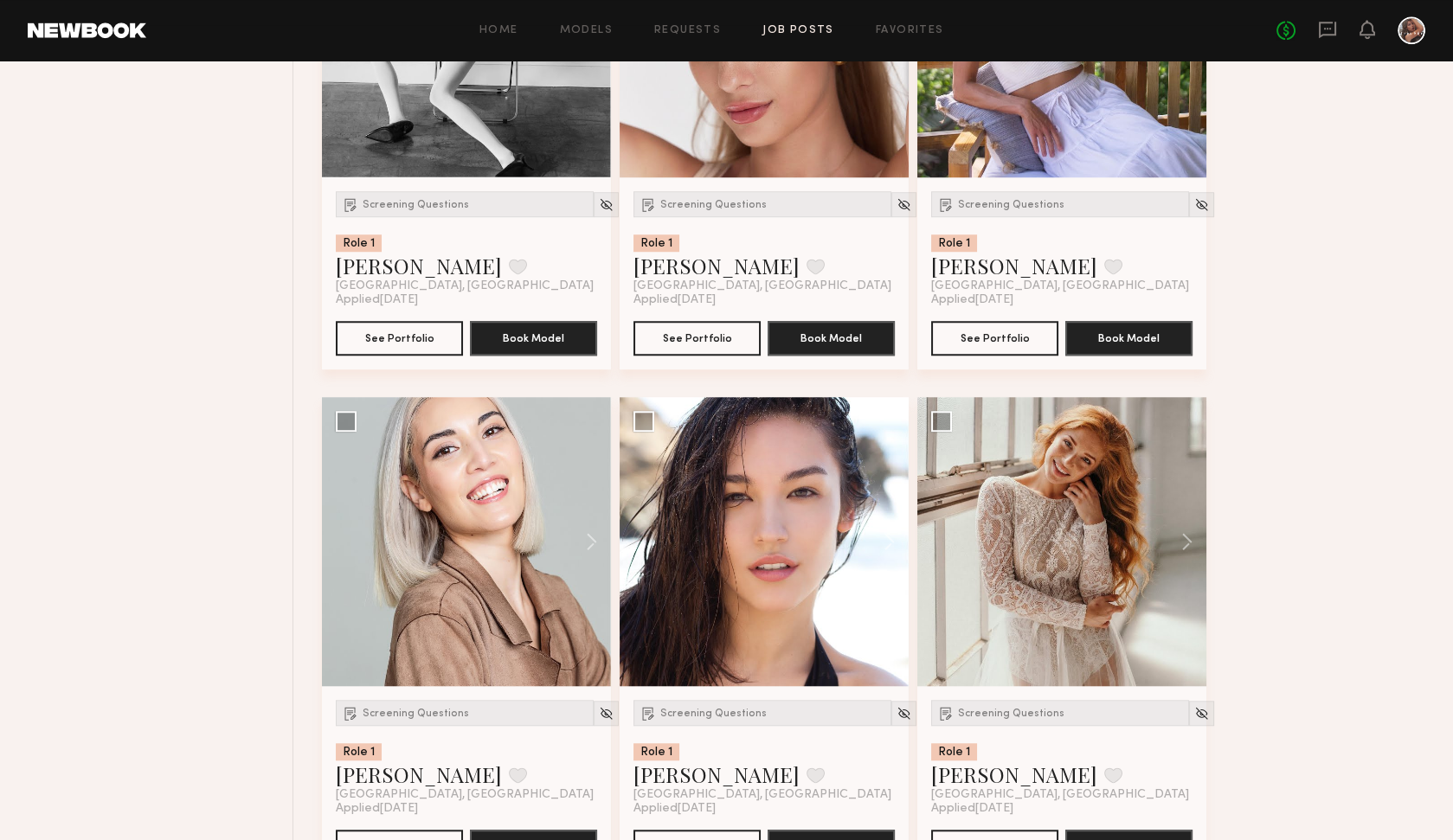
scroll to position [2972, 0]
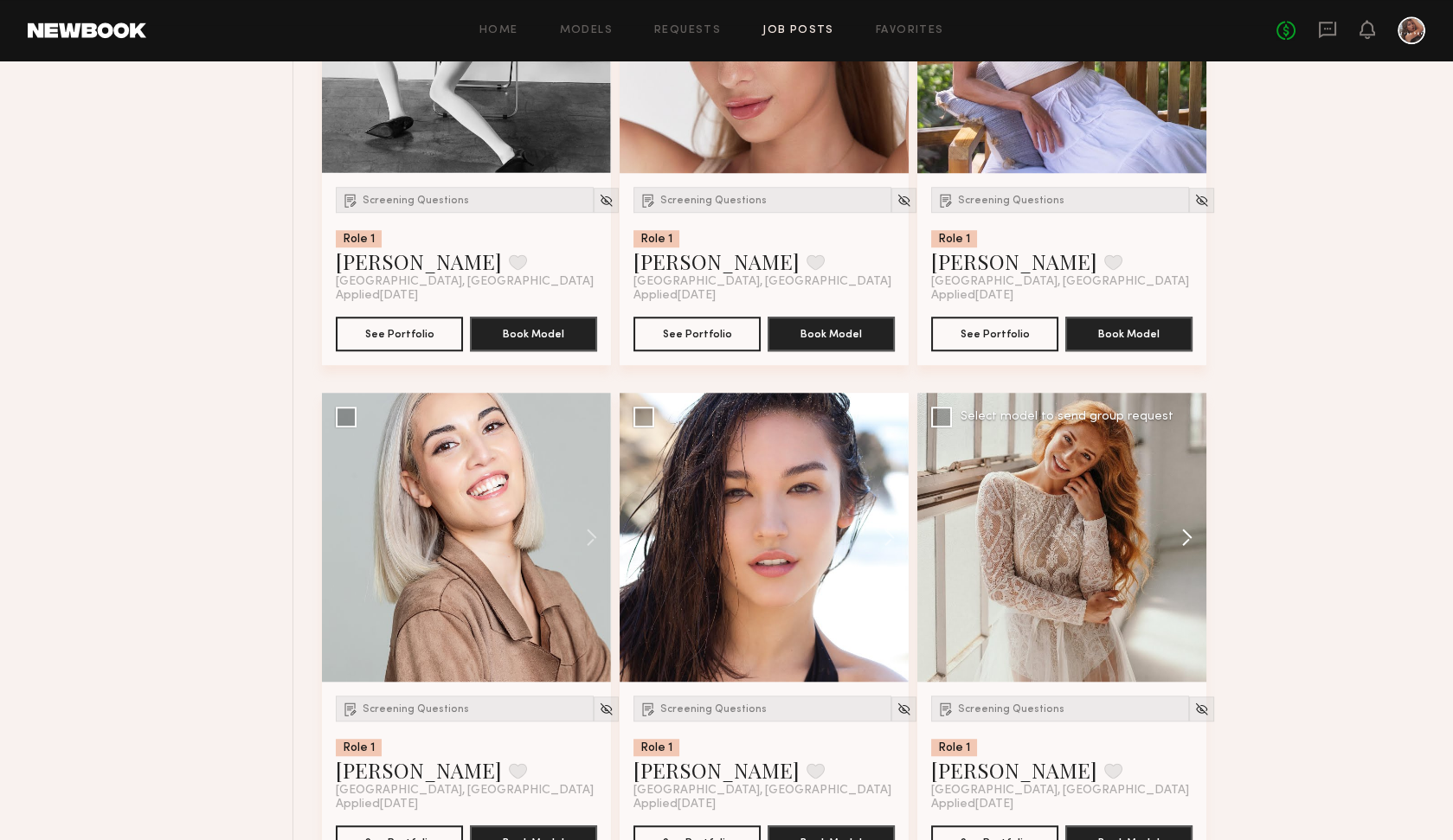
click at [1186, 532] on button at bounding box center [1178, 538] width 56 height 289
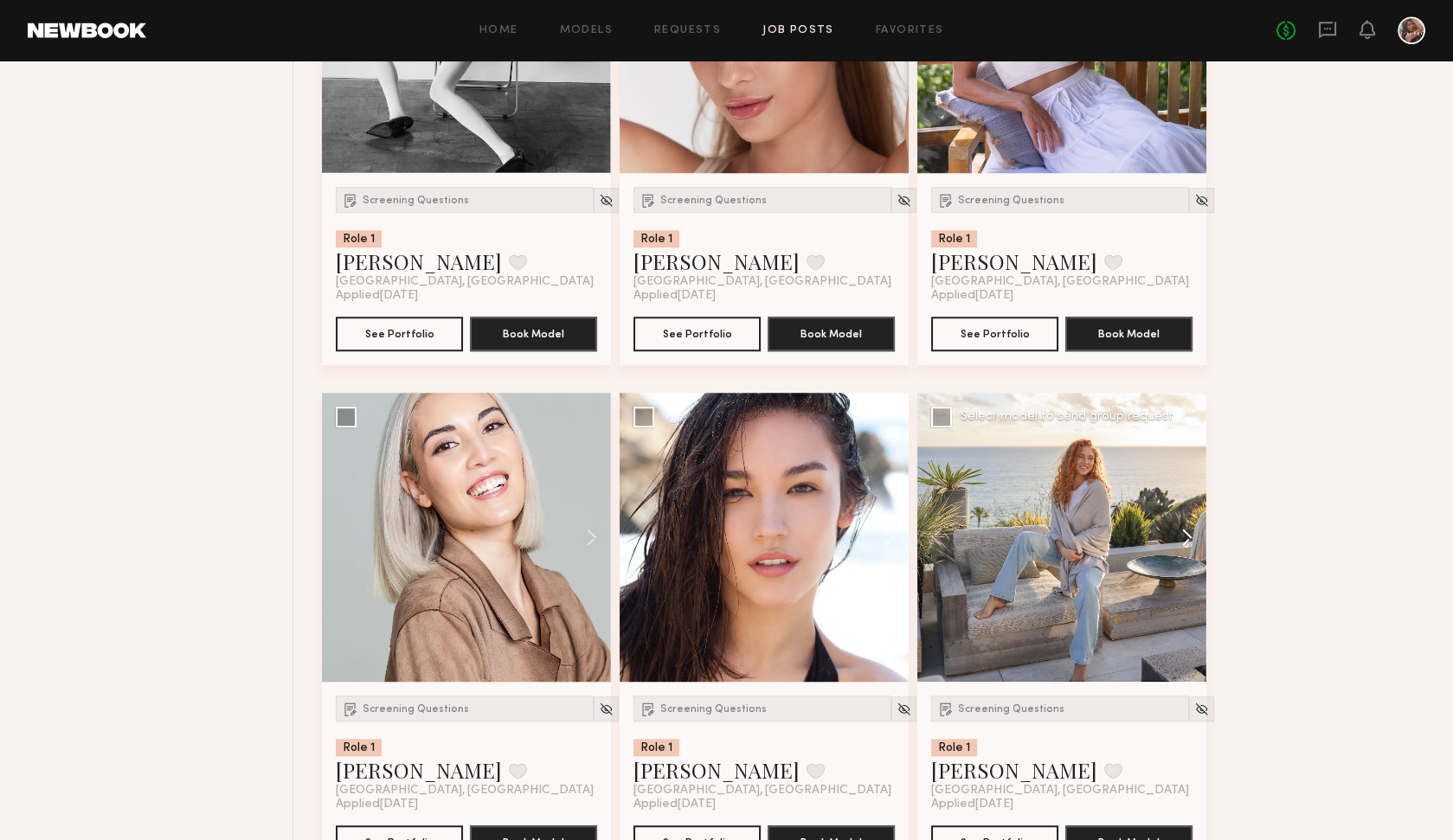
click at [1186, 532] on button at bounding box center [1178, 538] width 56 height 289
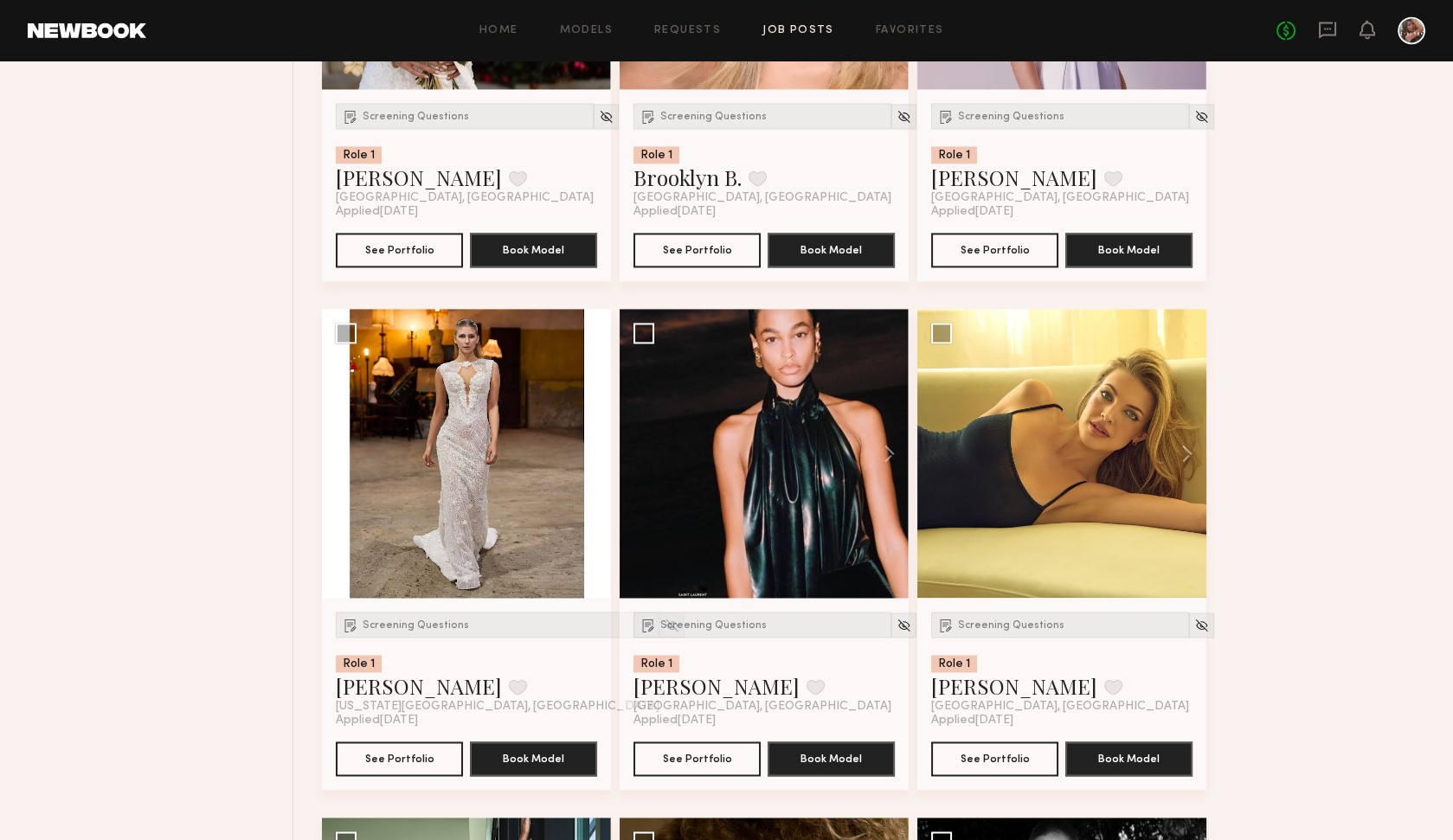
scroll to position [5601, 0]
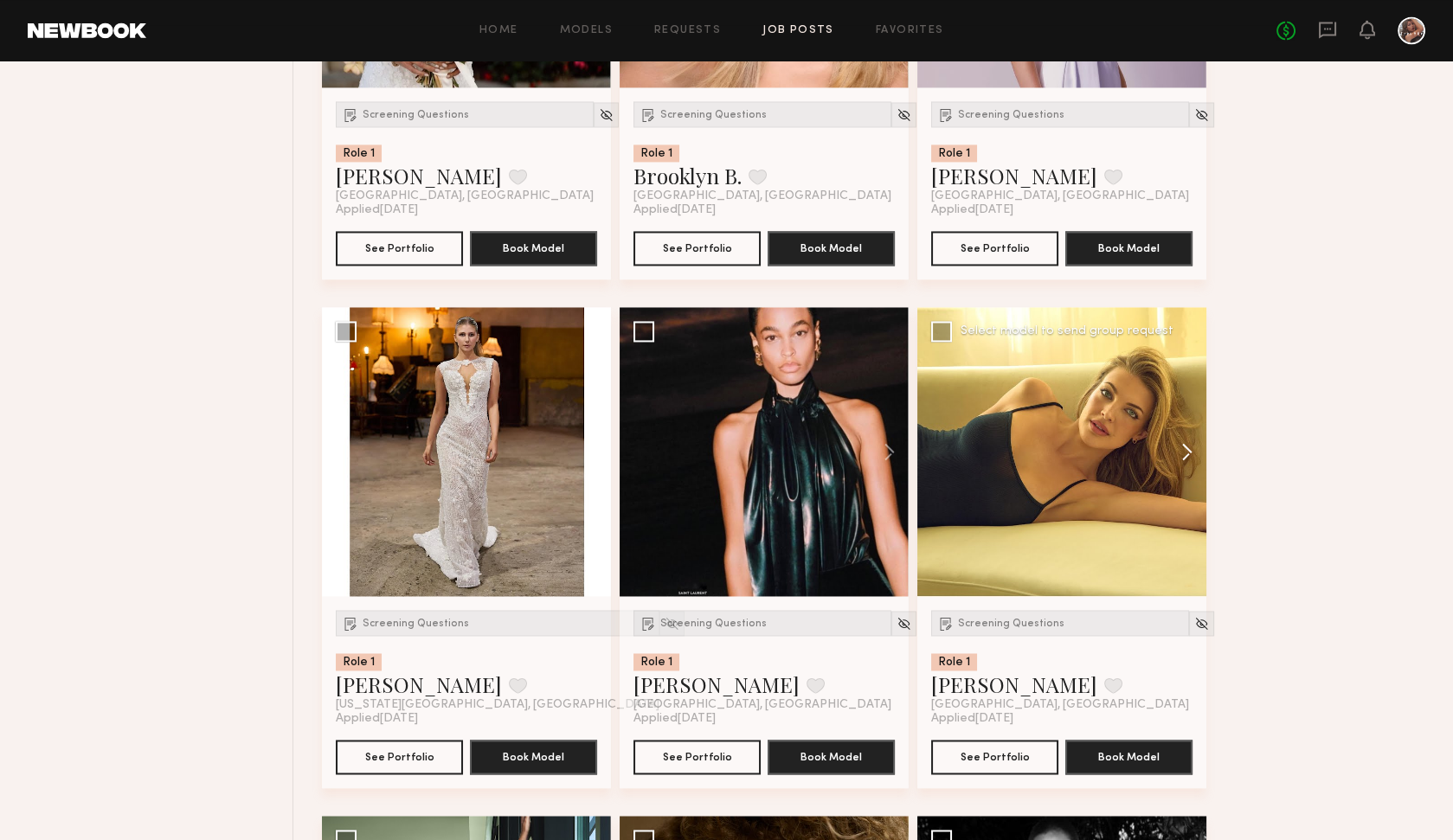
click at [1179, 443] on button at bounding box center [1178, 451] width 56 height 289
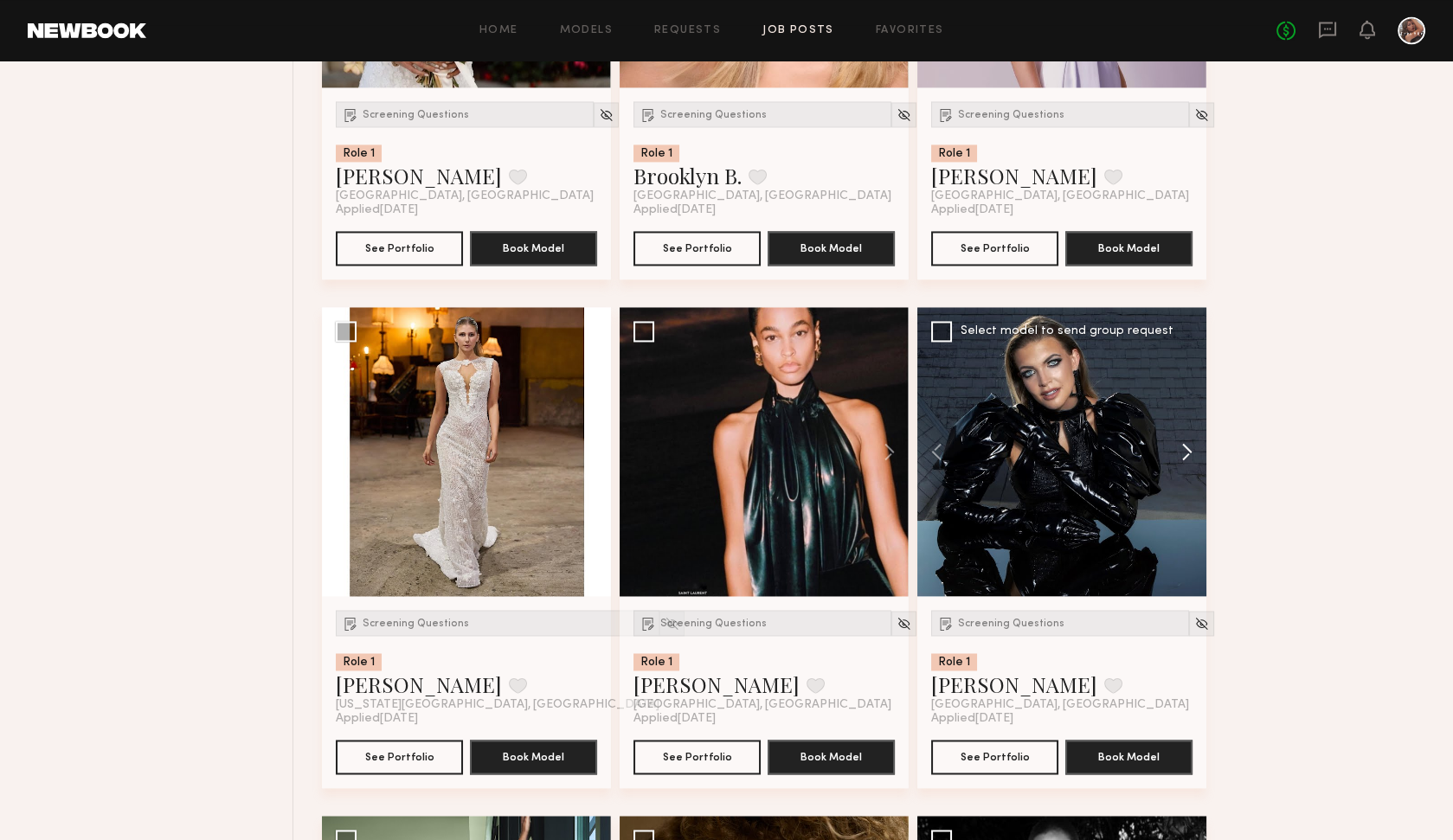
click at [1179, 443] on button at bounding box center [1178, 451] width 56 height 289
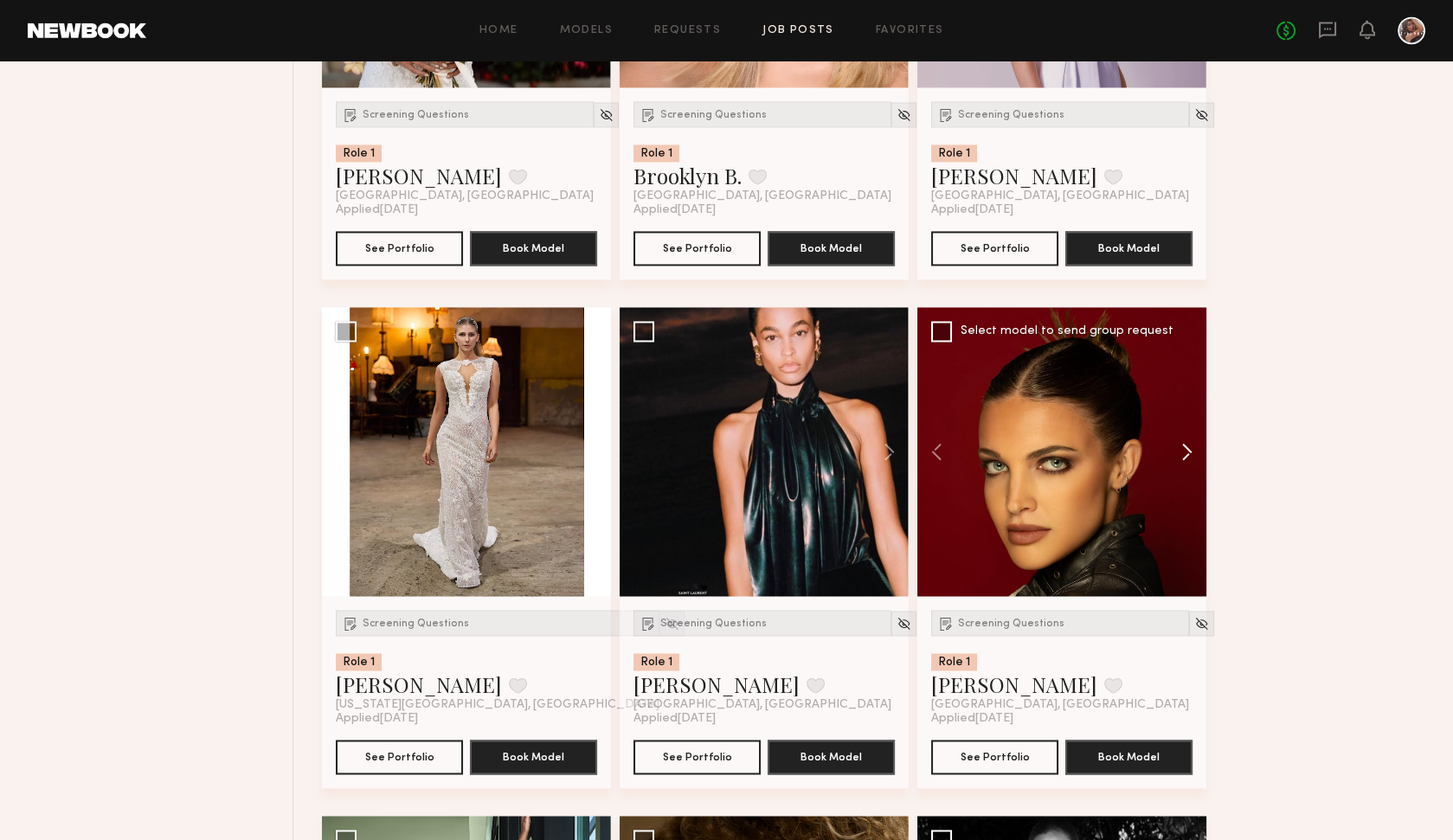
click at [1179, 443] on button at bounding box center [1178, 451] width 56 height 289
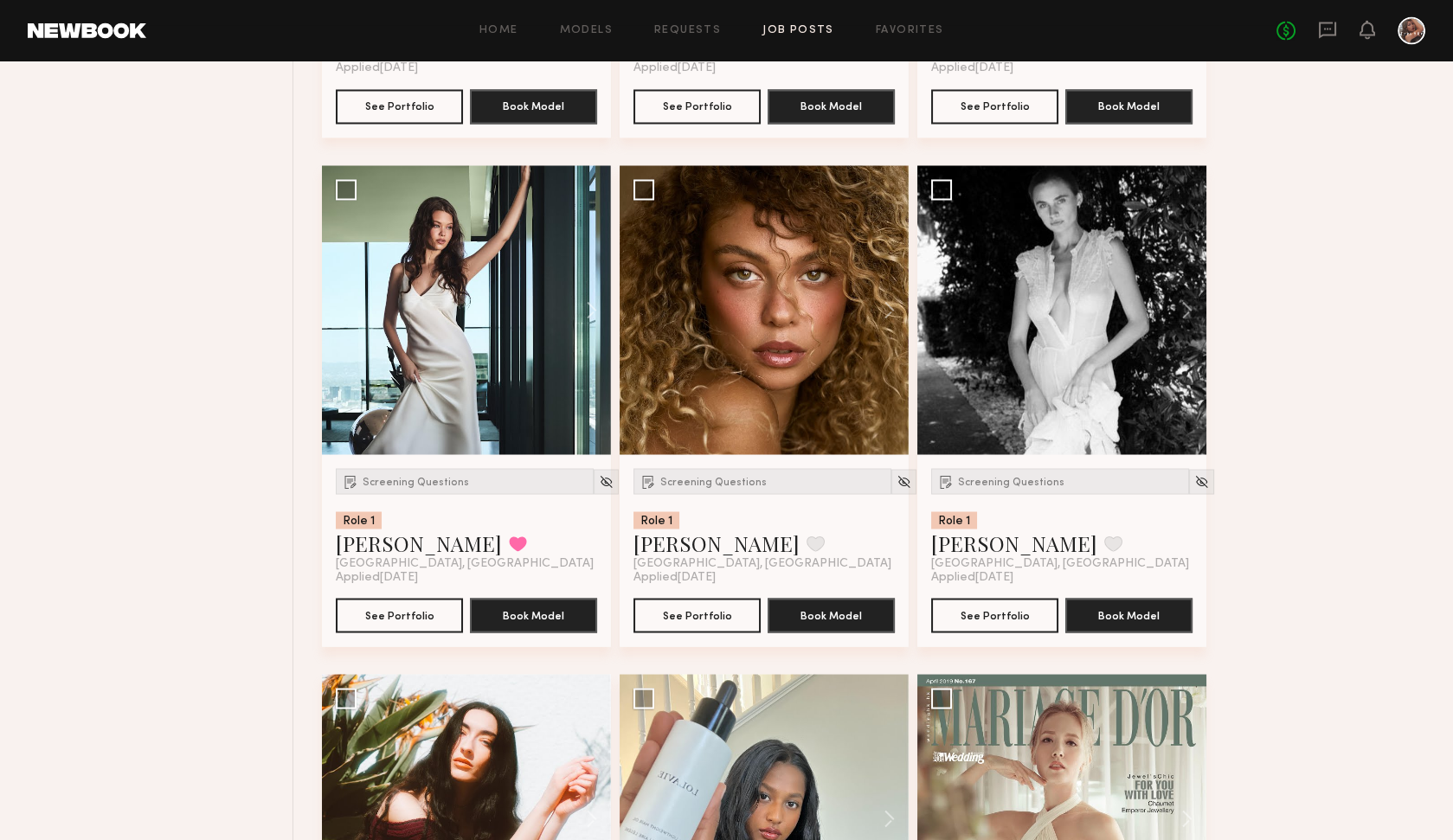
scroll to position [6257, 0]
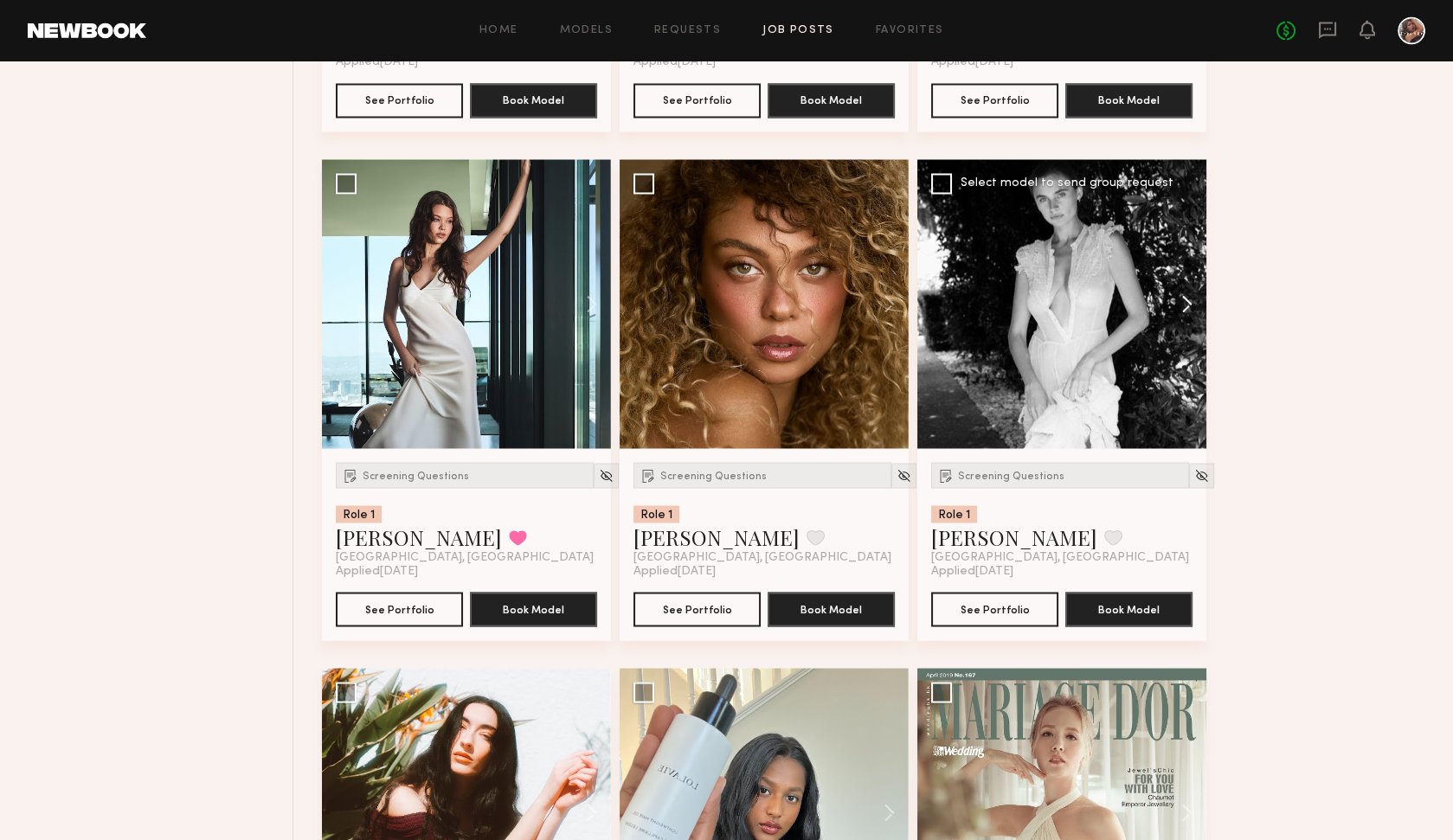
click at [1191, 300] on button at bounding box center [1178, 304] width 56 height 289
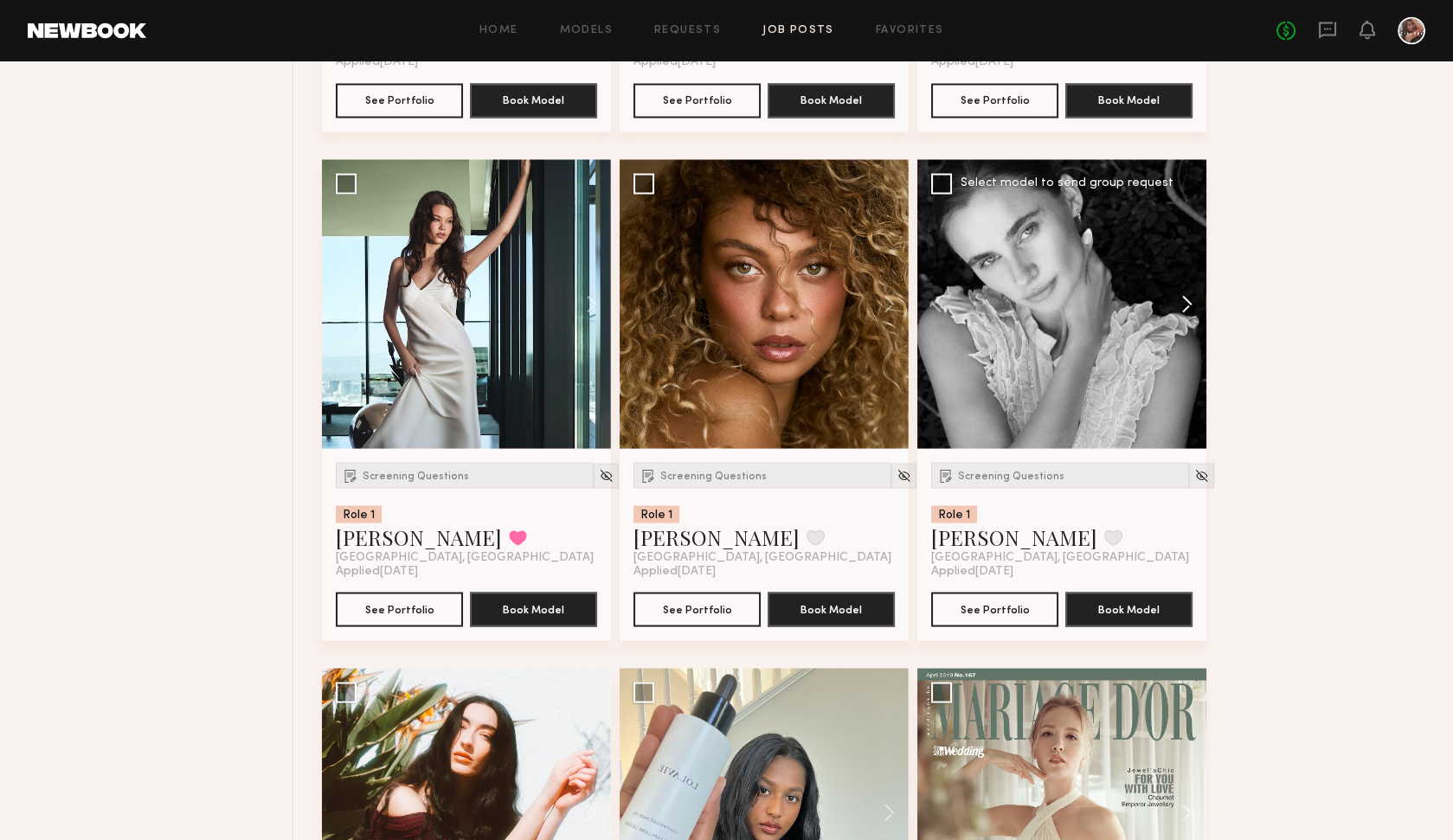
click at [1191, 300] on button at bounding box center [1178, 304] width 56 height 289
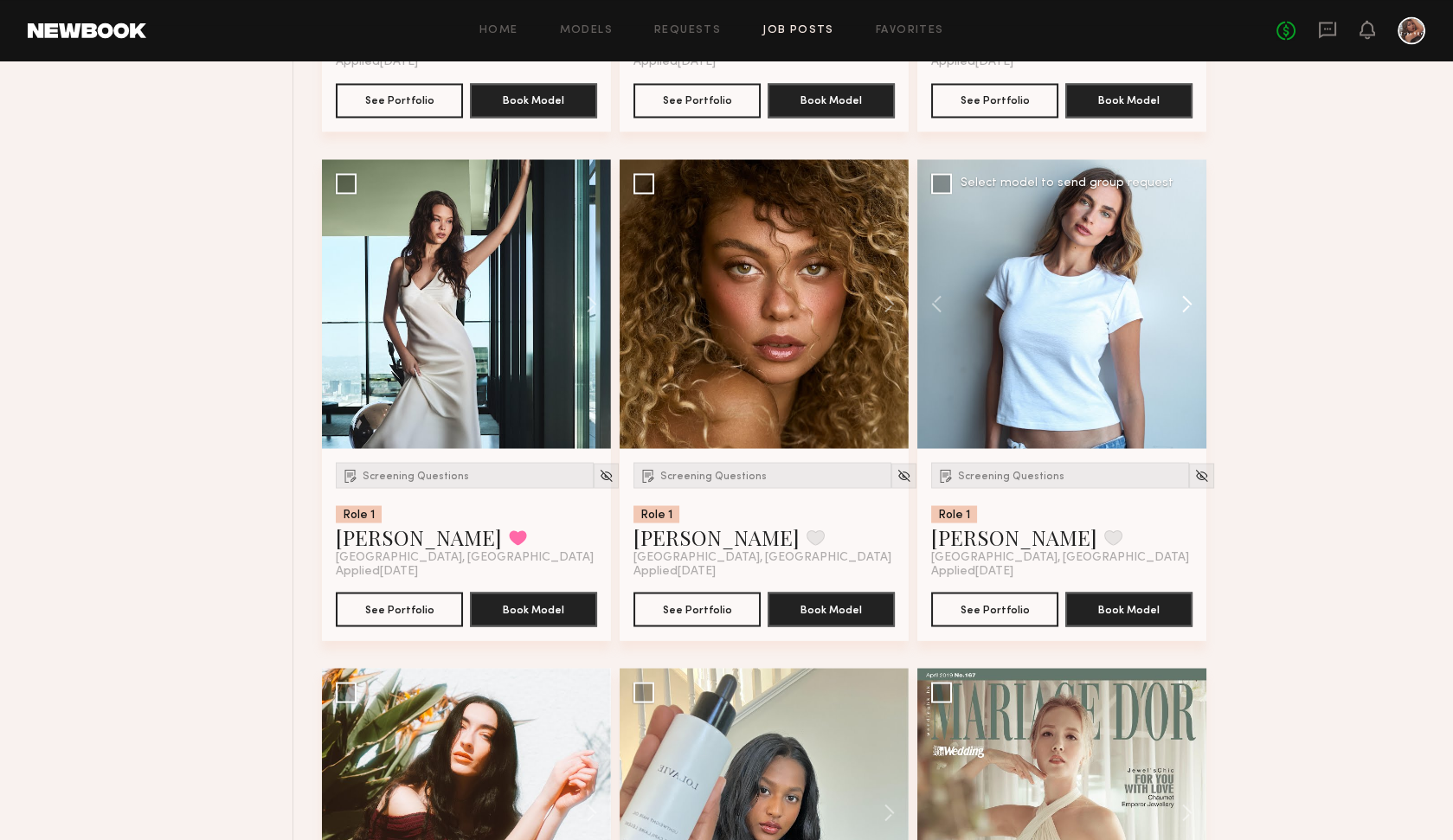
click at [1191, 300] on button at bounding box center [1178, 304] width 56 height 289
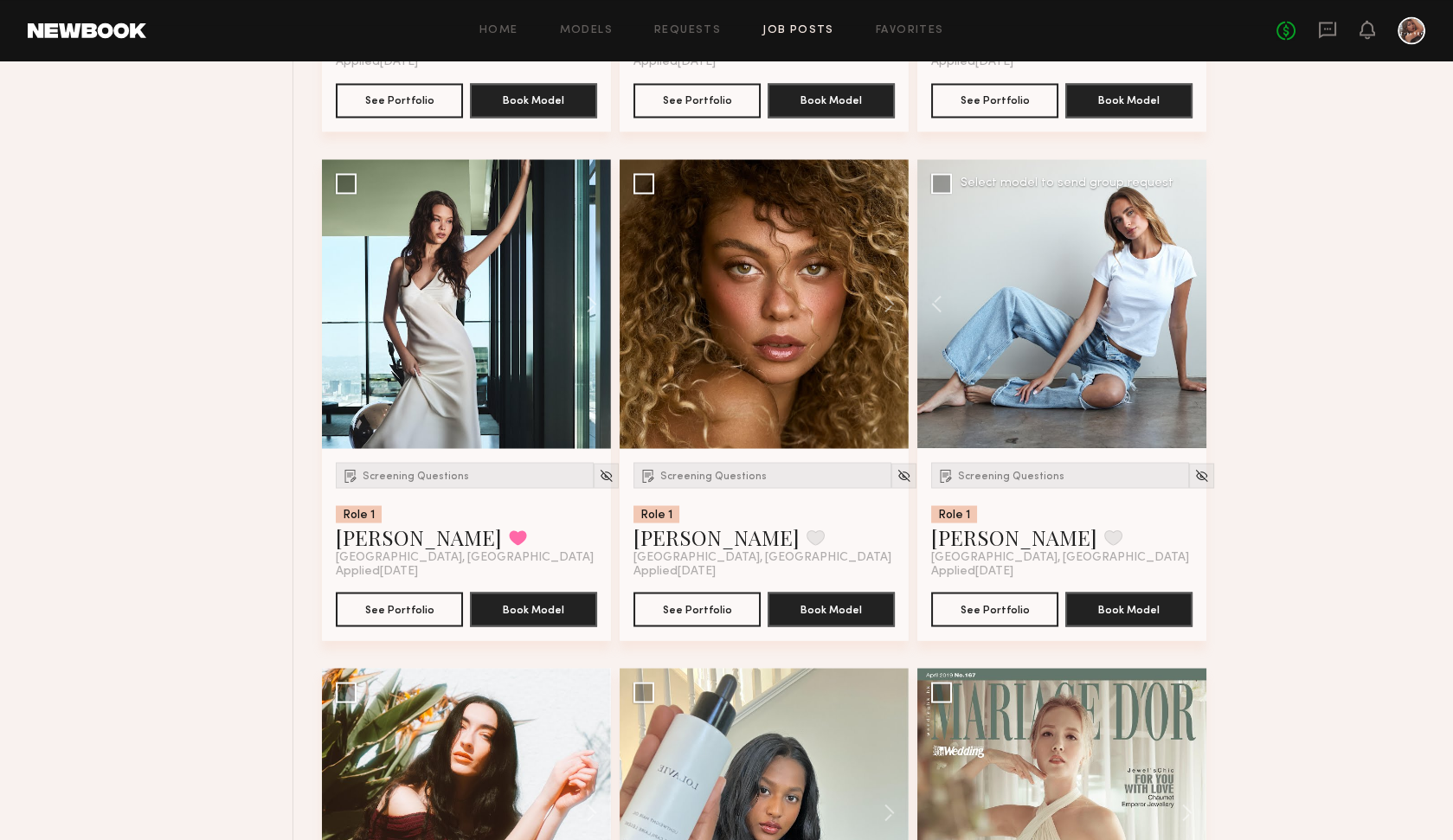
click at [1191, 300] on div at bounding box center [1062, 304] width 289 height 289
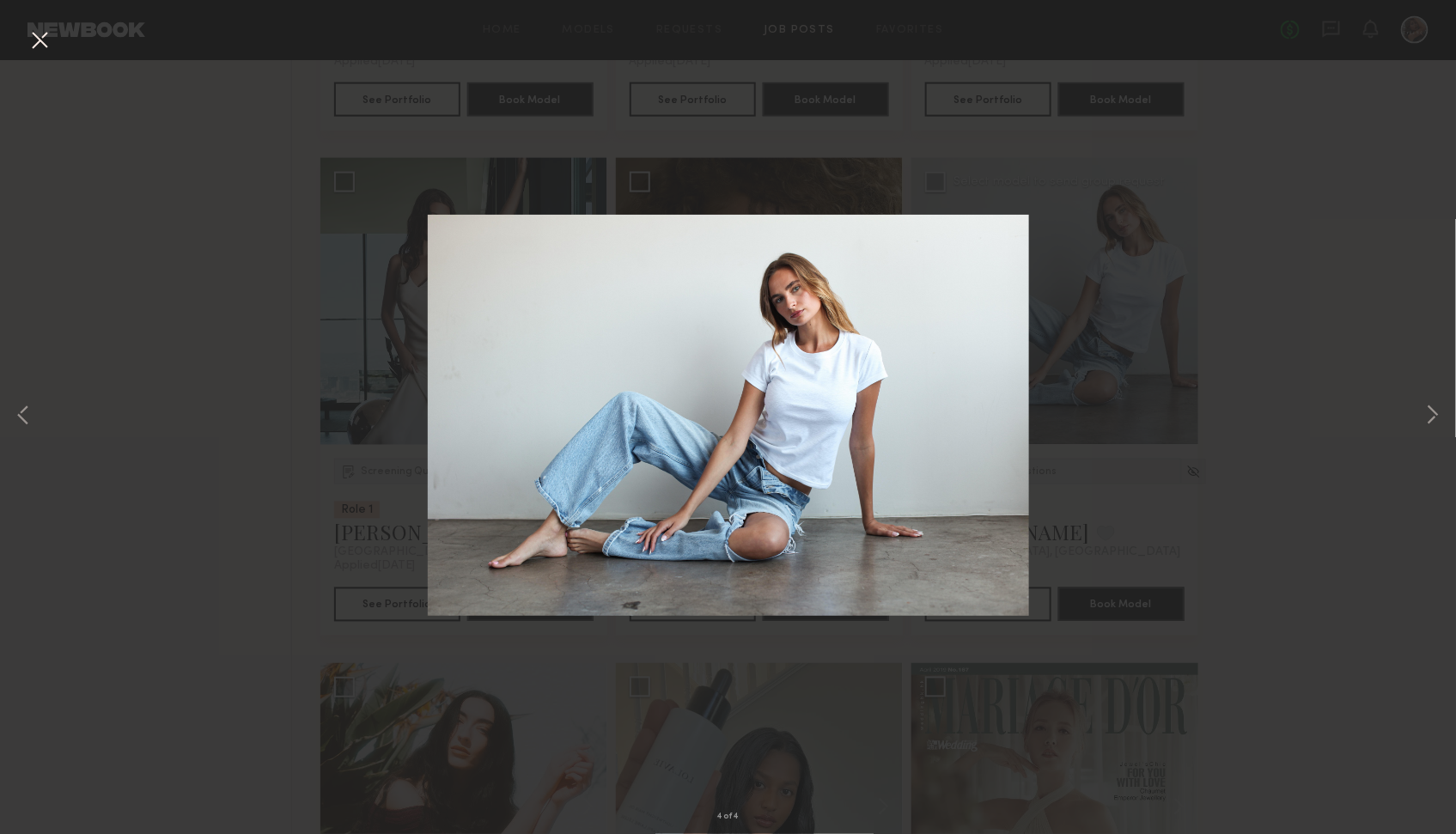
click at [1202, 527] on div "4 of 4" at bounding box center [728, 417] width 1456 height 834
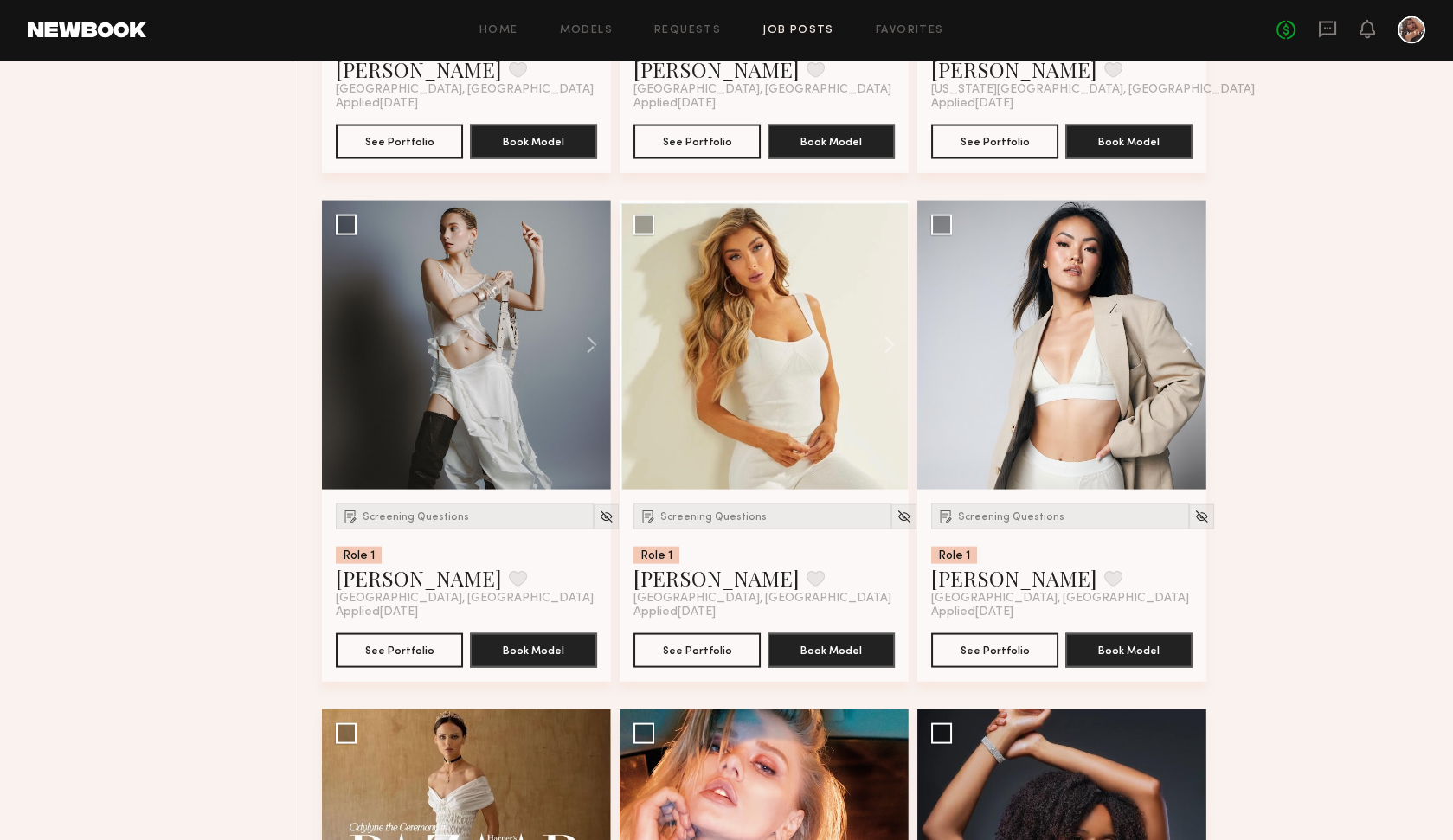
scroll to position [7237, 0]
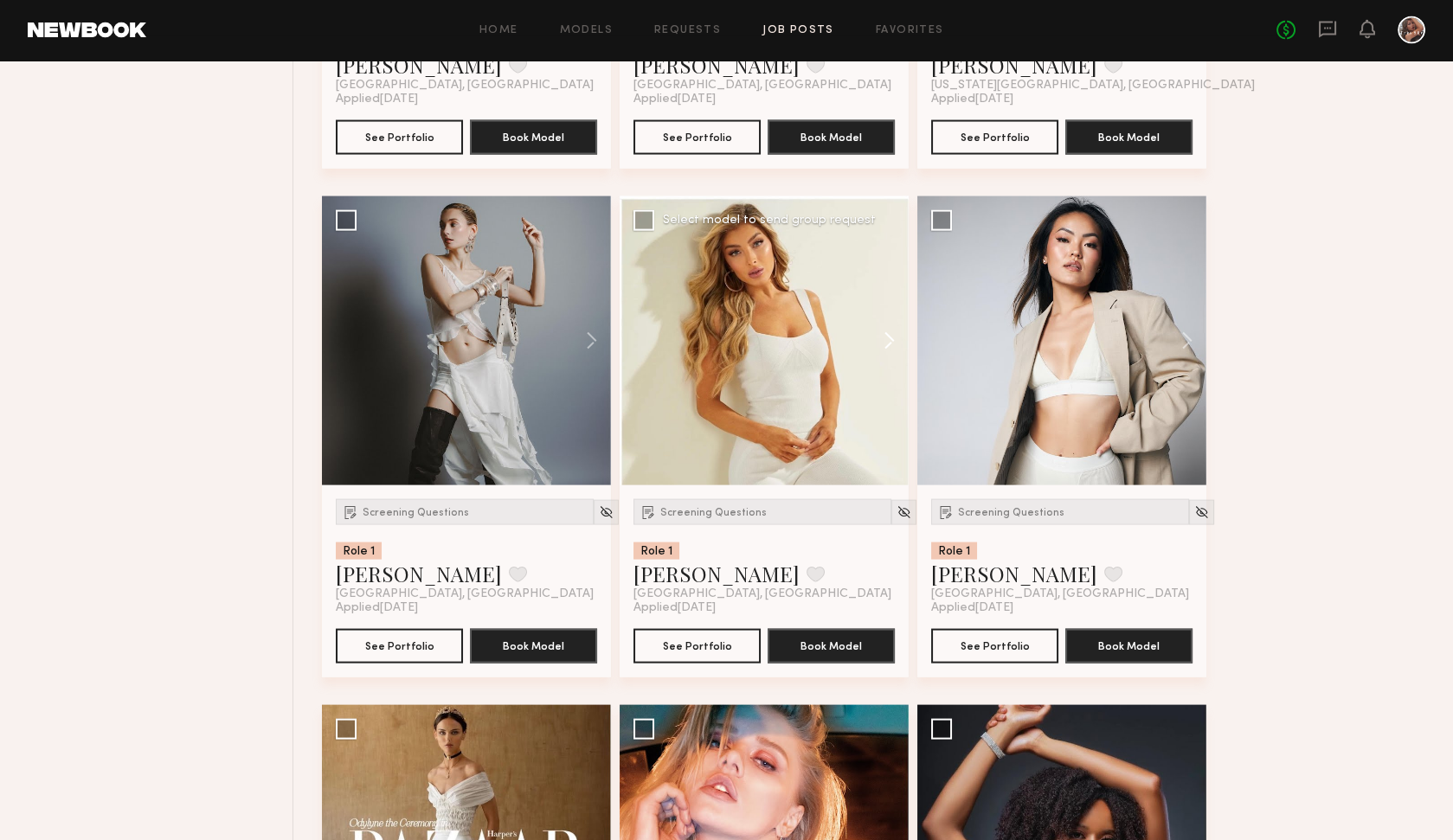
click at [889, 331] on button at bounding box center [881, 341] width 56 height 289
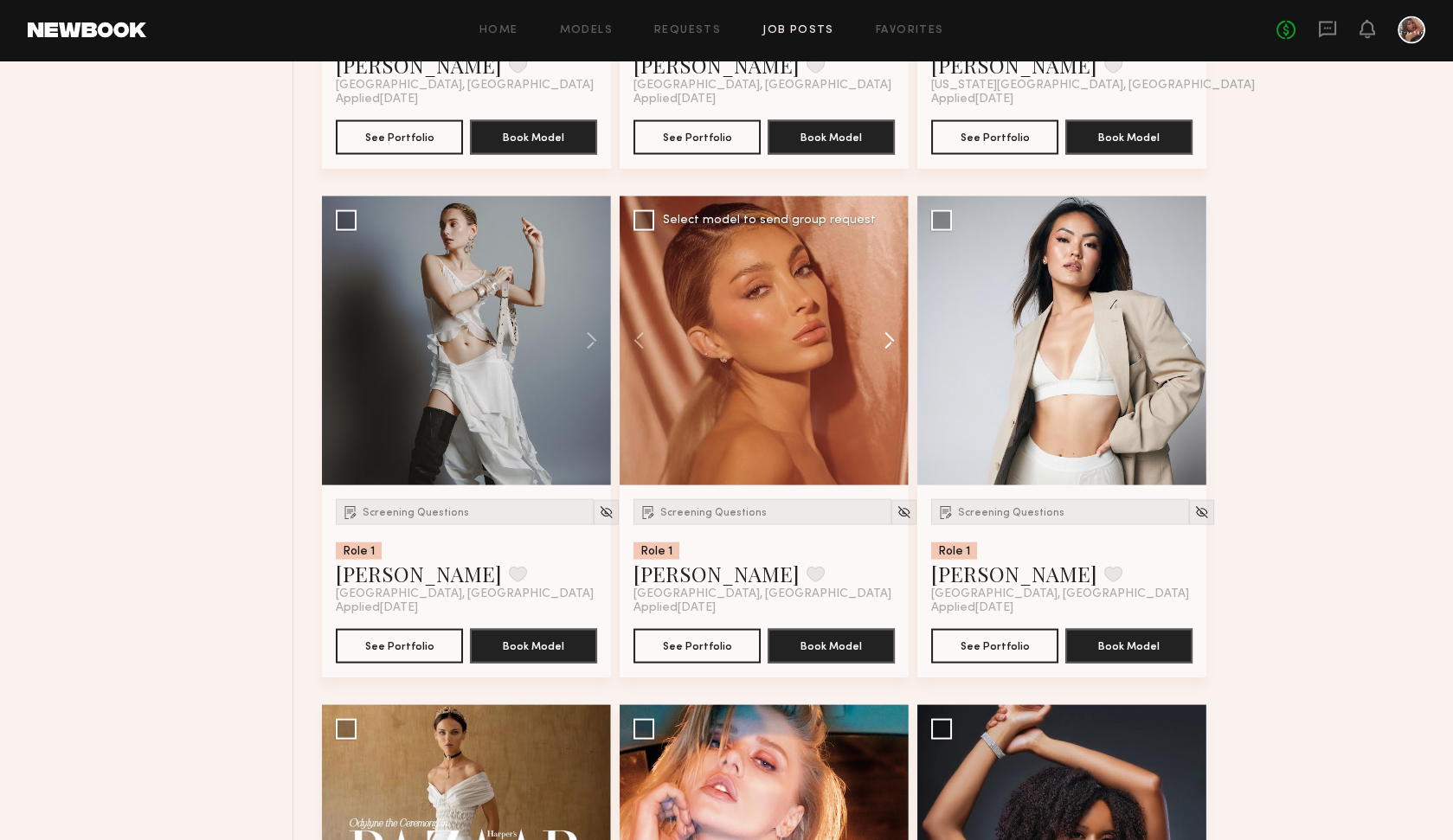
click at [889, 331] on button at bounding box center [881, 341] width 56 height 289
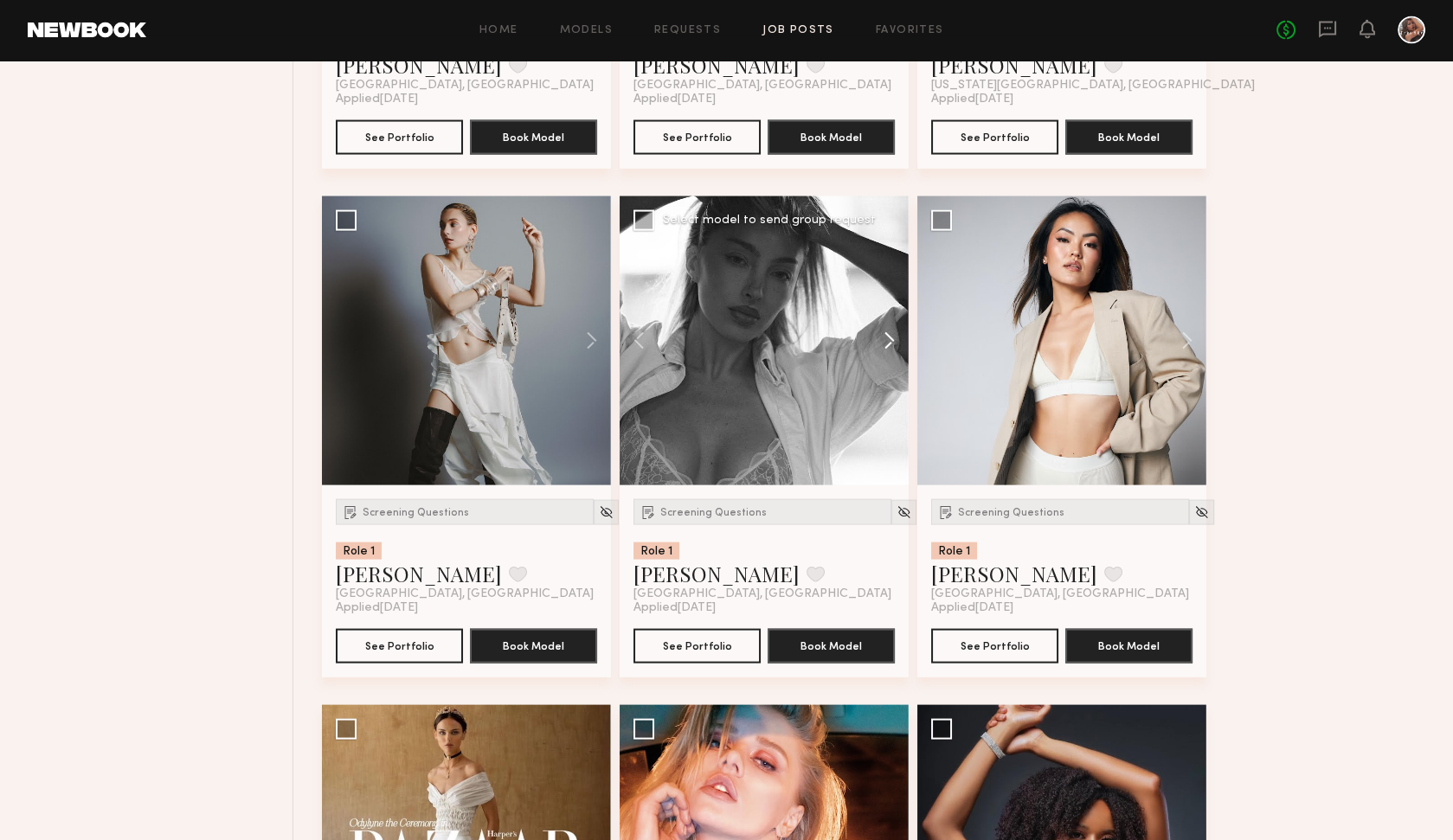
click at [889, 331] on button at bounding box center [881, 341] width 56 height 289
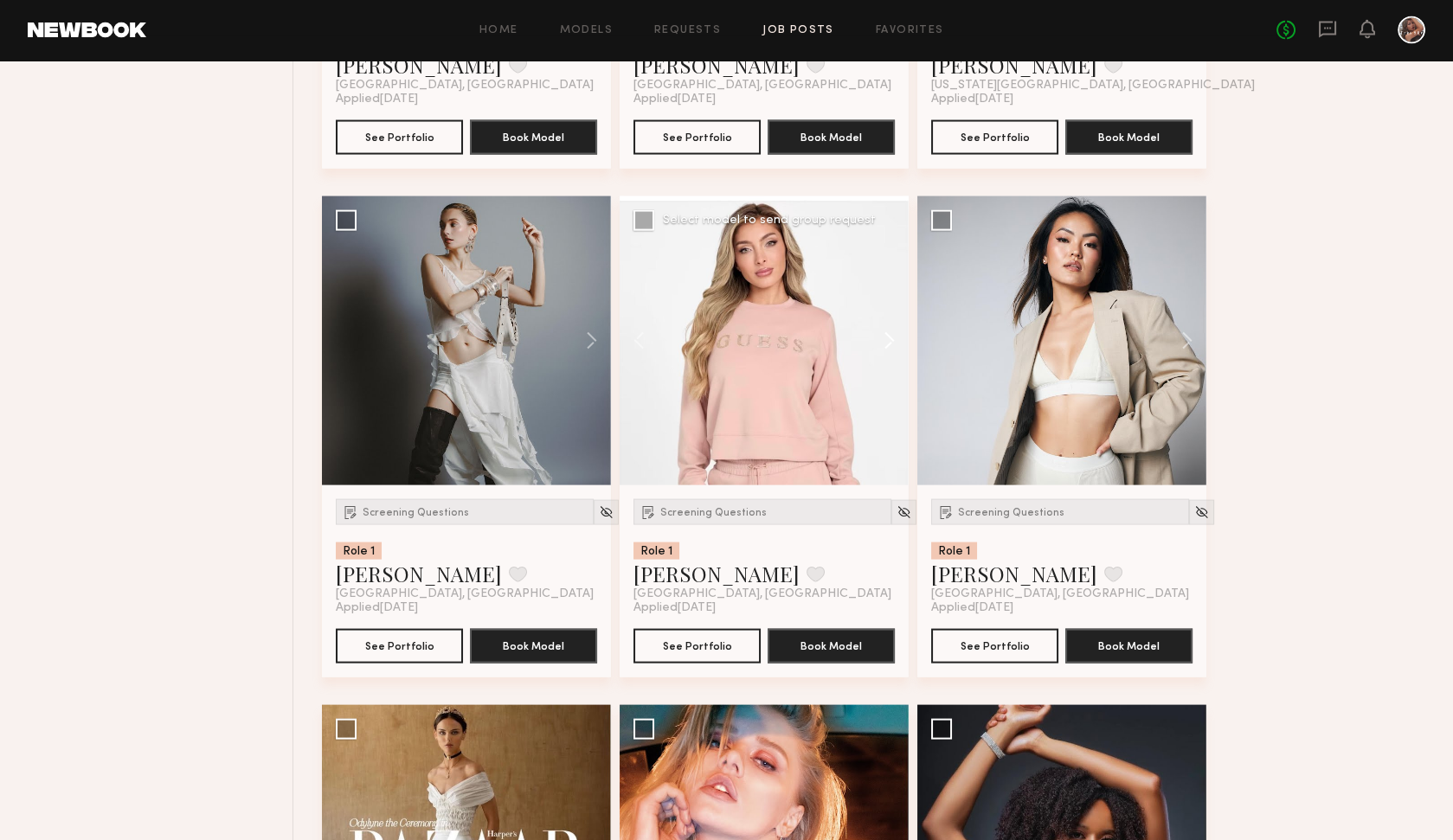
click at [889, 331] on button at bounding box center [881, 341] width 56 height 289
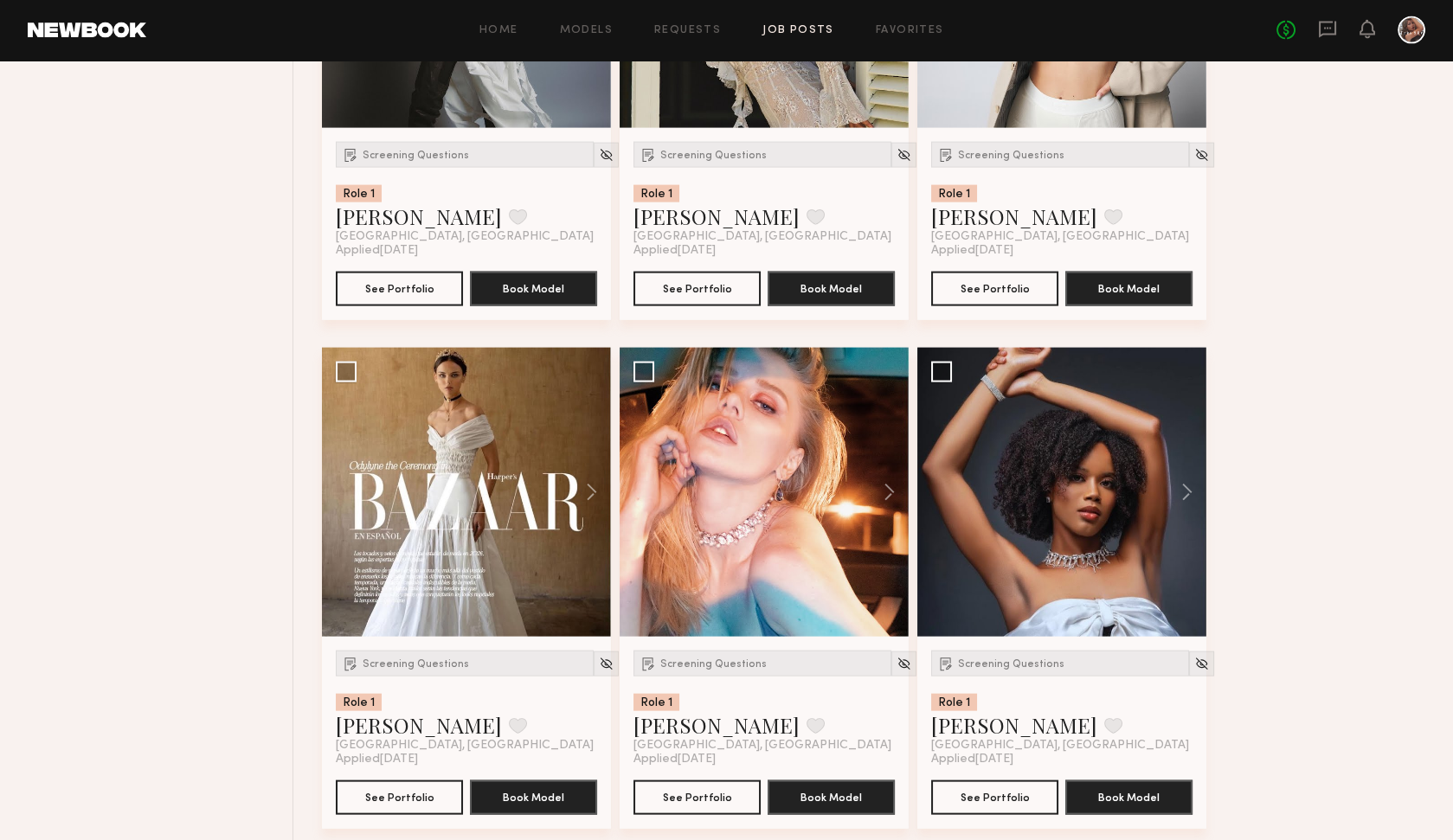
scroll to position [7671, 0]
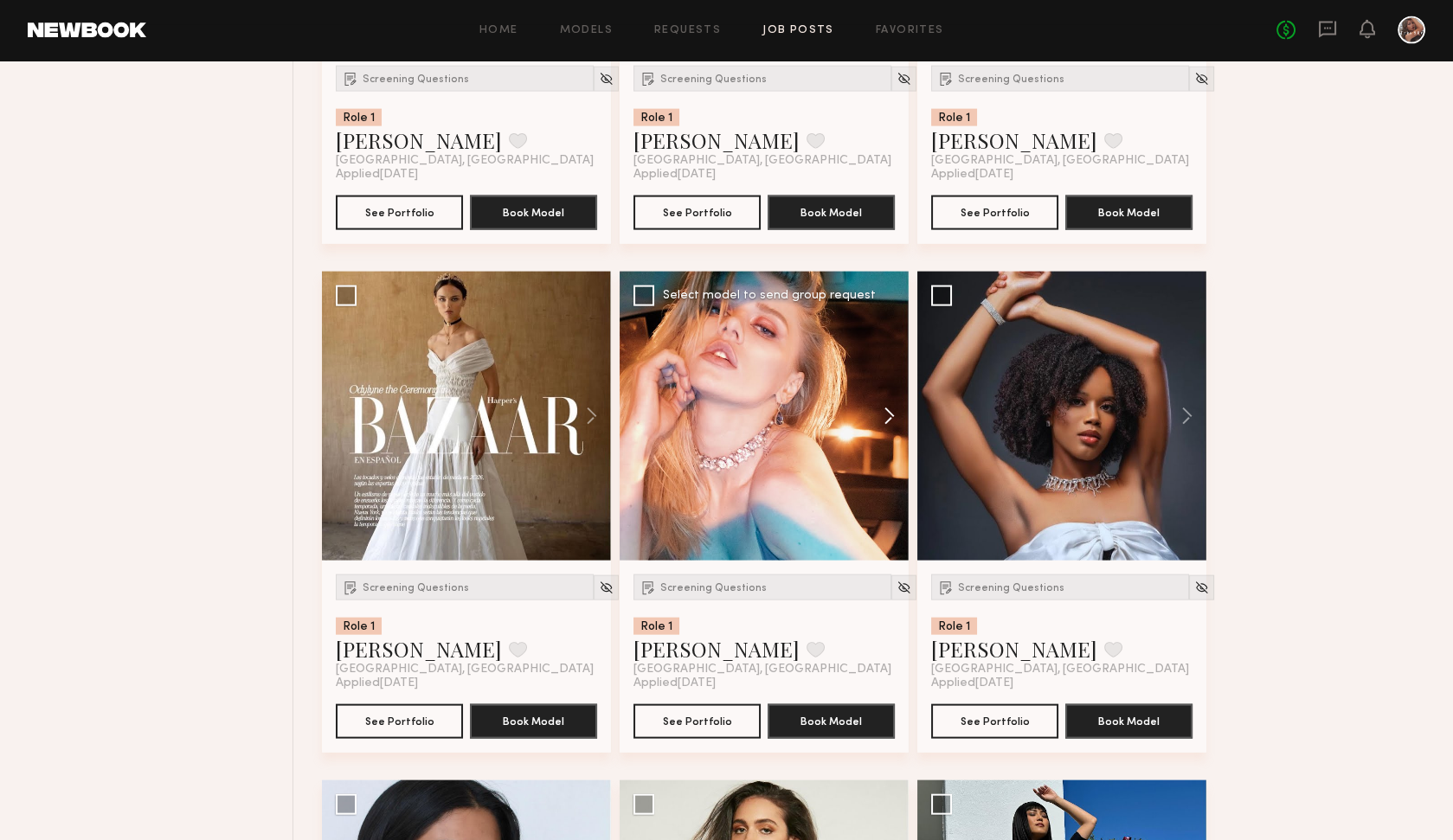
click at [891, 407] on button at bounding box center [881, 416] width 56 height 289
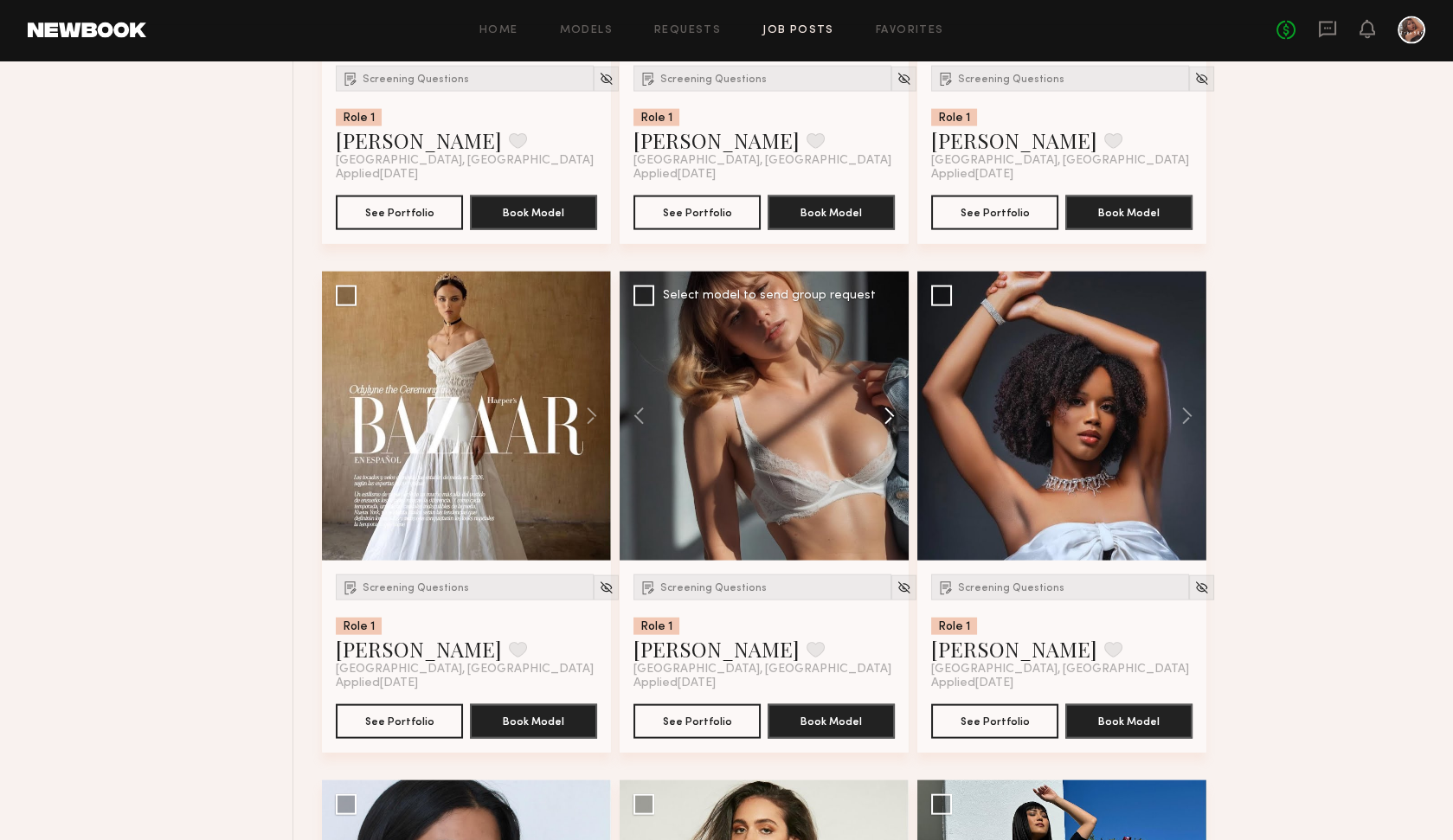
click at [891, 407] on button at bounding box center [881, 416] width 56 height 289
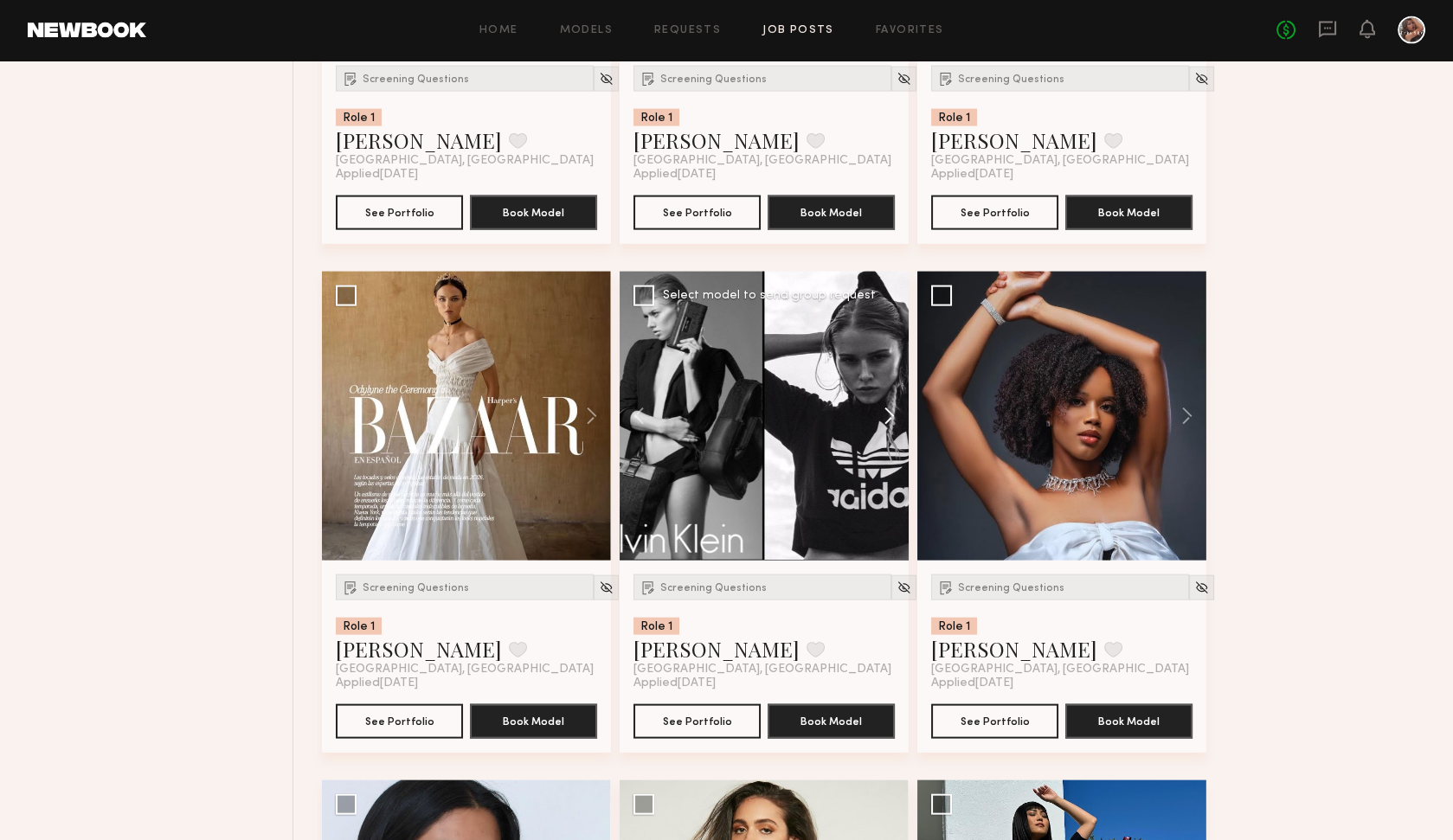
click at [891, 407] on button at bounding box center [881, 416] width 56 height 289
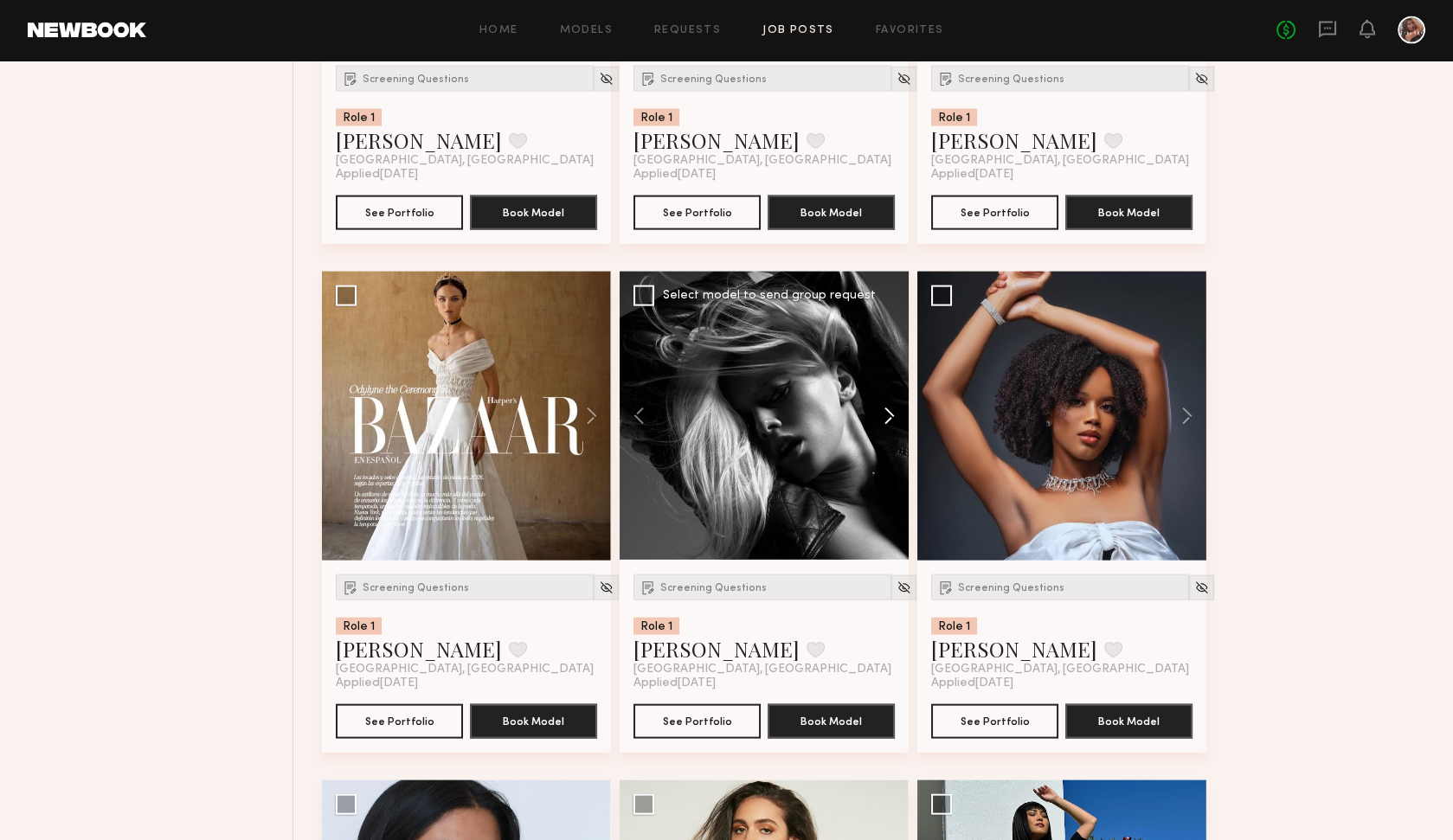
click at [891, 407] on button at bounding box center [881, 416] width 56 height 289
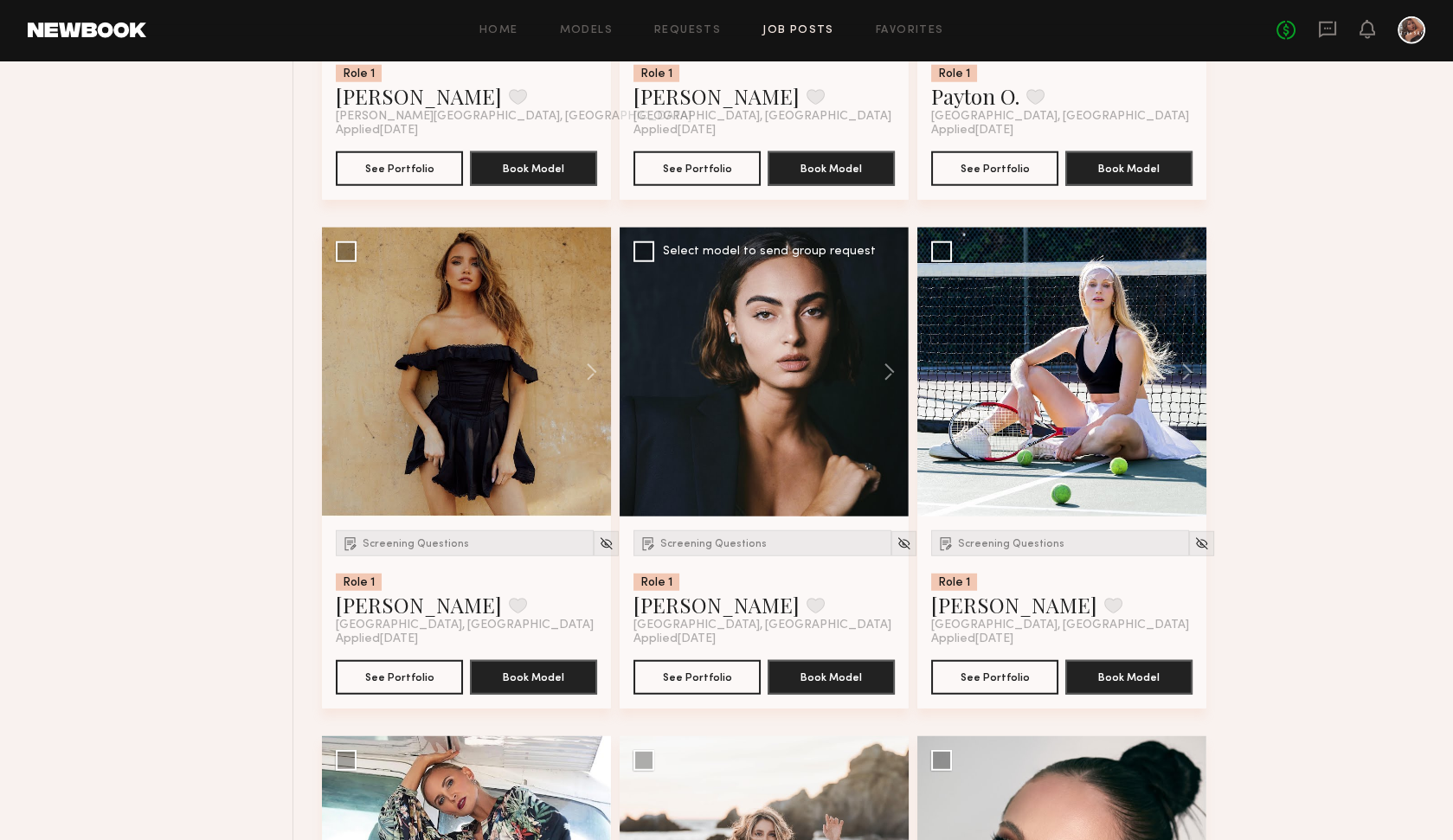
scroll to position [9242, 0]
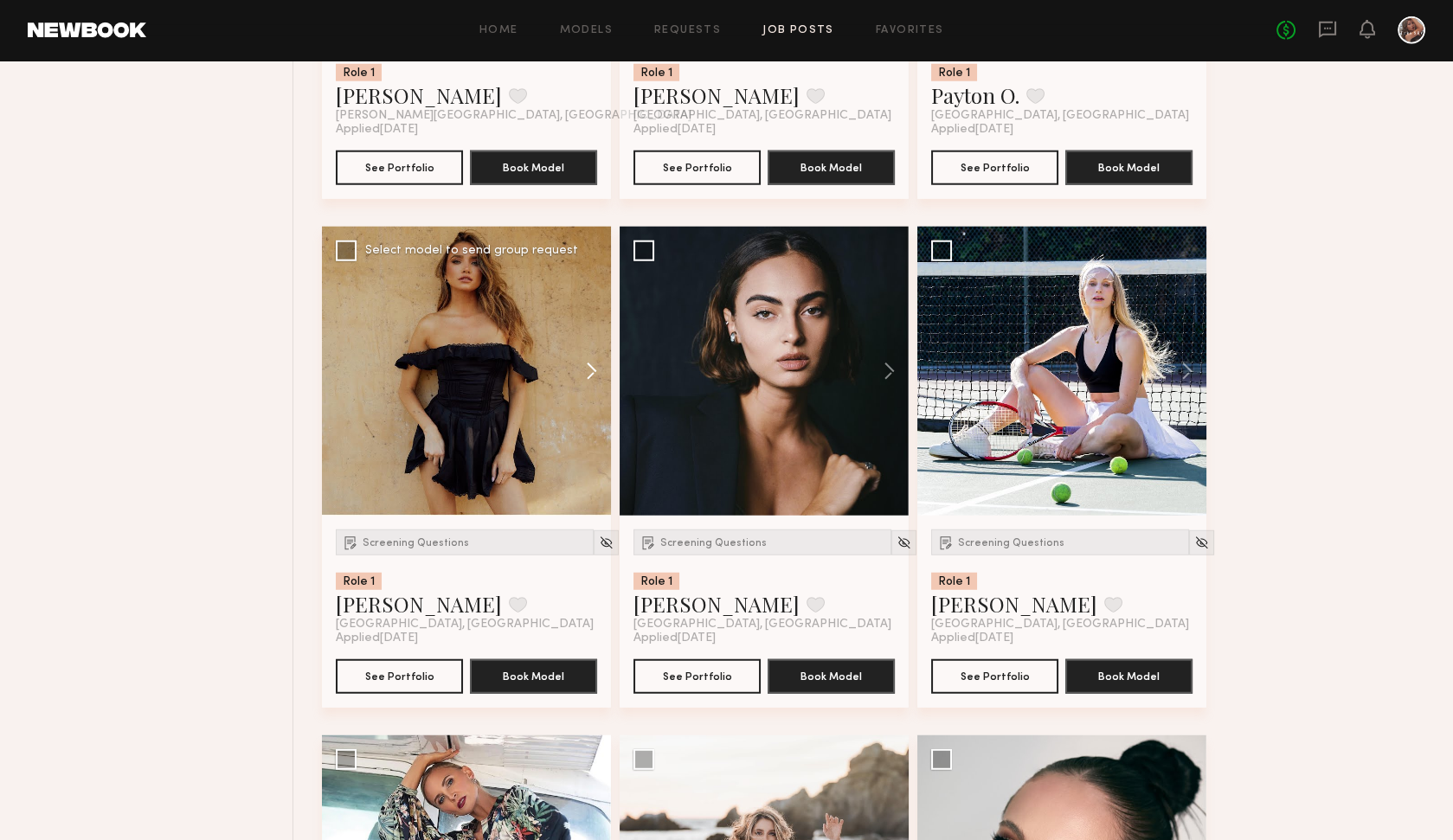
click at [591, 358] on button at bounding box center [583, 371] width 56 height 289
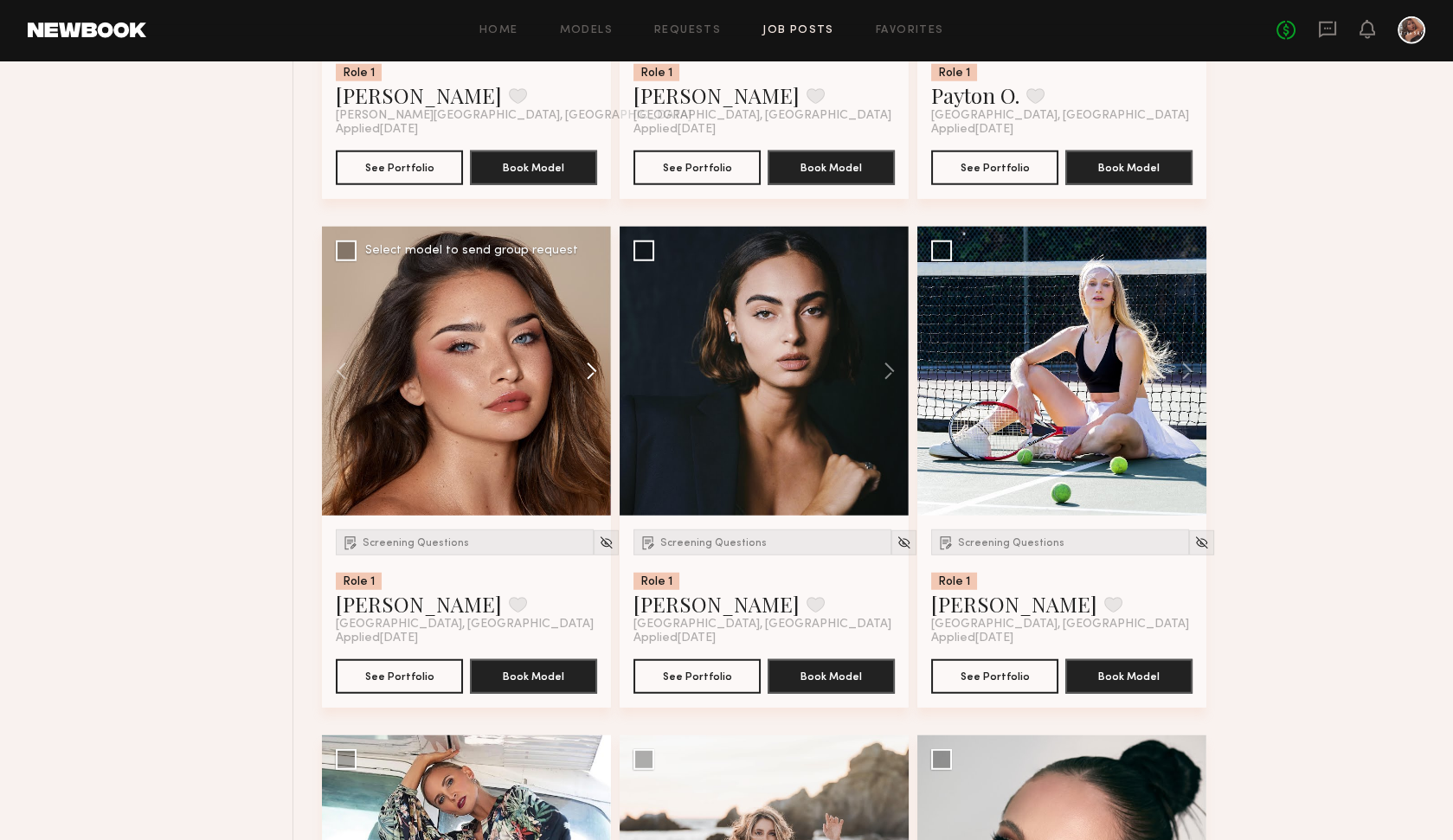
click at [591, 358] on button at bounding box center [583, 371] width 56 height 289
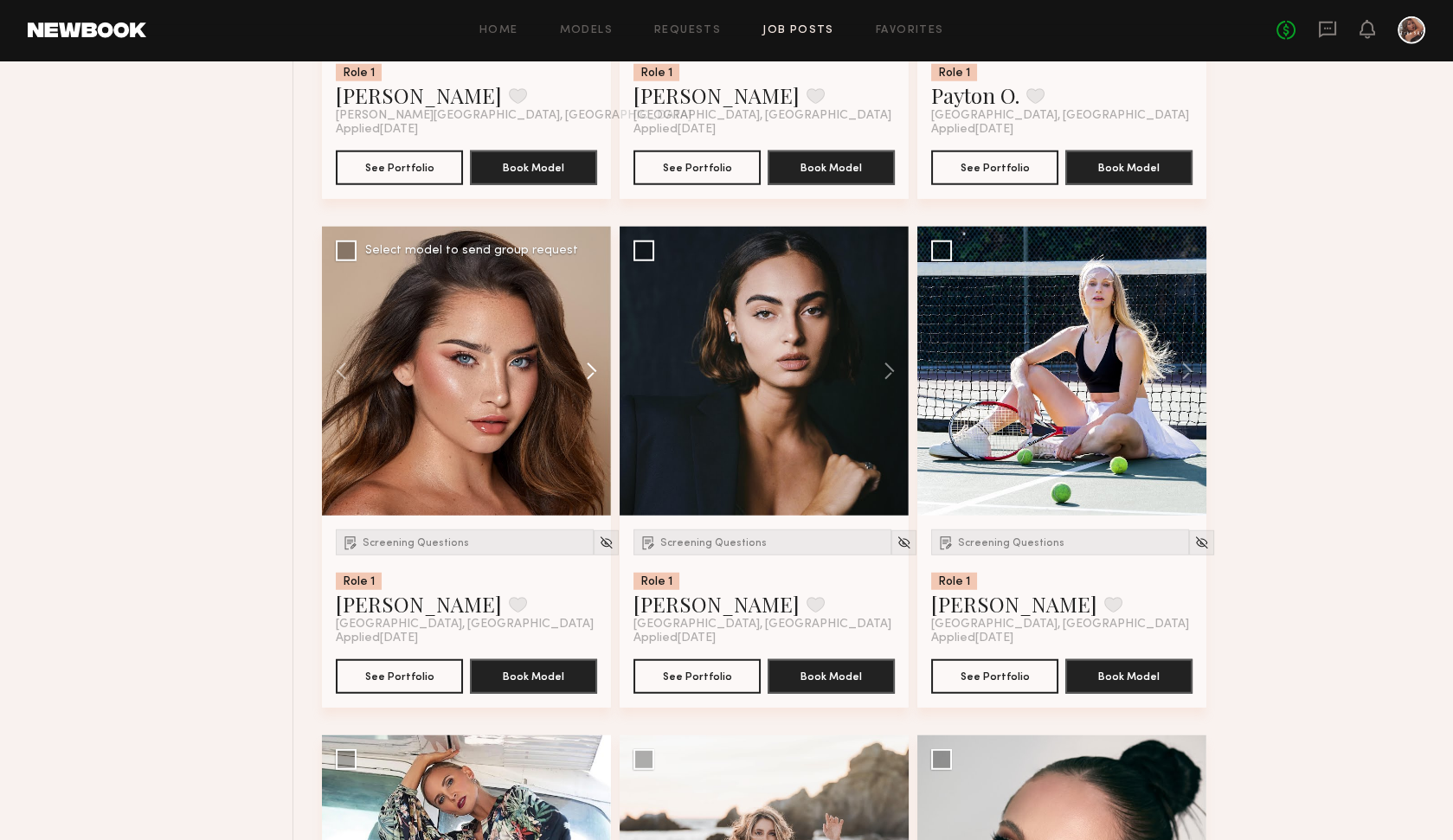
click at [591, 358] on button at bounding box center [583, 371] width 56 height 289
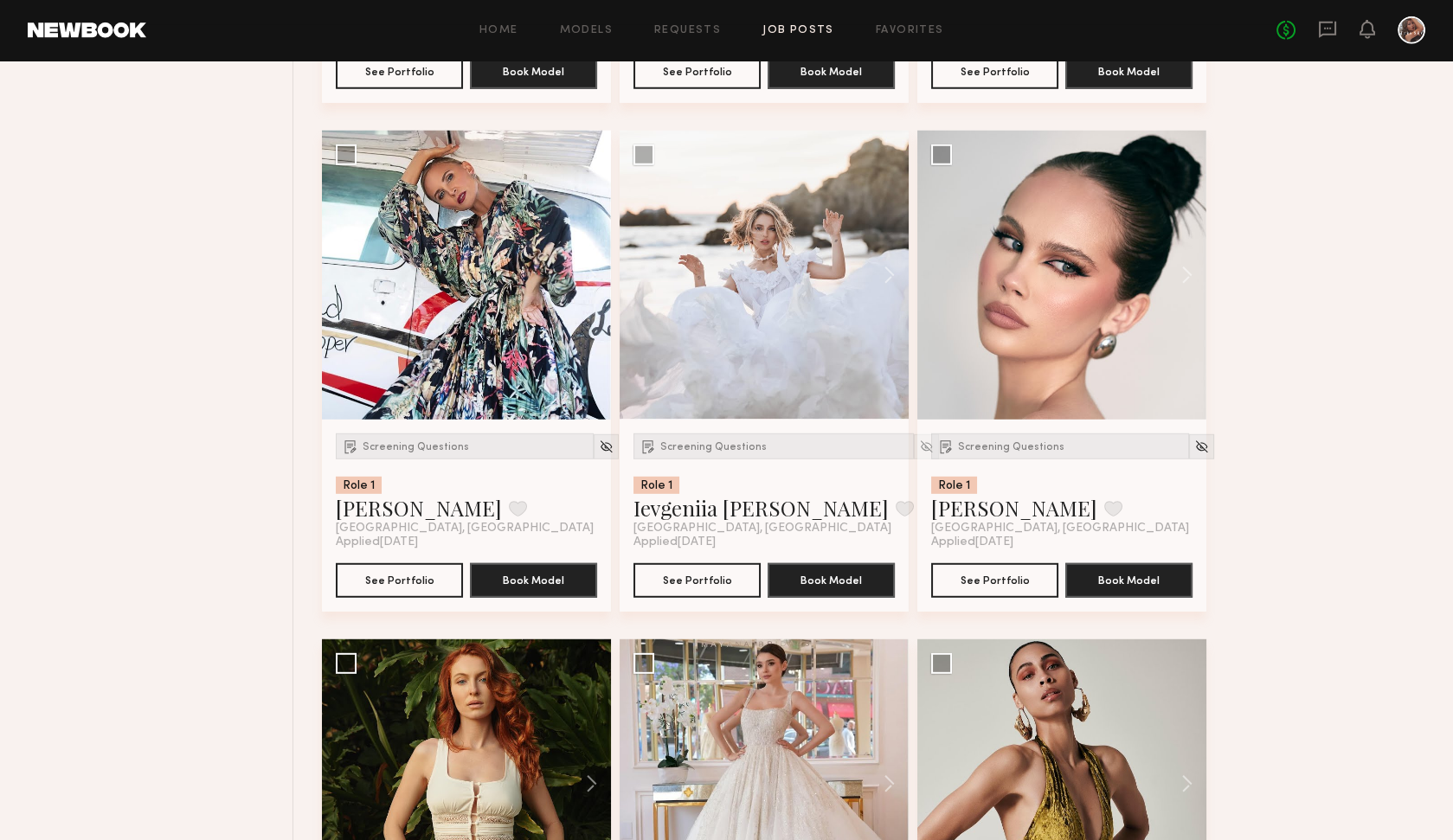
scroll to position [9850, 0]
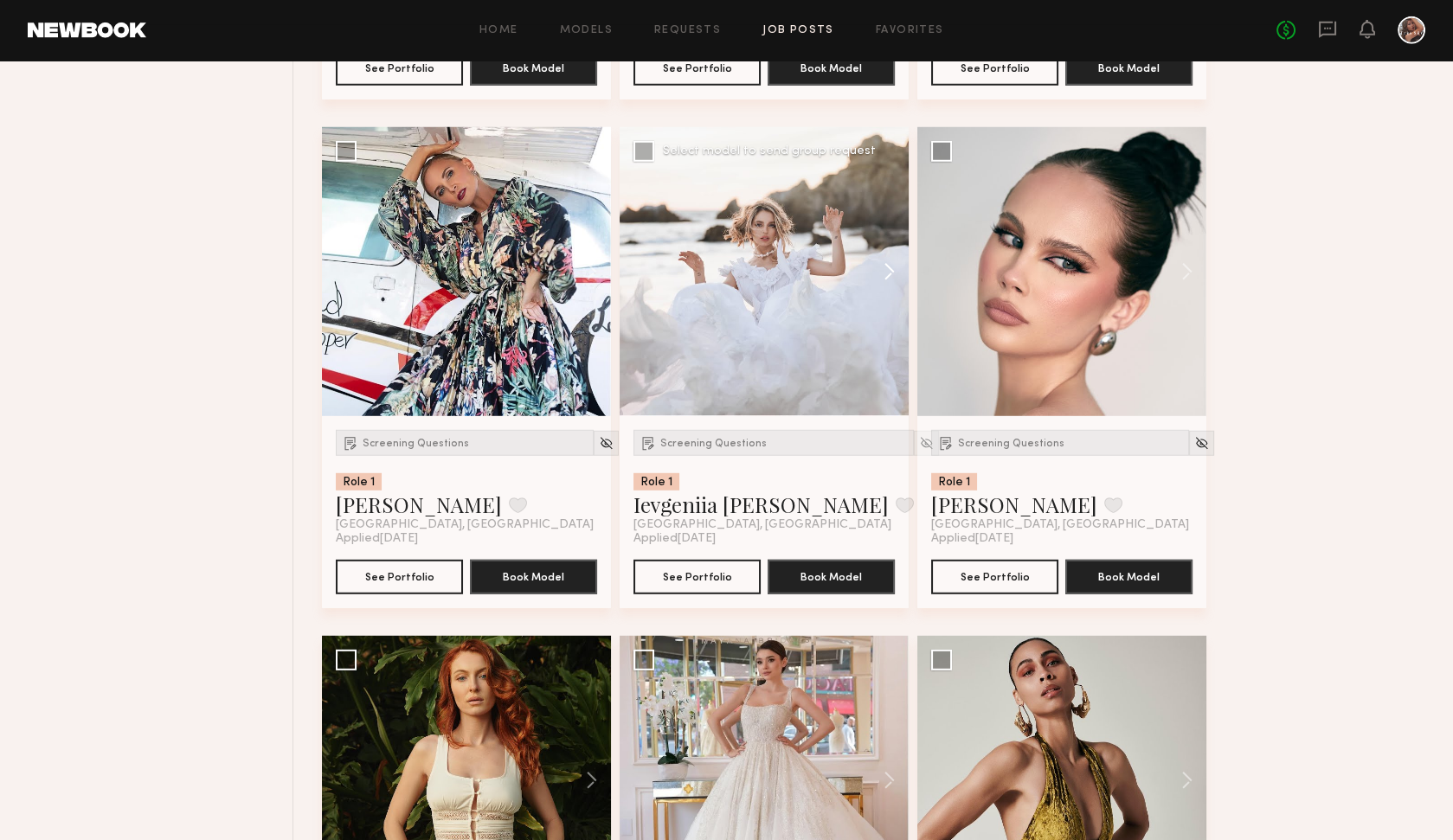
click at [885, 259] on button at bounding box center [881, 271] width 56 height 289
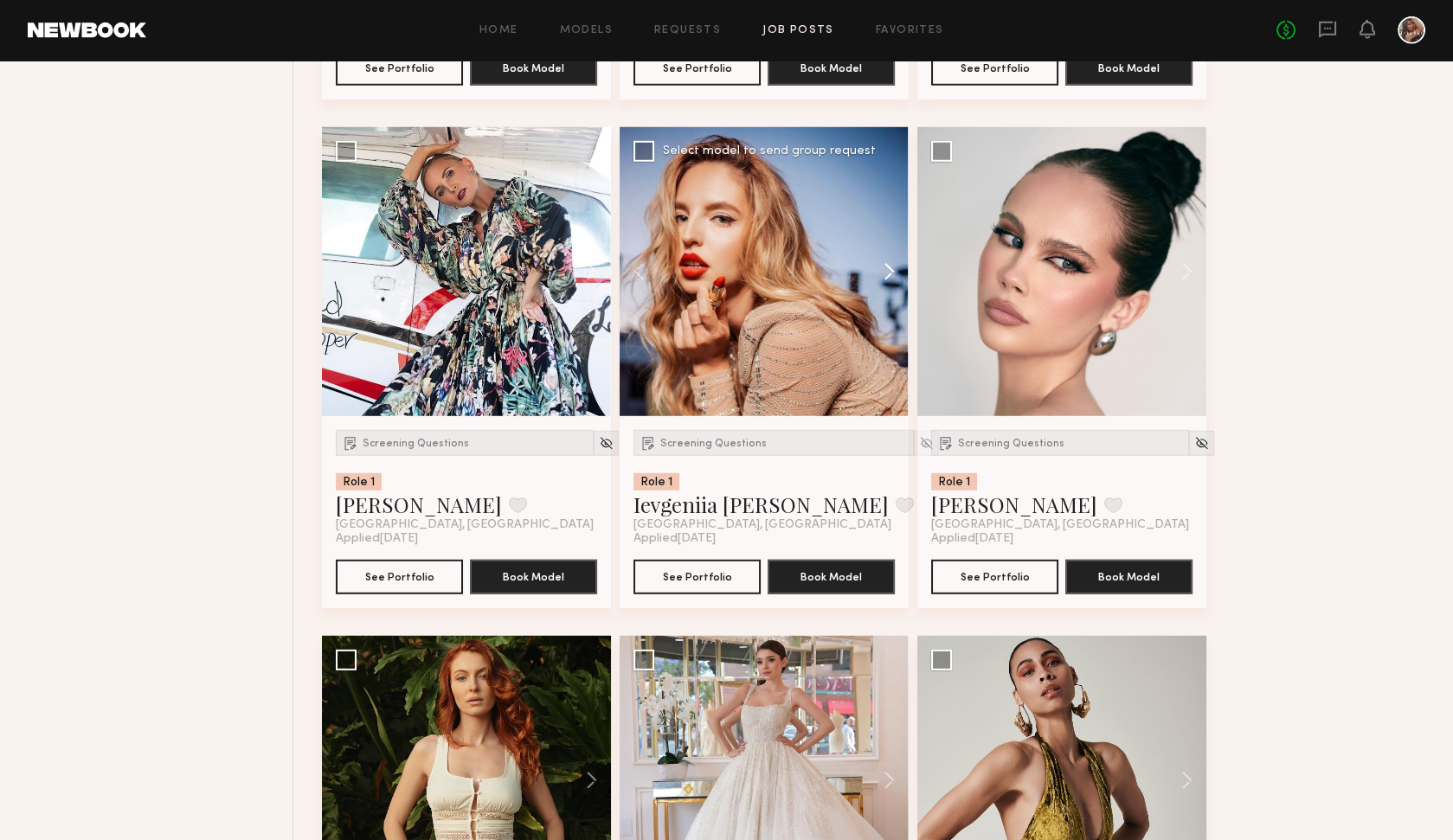
click at [885, 259] on button at bounding box center [881, 271] width 56 height 289
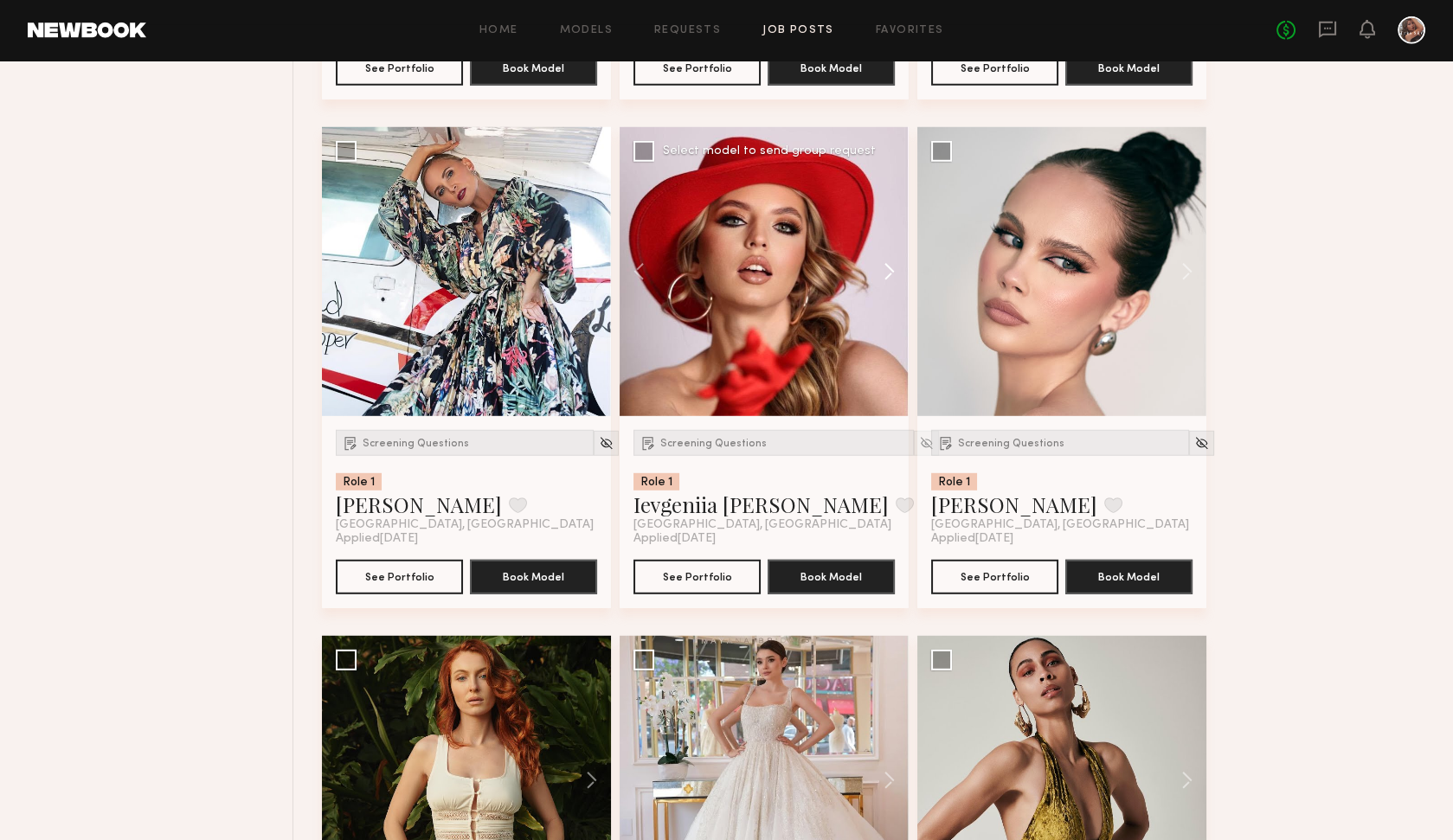
click at [885, 259] on button at bounding box center [881, 271] width 56 height 289
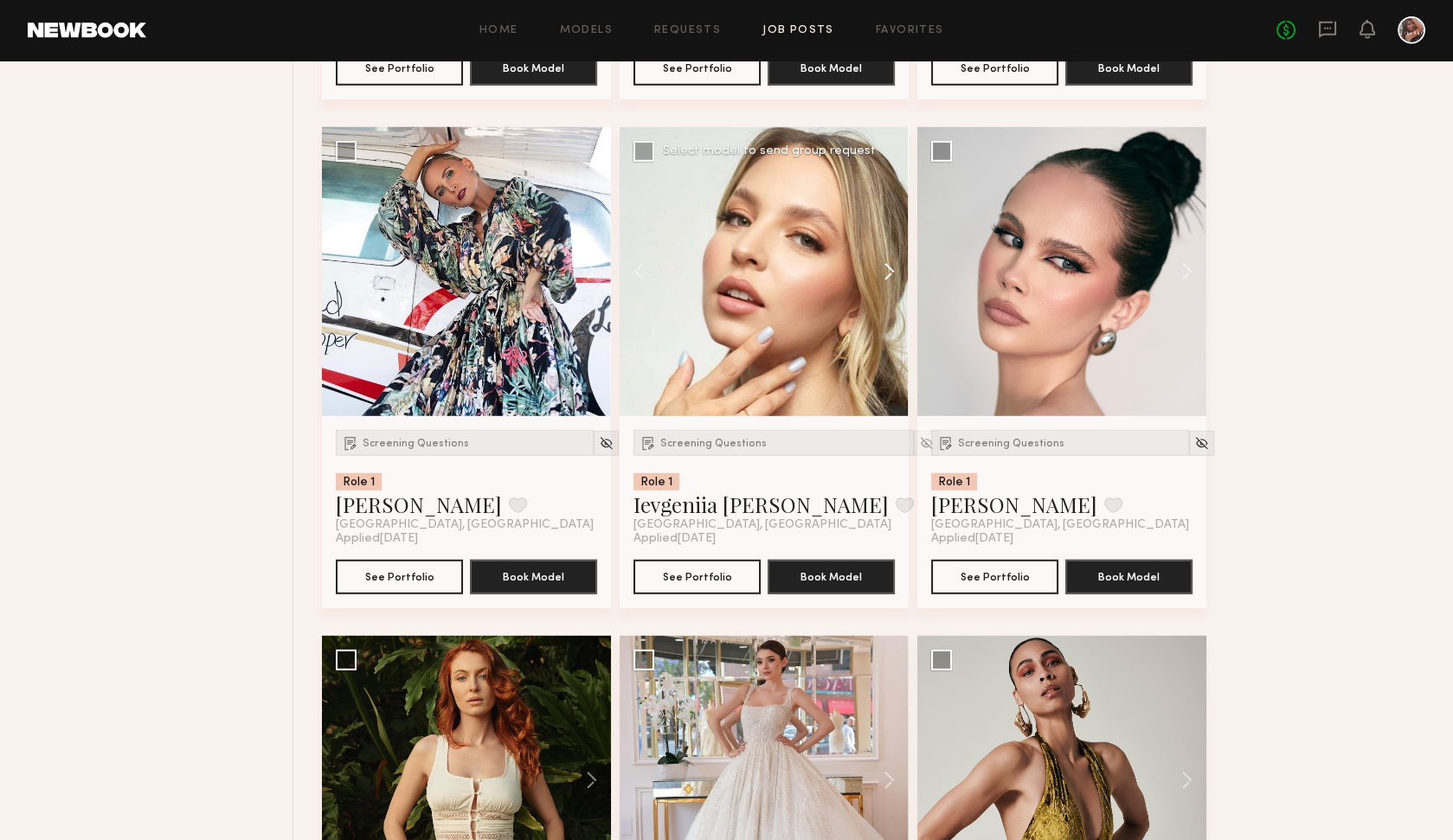
click at [885, 259] on button at bounding box center [881, 271] width 56 height 289
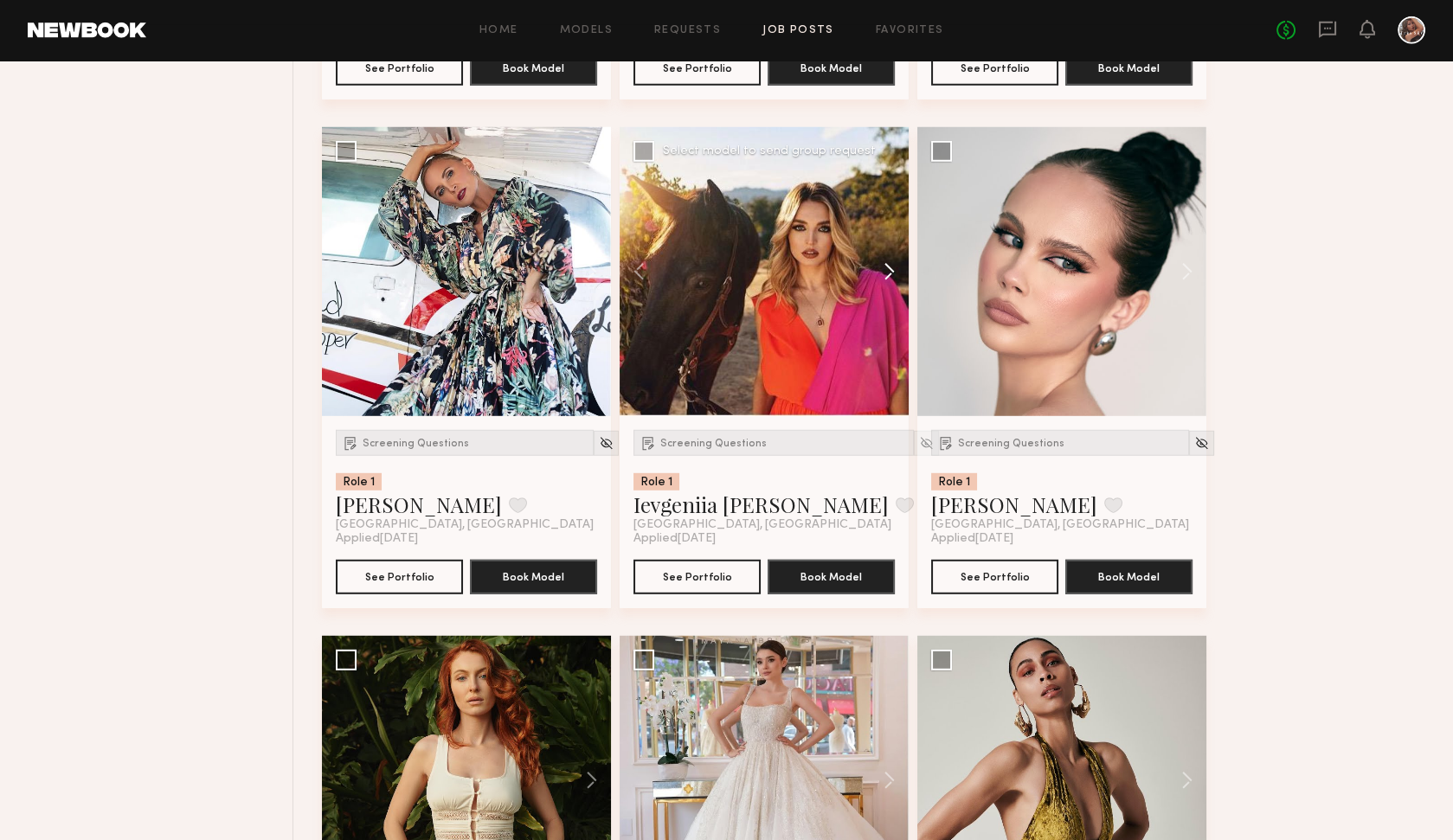
click at [885, 259] on button at bounding box center [881, 271] width 56 height 289
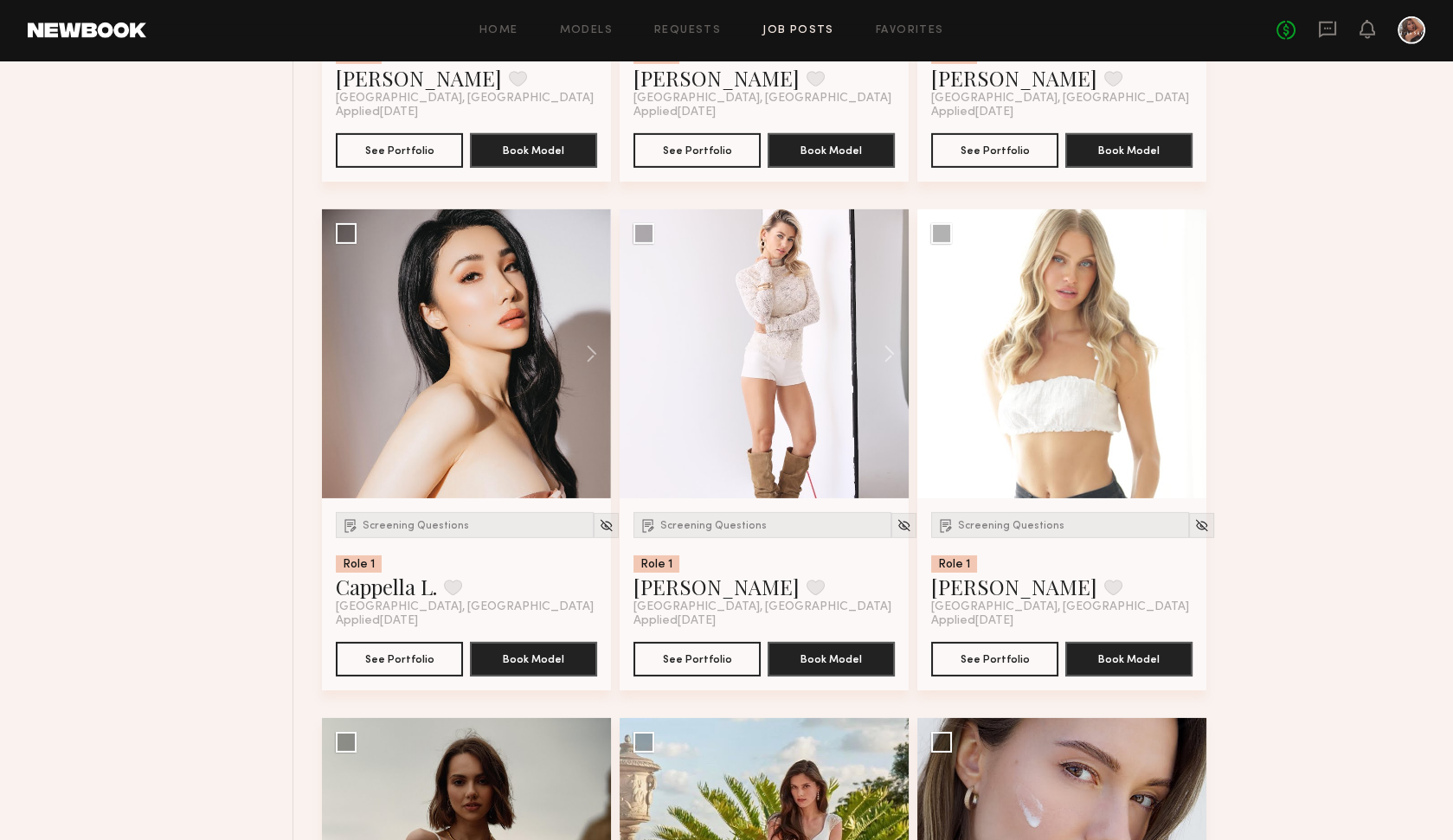
scroll to position [11363, 0]
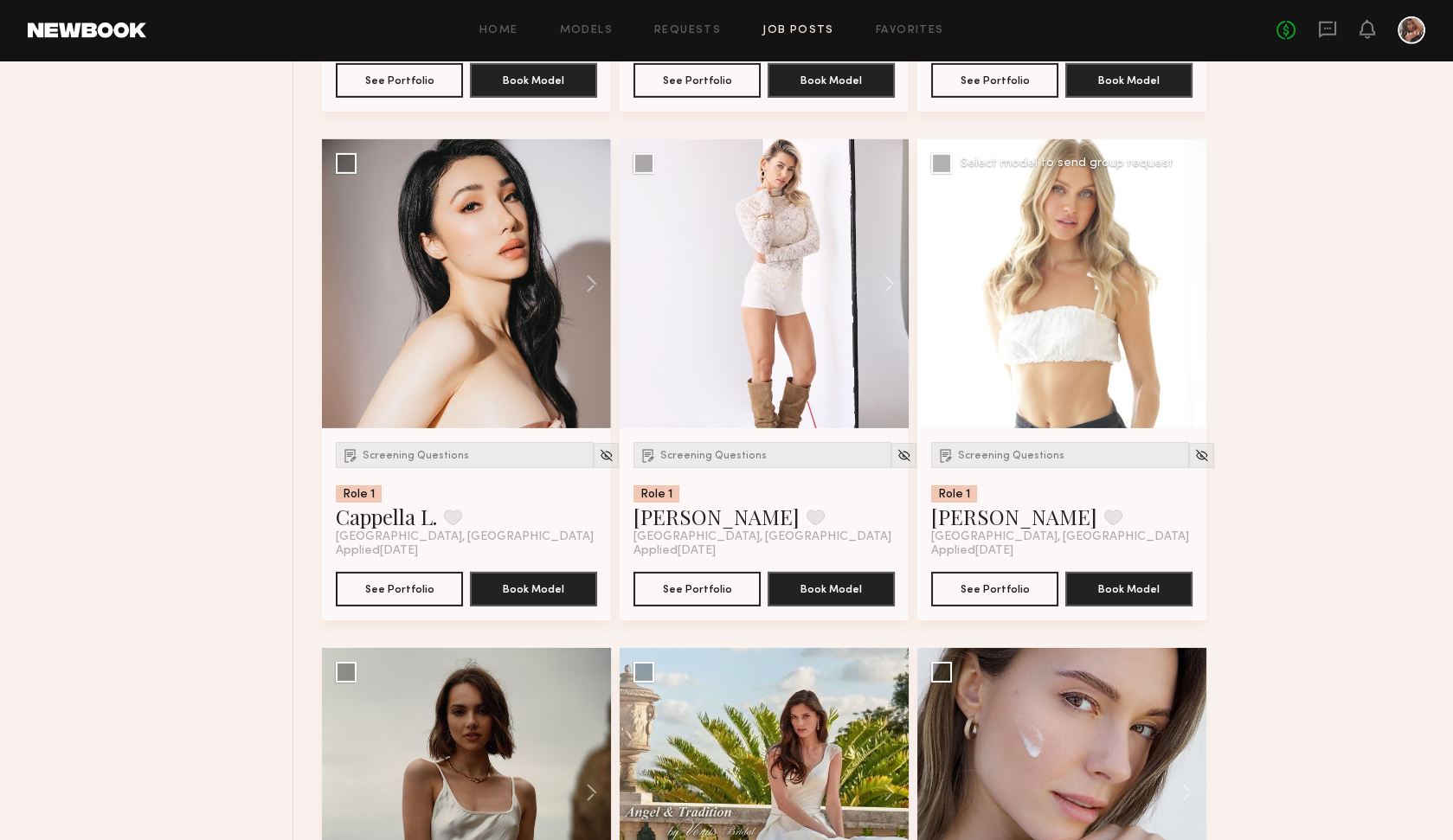
click at [1183, 273] on button at bounding box center [1178, 284] width 56 height 289
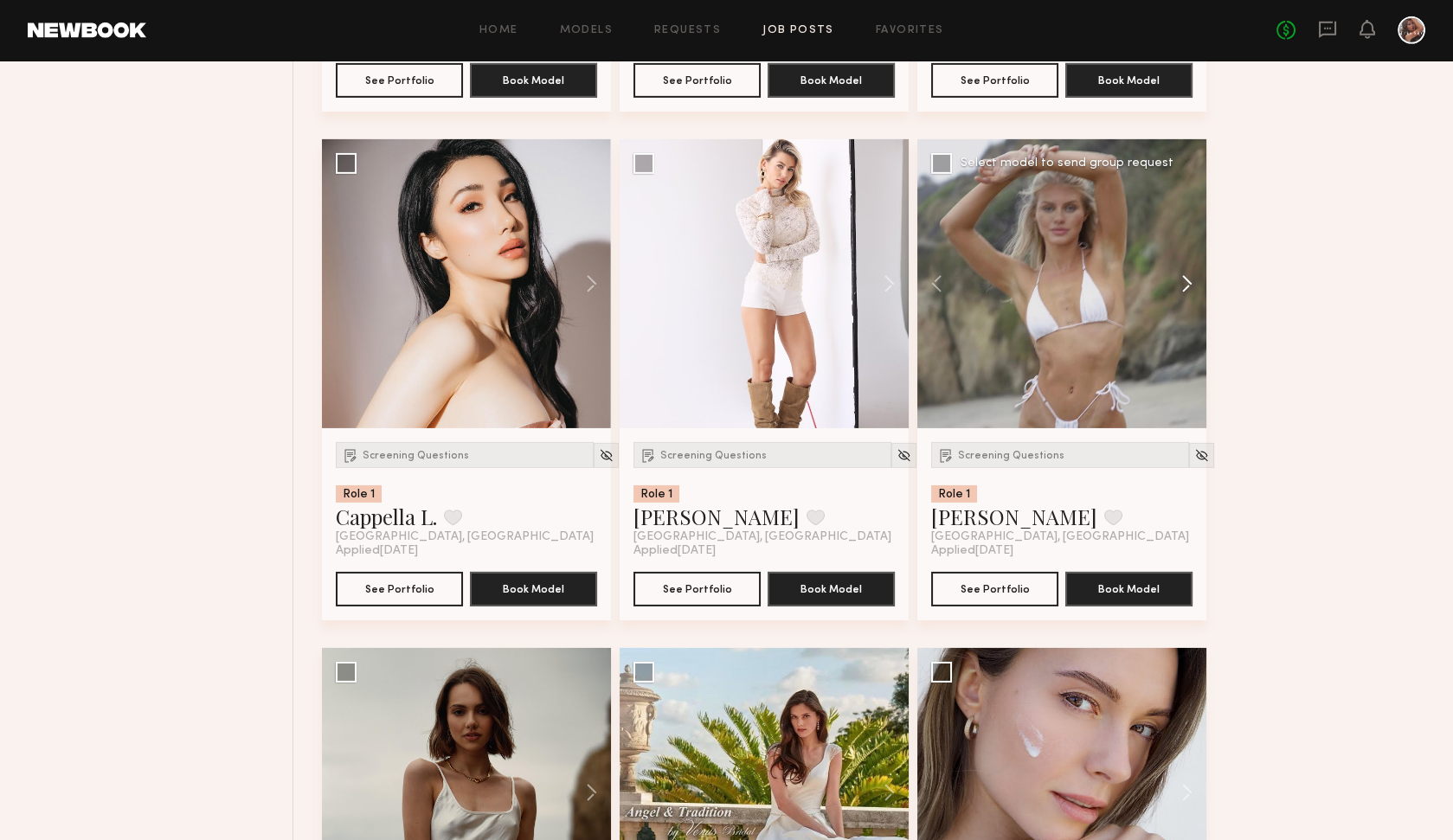
click at [1183, 273] on button at bounding box center [1178, 284] width 56 height 289
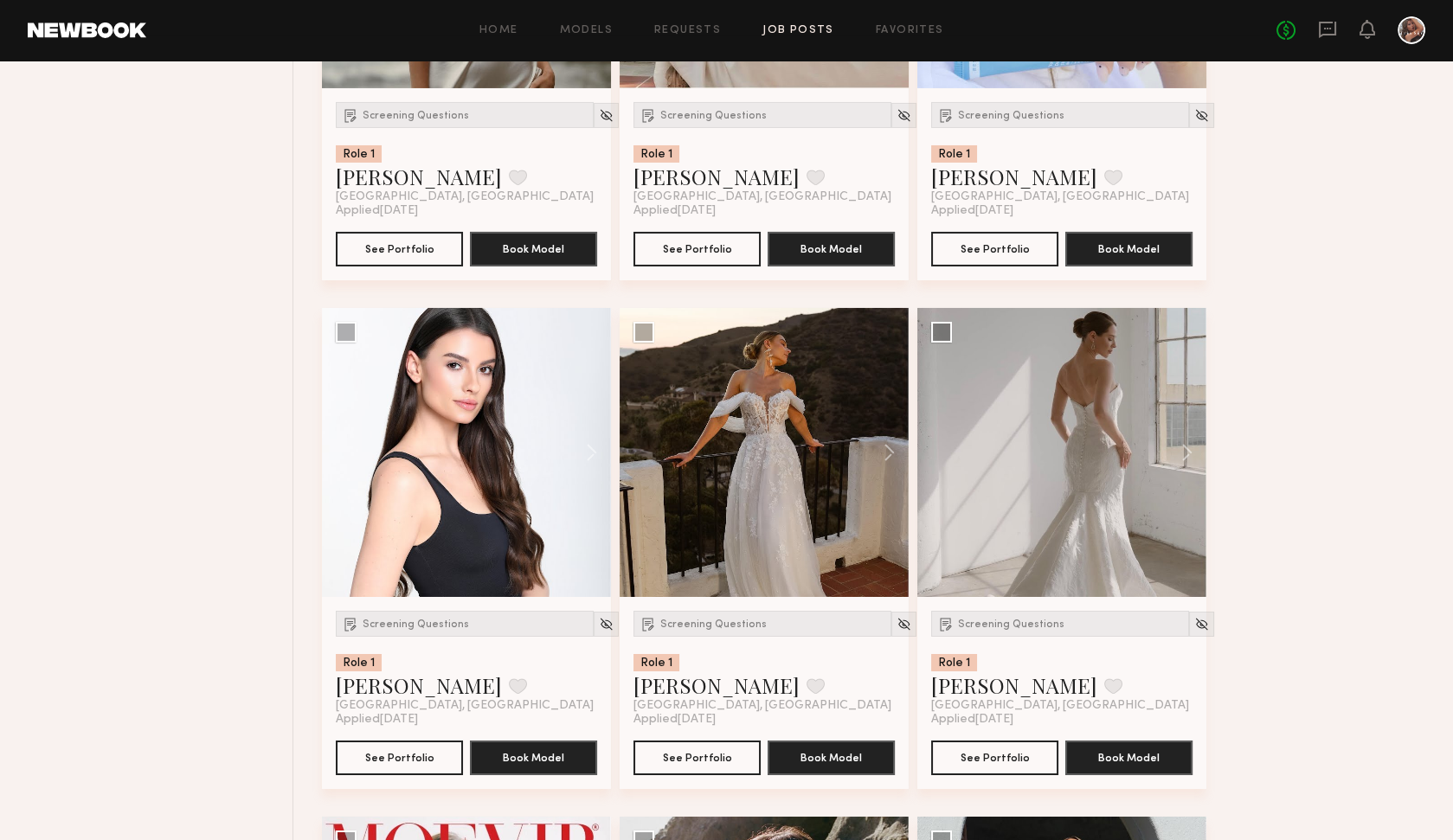
scroll to position [12214, 0]
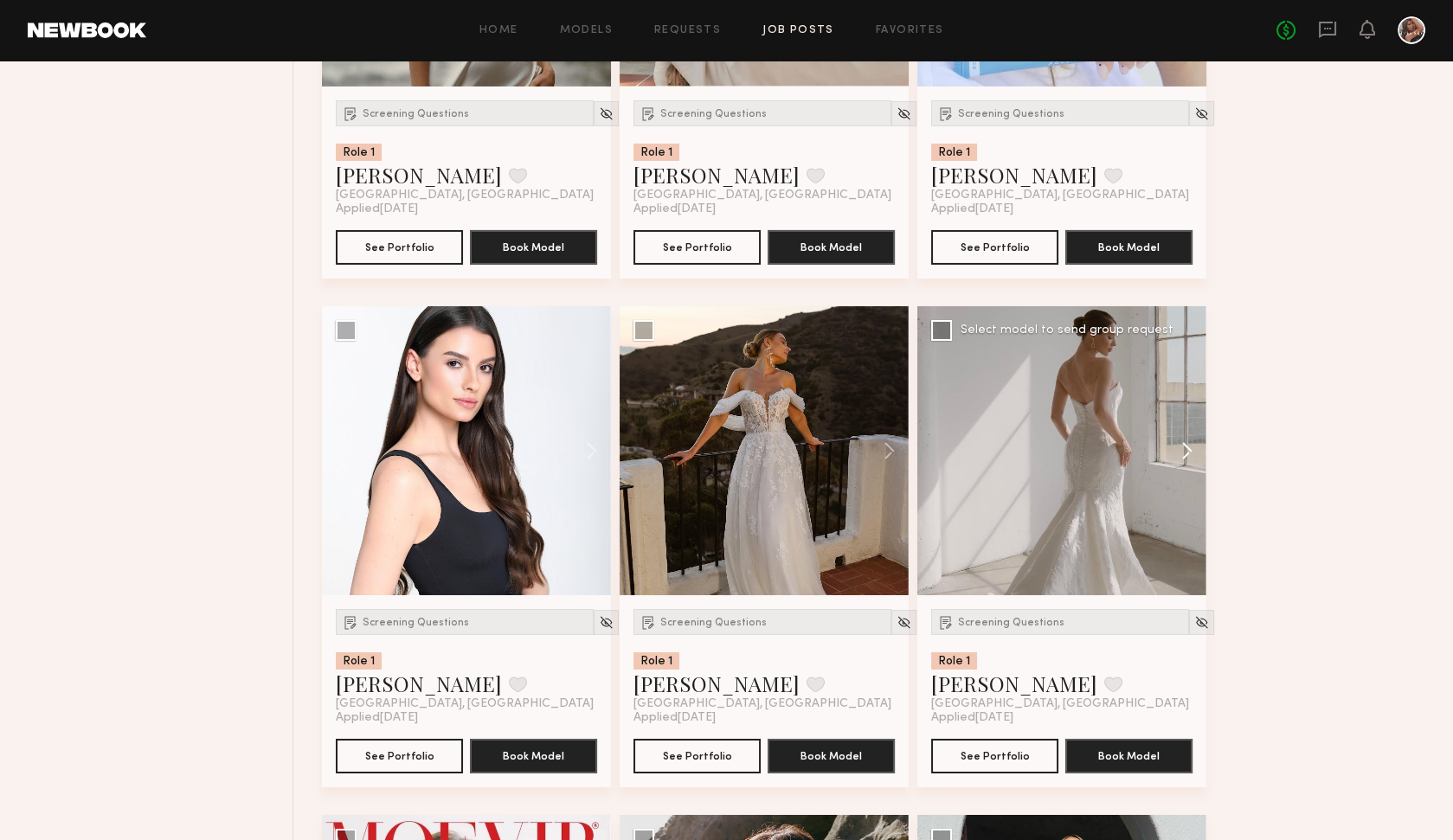
click at [1190, 438] on button at bounding box center [1178, 450] width 56 height 289
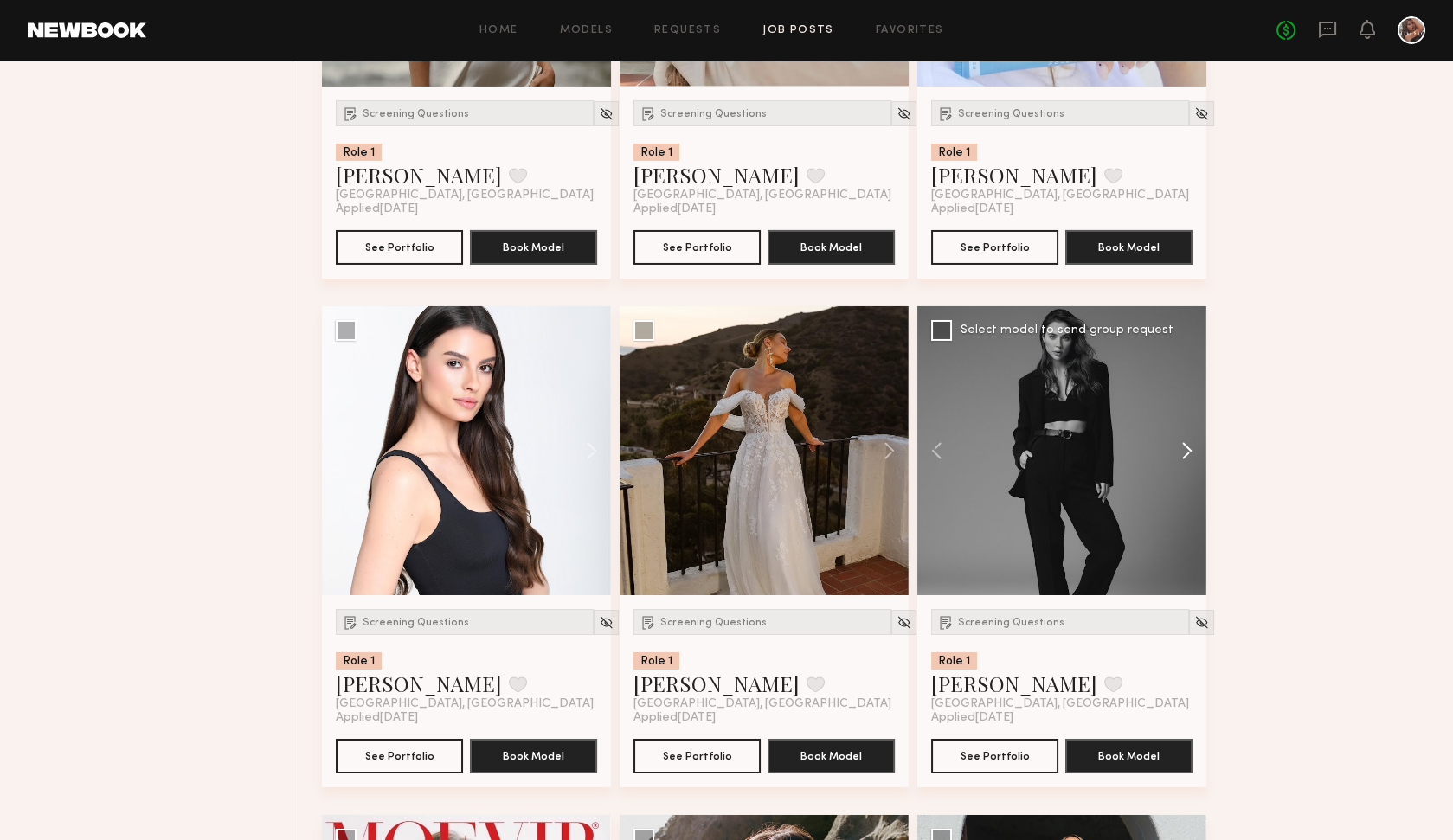
click at [1190, 438] on button at bounding box center [1178, 450] width 56 height 289
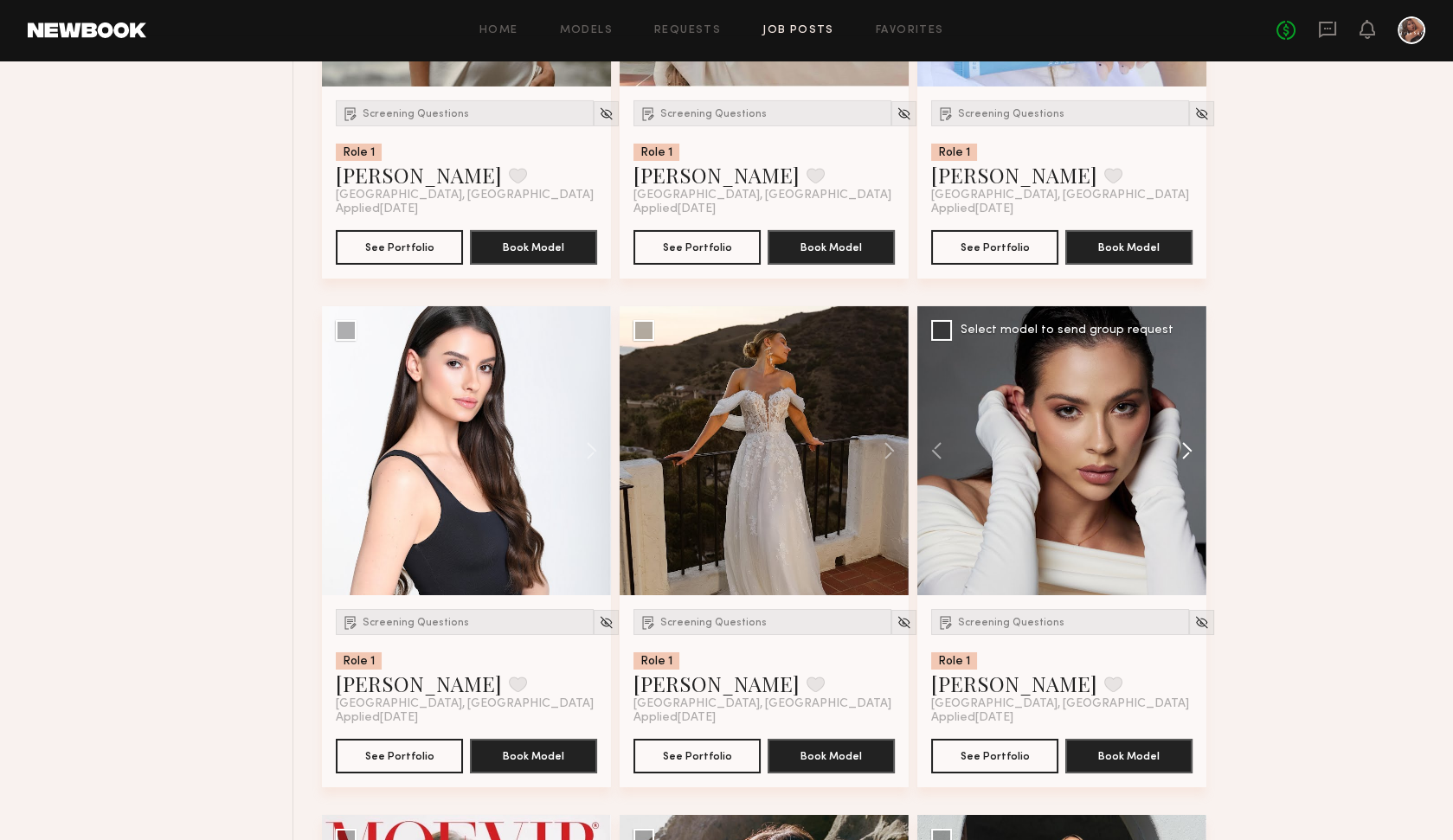
click at [1190, 438] on button at bounding box center [1178, 450] width 56 height 289
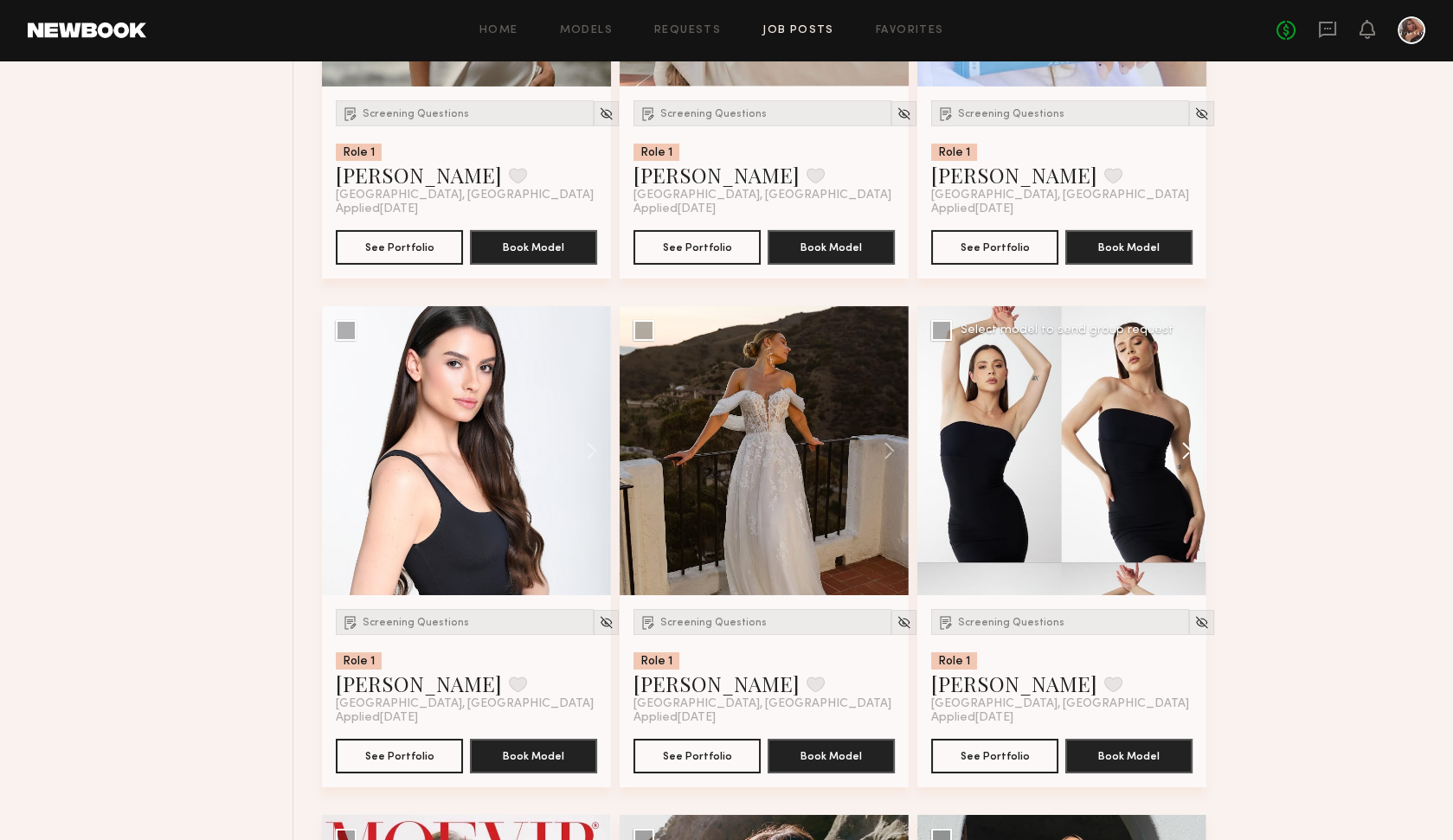
click at [1190, 438] on button at bounding box center [1178, 450] width 56 height 289
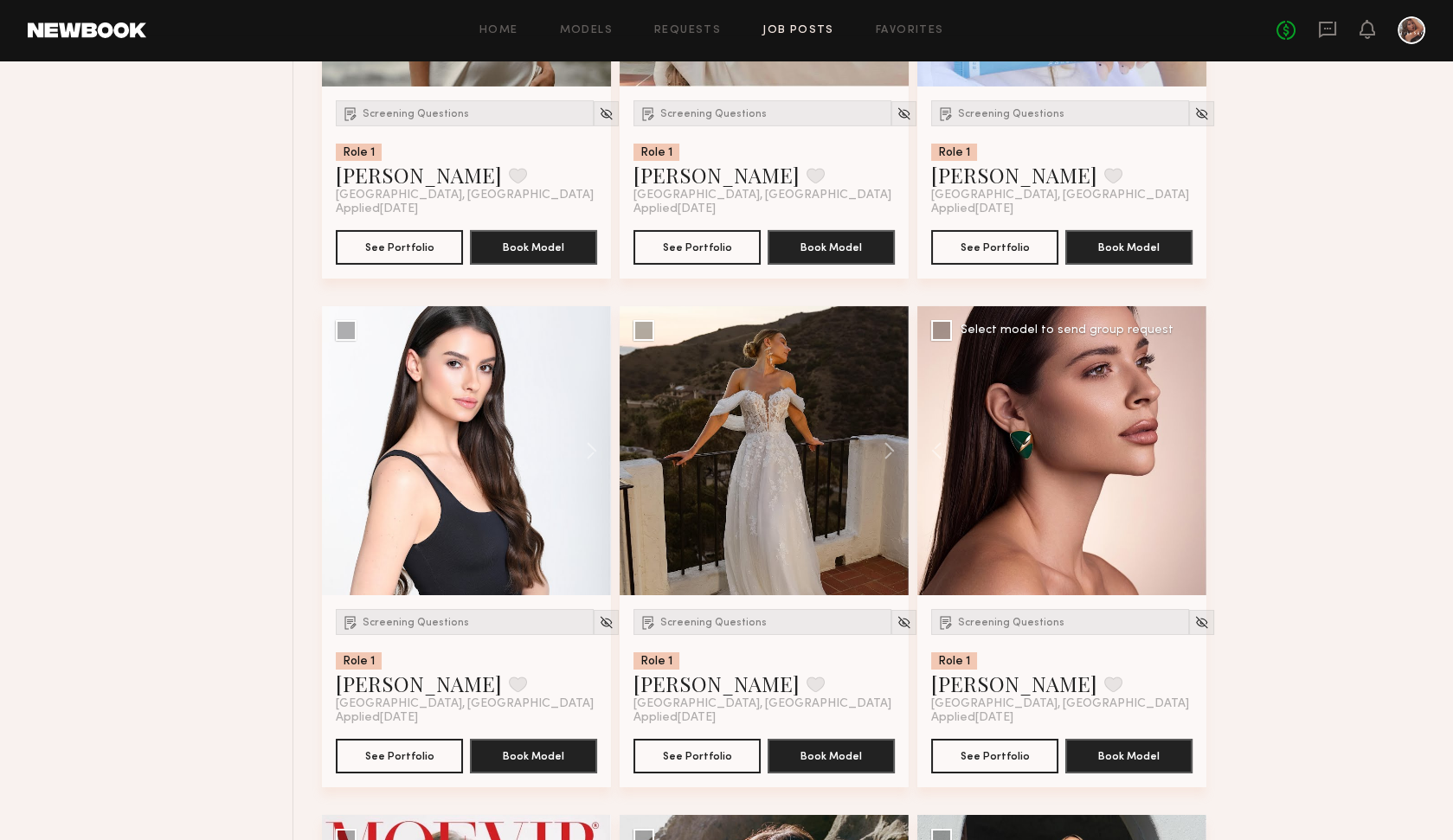
click at [1190, 438] on div at bounding box center [1062, 450] width 289 height 289
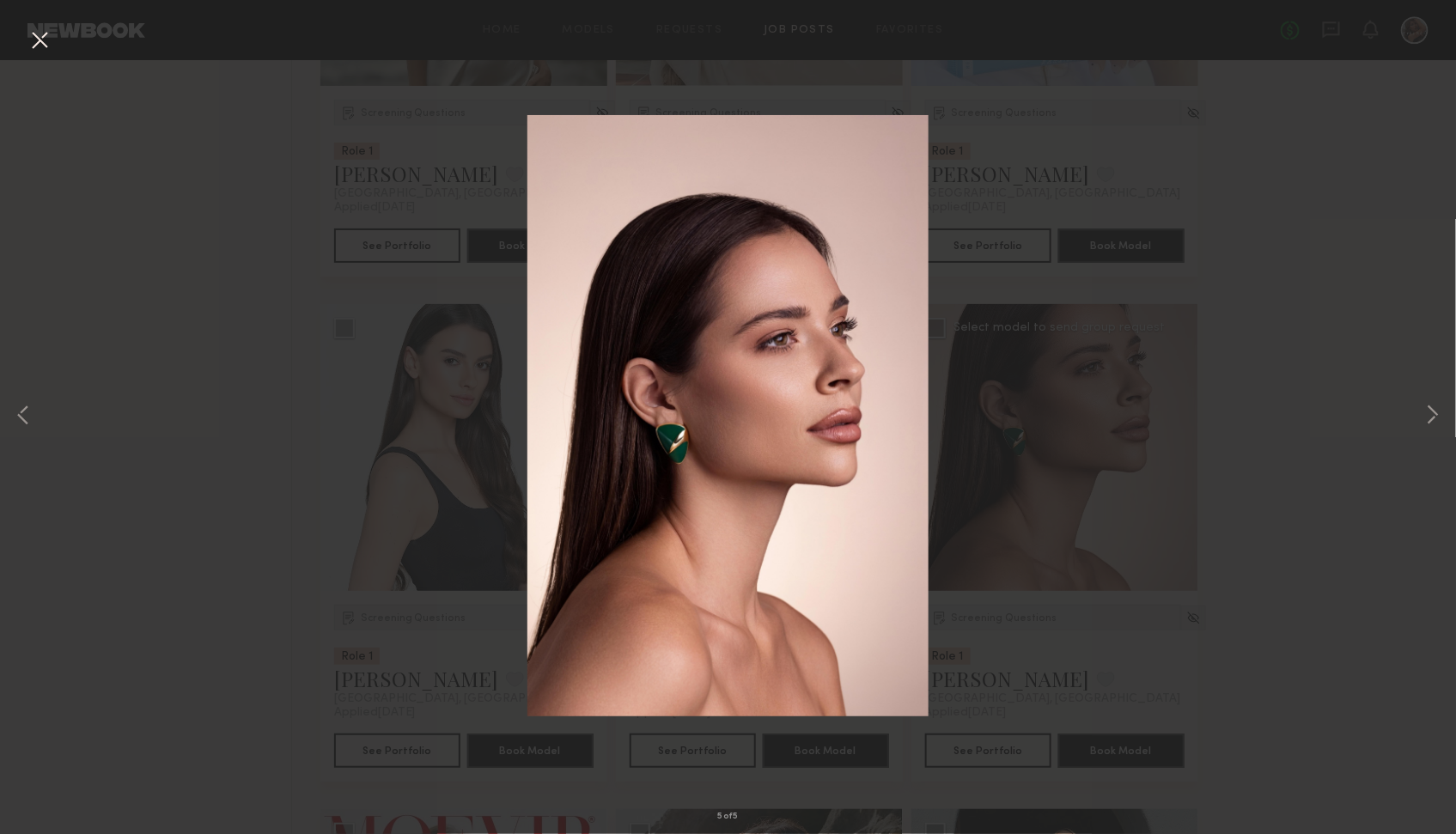
click at [1212, 417] on div "5 of 5" at bounding box center [728, 417] width 1456 height 834
click at [1212, 423] on button at bounding box center [1433, 417] width 21 height 668
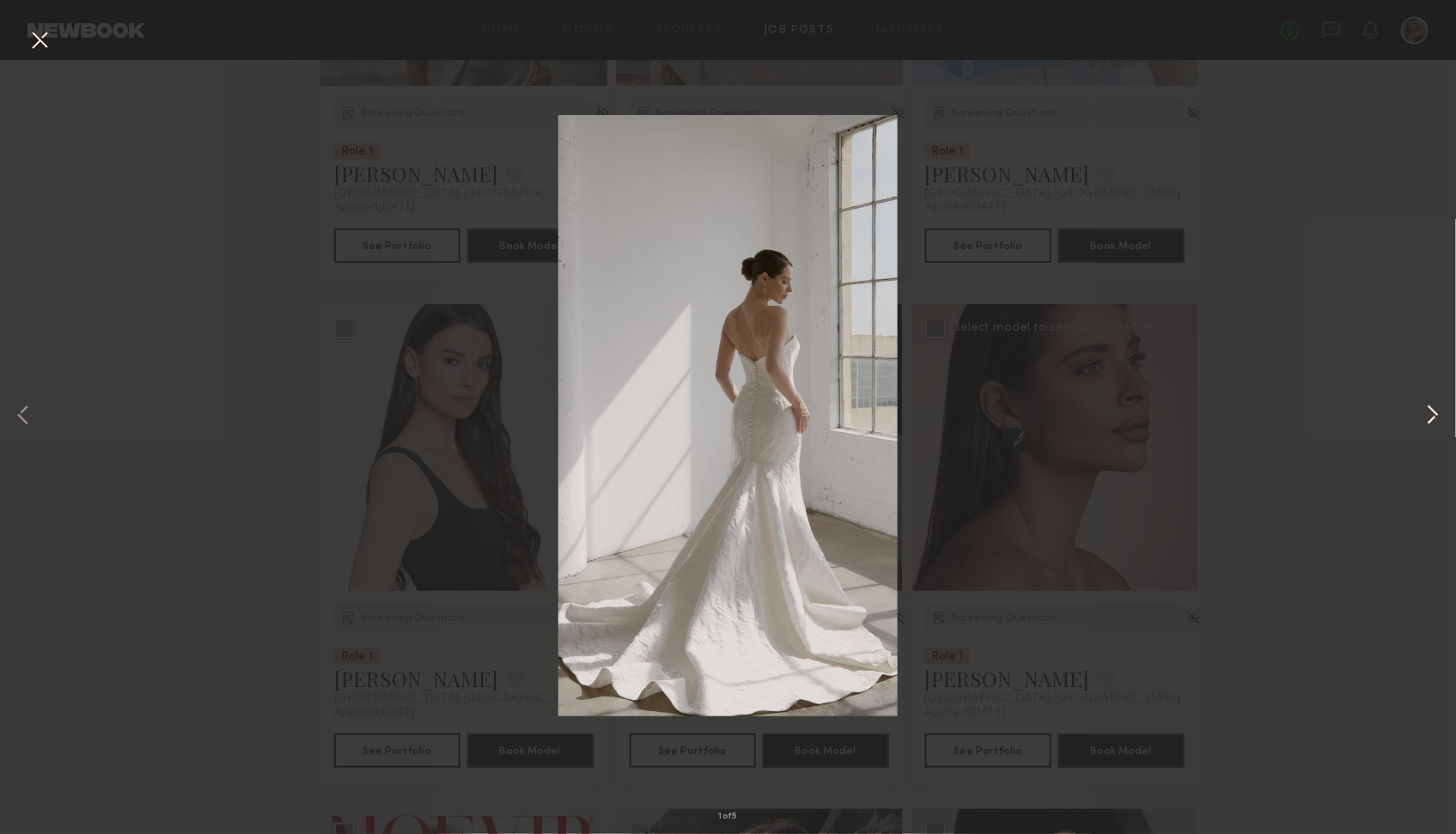
click at [1212, 423] on button at bounding box center [1433, 417] width 21 height 668
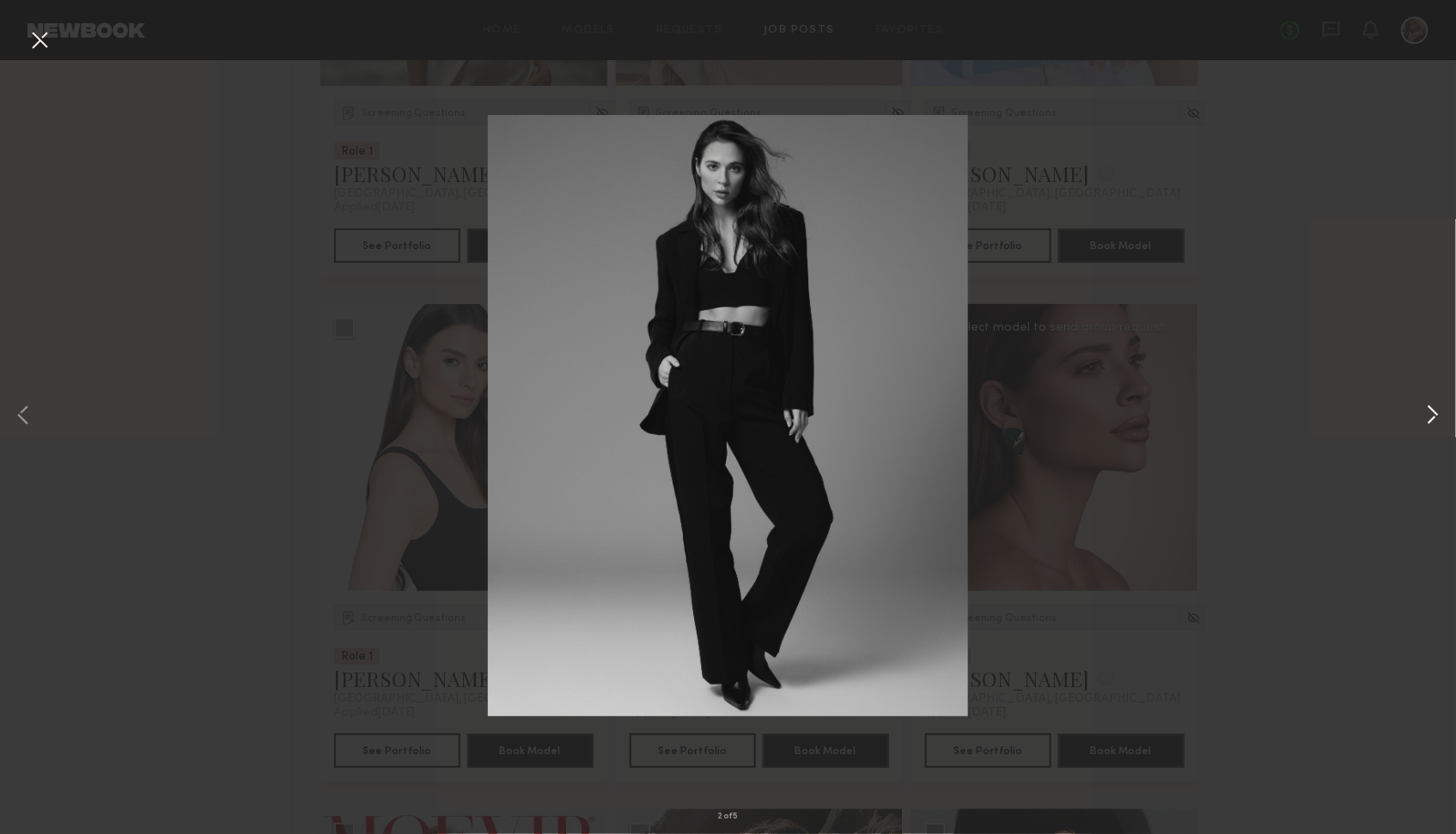
click at [1212, 423] on button at bounding box center [1433, 417] width 21 height 668
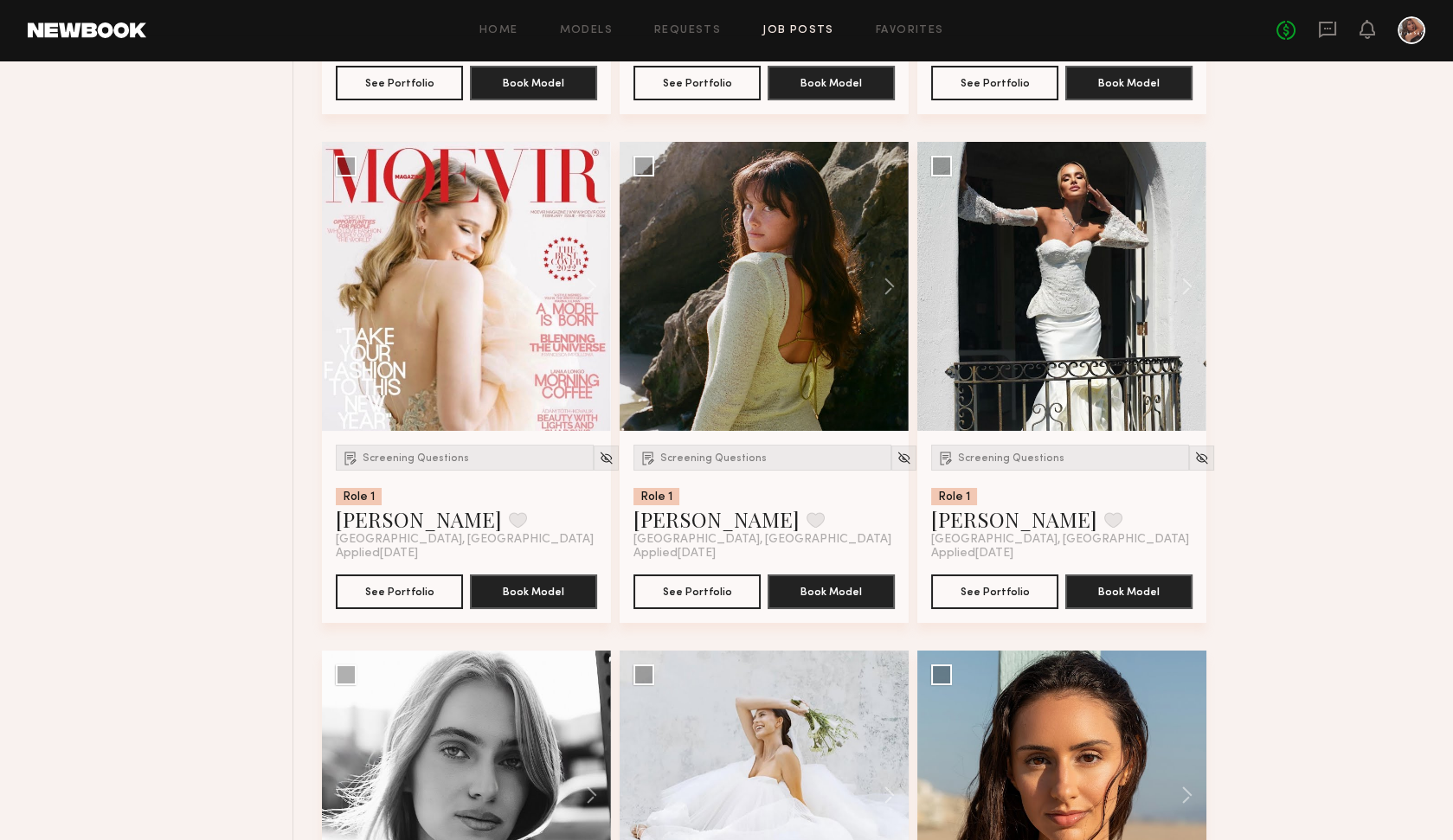
scroll to position [12881, 0]
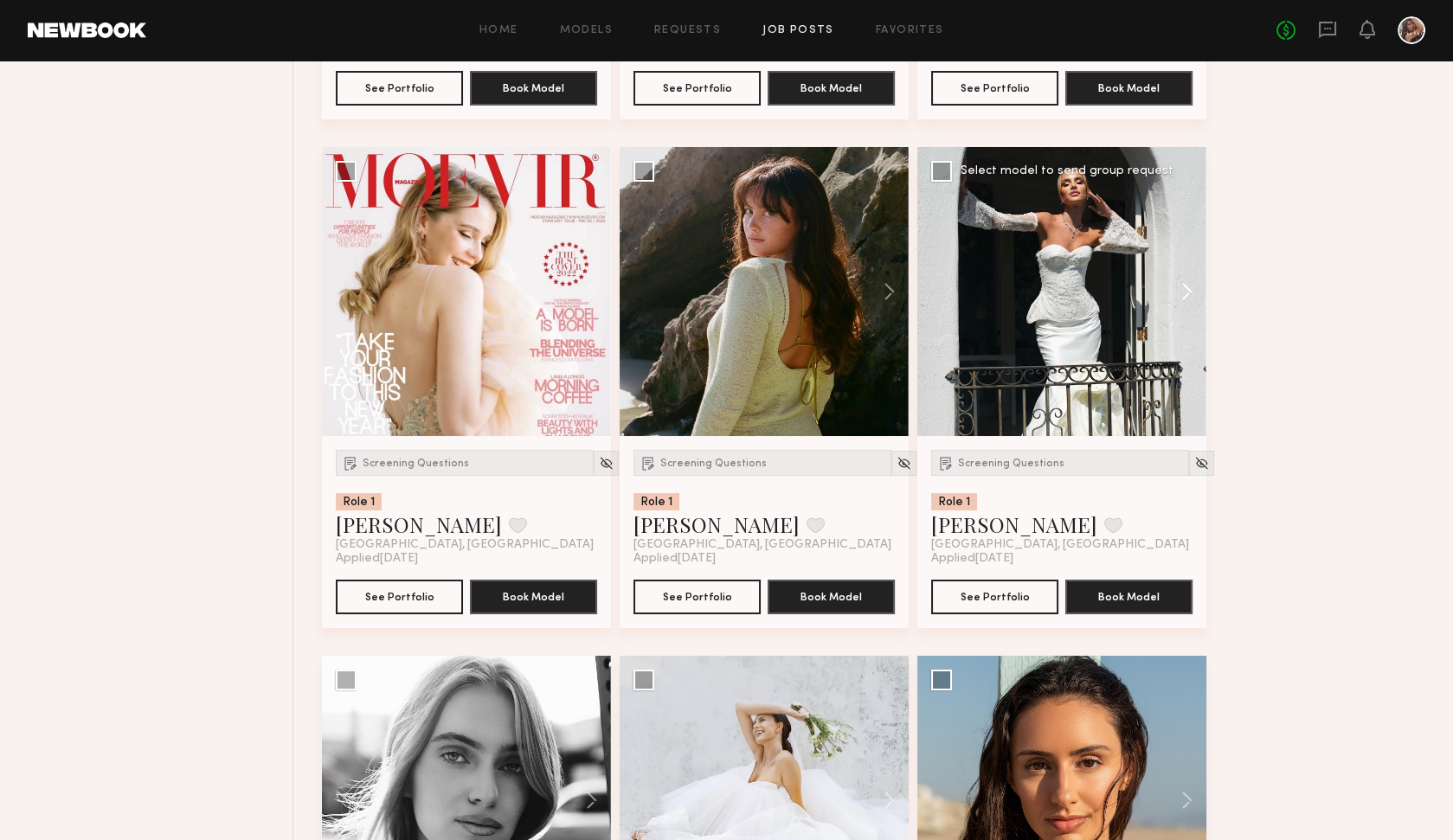
click at [1192, 274] on button at bounding box center [1178, 292] width 56 height 289
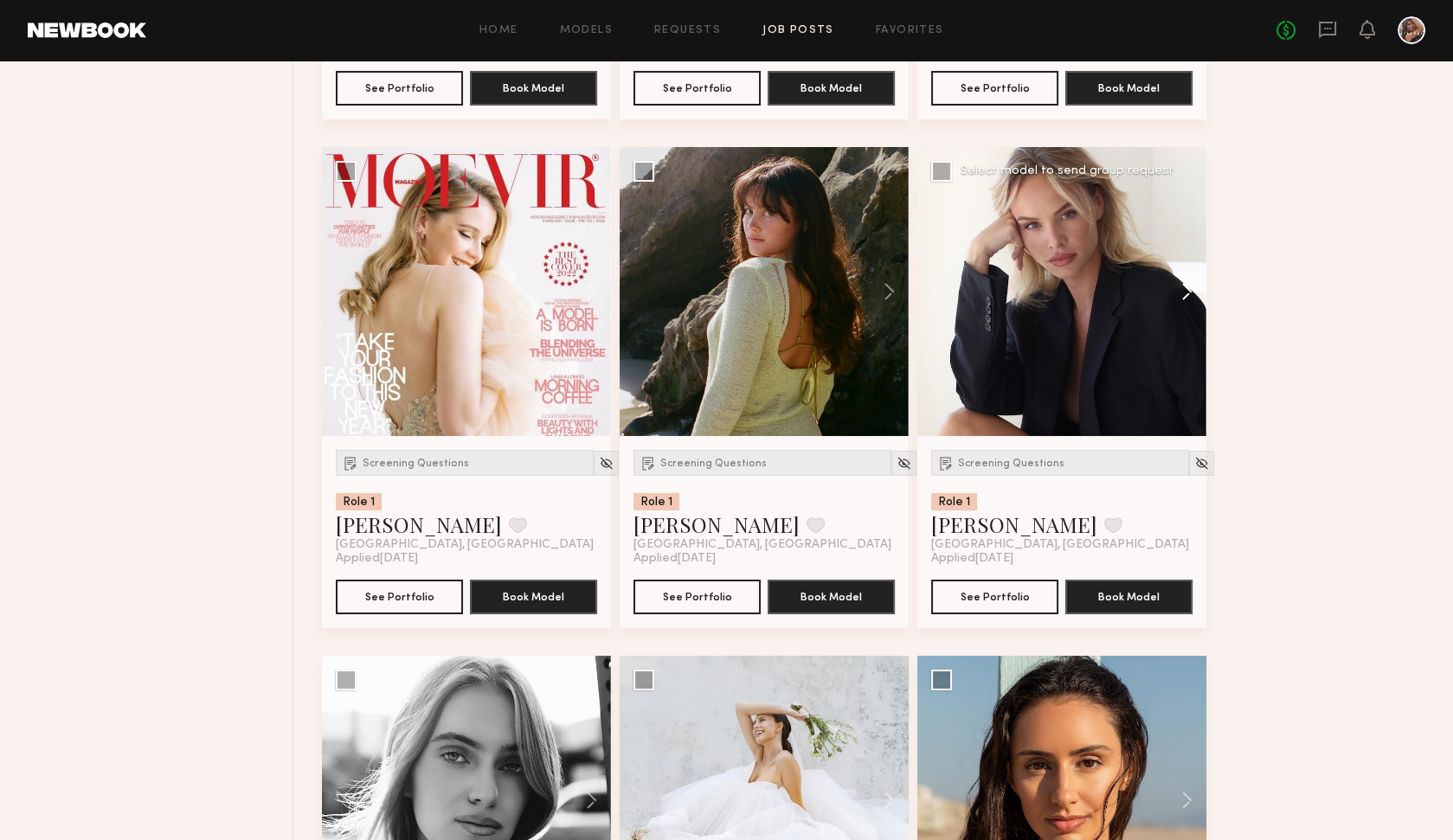
click at [1192, 274] on button at bounding box center [1178, 292] width 56 height 289
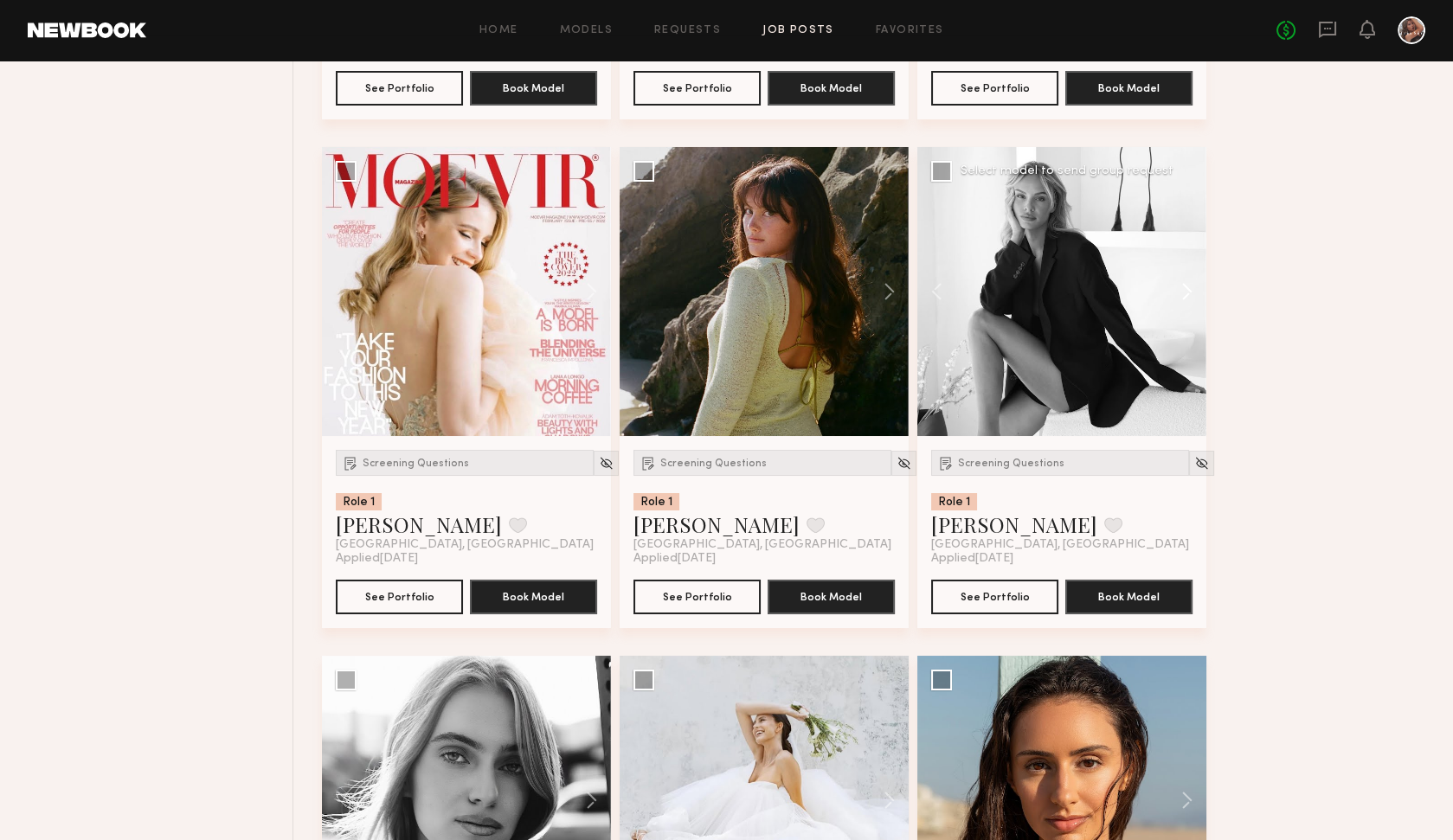
click at [1192, 274] on button at bounding box center [1178, 292] width 56 height 289
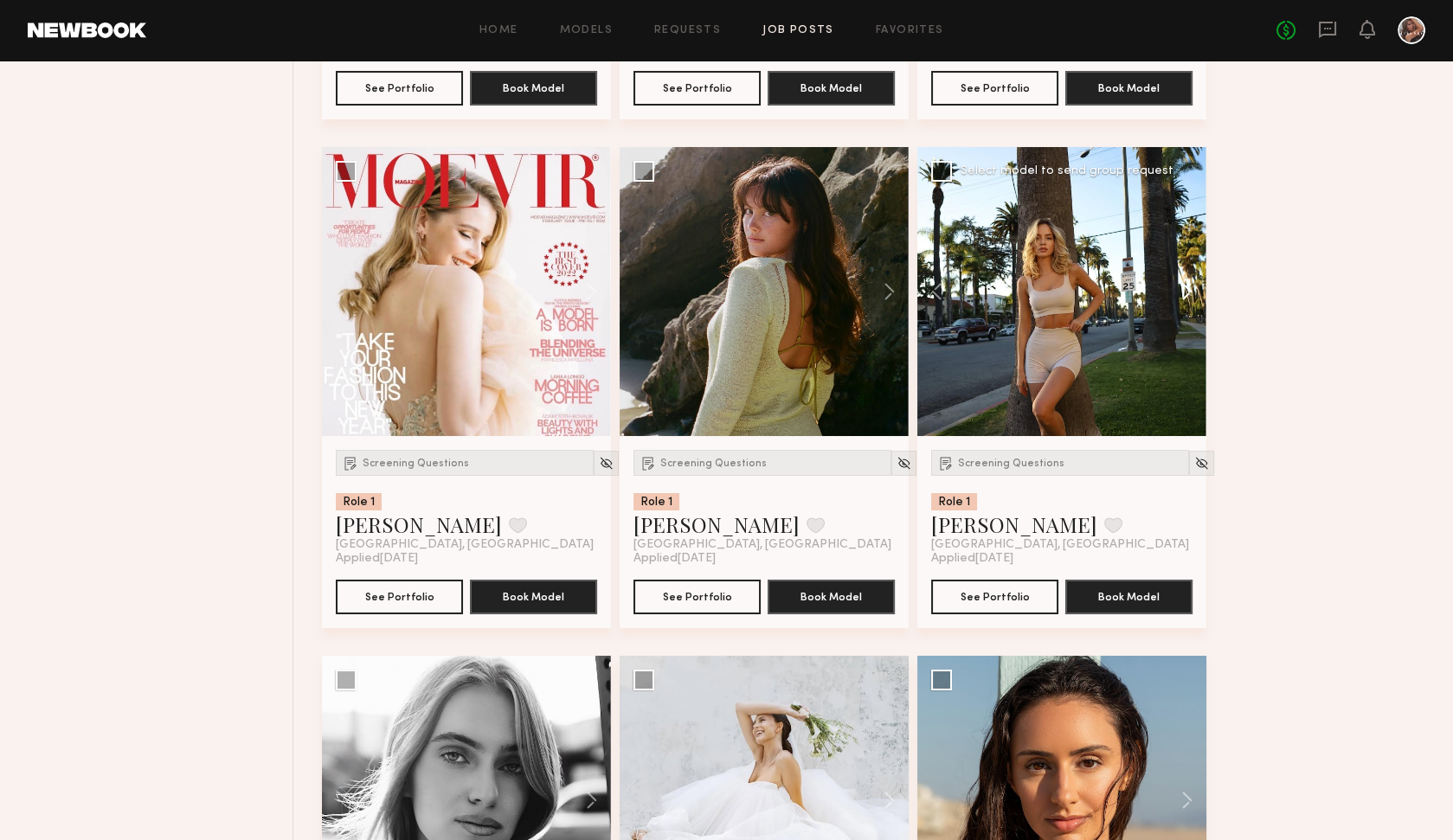
click at [1192, 274] on button at bounding box center [1178, 292] width 56 height 289
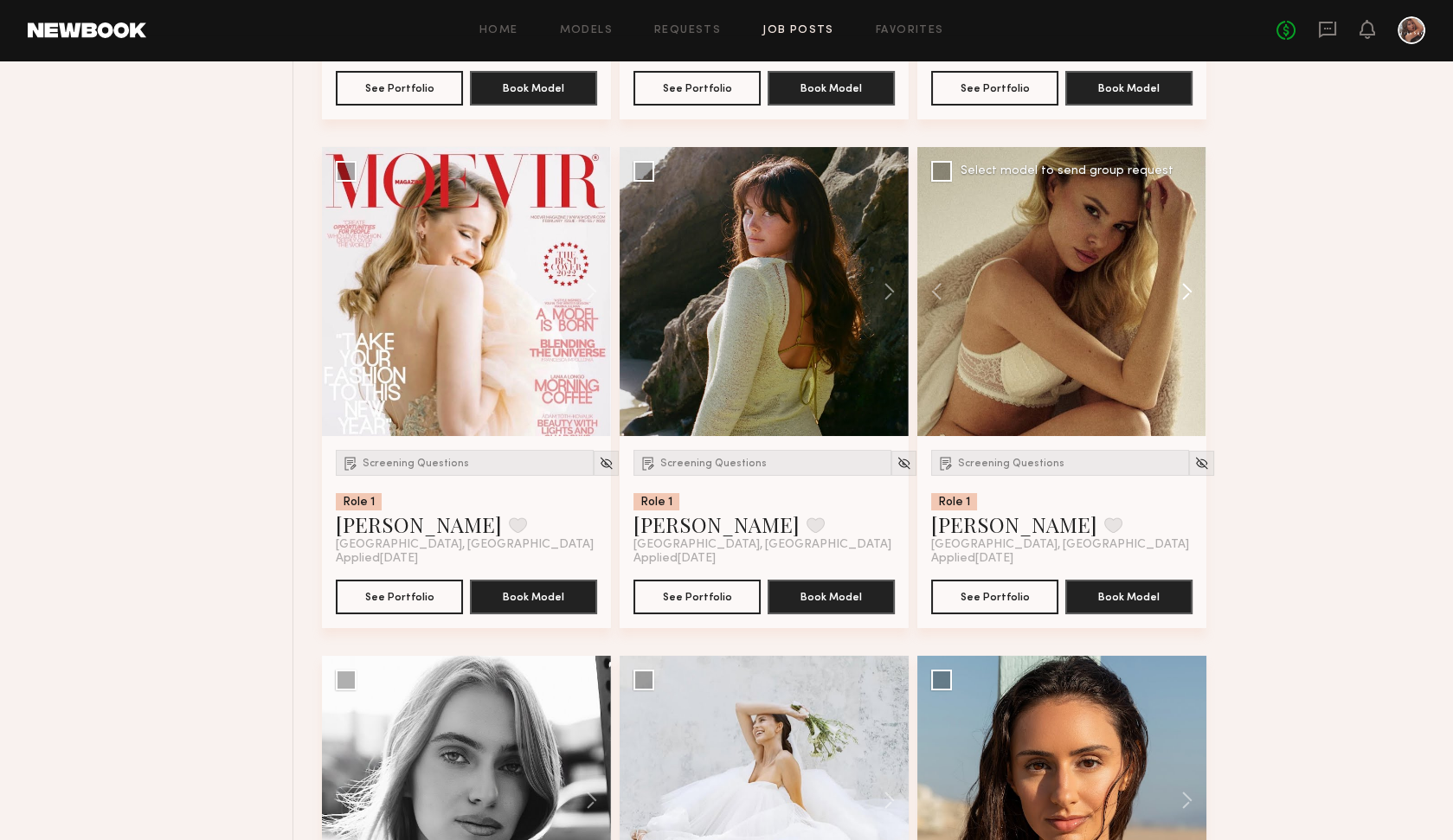
click at [1192, 274] on button at bounding box center [1178, 292] width 56 height 289
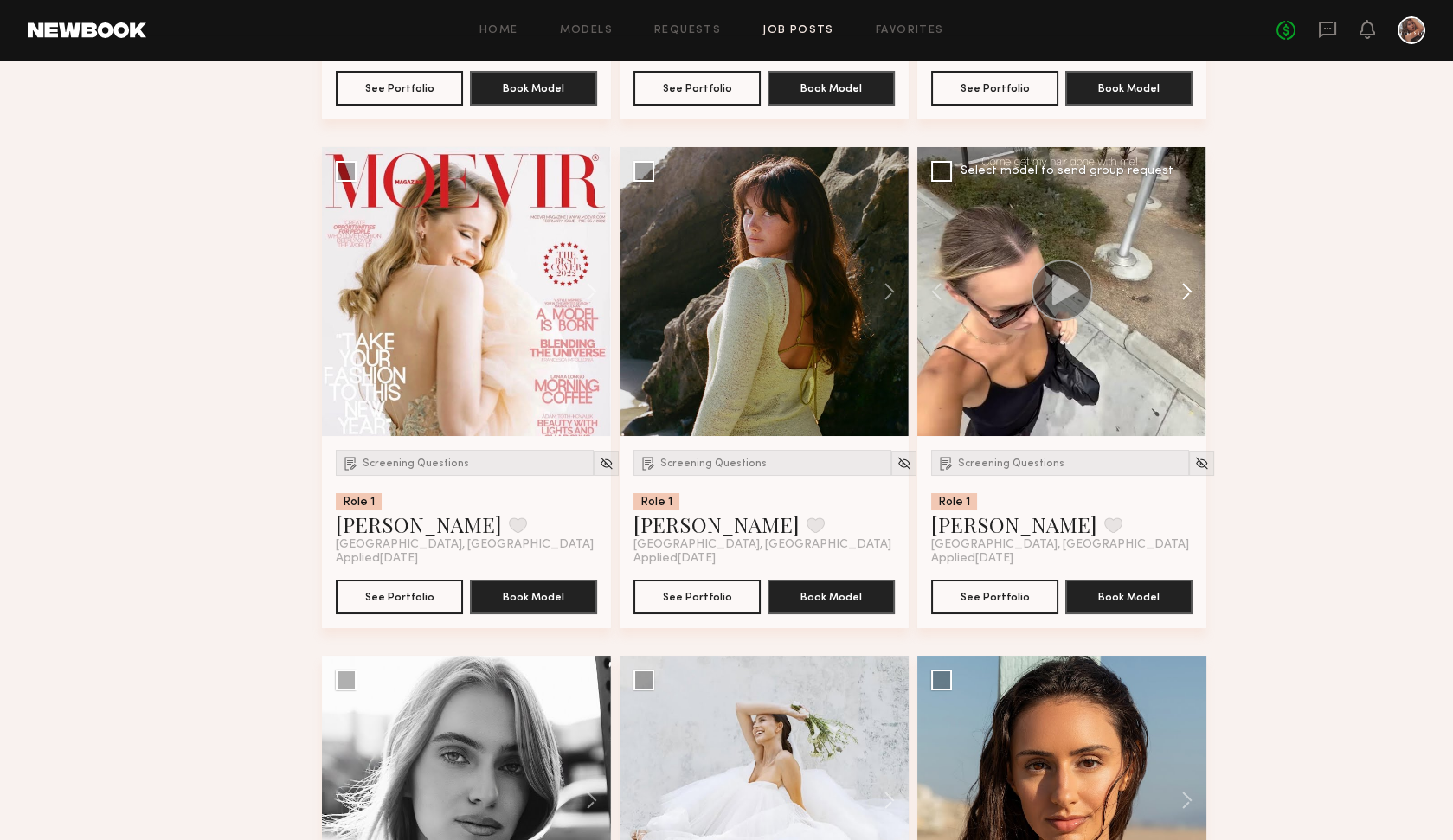
click at [1192, 274] on button at bounding box center [1178, 292] width 56 height 289
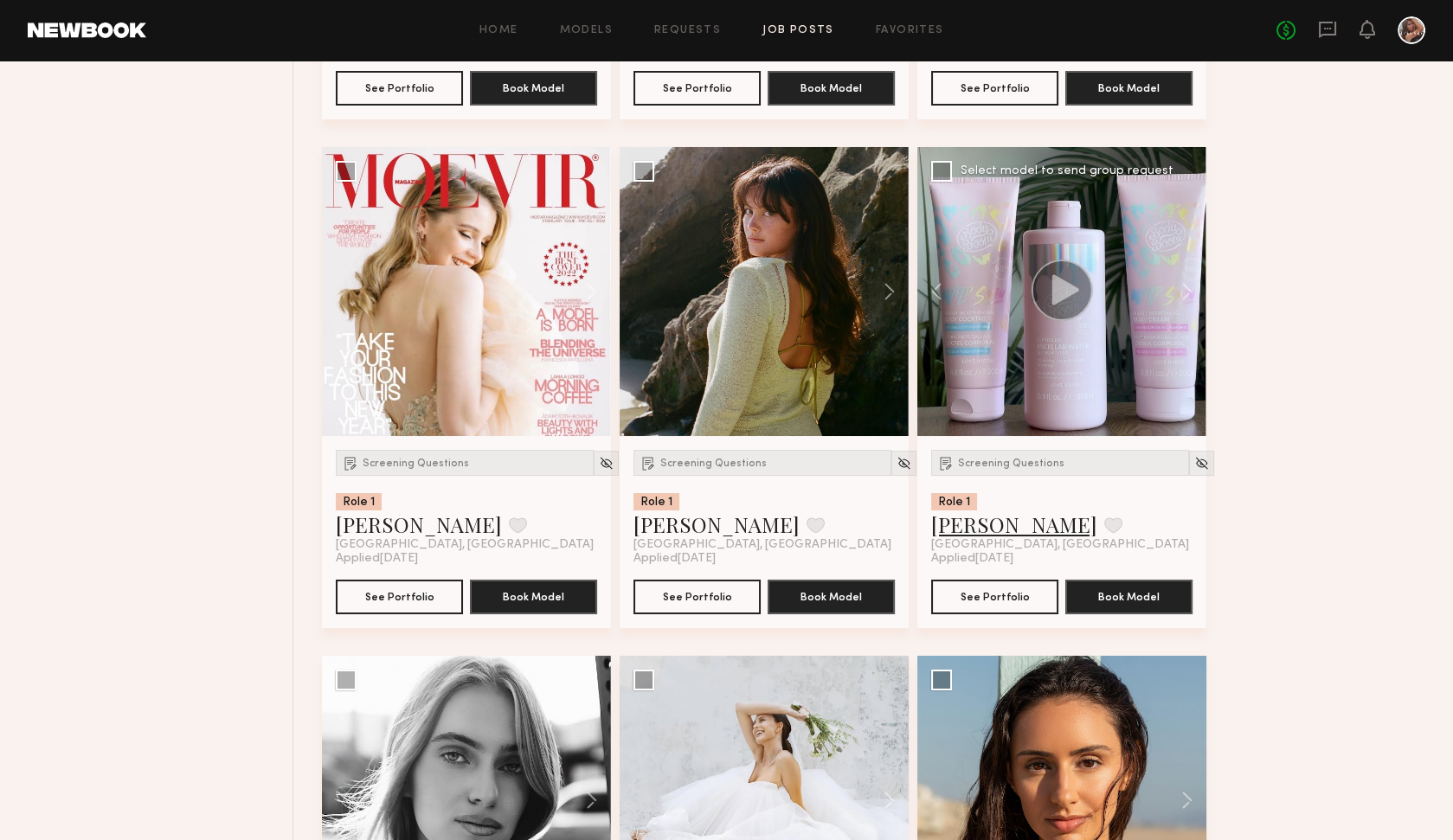
click at [970, 514] on link "[PERSON_NAME]" at bounding box center [1014, 524] width 166 height 27
click at [1032, 458] on span "Screening Questions" at bounding box center [1010, 464] width 107 height 11
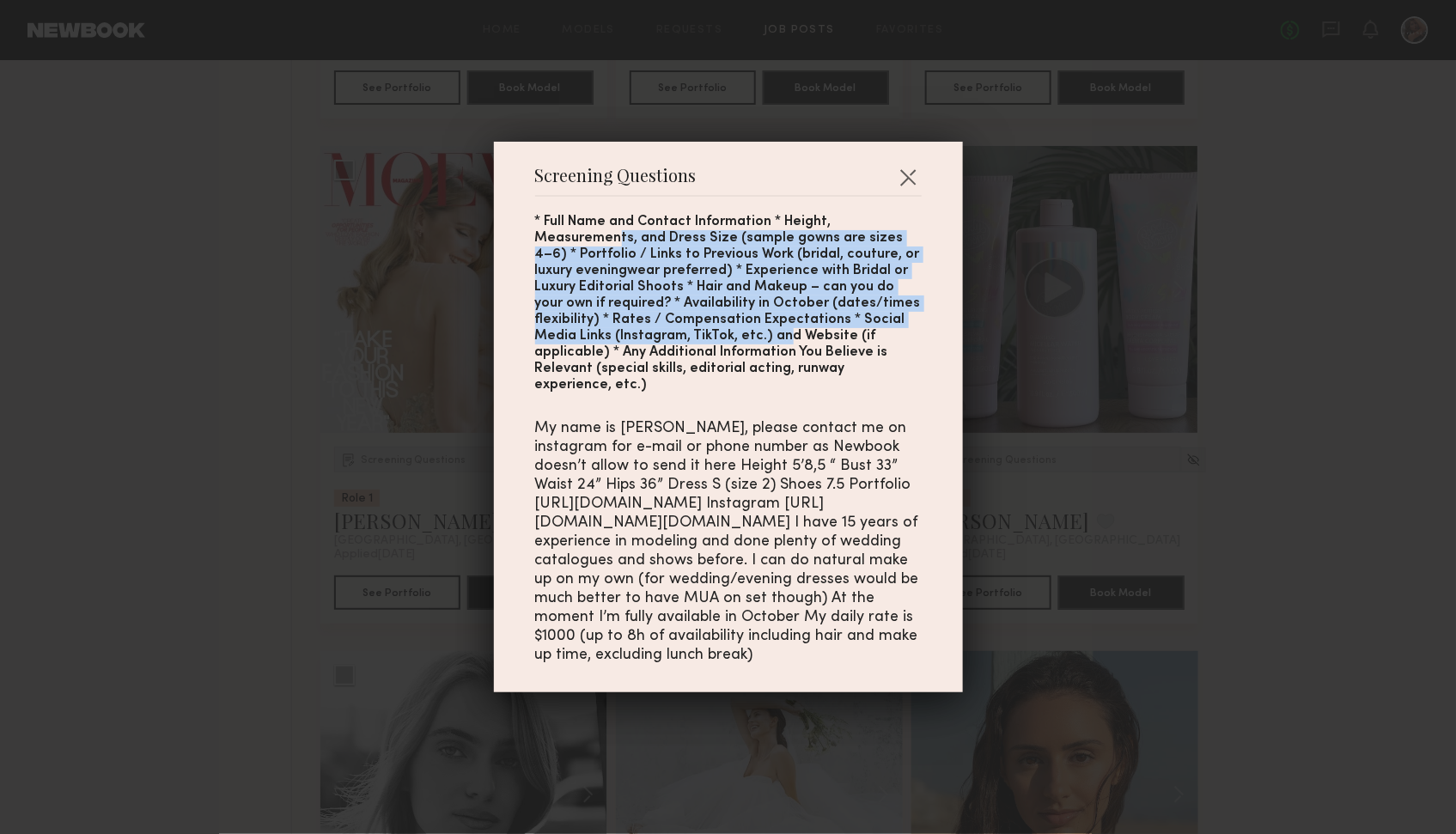
drag, startPoint x: 610, startPoint y: 251, endPoint x: 696, endPoint y: 337, distance: 121.6
click at [696, 337] on div "* Full Name and Contact Information * Height, Measurements, and Dress Size (sam…" at bounding box center [728, 303] width 387 height 179
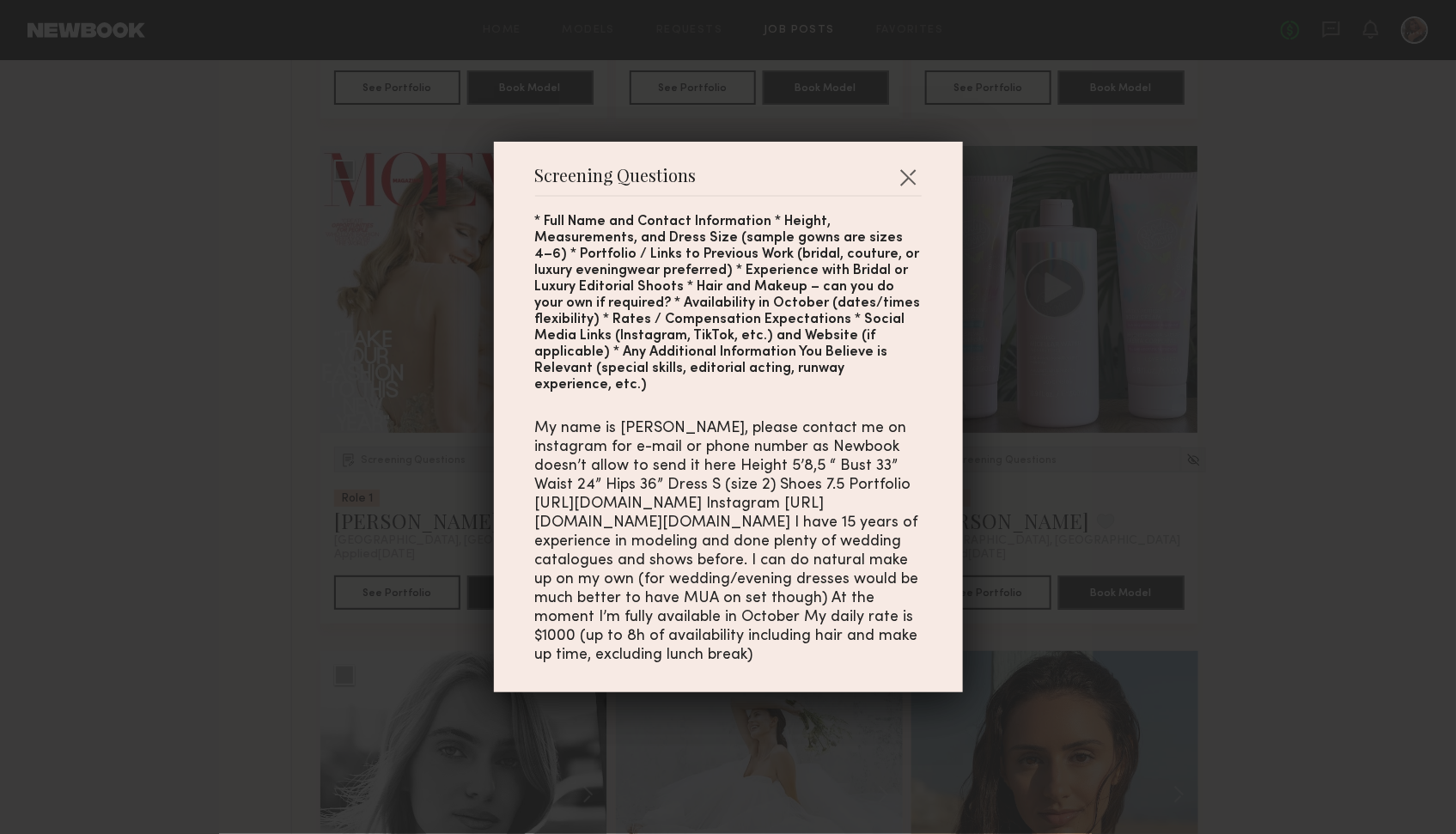
click at [658, 511] on div "My name is Klaudia, please contact me on instagram for e-mail or phone number a…" at bounding box center [728, 542] width 387 height 246
click at [714, 511] on div "My name is Klaudia, please contact me on instagram for e-mail or phone number a…" at bounding box center [728, 542] width 387 height 246
drag, startPoint x: 865, startPoint y: 515, endPoint x: 527, endPoint y: 512, distance: 338.0
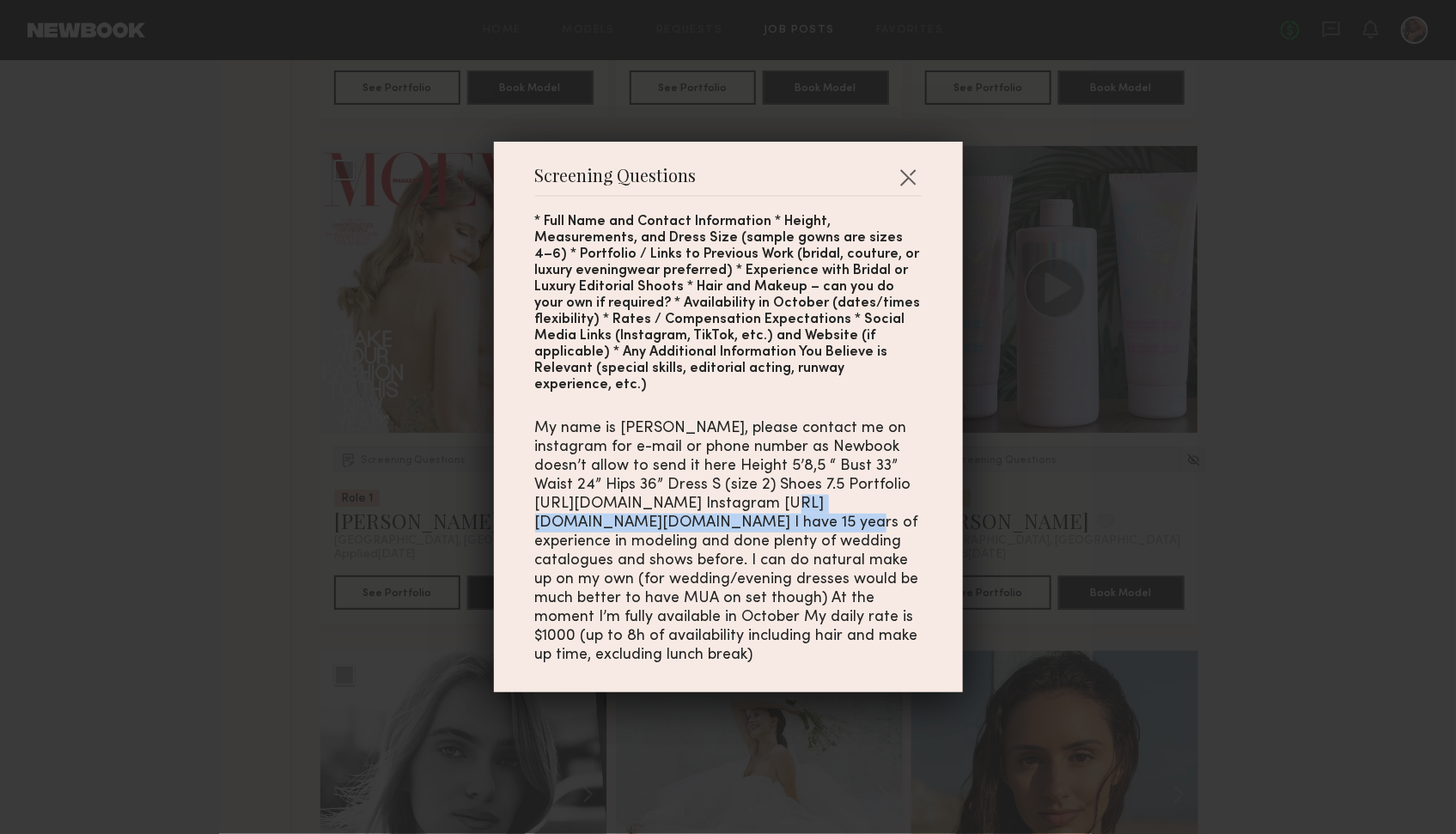
click at [527, 512] on div "Screening Questions * Full Name and Contact Information * Height, Measurements,…" at bounding box center [728, 417] width 469 height 550
copy div "https://www.instagram.com/klaudia.szychowicz"
click at [1075, 340] on div "Screening Questions * Full Name and Contact Information * Height, Measurements,…" at bounding box center [728, 417] width 1456 height 834
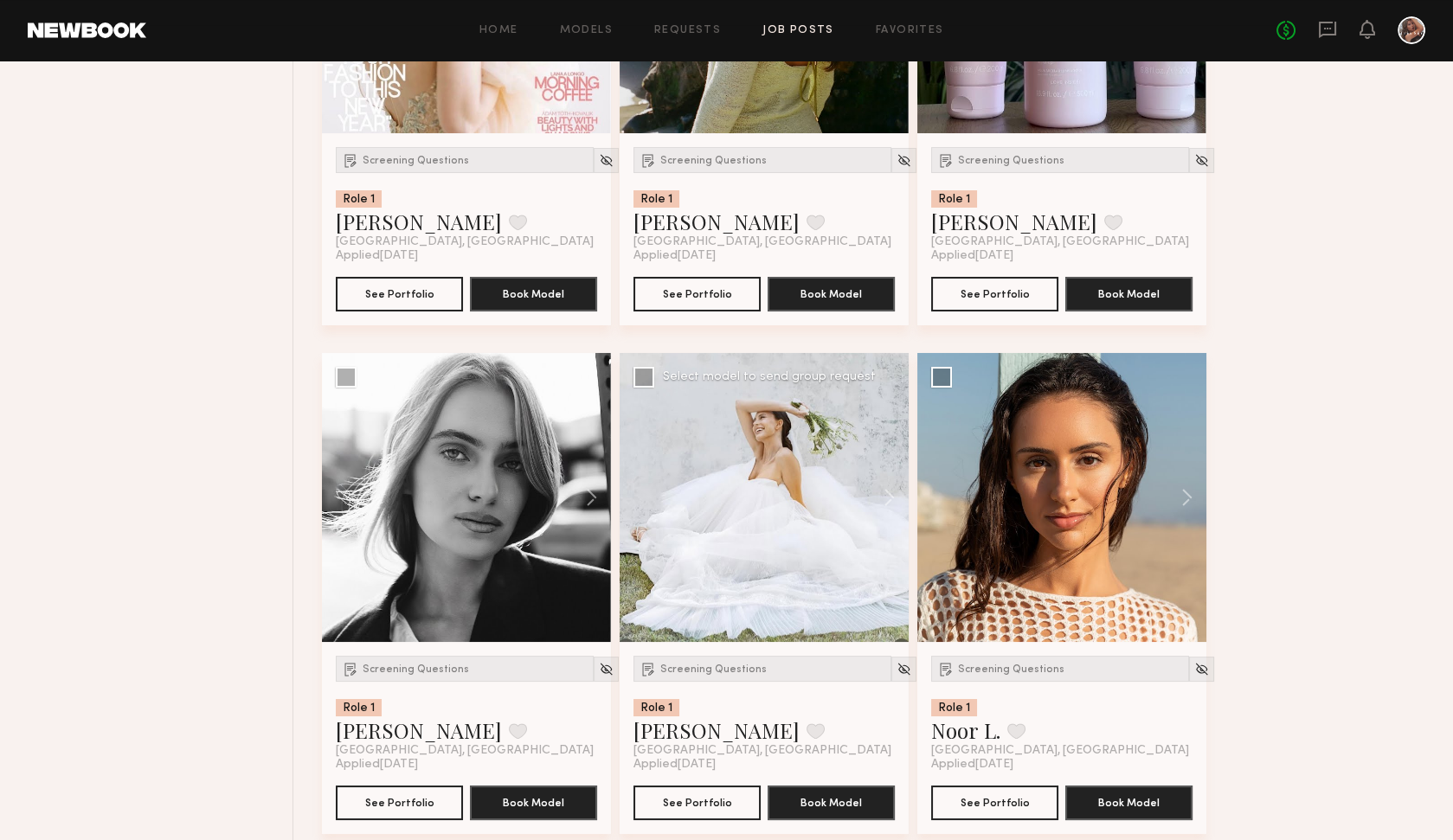
scroll to position [13189, 0]
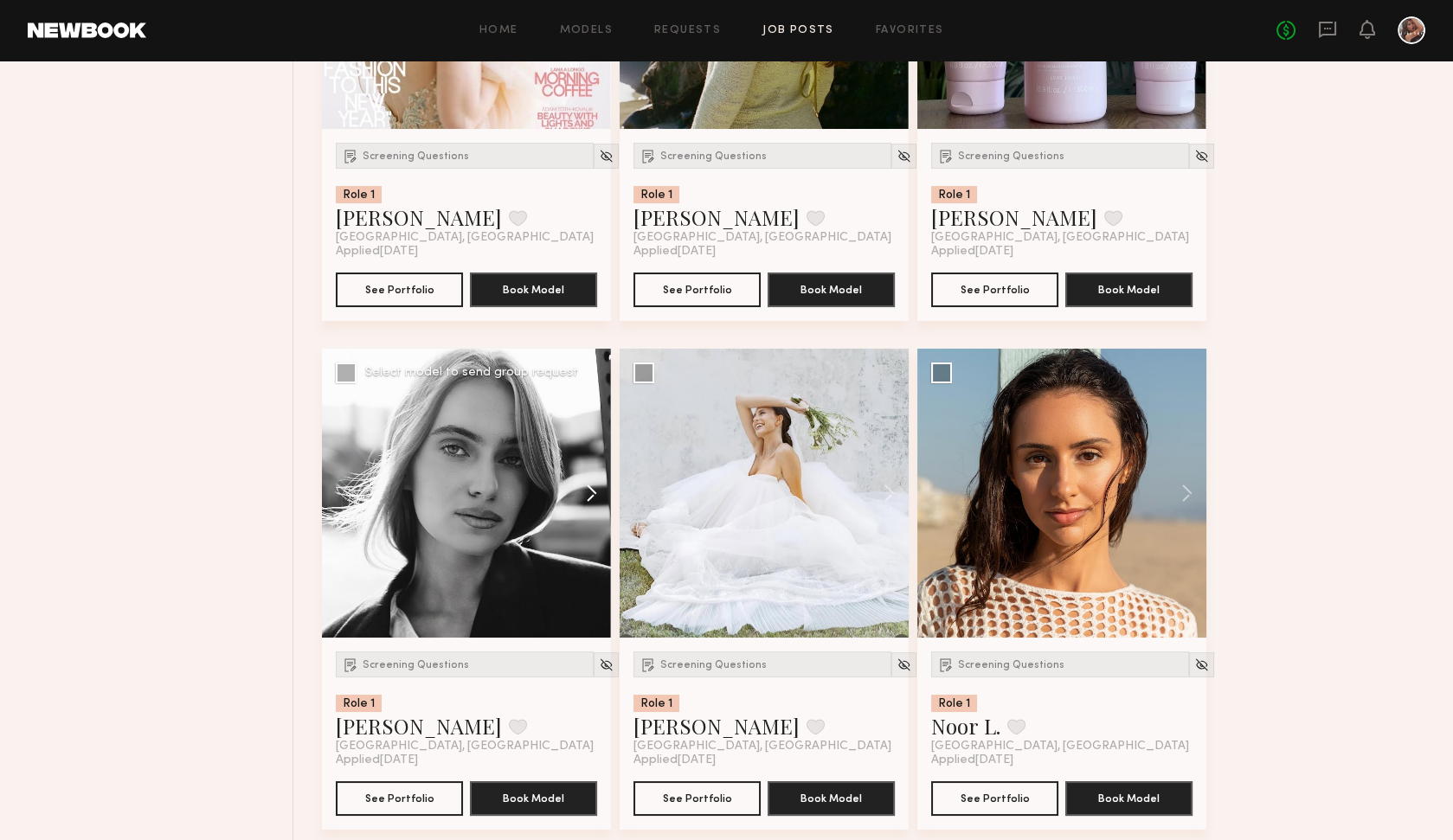
click at [592, 483] on button at bounding box center [583, 493] width 56 height 289
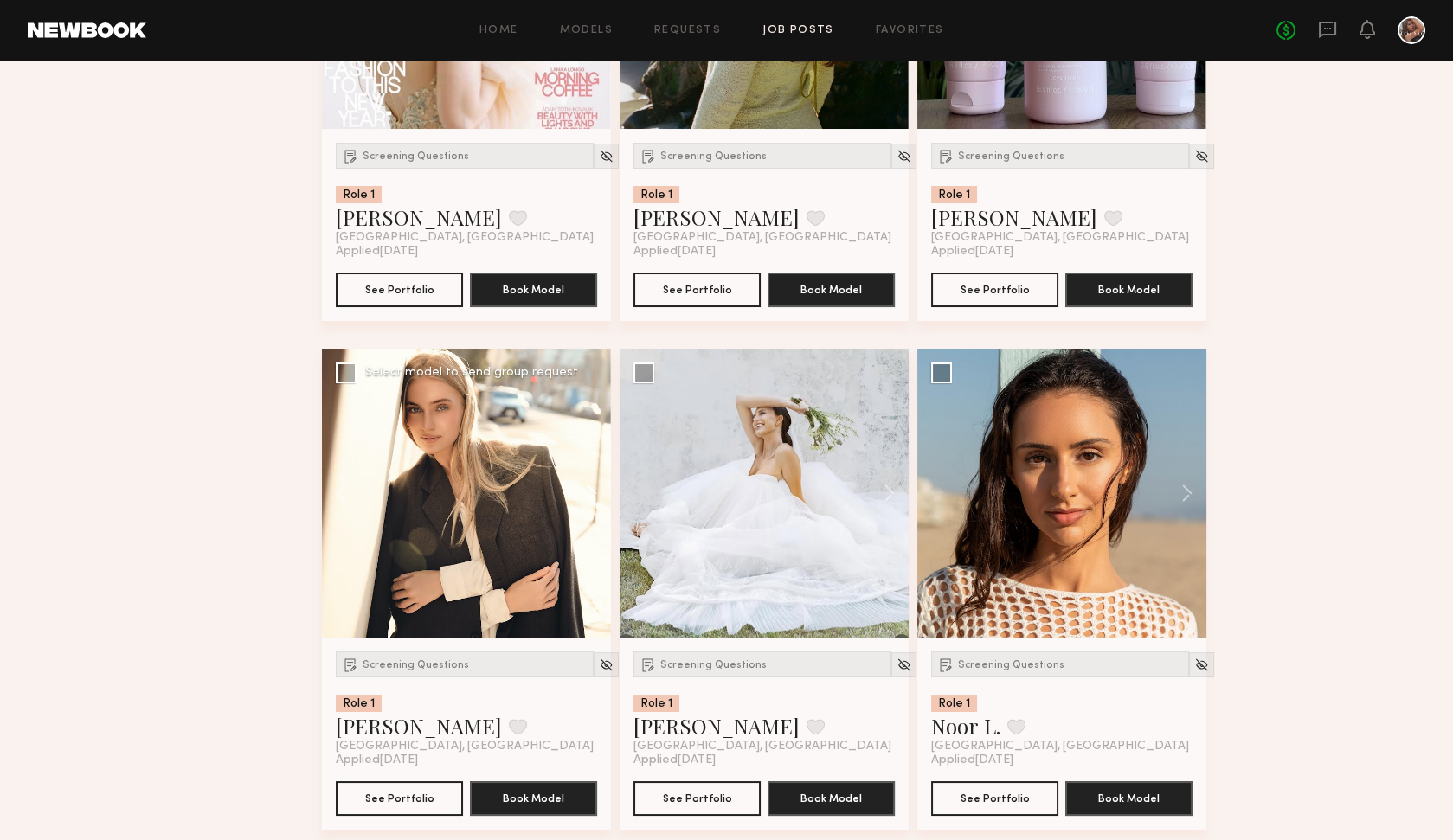
click at [592, 483] on button at bounding box center [583, 493] width 56 height 289
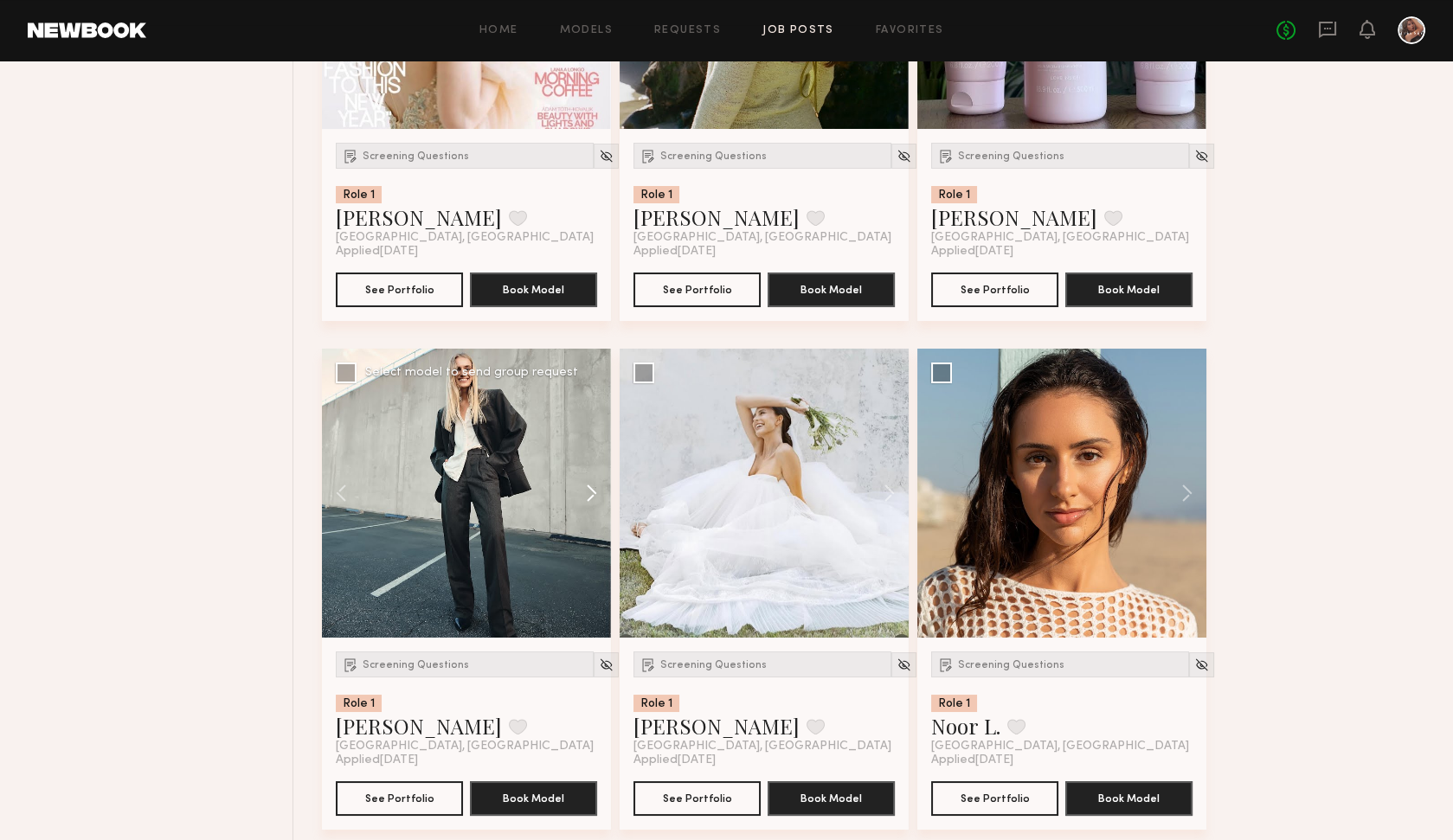
click at [592, 483] on button at bounding box center [583, 493] width 56 height 289
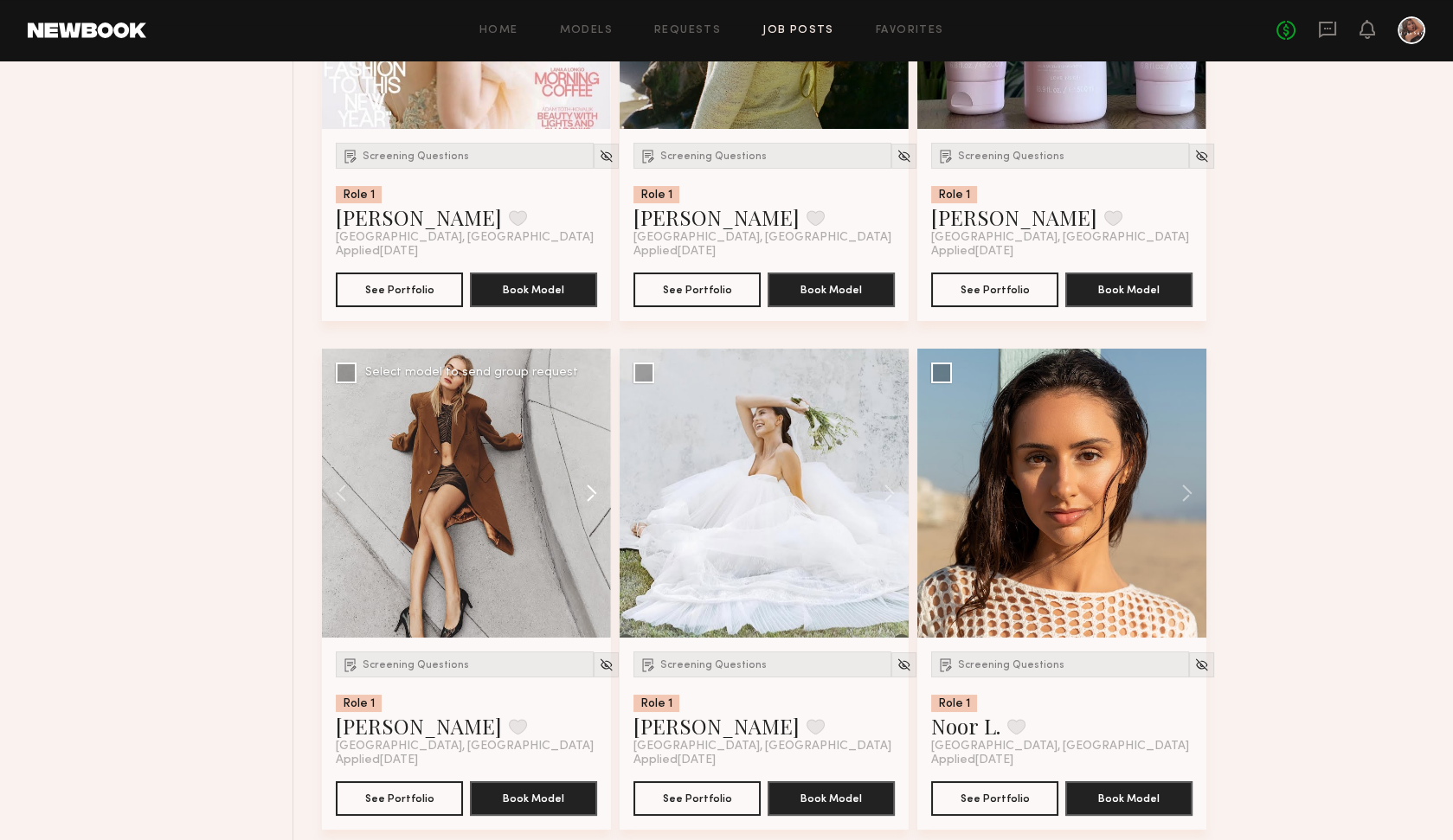
click at [592, 483] on button at bounding box center [583, 493] width 56 height 289
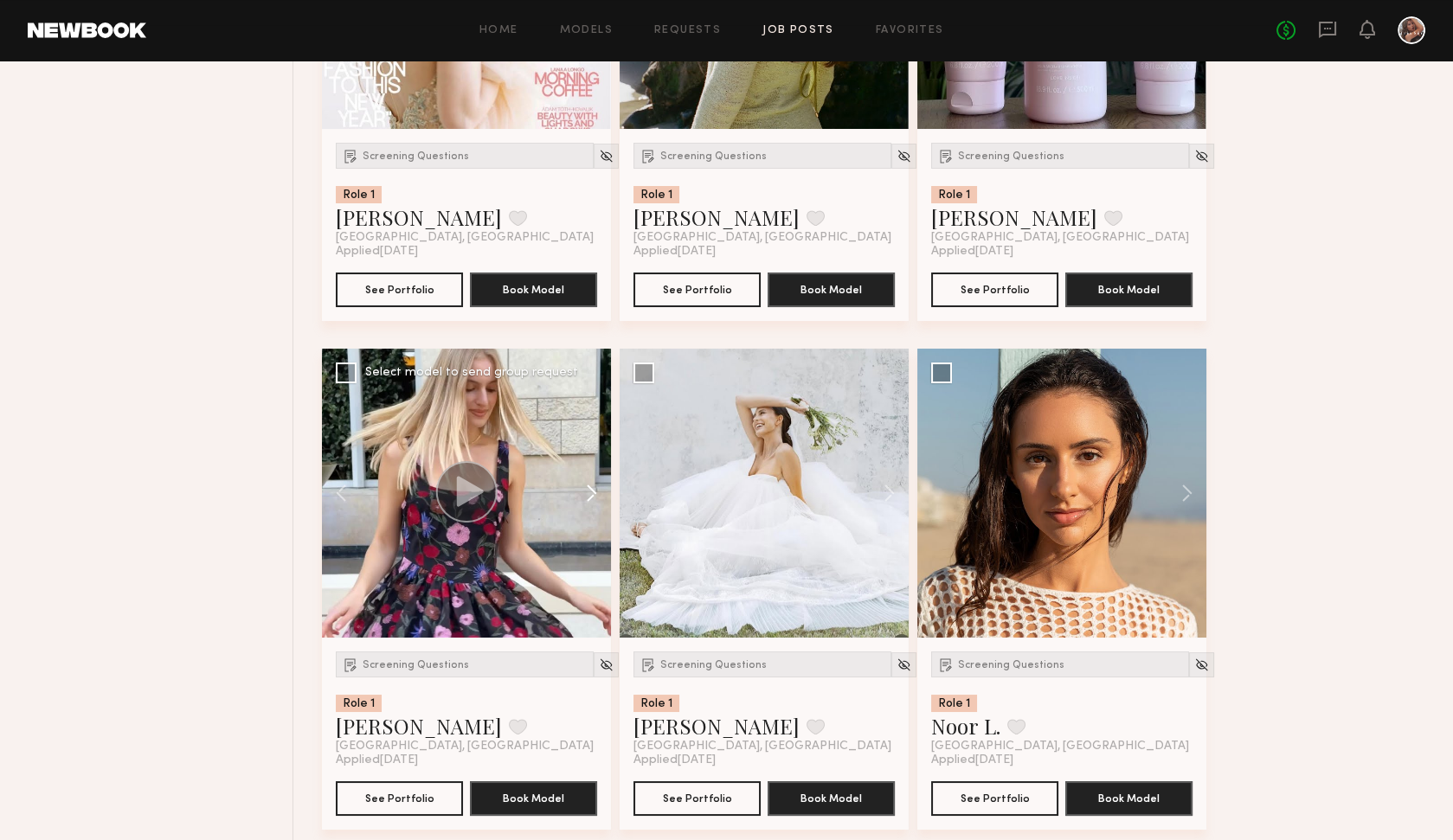
click at [592, 483] on button at bounding box center [583, 493] width 56 height 289
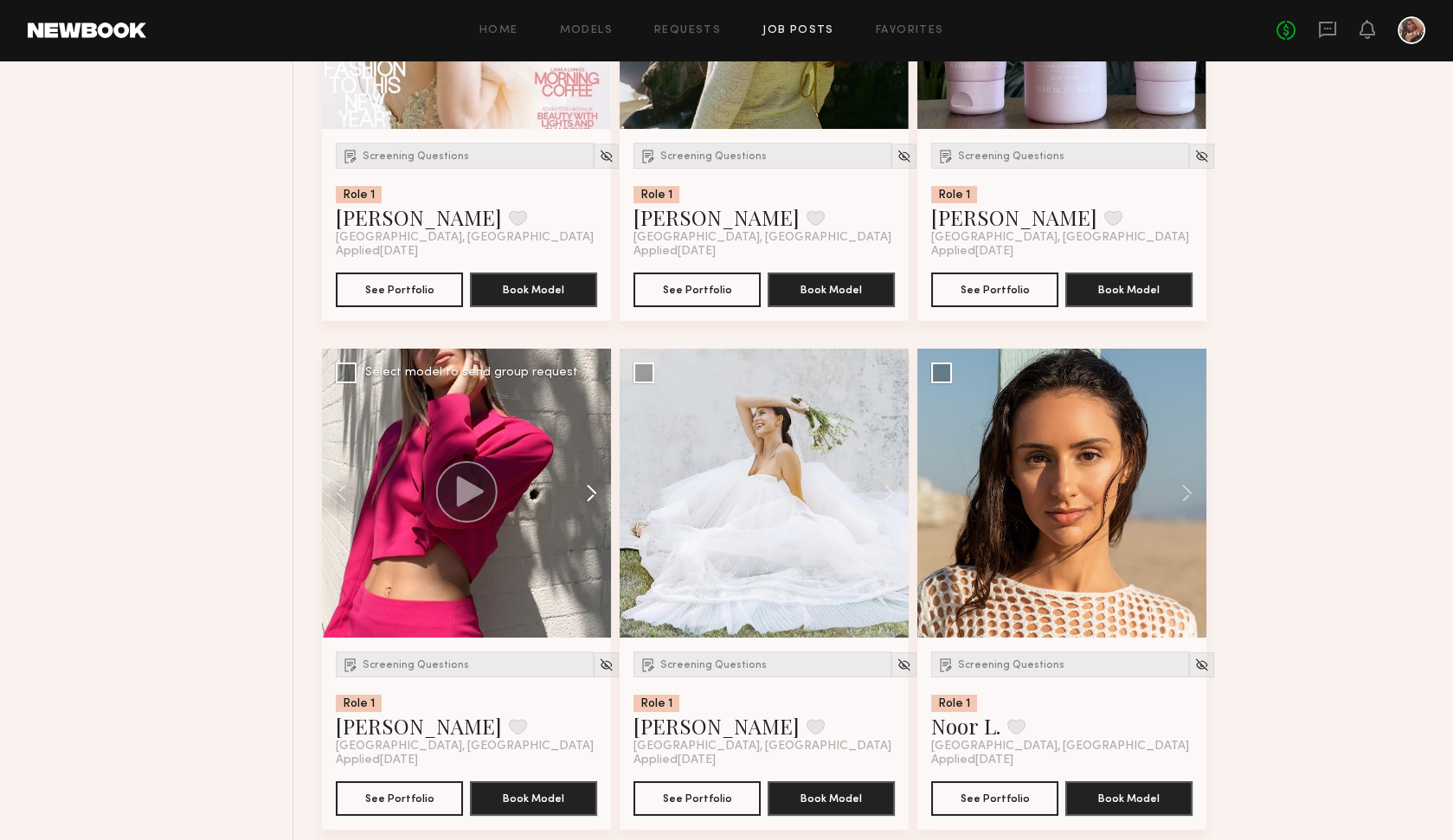
click at [592, 483] on button at bounding box center [583, 493] width 56 height 289
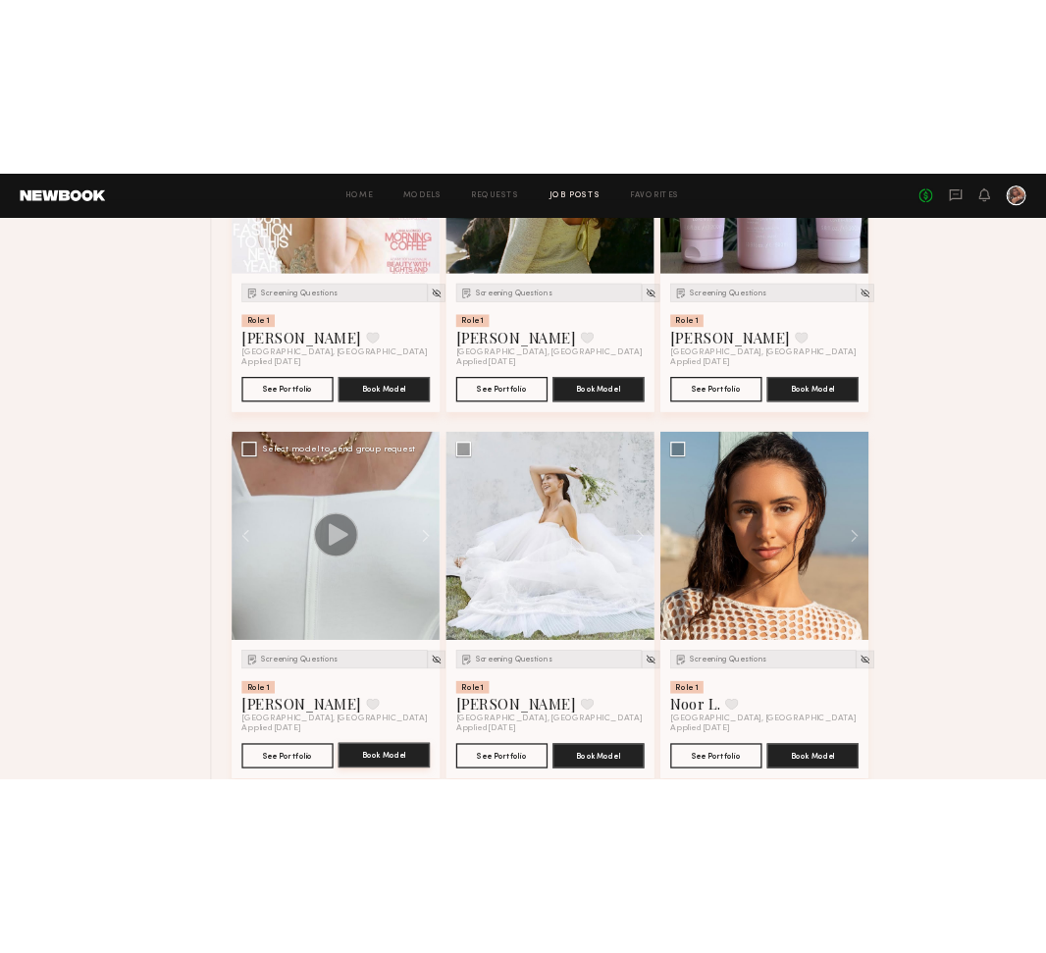
scroll to position [14950, 0]
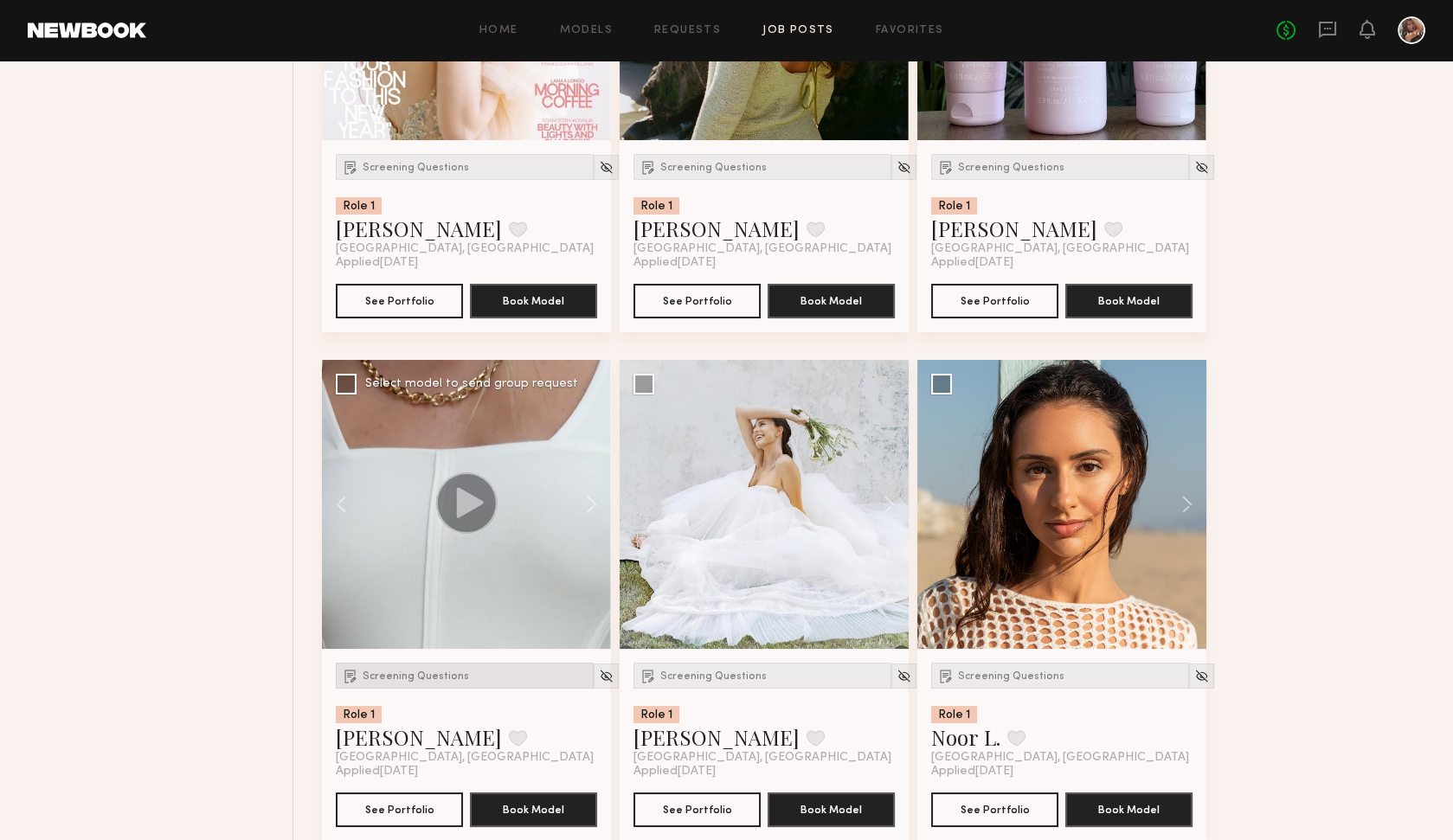
click at [439, 672] on span "Screening Questions" at bounding box center [415, 677] width 107 height 11
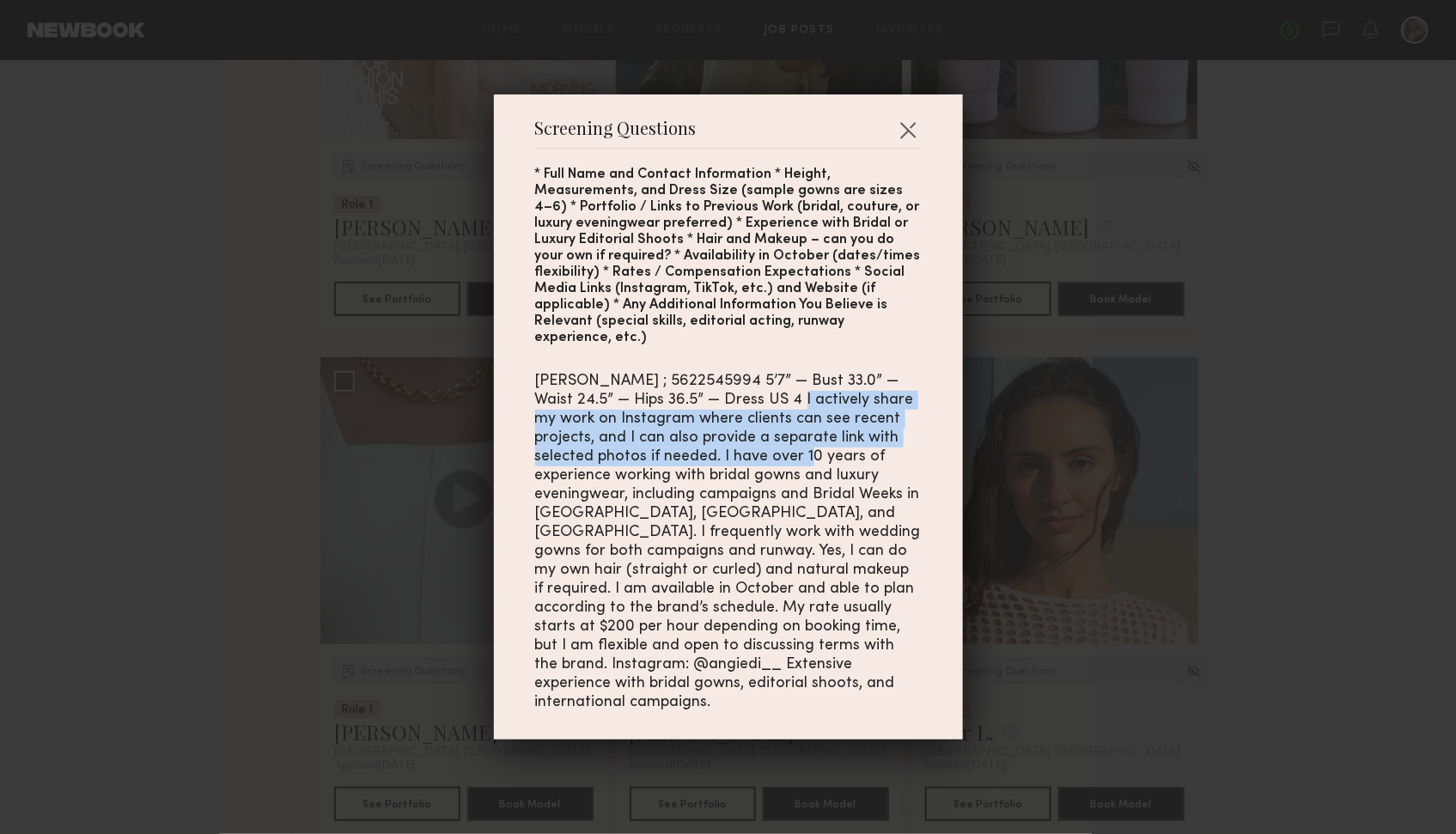
drag, startPoint x: 788, startPoint y: 424, endPoint x: 789, endPoint y: 453, distance: 29.0
click at [789, 453] on div "Anzhela Dikhtiar ; 5622545994 5’7” — Bust 33.0” — Waist 24.5” — Hips 36.5” — Dr…" at bounding box center [728, 542] width 387 height 340
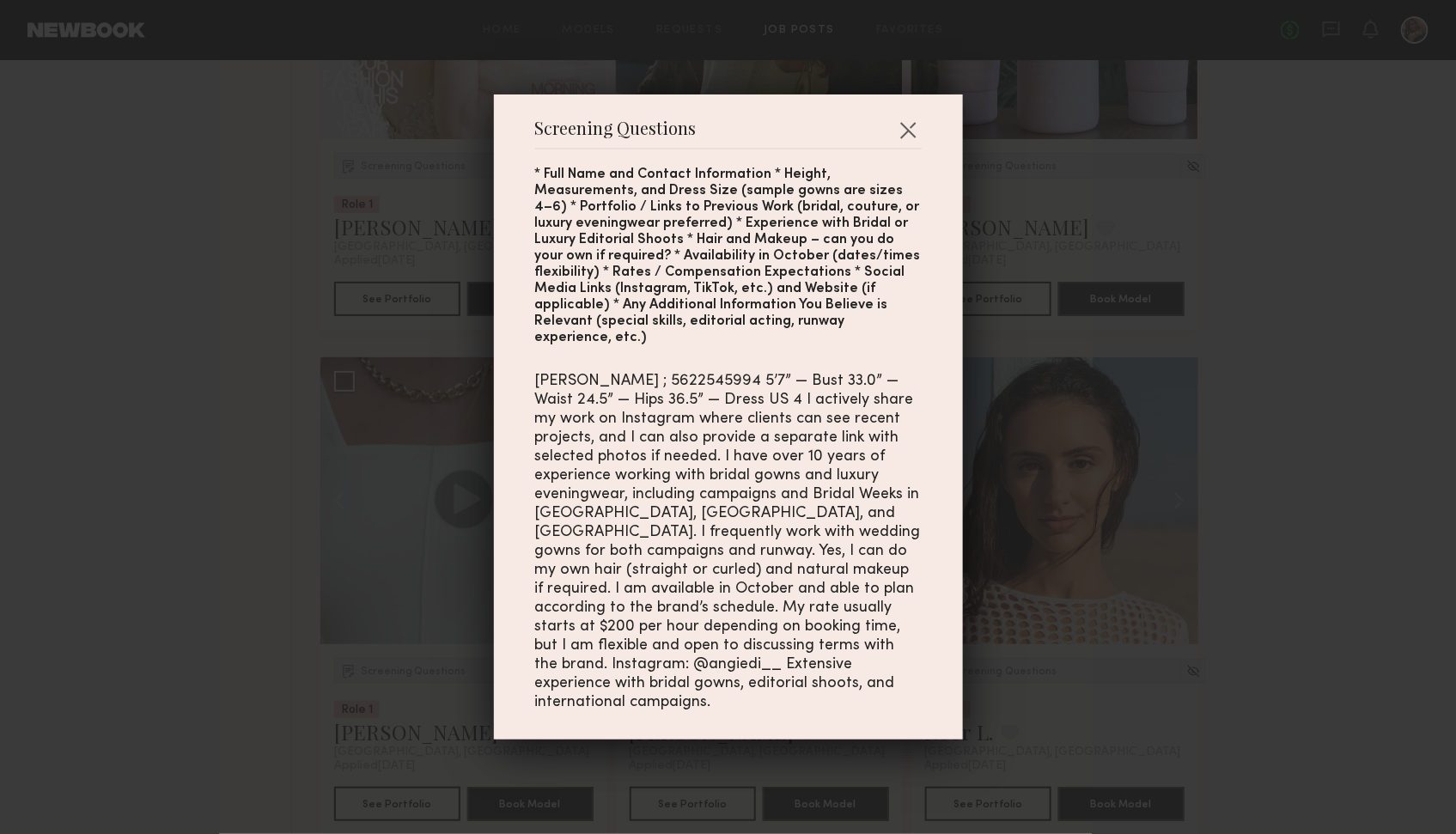
drag, startPoint x: 716, startPoint y: 648, endPoint x: 806, endPoint y: 648, distance: 90.0
click at [806, 648] on div "Anzhela Dikhtiar ; 5622545994 5’7” — Bust 33.0” — Waist 24.5” — Hips 36.5” — Dr…" at bounding box center [728, 542] width 387 height 340
drag, startPoint x: 806, startPoint y: 648, endPoint x: 721, endPoint y: 641, distance: 85.3
click at [721, 641] on div "Anzhela Dikhtiar ; 5622545994 5’7” — Bust 33.0” — Waist 24.5” — Hips 36.5” — Dr…" at bounding box center [728, 542] width 387 height 340
copy div "@angiedi__"
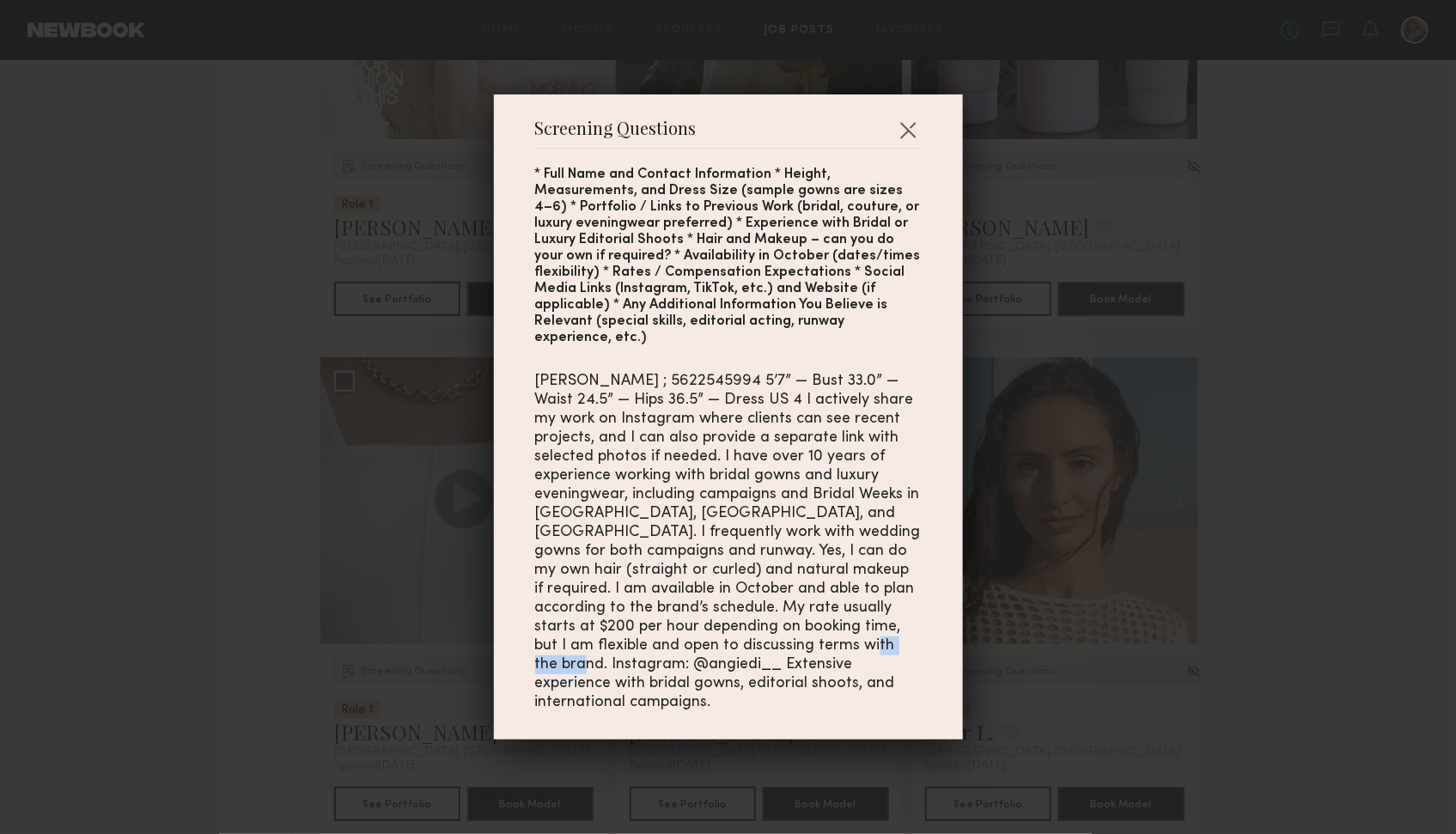
click at [755, 639] on div "Anzhela Dikhtiar ; 5622545994 5’7” — Bust 33.0” — Waist 24.5” — Hips 36.5” — Dr…" at bounding box center [728, 542] width 387 height 340
drag, startPoint x: 735, startPoint y: 647, endPoint x: 812, endPoint y: 648, distance: 77.0
click at [812, 648] on div "Anzhela Dikhtiar ; 5622545994 5’7” — Bust 33.0” — Waist 24.5” — Hips 36.5” — Dr…" at bounding box center [728, 542] width 387 height 340
copy div "angiedi__"
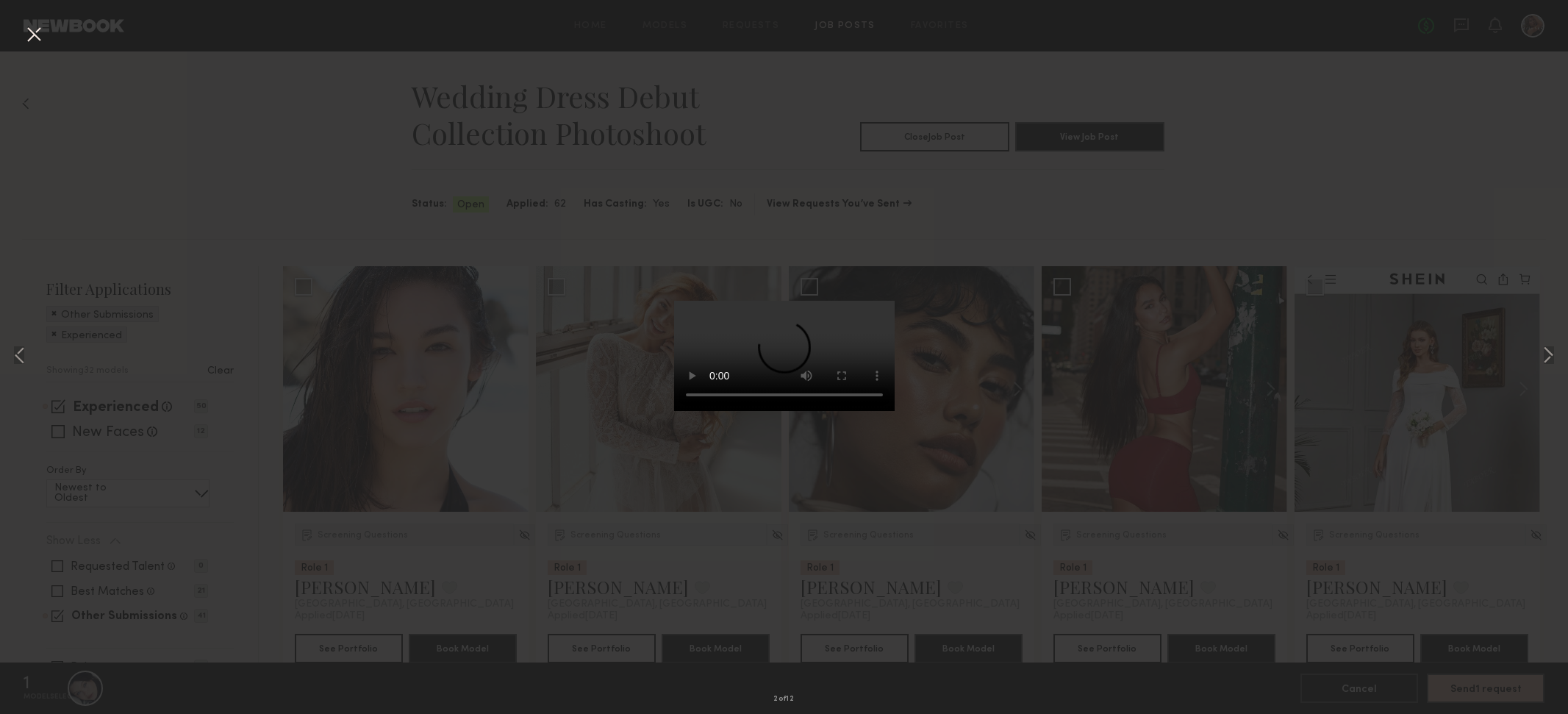
scroll to position [2626, 0]
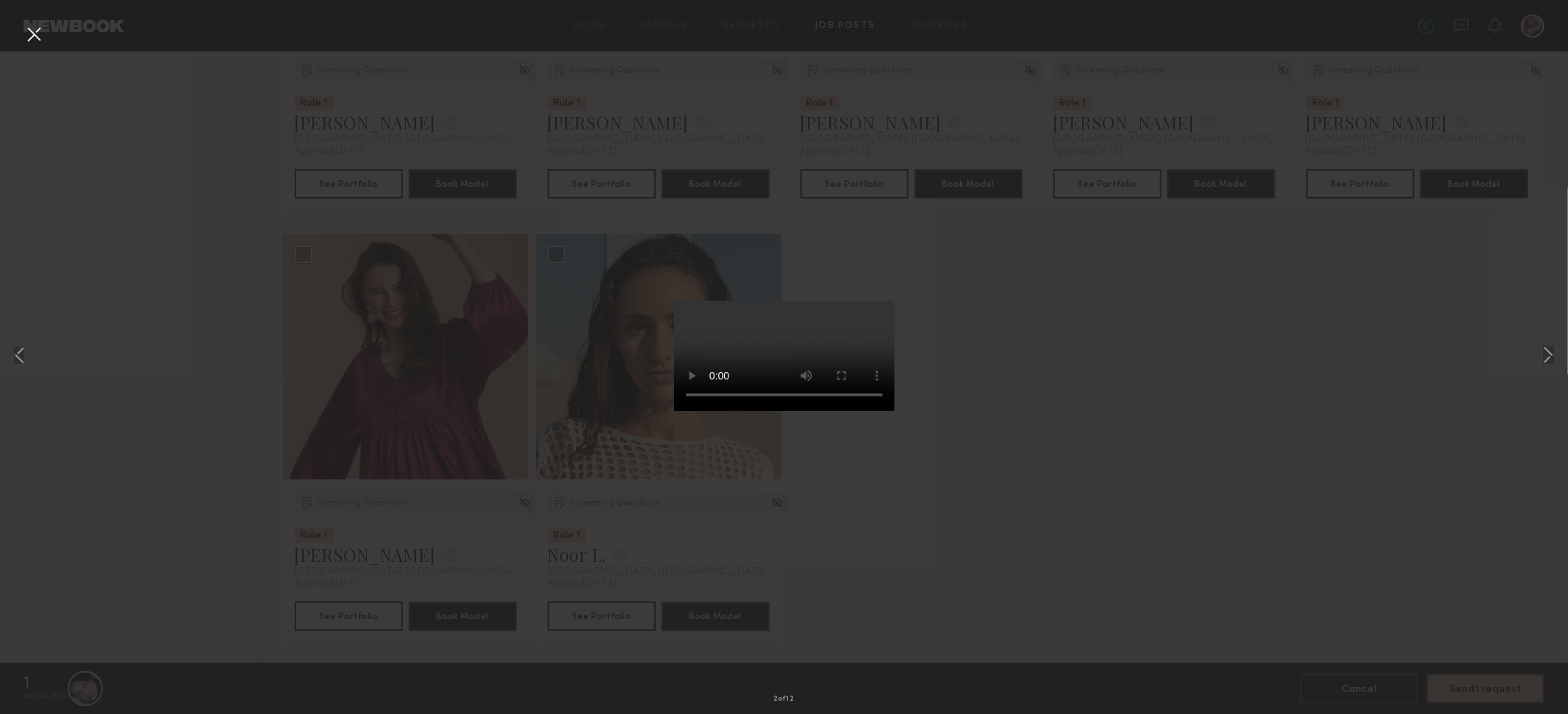
click at [467, 413] on div "2 of 12" at bounding box center [784, 357] width 1568 height 714
click at [1548, 358] on button at bounding box center [1549, 357] width 18 height 572
click at [1547, 360] on button at bounding box center [1549, 357] width 18 height 572
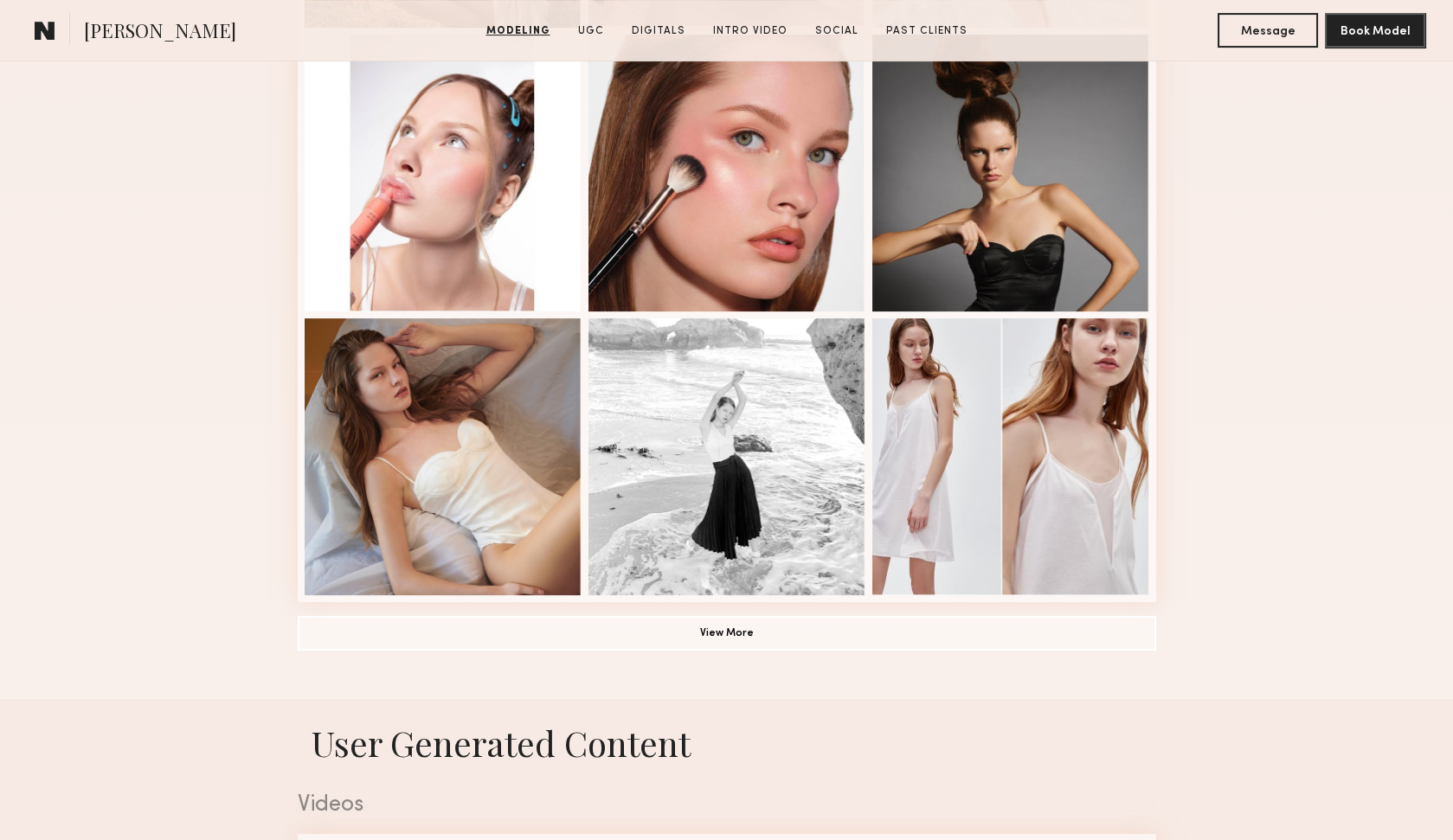
scroll to position [1055, 0]
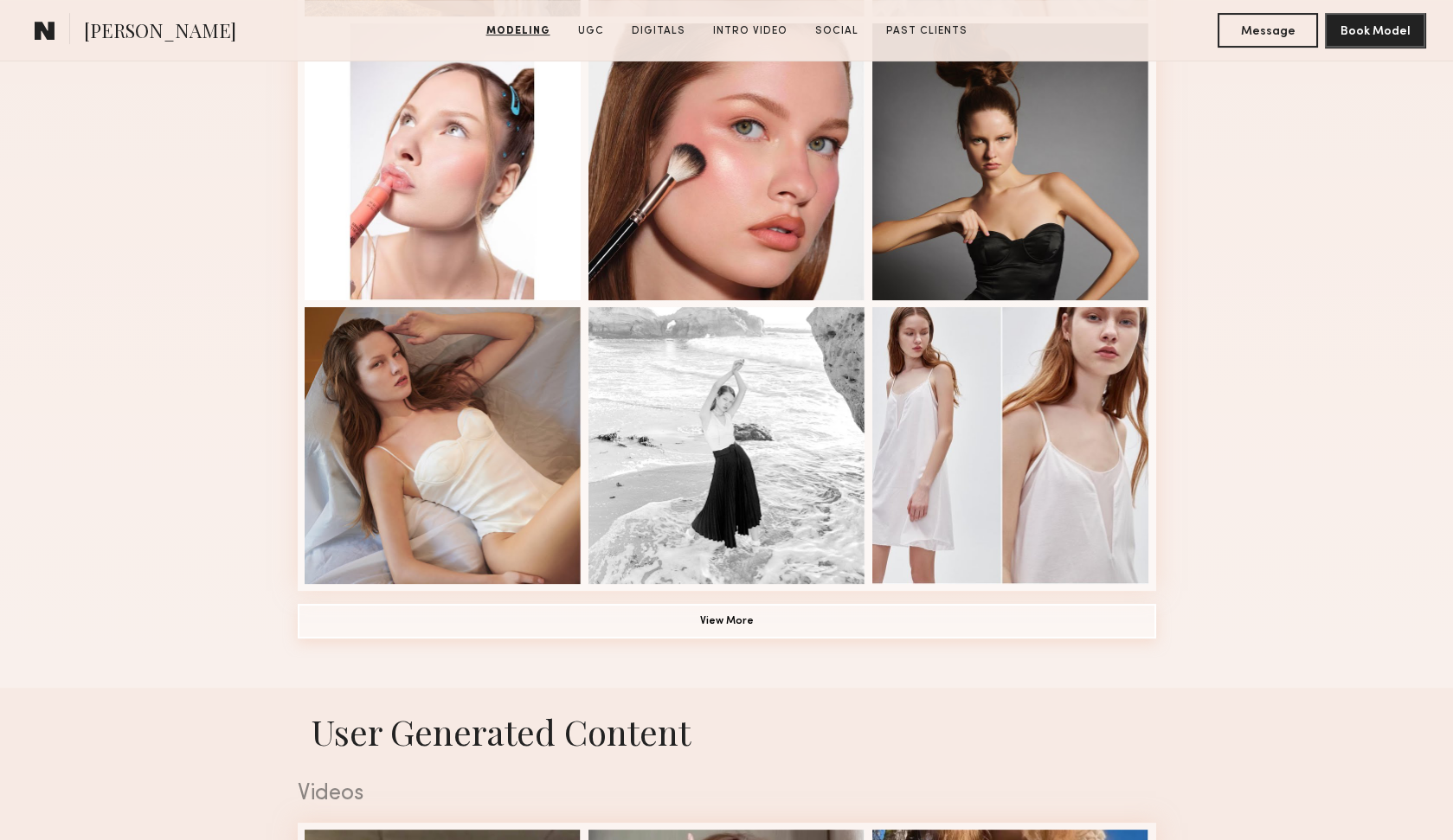
click at [724, 629] on button "View More" at bounding box center [726, 621] width 858 height 34
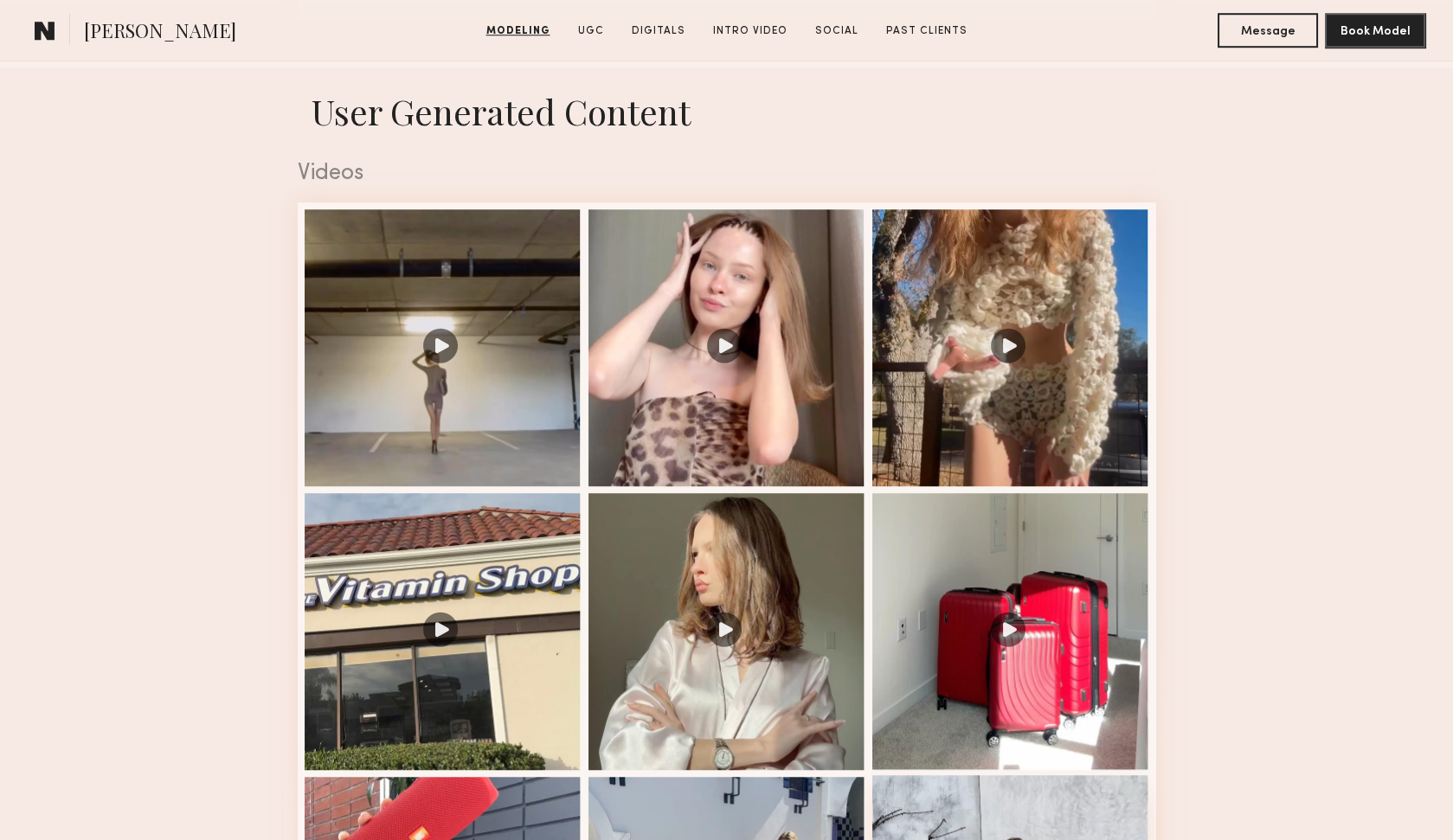
scroll to position [2771, 0]
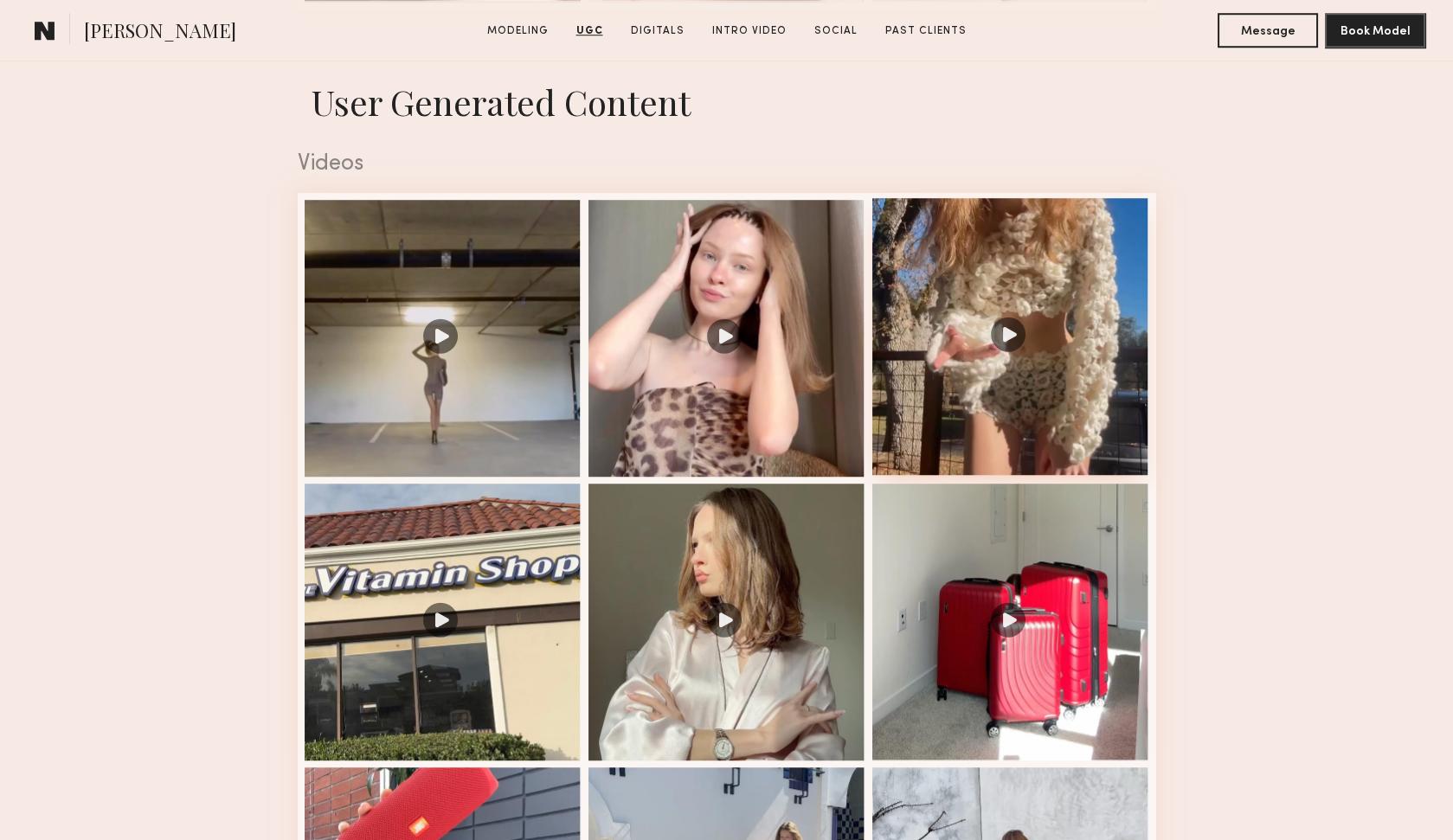
click at [1017, 345] on div at bounding box center [1010, 337] width 277 height 277
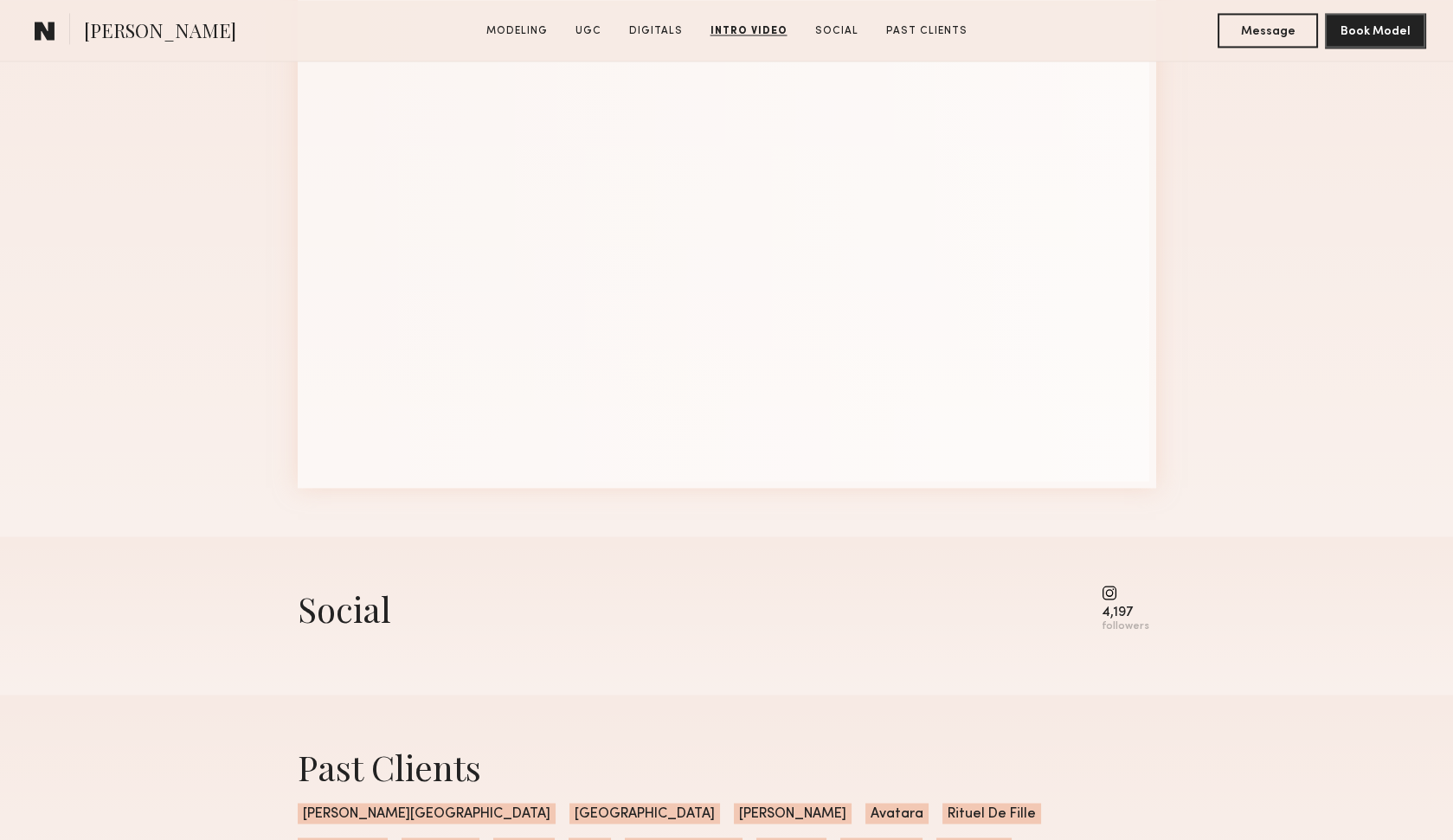
scroll to position [6002, 0]
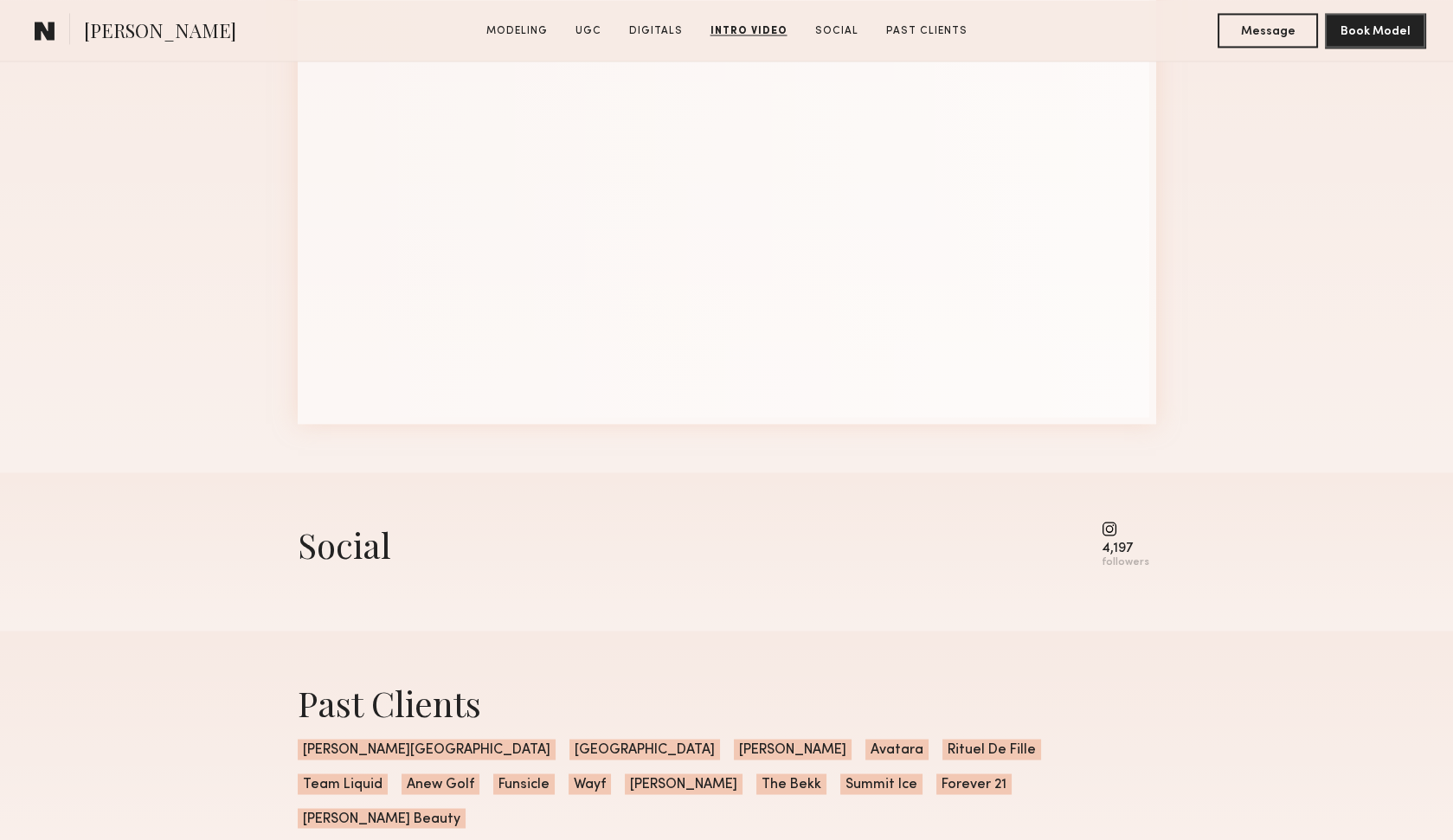
click at [1115, 532] on common-icon at bounding box center [1125, 529] width 48 height 16
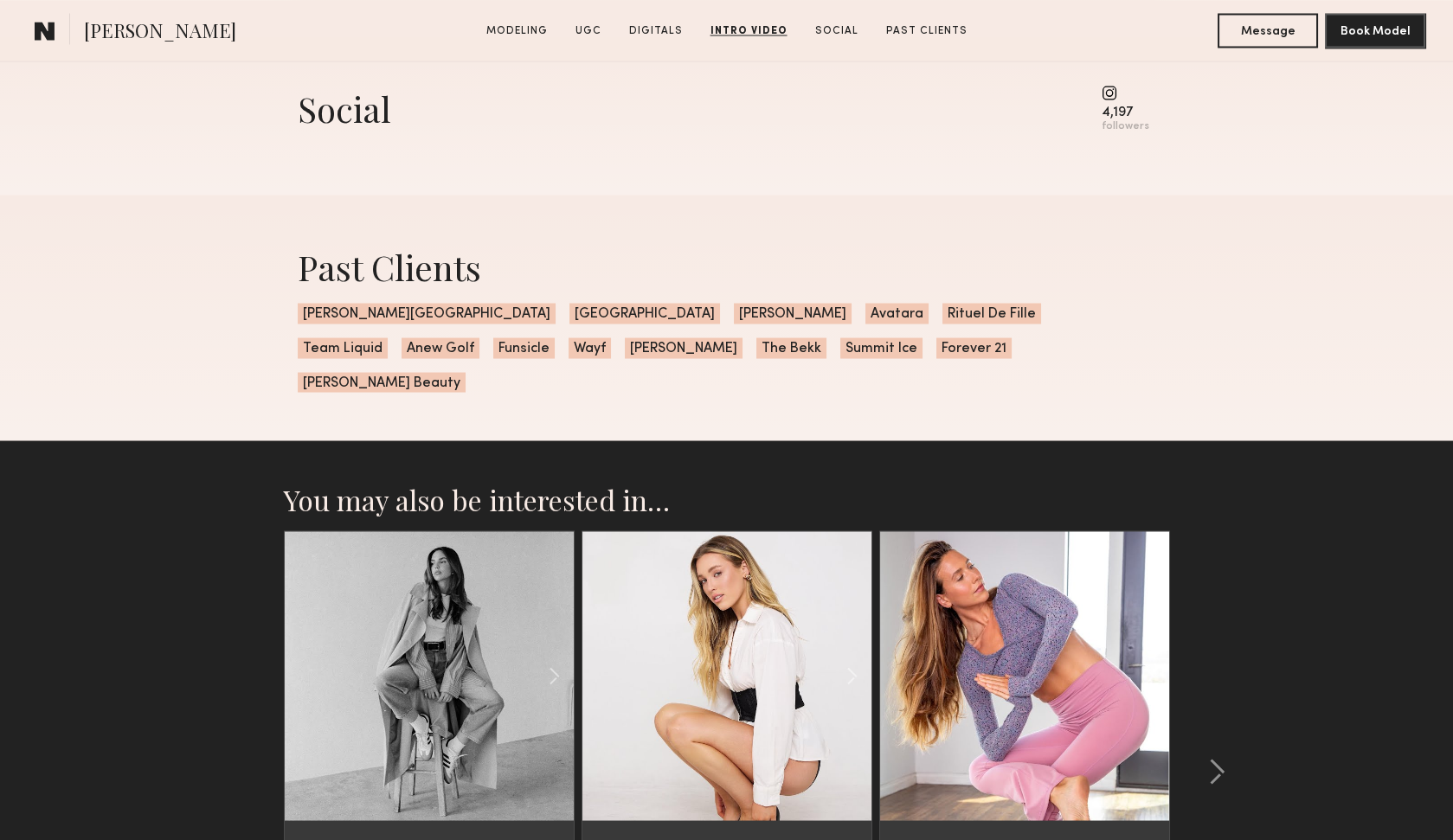
scroll to position [6704, 0]
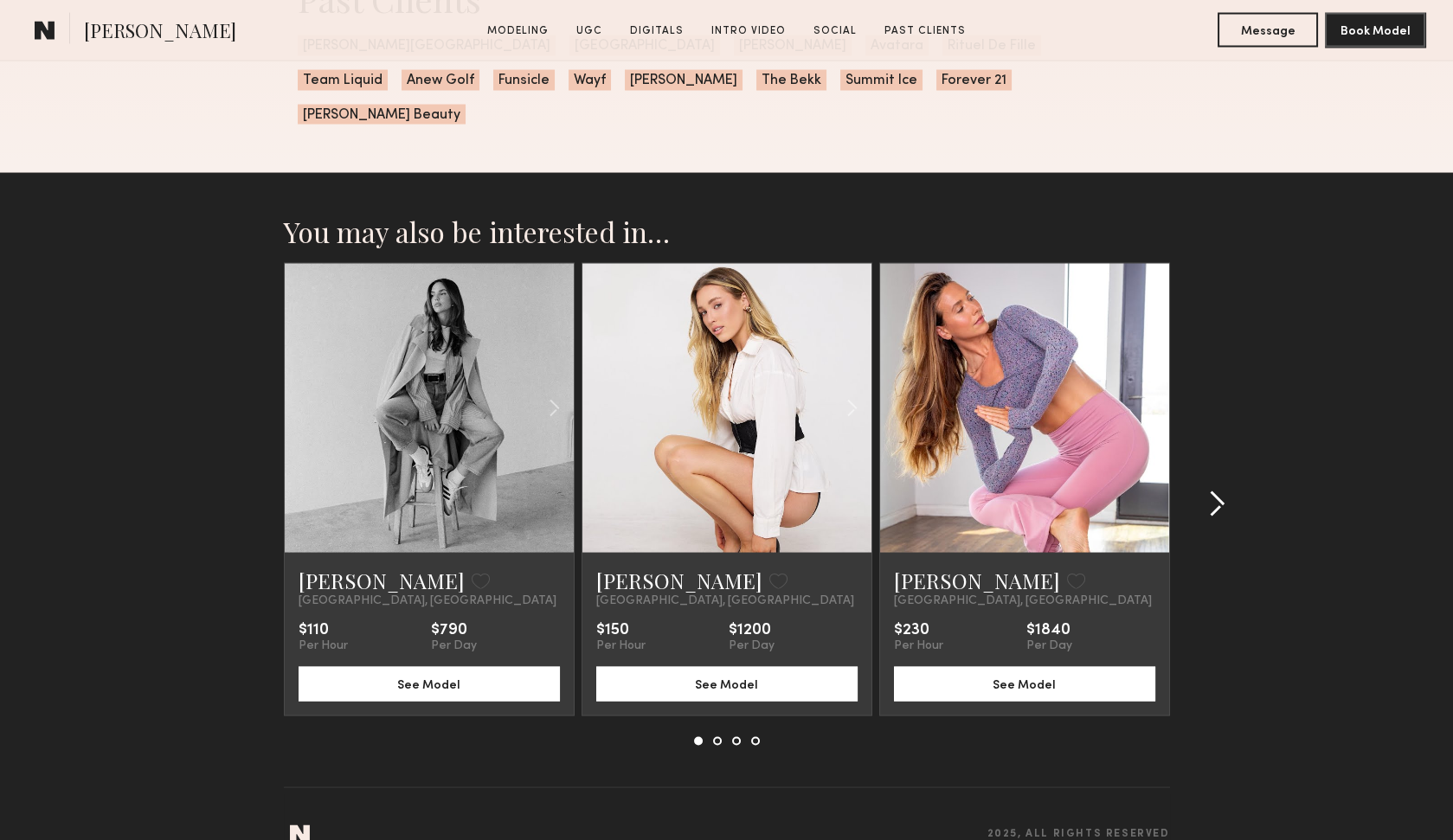
click at [1228, 485] on div at bounding box center [1211, 504] width 83 height 483
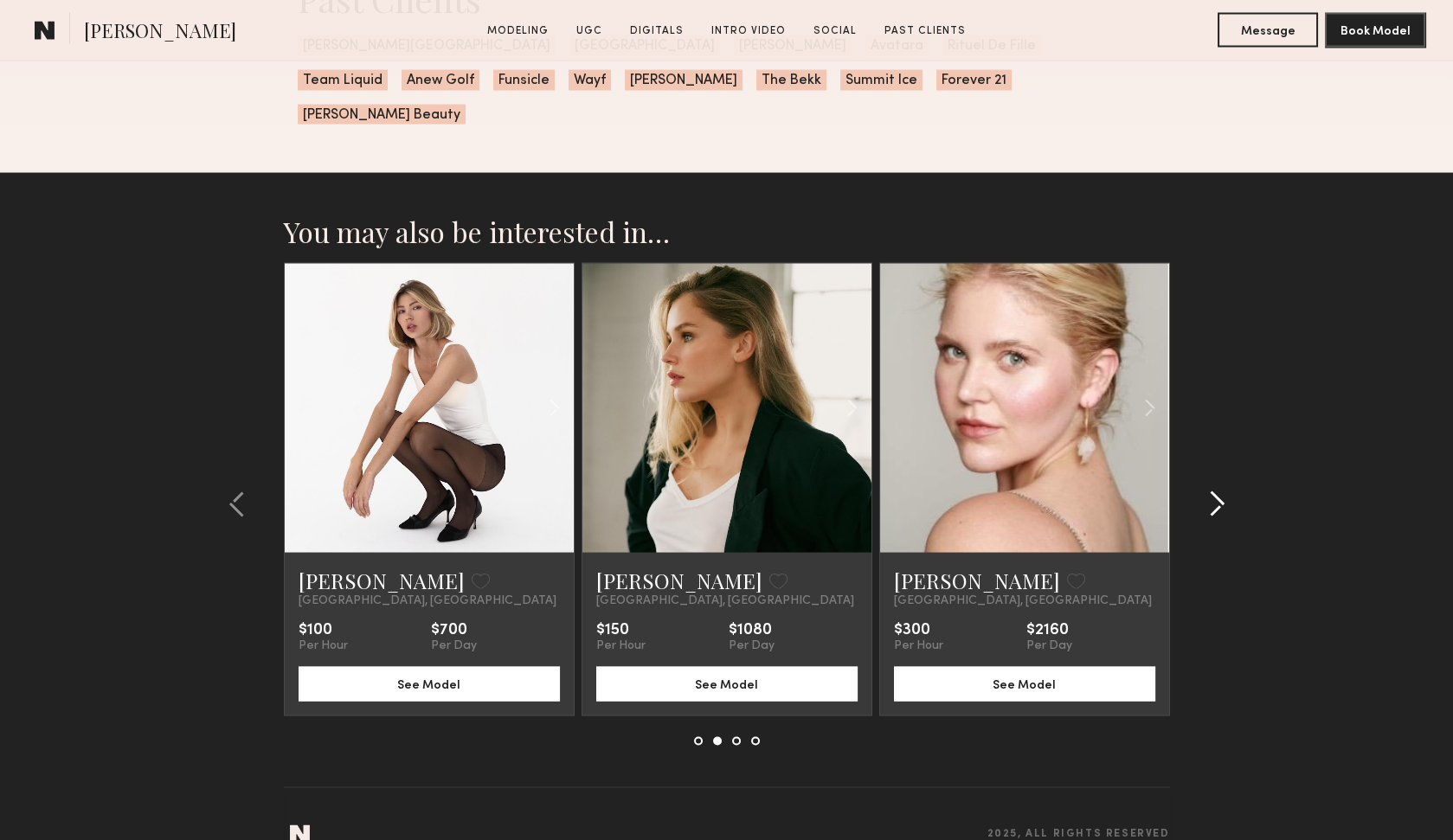
click at [1222, 490] on common-icon at bounding box center [1217, 503] width 18 height 27
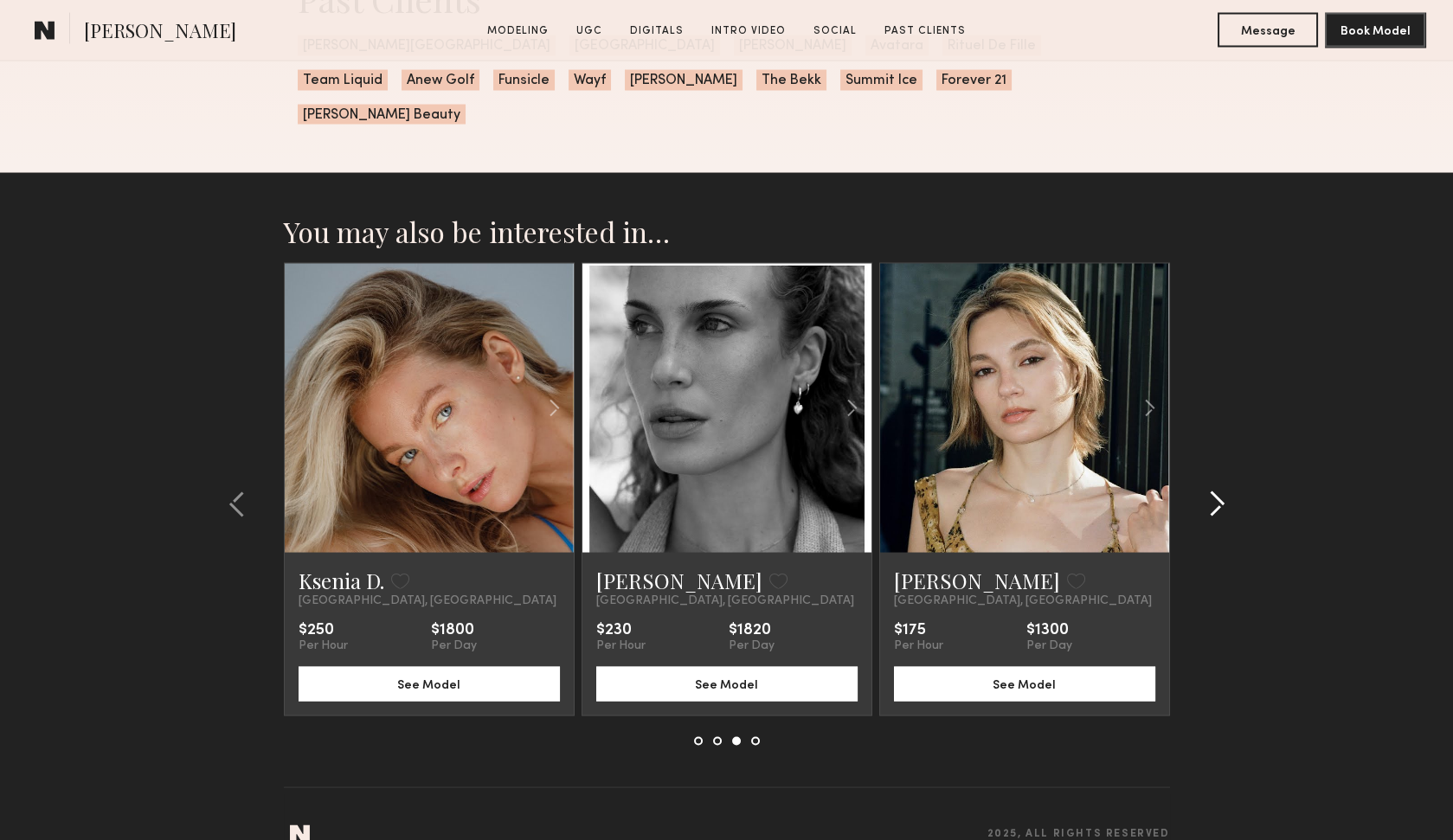
click at [1222, 490] on common-icon at bounding box center [1217, 503] width 18 height 27
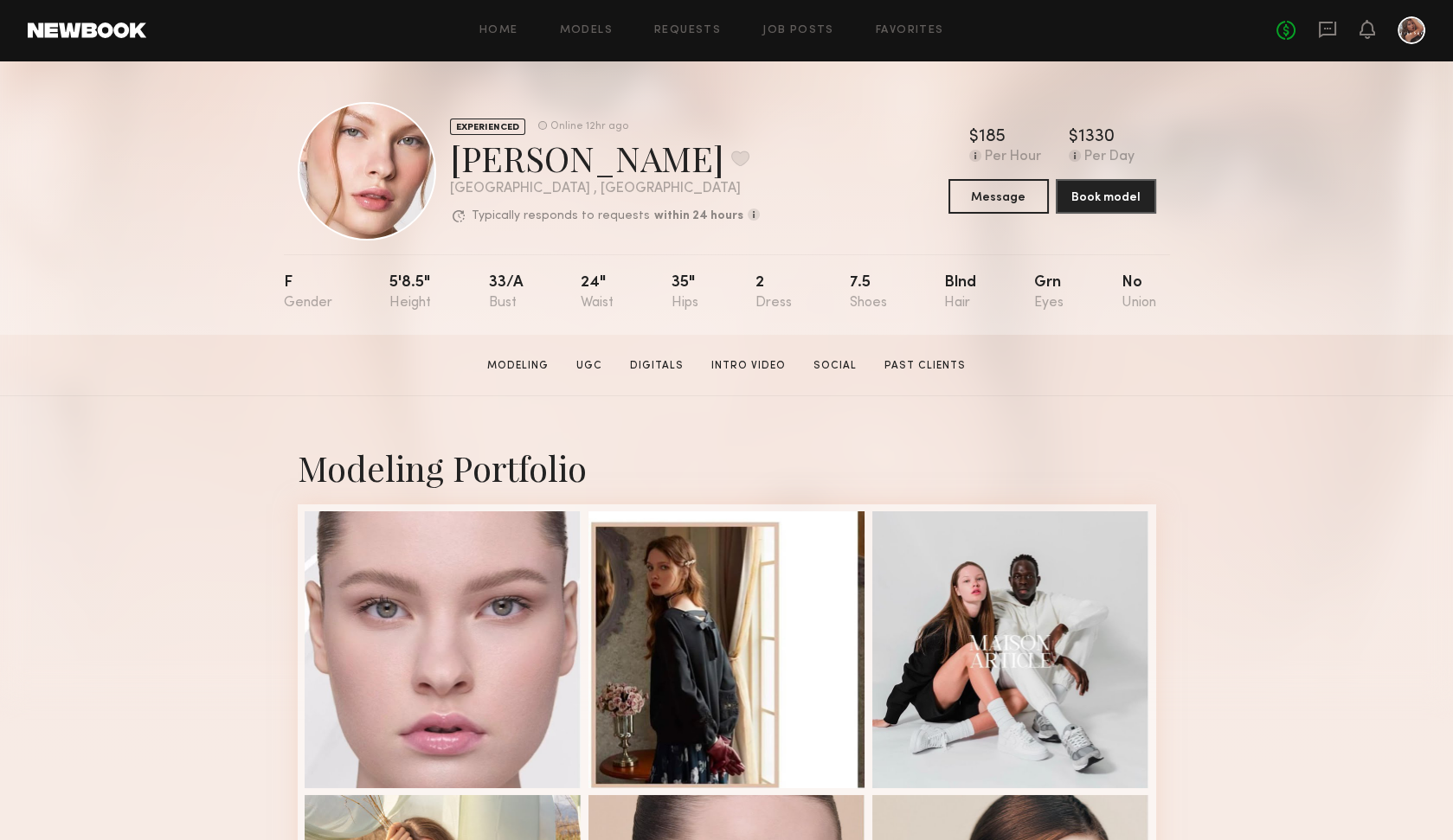
scroll to position [1, 0]
click at [760, 366] on link "Intro Video" at bounding box center [749, 365] width 88 height 16
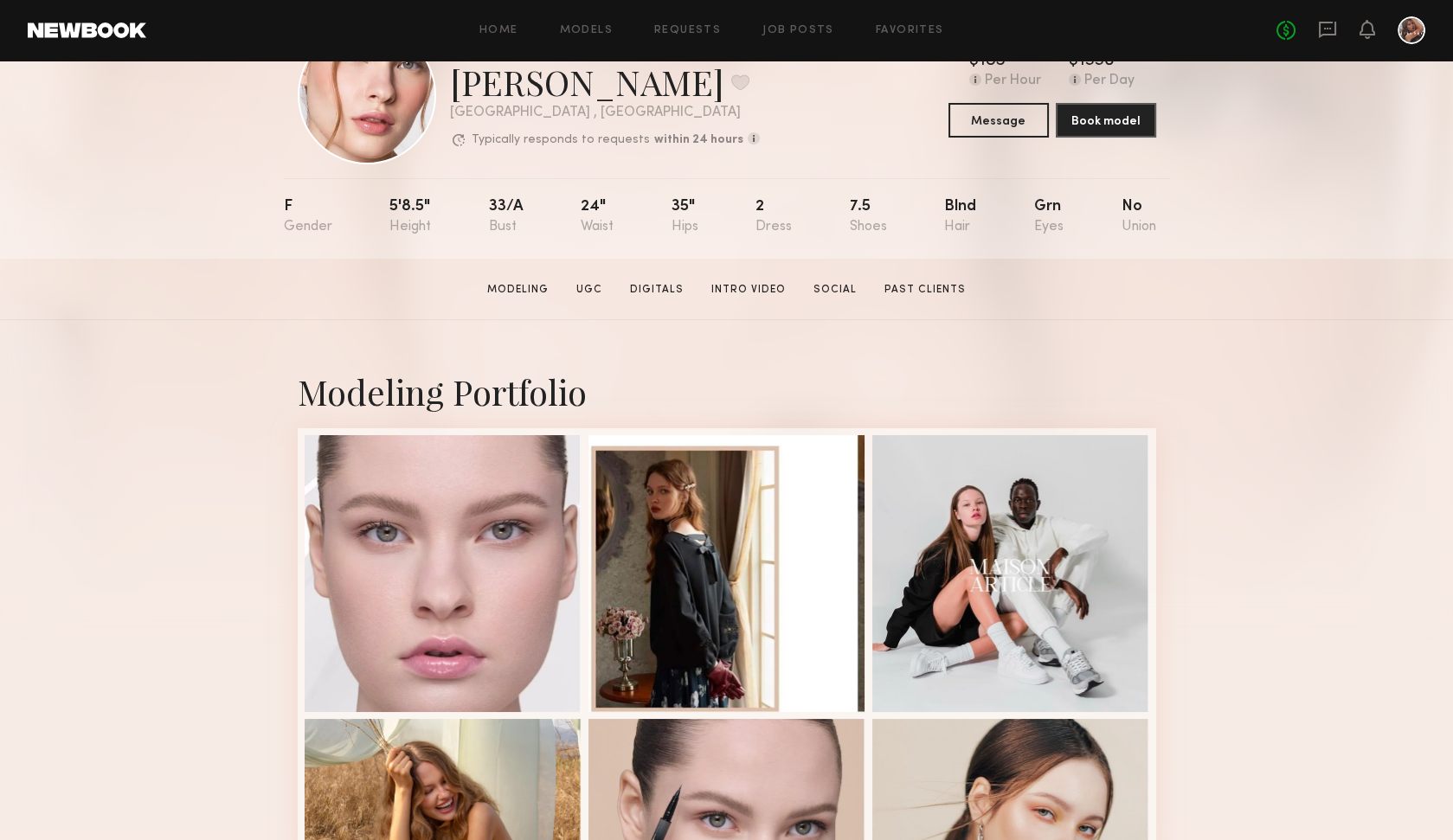
scroll to position [0, 0]
